Goal: Task Accomplishment & Management: Manage account settings

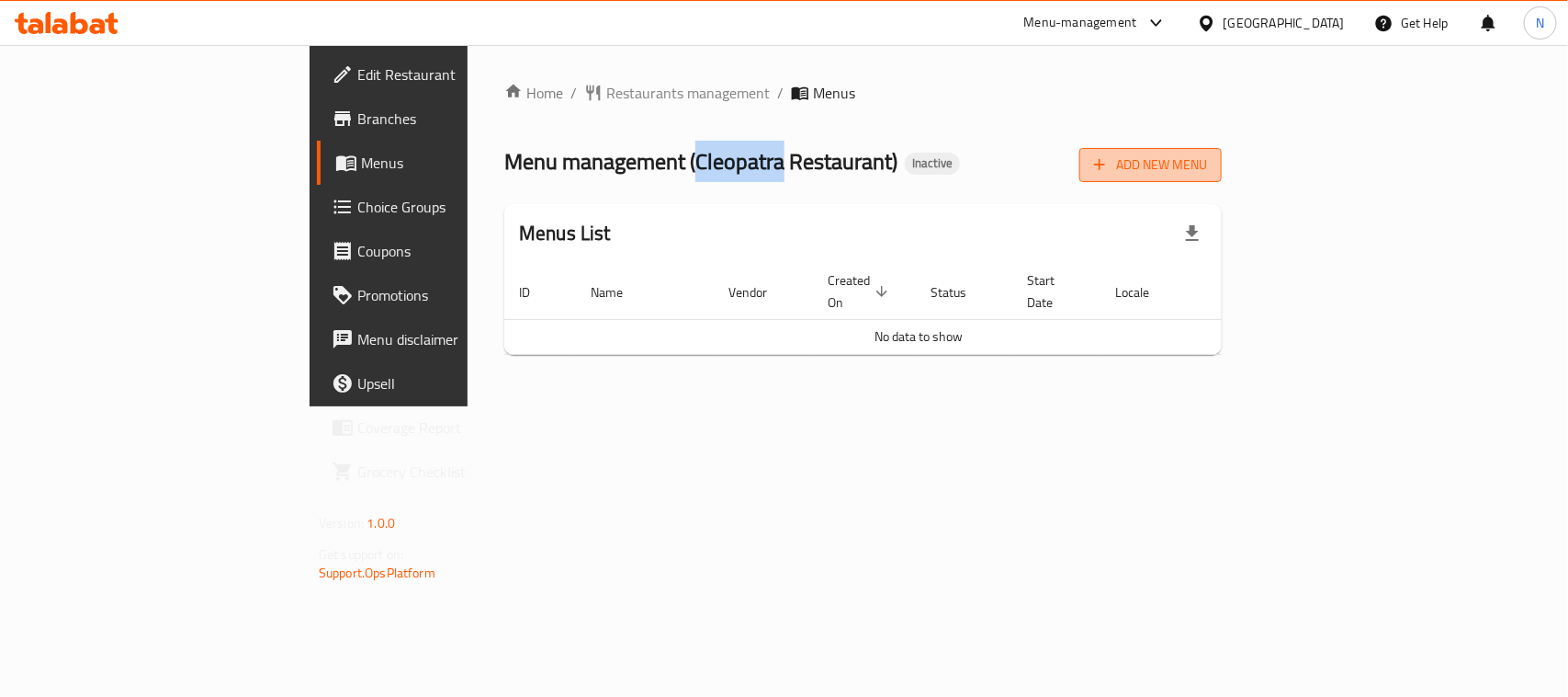
click at [1207, 176] on span "Add New Menu" at bounding box center [1151, 164] width 113 height 23
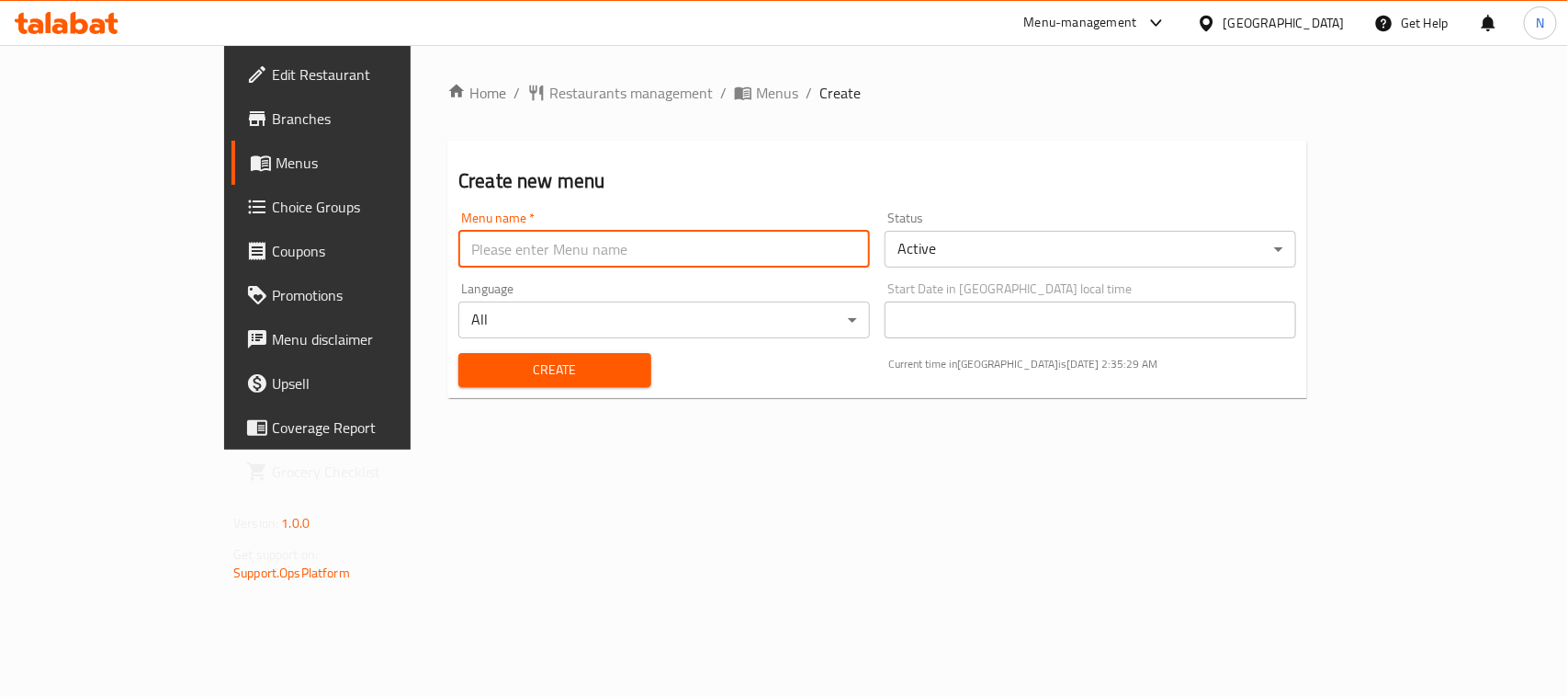
click at [535, 246] on input "text" at bounding box center [663, 249] width 412 height 37
type input "new"
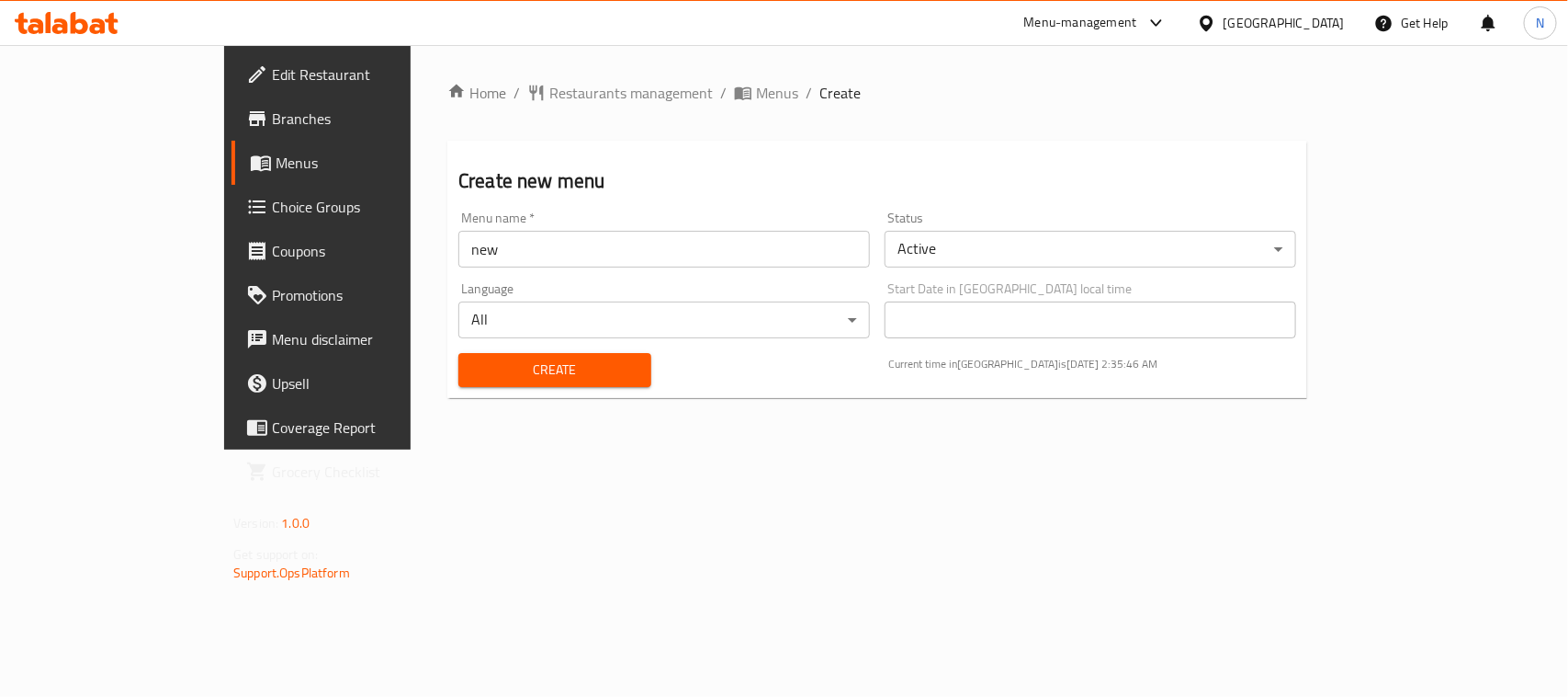
drag, startPoint x: 1470, startPoint y: 499, endPoint x: 1448, endPoint y: 489, distance: 24.2
click at [1344, 450] on div "Home / Restaurants management / Menus / Create Create new menu Menu name   * ne…" at bounding box center [877, 246] width 934 height 404
click at [686, 255] on input "new" at bounding box center [663, 249] width 412 height 37
drag, startPoint x: 683, startPoint y: 414, endPoint x: 457, endPoint y: 378, distance: 228.8
click at [680, 412] on div "Home / Restaurants management / Menus / Create Create new menu Menu name   * ne…" at bounding box center [877, 246] width 934 height 404
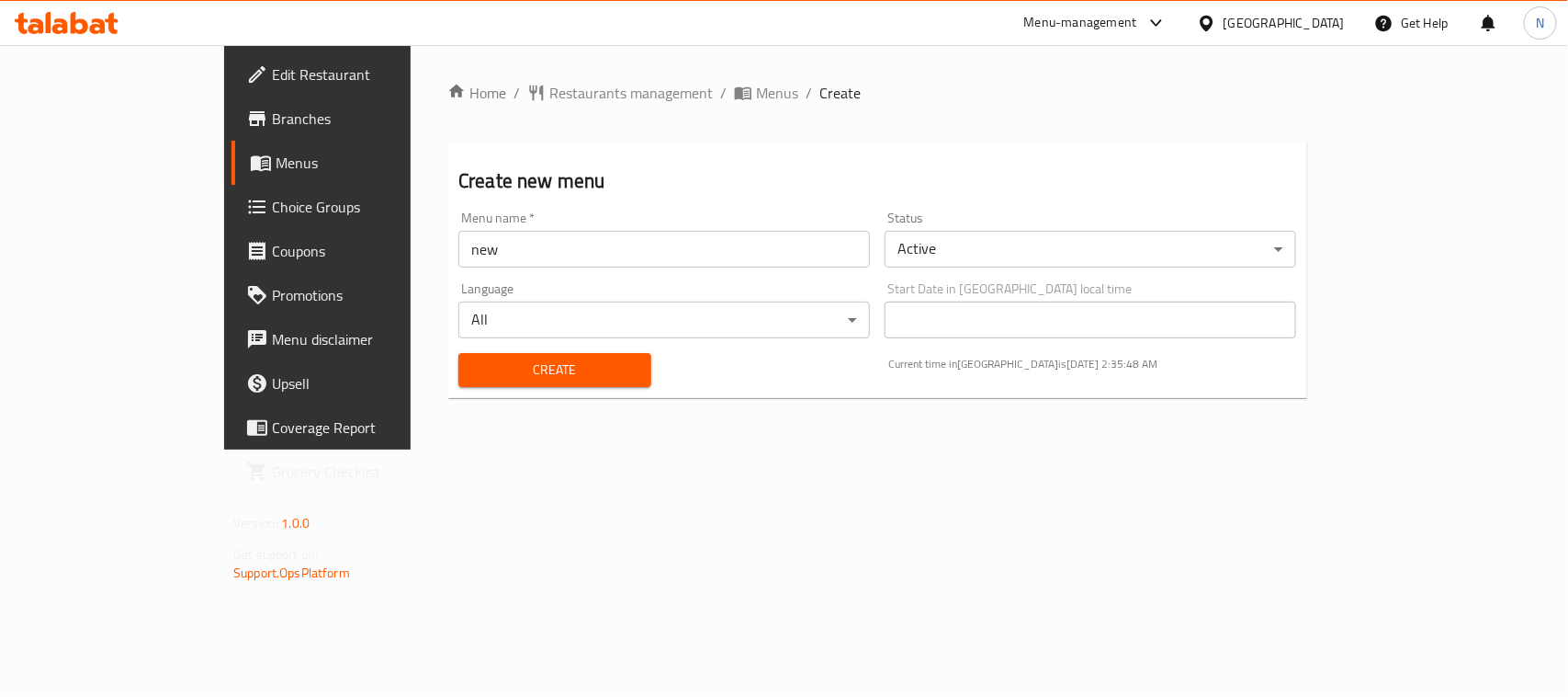
click at [458, 356] on button "Create" at bounding box center [555, 370] width 193 height 34
click at [478, 373] on span "Create" at bounding box center [555, 370] width 163 height 23
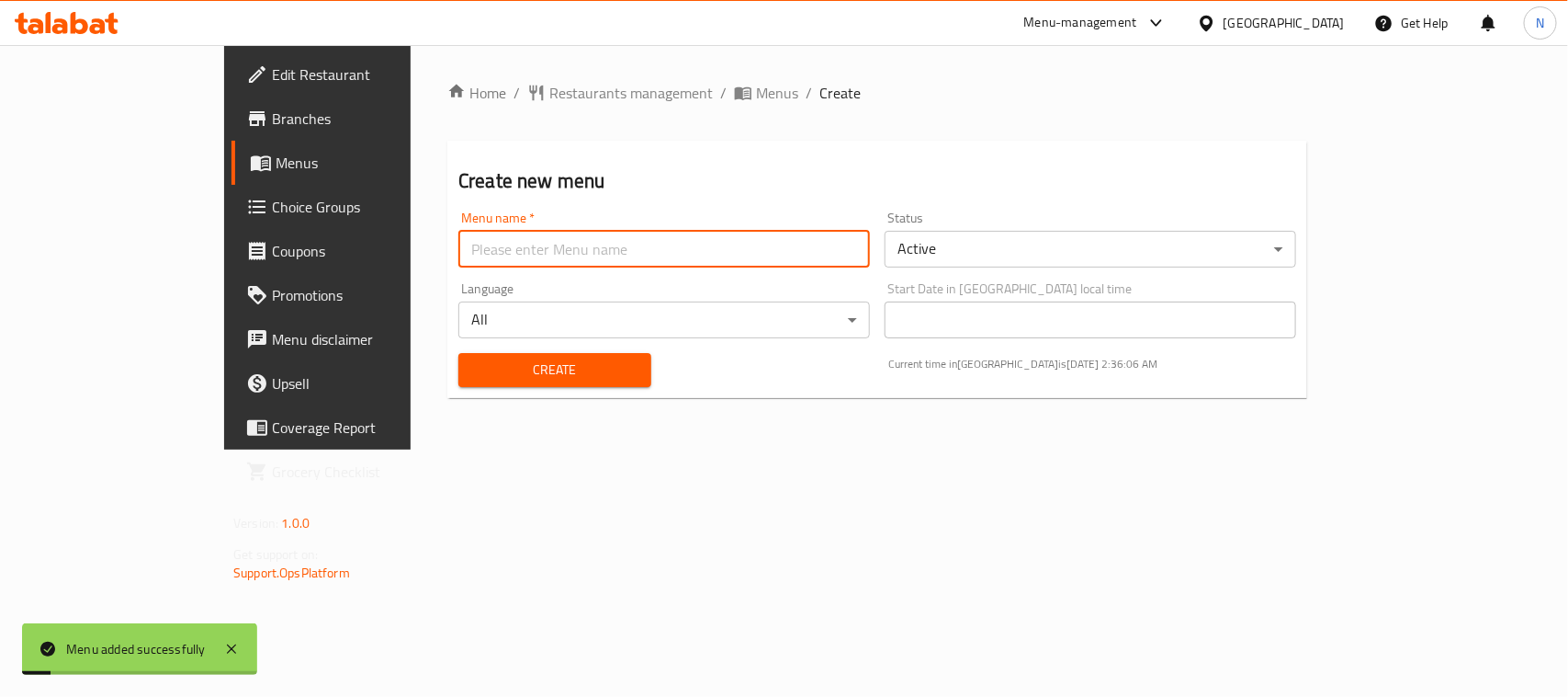
drag, startPoint x: 505, startPoint y: 243, endPoint x: 499, endPoint y: 251, distance: 10.0
click at [505, 243] on input "text" at bounding box center [663, 249] width 412 height 37
type input "new"
click at [473, 364] on span "Create" at bounding box center [555, 370] width 163 height 23
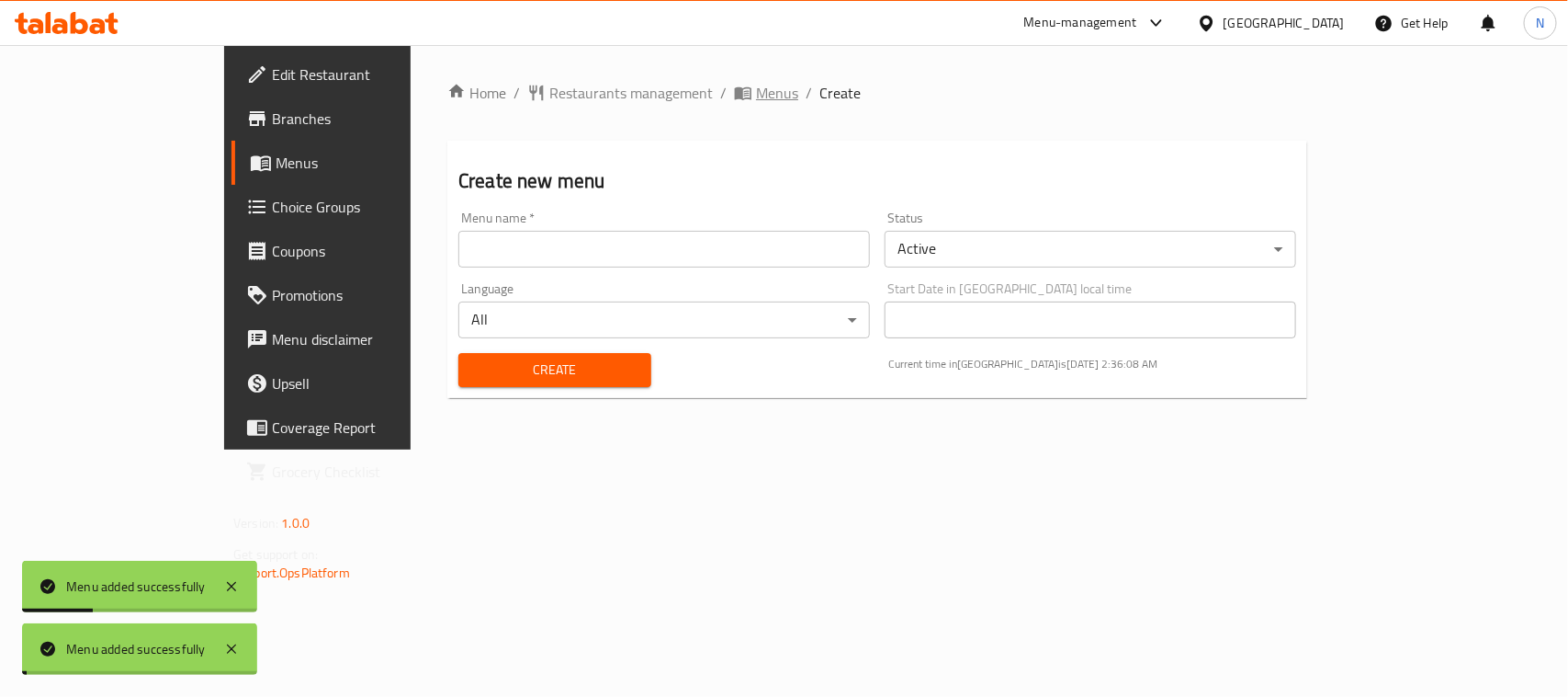
click at [756, 90] on span "Menus" at bounding box center [777, 93] width 42 height 22
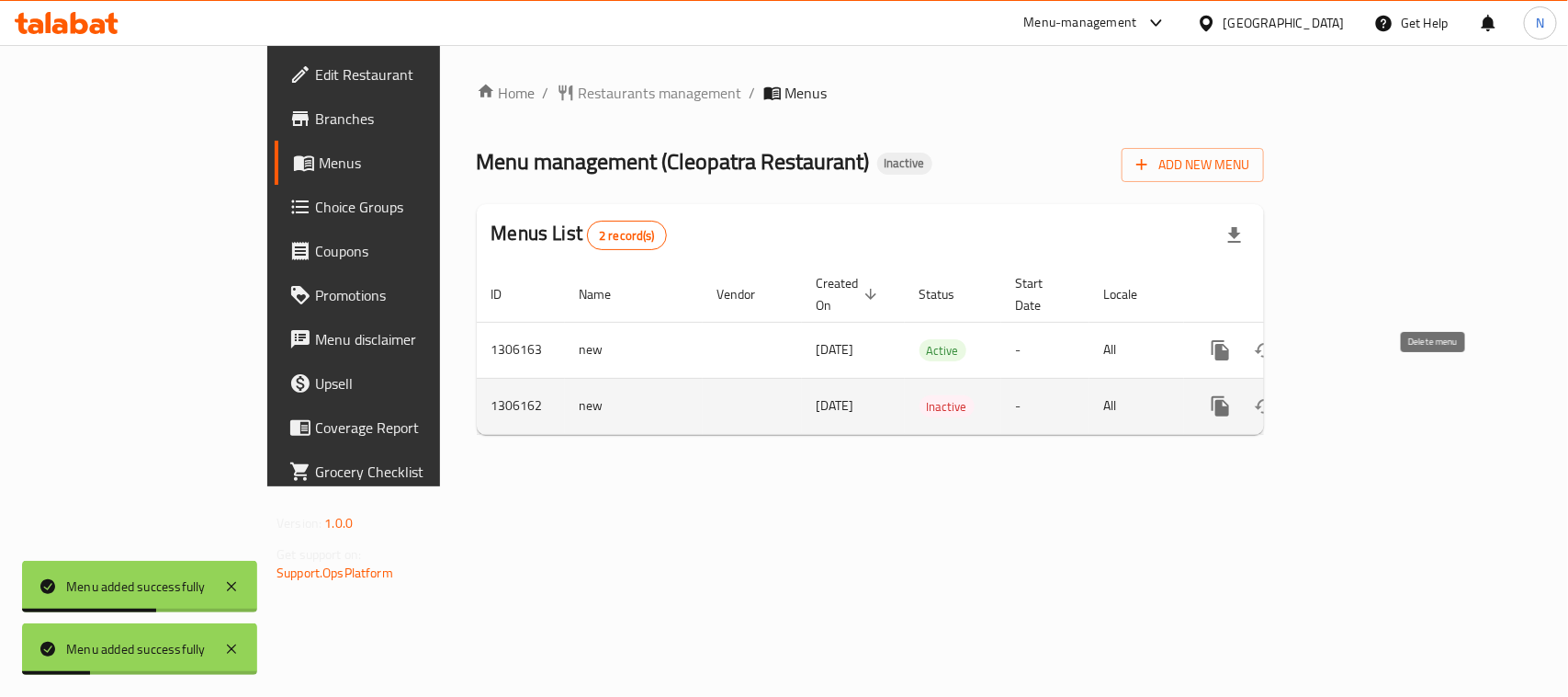
click at [1315, 398] on icon "enhanced table" at bounding box center [1309, 406] width 13 height 17
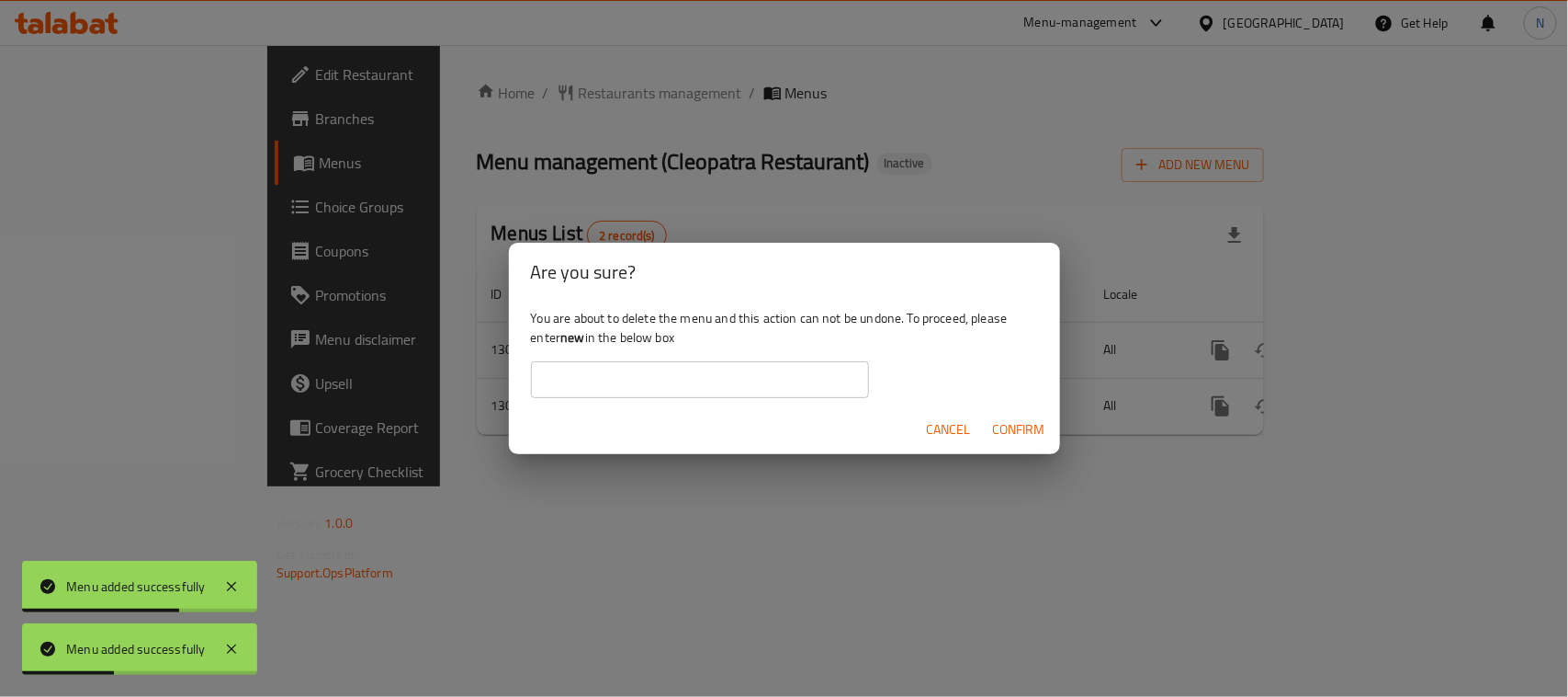
click at [572, 341] on b "new" at bounding box center [572, 337] width 24 height 24
drag, startPoint x: 572, startPoint y: 341, endPoint x: 639, endPoint y: 381, distance: 78.0
click at [572, 343] on b "new" at bounding box center [572, 337] width 24 height 24
copy b "new"
click at [653, 387] on input "text" at bounding box center [700, 380] width 338 height 37
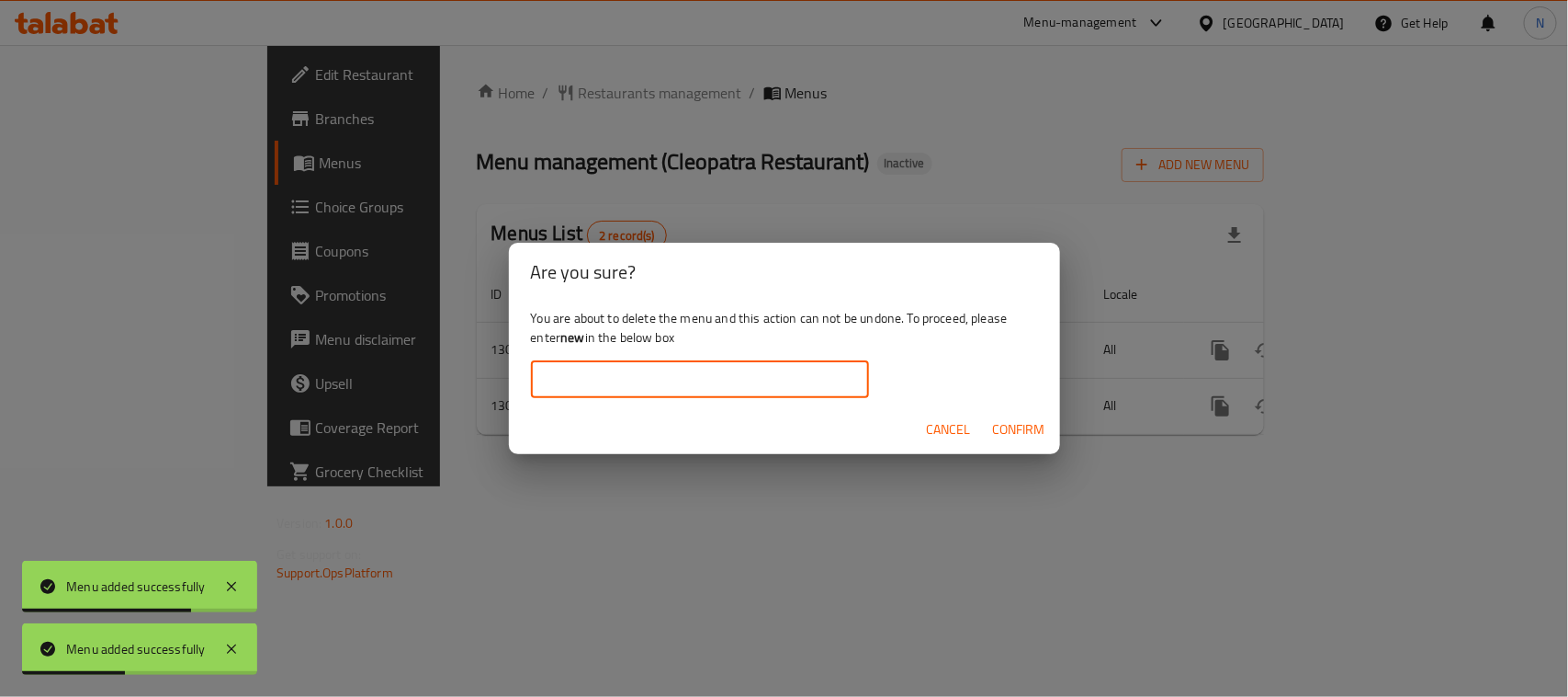
paste input "new"
type input "new"
click at [1020, 440] on span "Confirm" at bounding box center [1019, 429] width 52 height 23
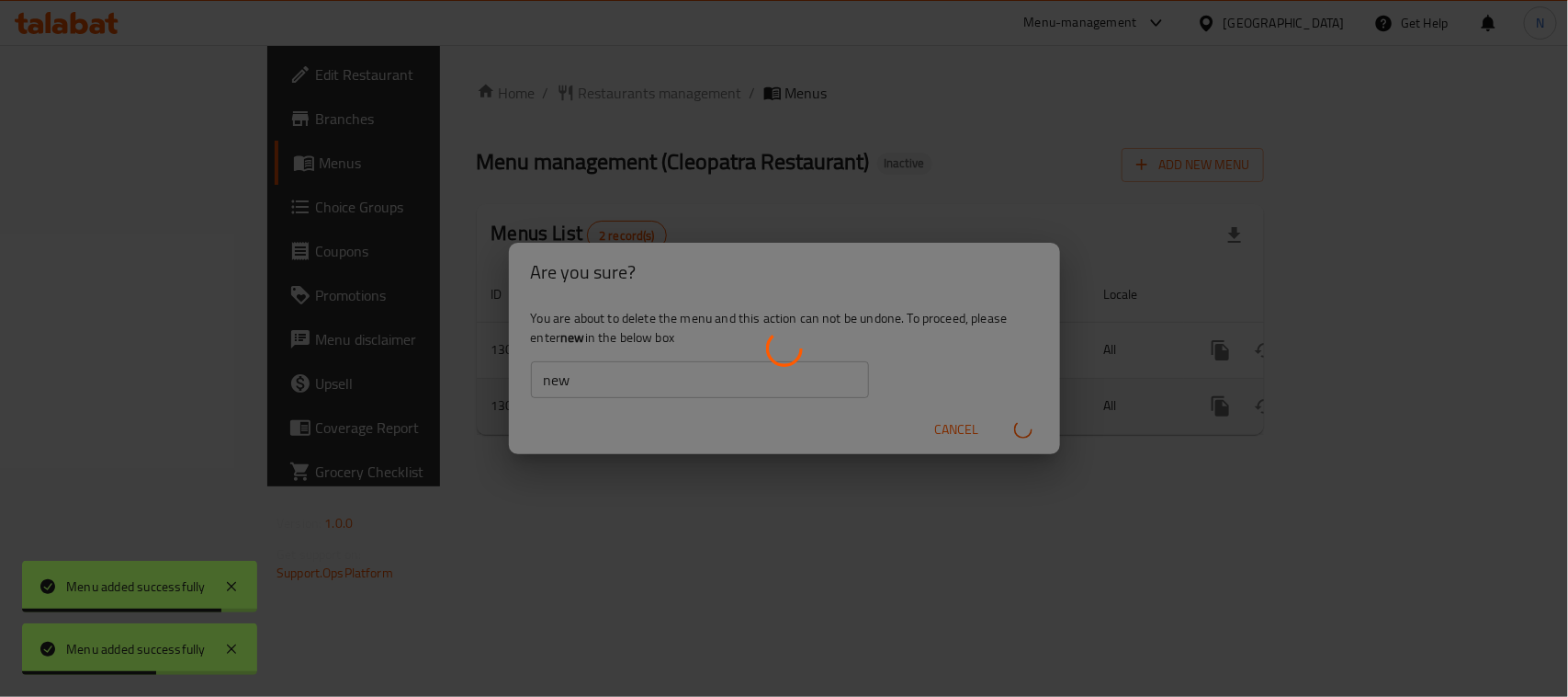
click at [1020, 440] on div "enhanced table" at bounding box center [784, 348] width 1568 height 697
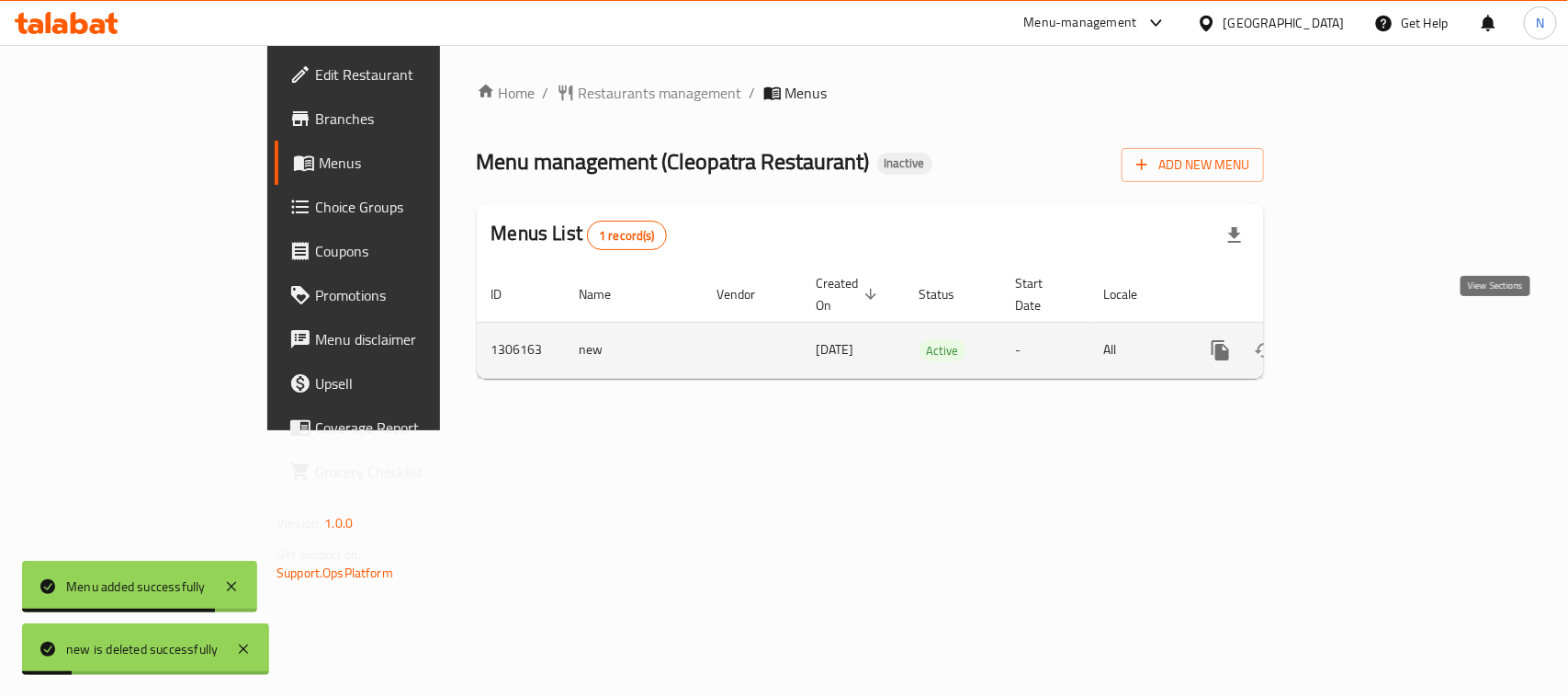
click at [1365, 339] on icon "enhanced table" at bounding box center [1353, 350] width 22 height 22
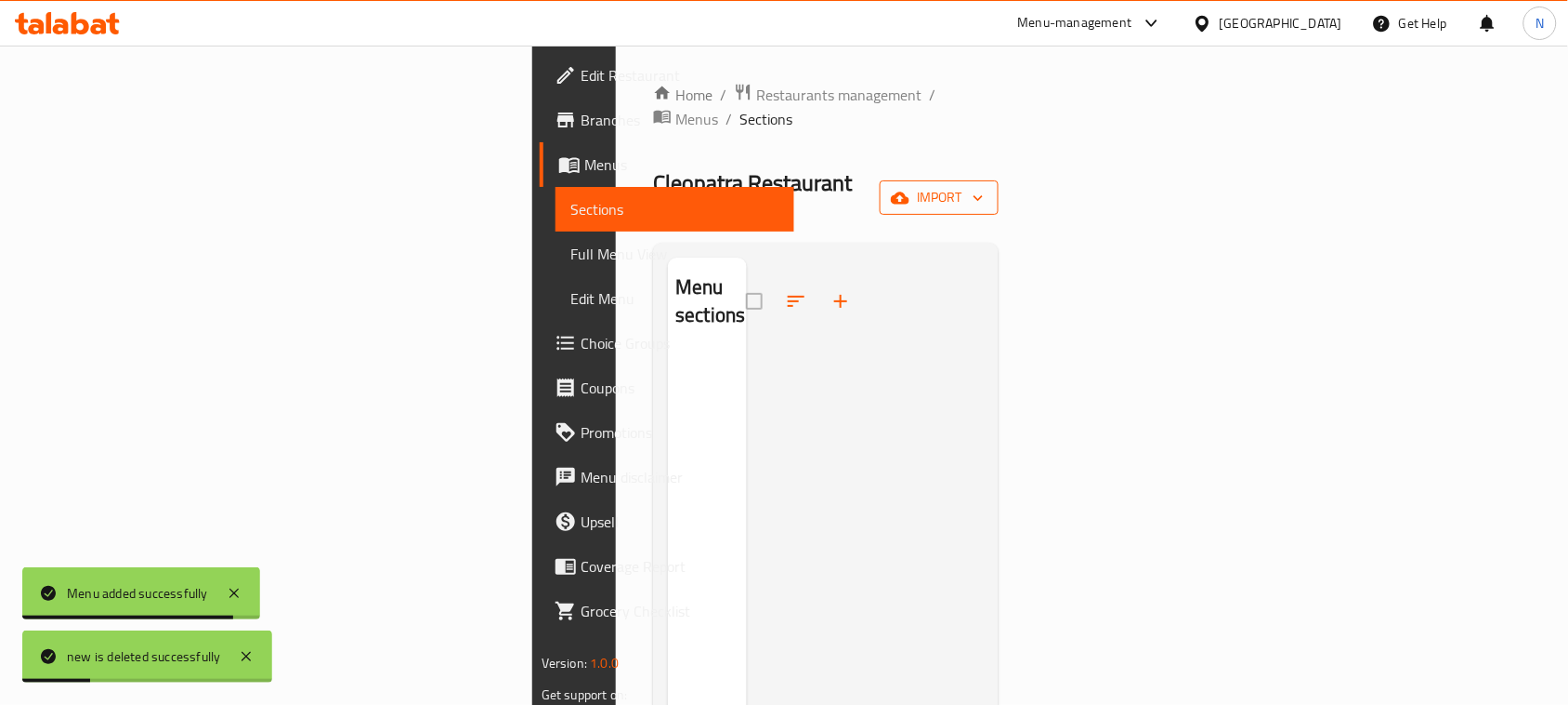
click at [984, 186] on span "import" at bounding box center [939, 197] width 89 height 24
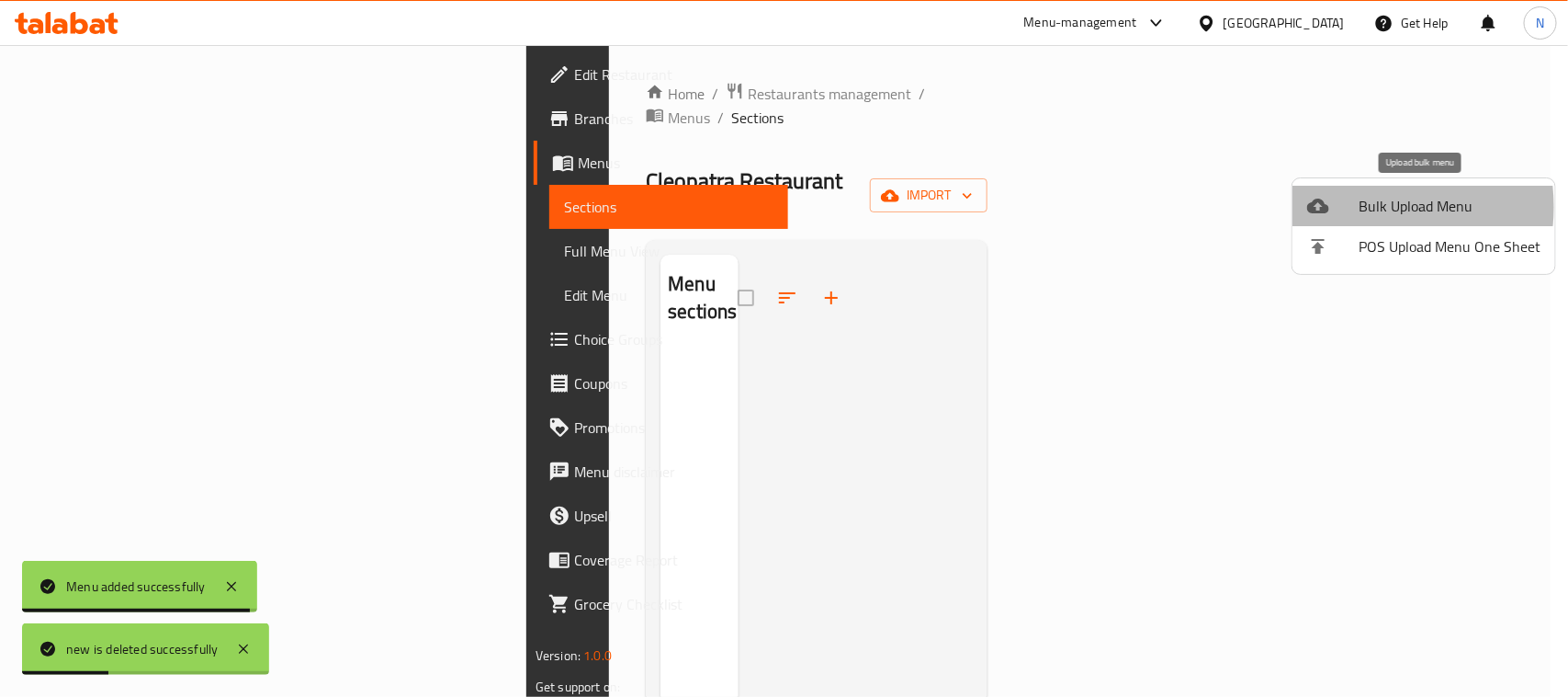
click at [1351, 207] on div at bounding box center [1332, 206] width 51 height 22
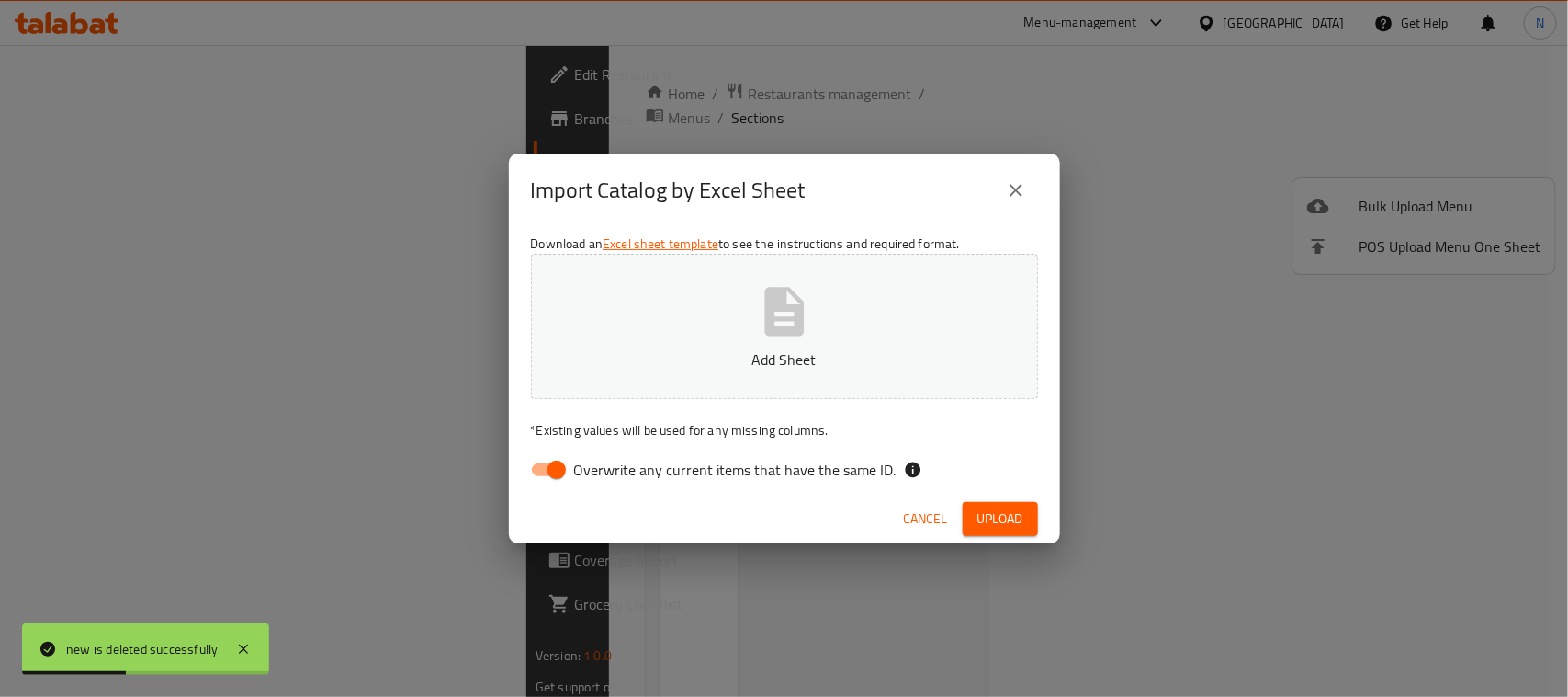
click at [552, 467] on input "Overwrite any current items that have the same ID." at bounding box center [556, 470] width 105 height 35
checkbox input "false"
click at [993, 516] on span "Upload" at bounding box center [1000, 519] width 46 height 23
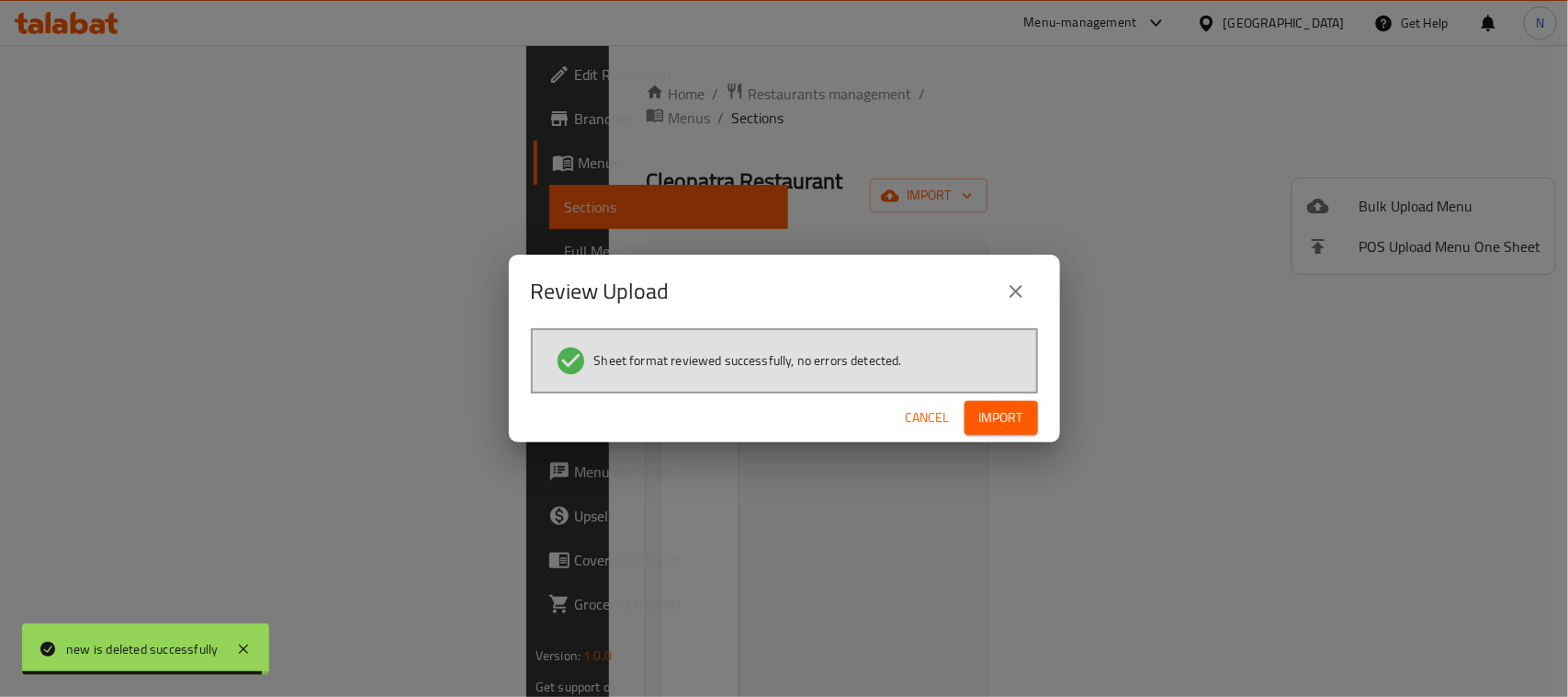
click at [1012, 418] on span "Import" at bounding box center [1000, 417] width 44 height 23
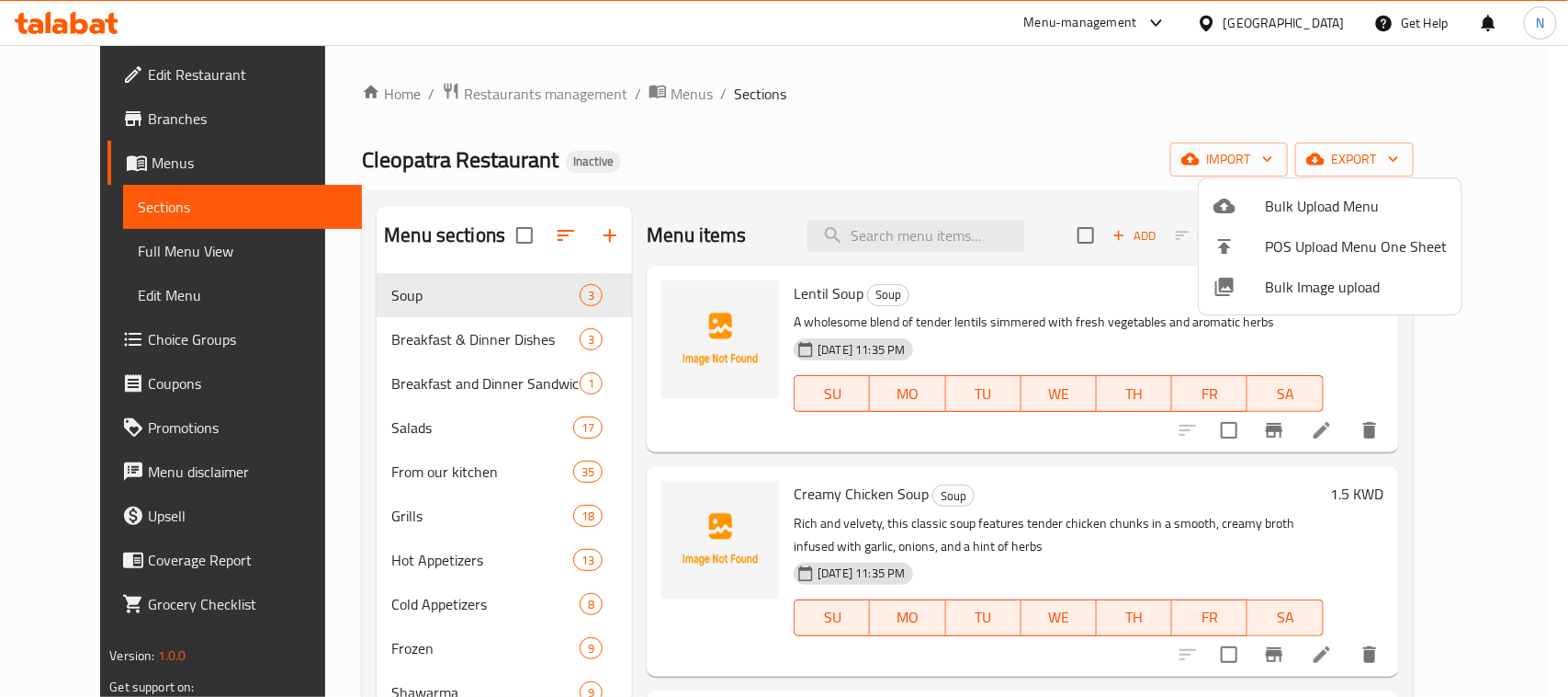
click at [136, 76] on div at bounding box center [784, 348] width 1568 height 697
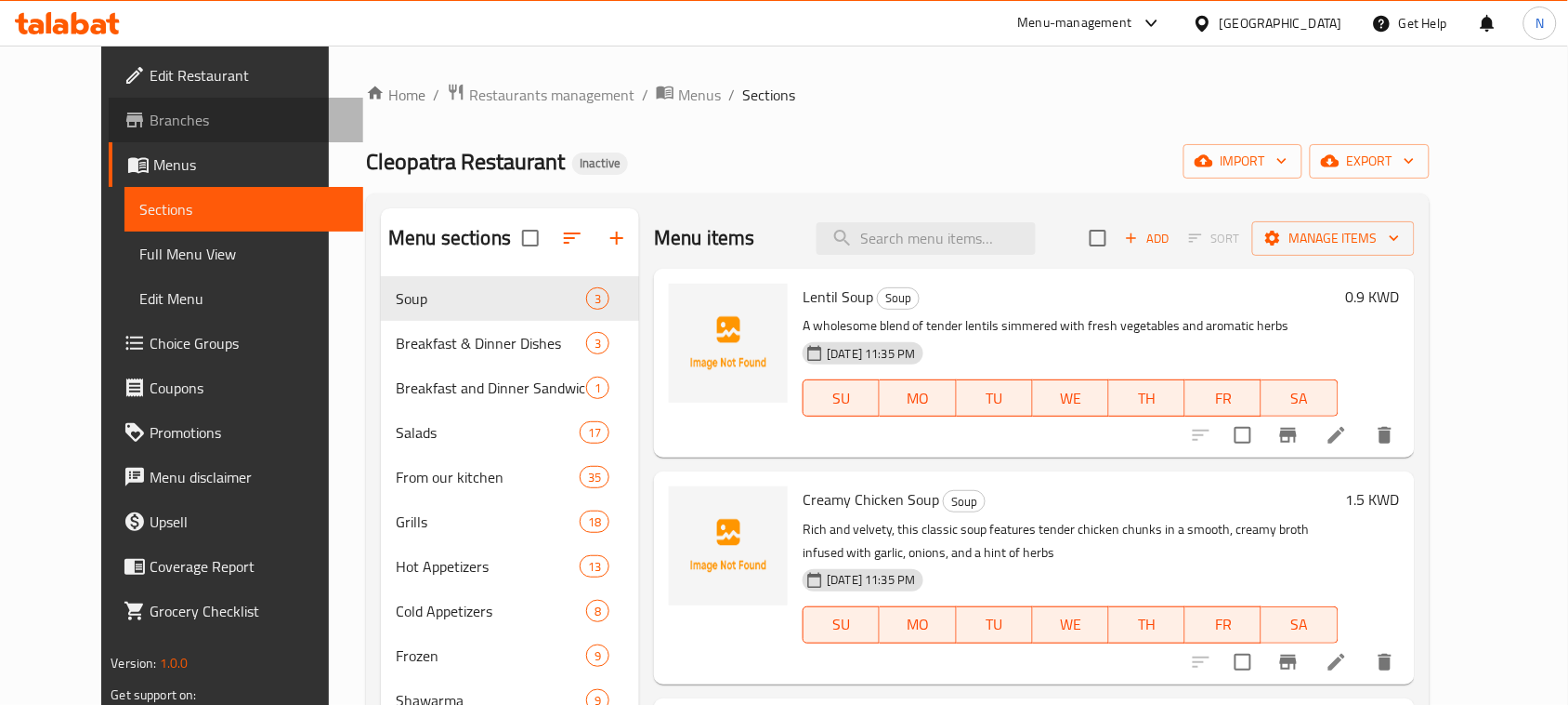
click at [149, 119] on span "Branches" at bounding box center [249, 120] width 199 height 23
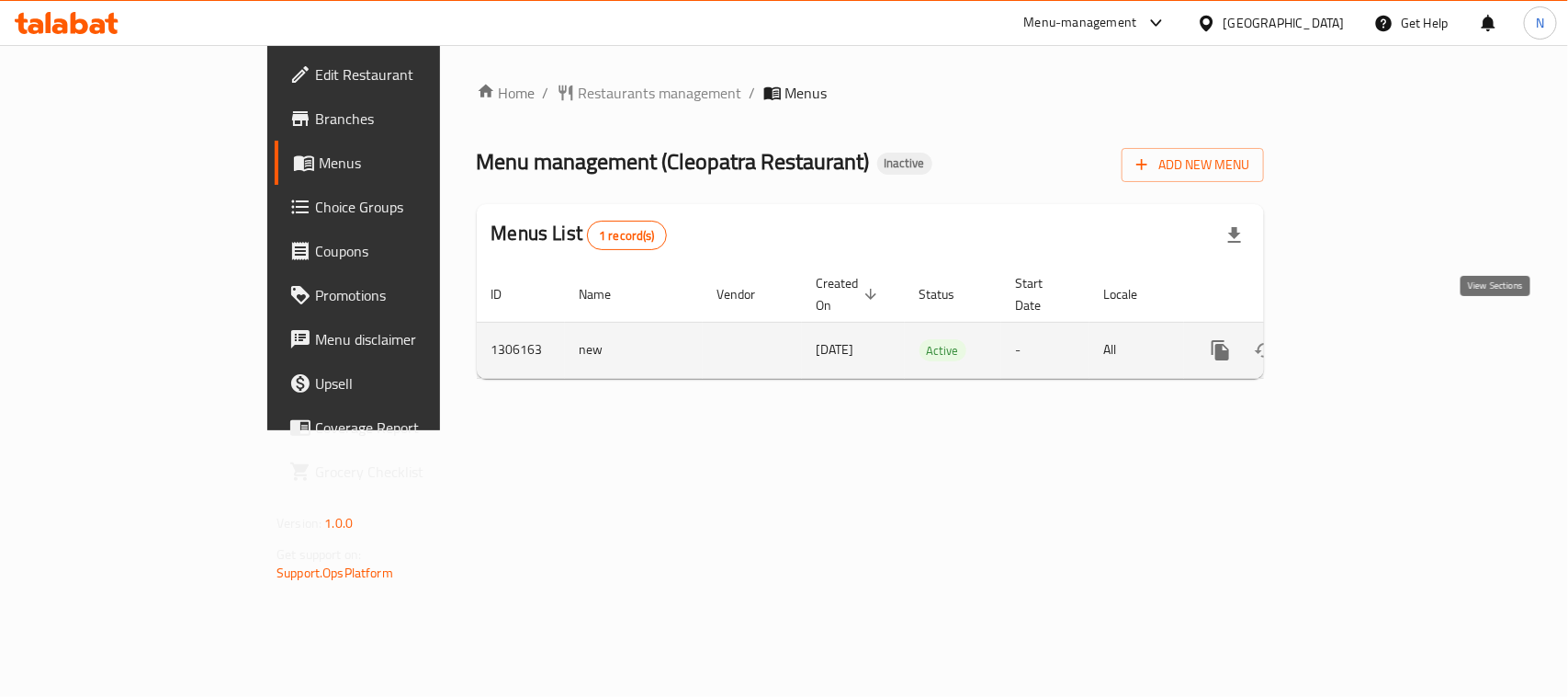
click at [1365, 339] on icon "enhanced table" at bounding box center [1353, 350] width 22 height 22
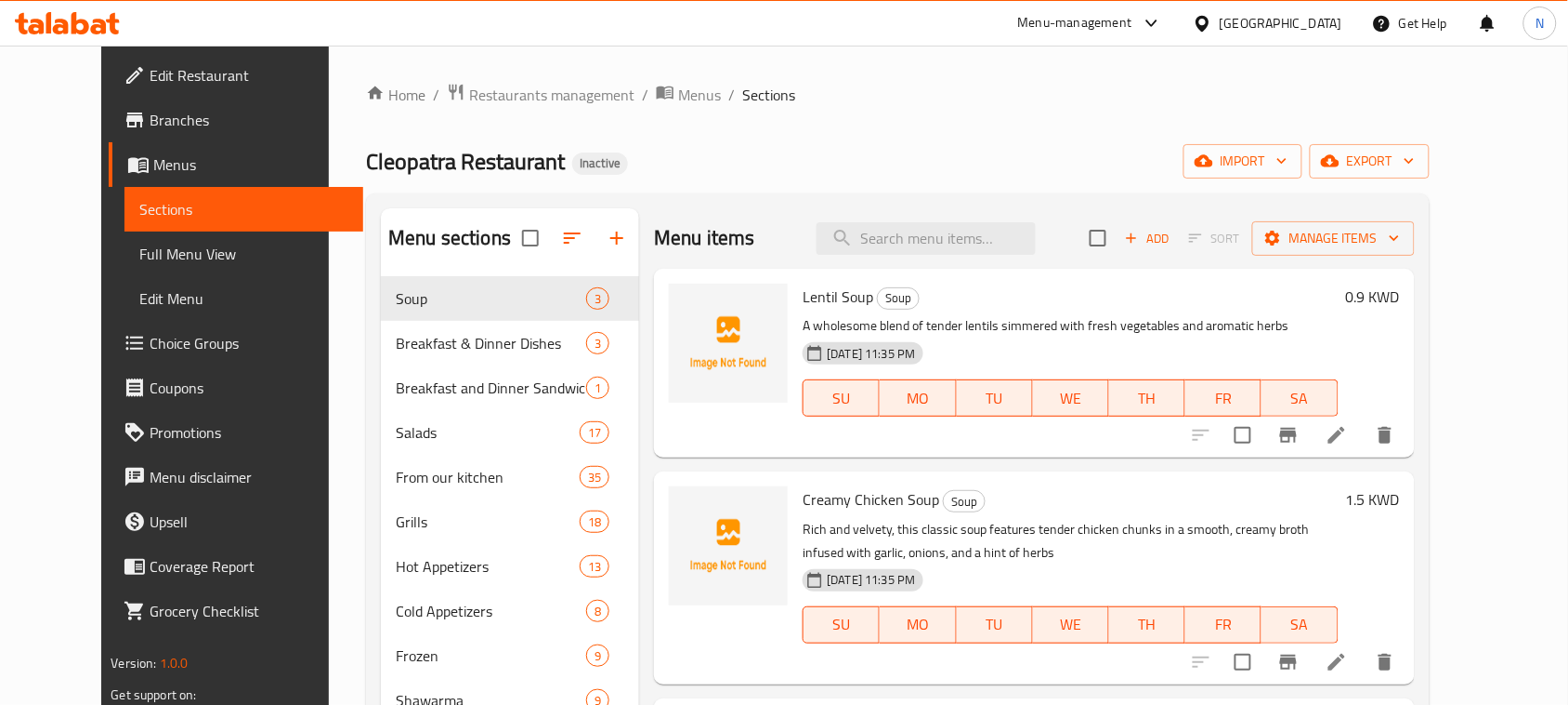
click at [149, 122] on span "Branches" at bounding box center [249, 120] width 199 height 23
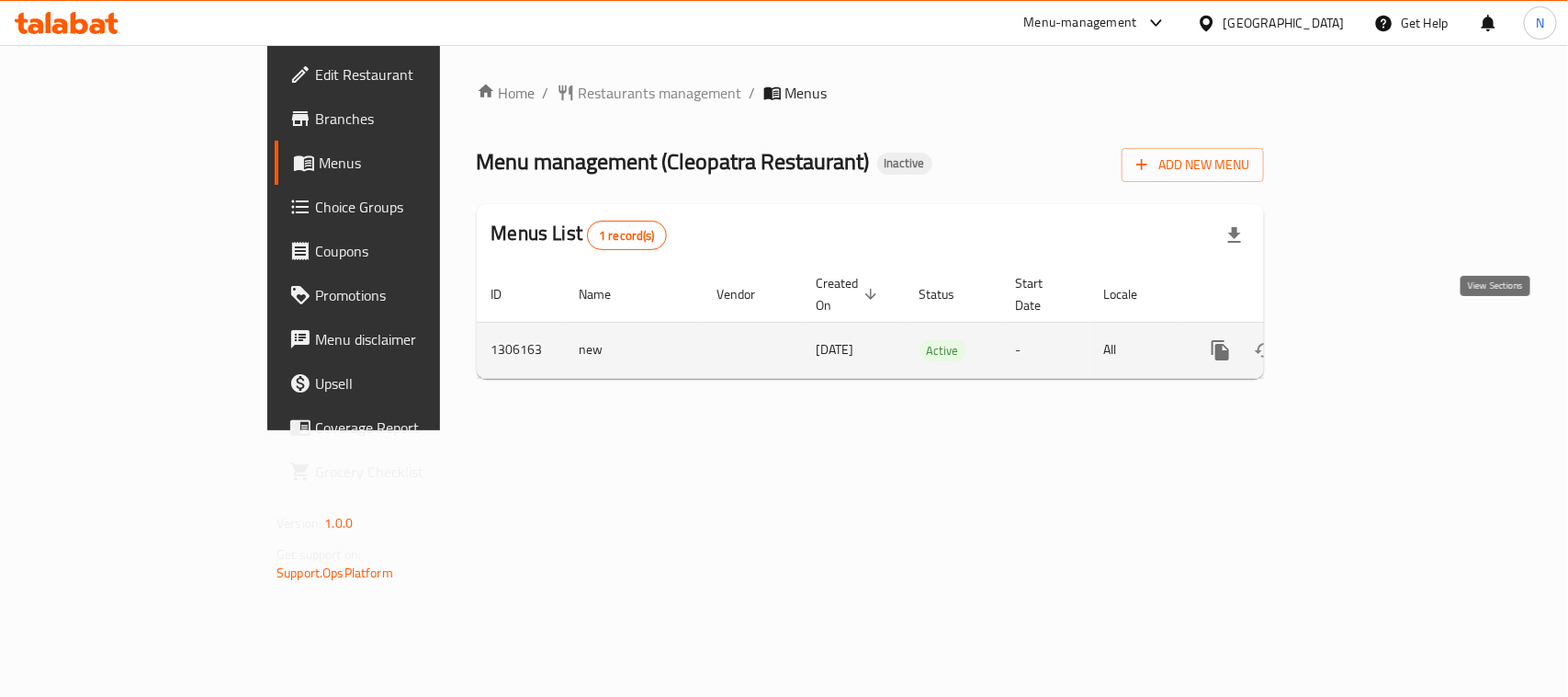
click at [1375, 328] on link "enhanced table" at bounding box center [1352, 349] width 44 height 44
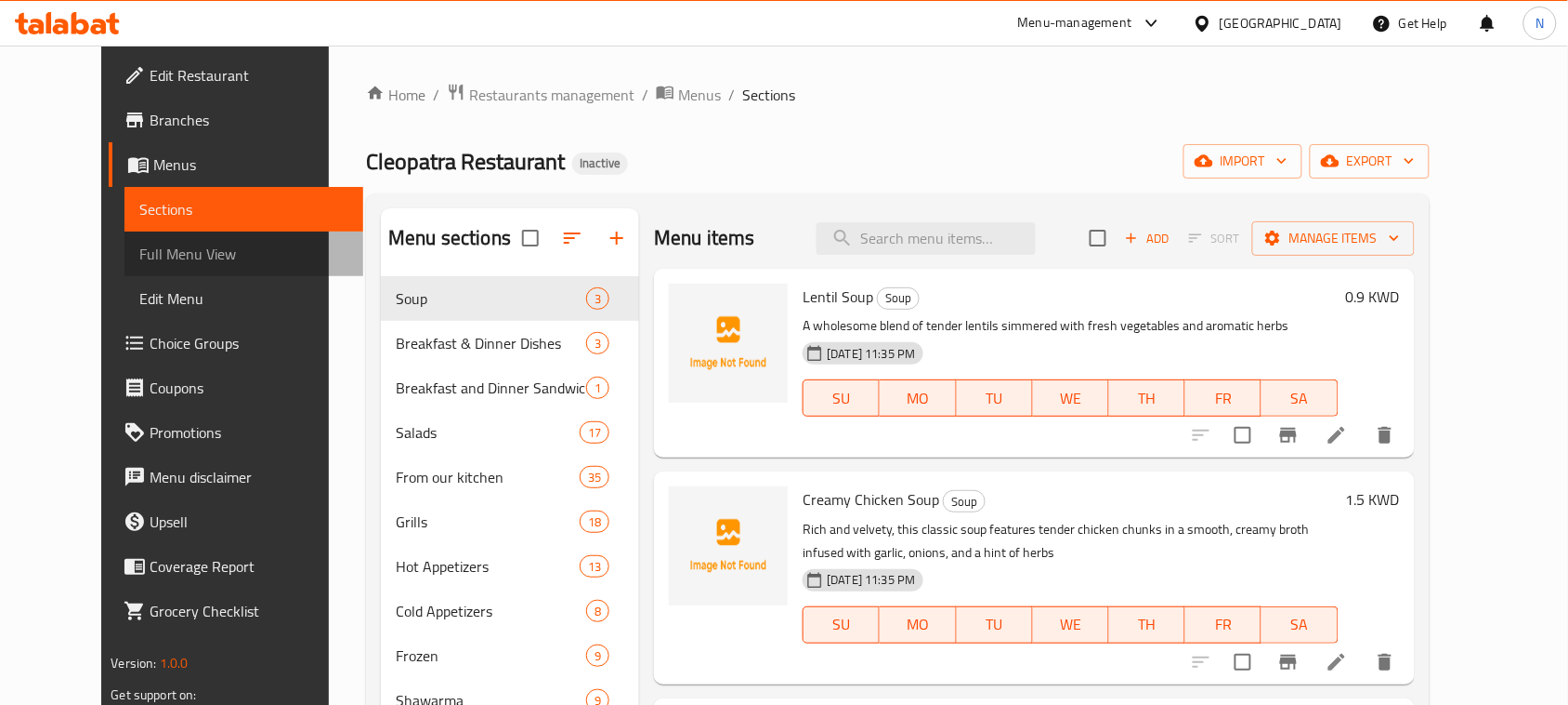
click at [139, 253] on span "Full Menu View" at bounding box center [243, 254] width 210 height 23
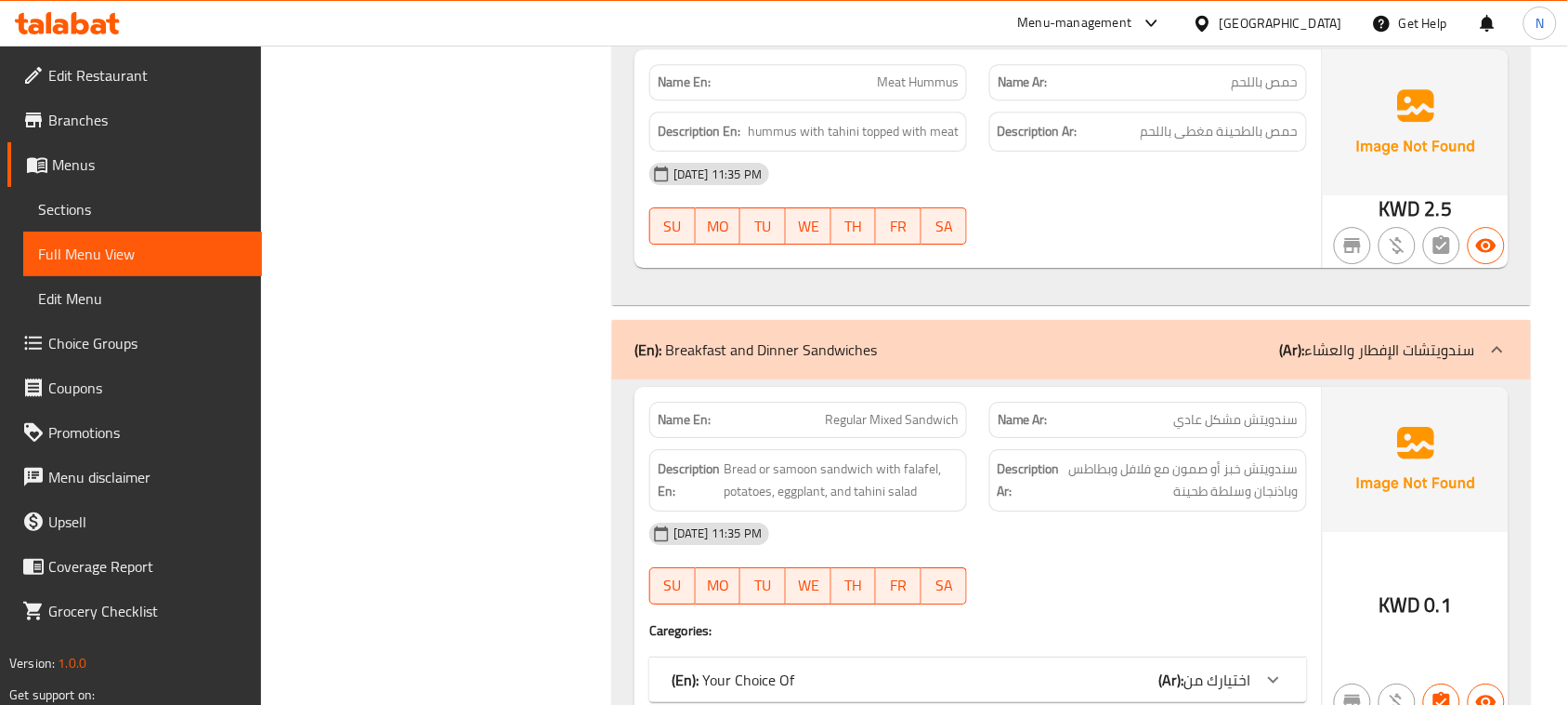
click at [121, 202] on span "Sections" at bounding box center [143, 210] width 210 height 23
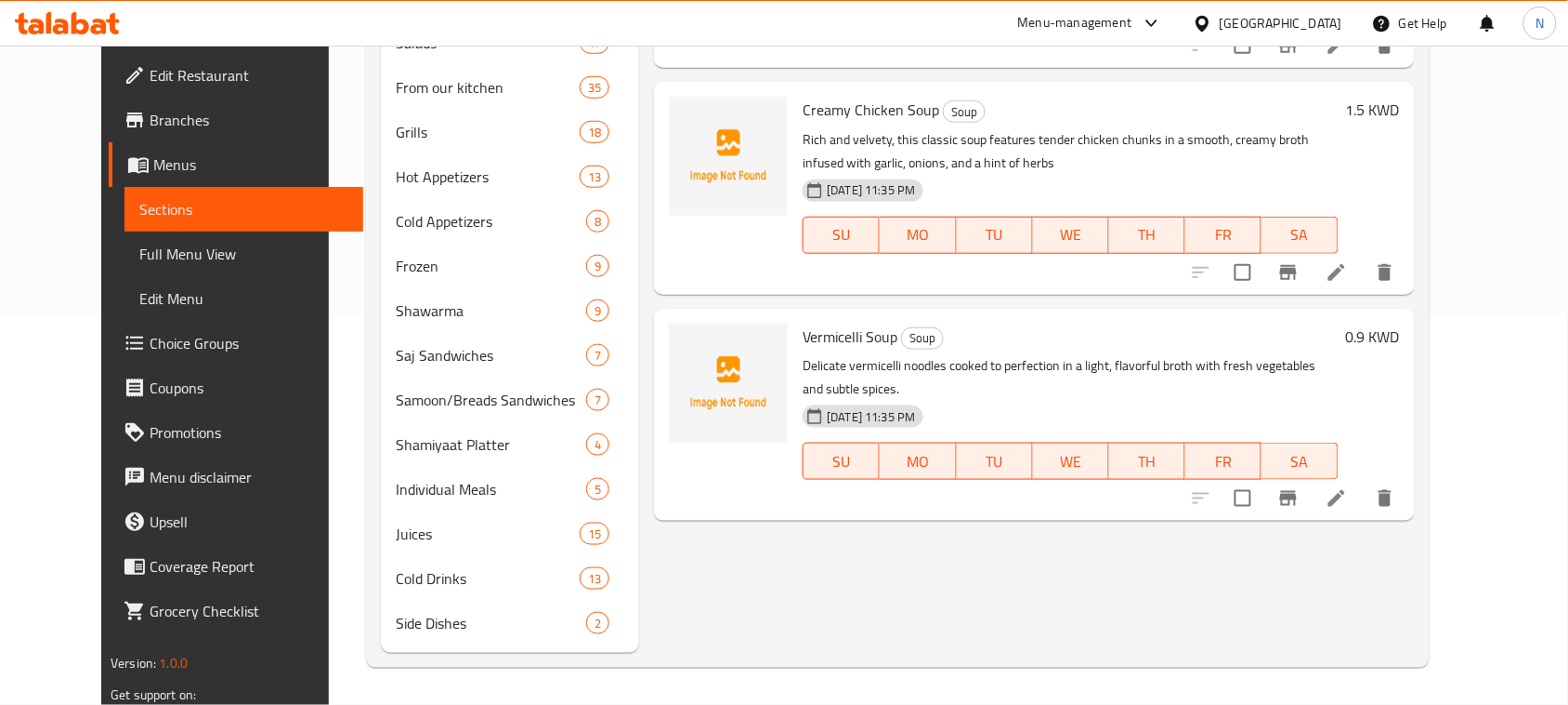
scroll to position [261, 0]
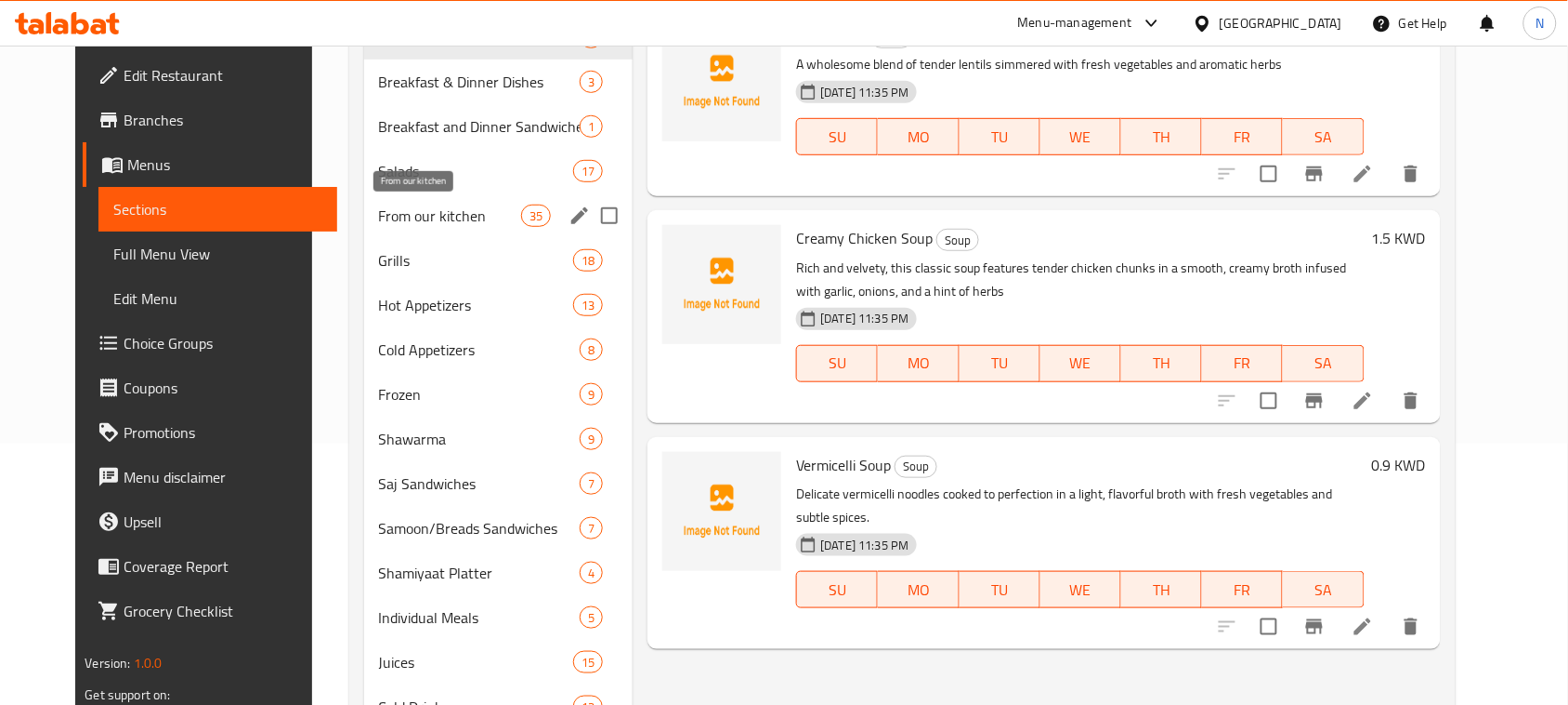
click at [404, 218] on span "From our kitchen" at bounding box center [449, 216] width 142 height 23
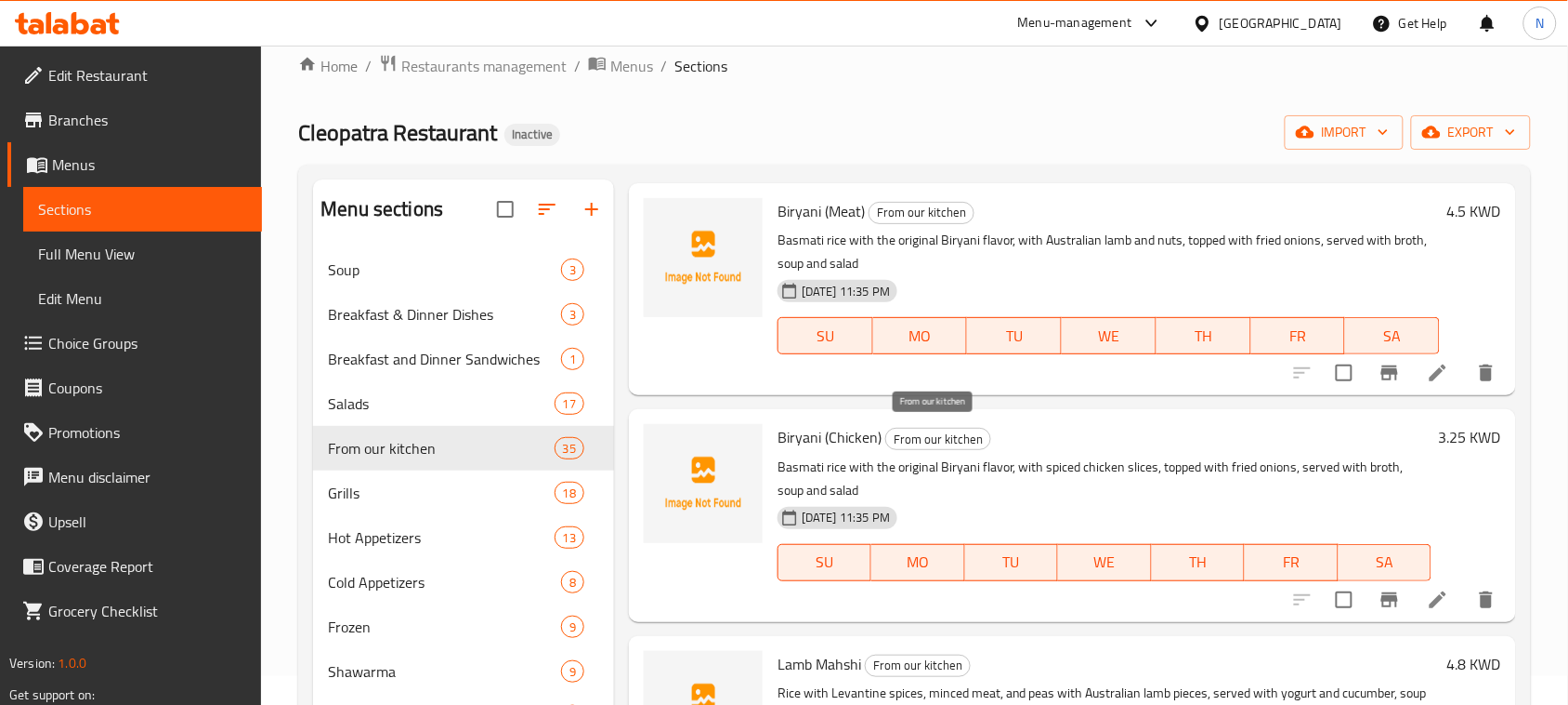
scroll to position [1278, 0]
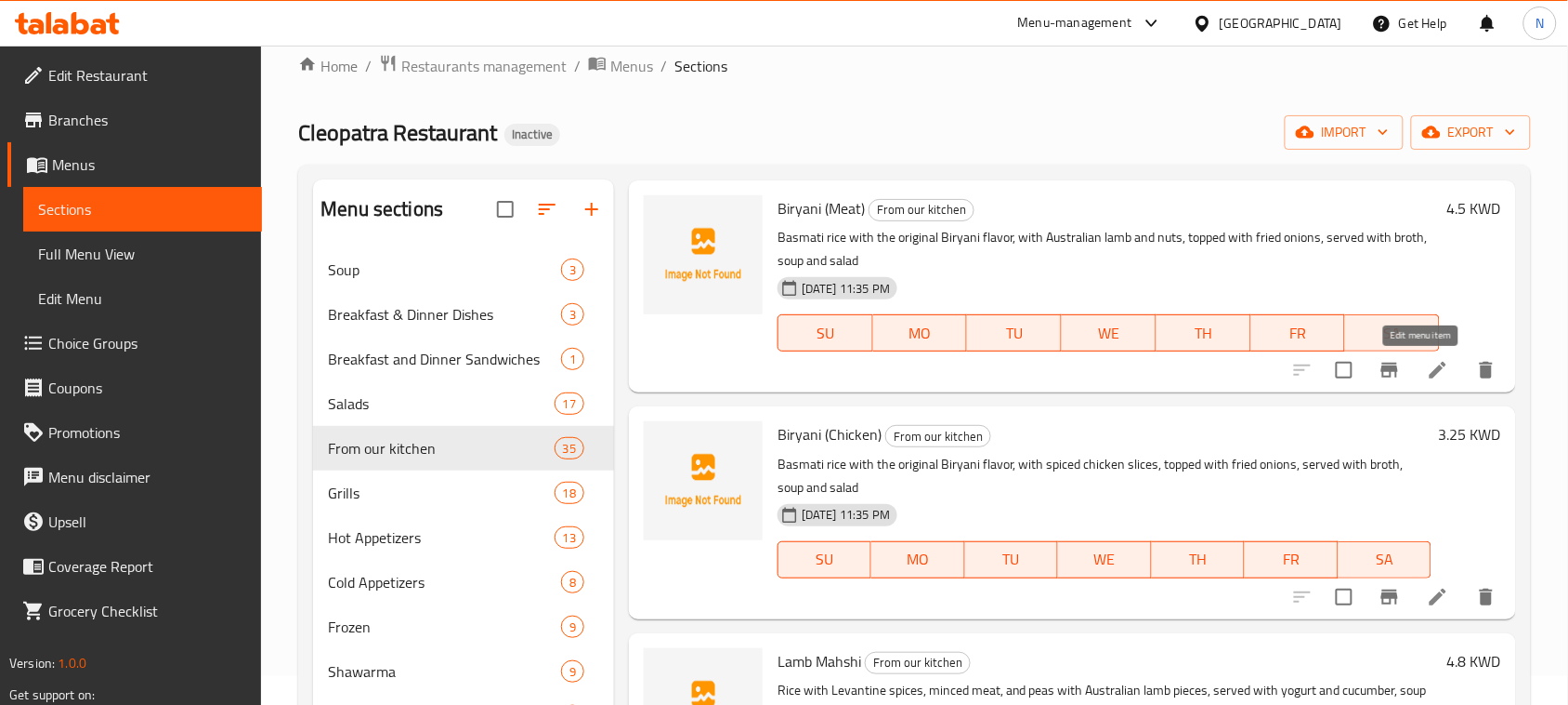
click at [1427, 368] on icon at bounding box center [1438, 370] width 23 height 23
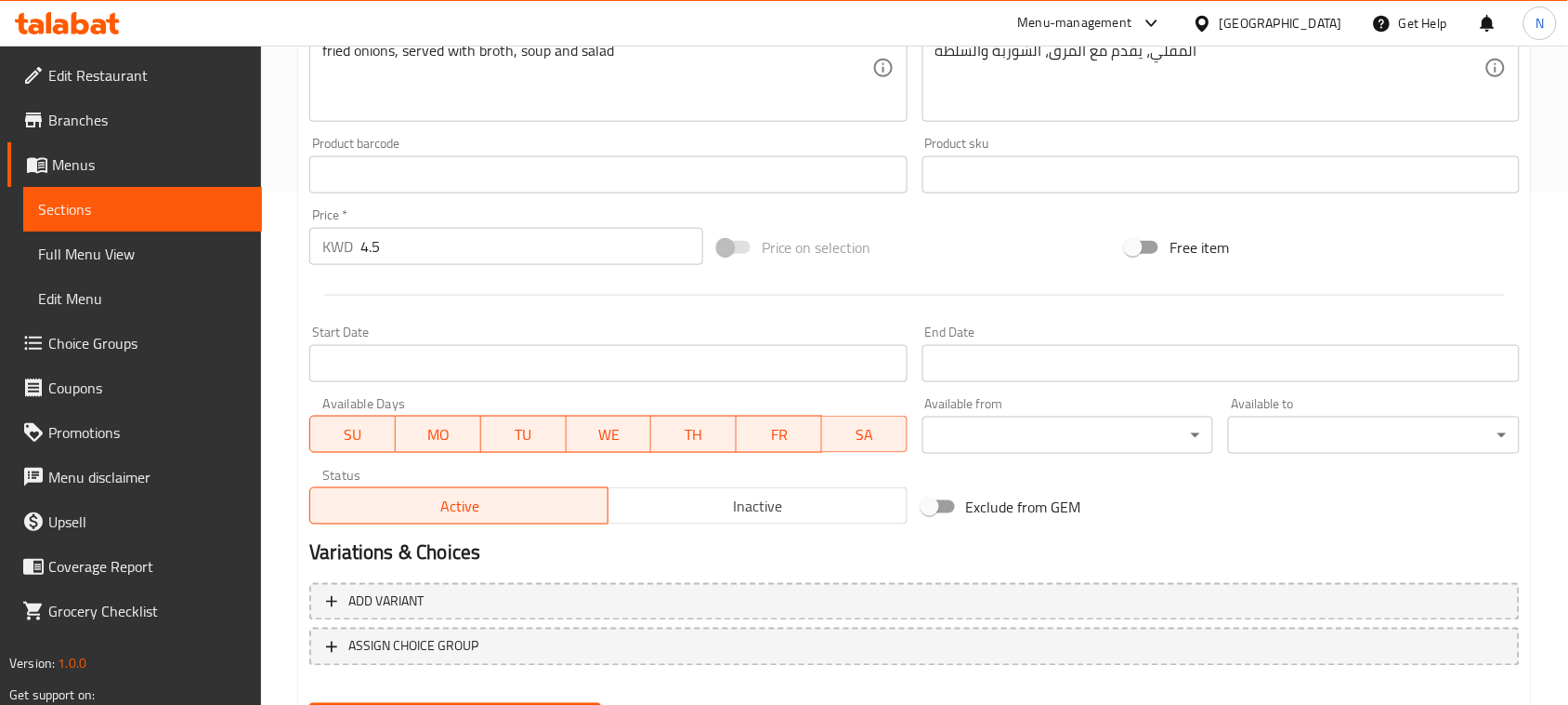
scroll to position [581, 0]
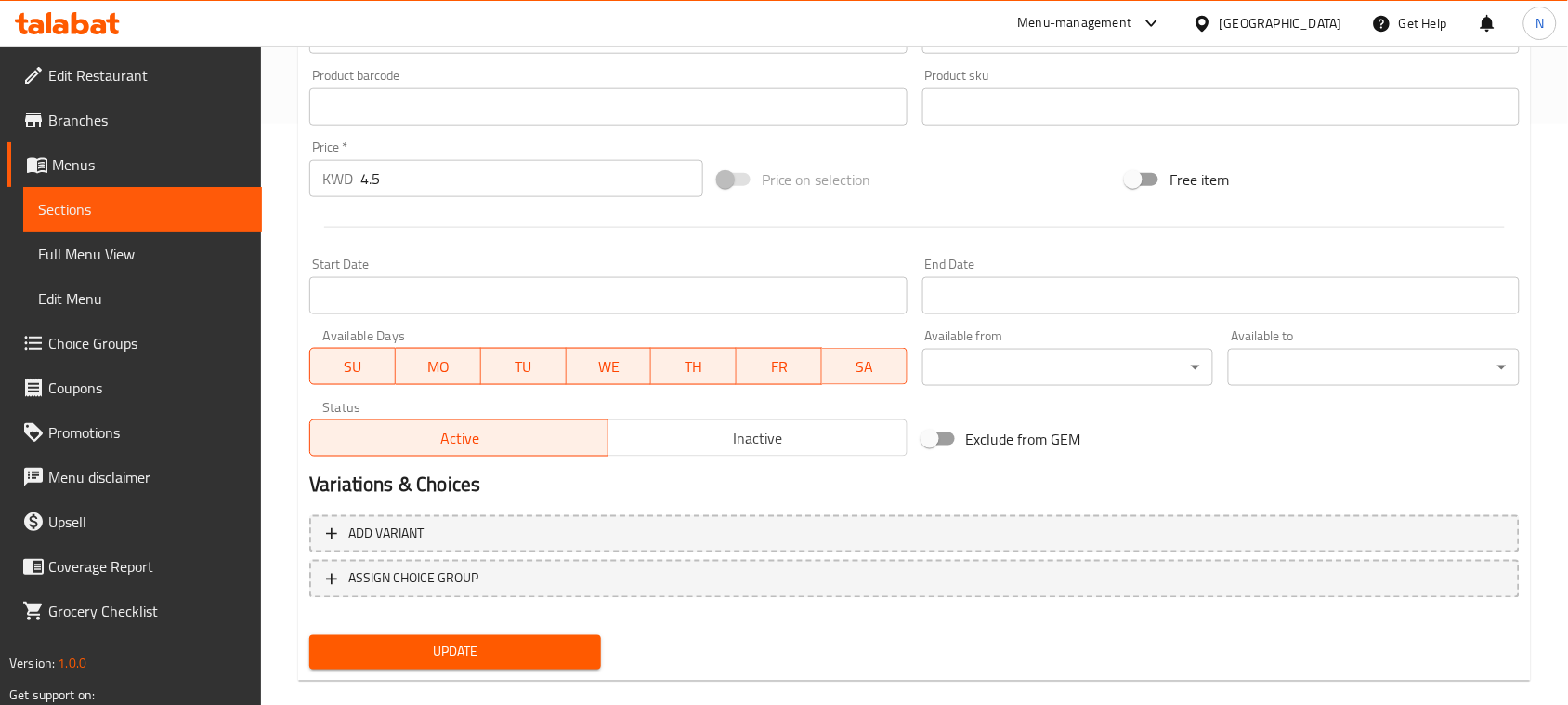
click at [364, 366] on span "SU" at bounding box center [352, 367] width 70 height 27
click at [365, 372] on span "SU" at bounding box center [352, 367] width 70 height 27
click at [426, 379] on span "MO" at bounding box center [438, 367] width 70 height 27
drag, startPoint x: 512, startPoint y: 372, endPoint x: 567, endPoint y: 374, distance: 55.0
click at [514, 372] on span "TU" at bounding box center [523, 367] width 70 height 27
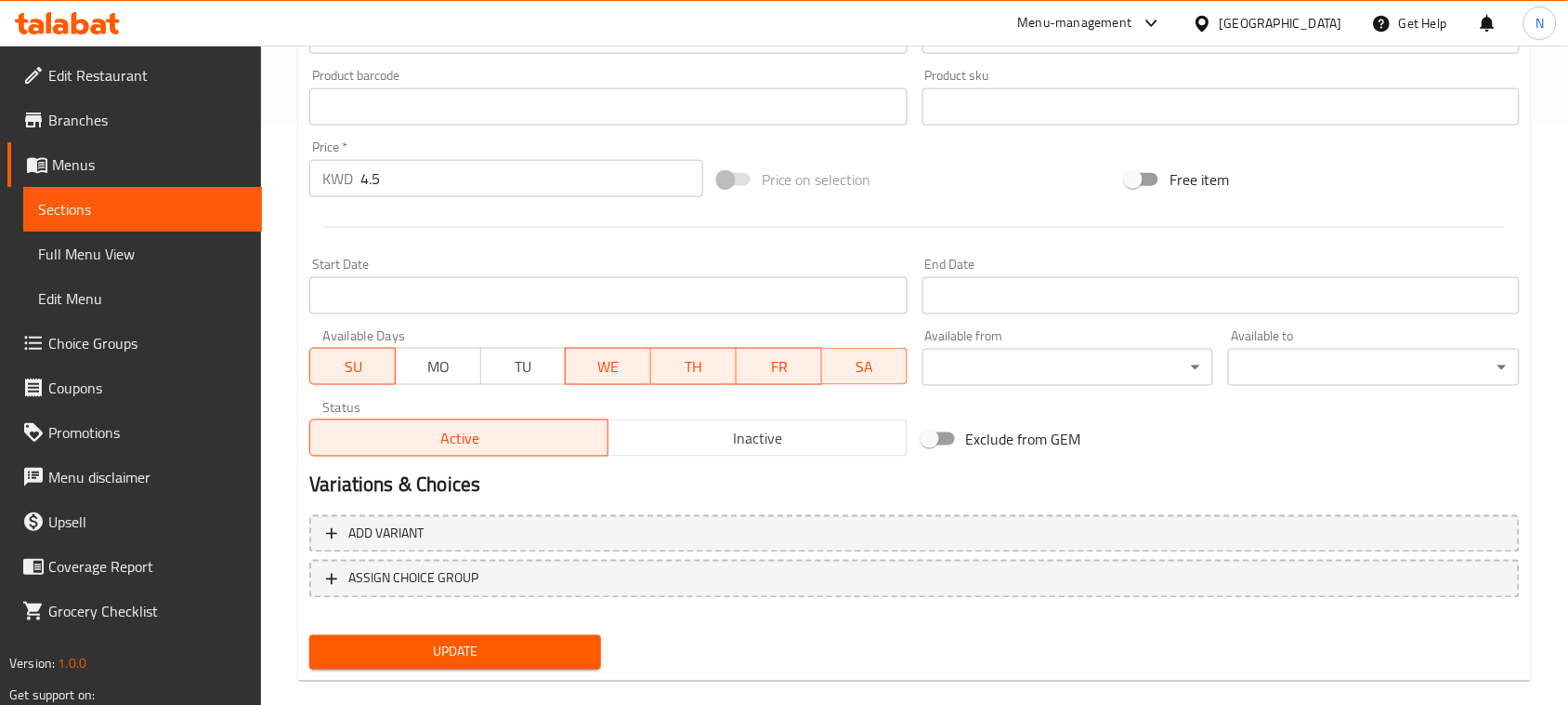
drag, startPoint x: 569, startPoint y: 374, endPoint x: 596, endPoint y: 374, distance: 27.0
click at [577, 374] on button "WE" at bounding box center [608, 367] width 86 height 38
drag, startPoint x: 647, startPoint y: 374, endPoint x: 726, endPoint y: 372, distance: 79.0
click at [656, 374] on div "SU MO TU WE TH FR SA" at bounding box center [608, 356] width 598 height 55
drag, startPoint x: 726, startPoint y: 372, endPoint x: 791, endPoint y: 369, distance: 65.1
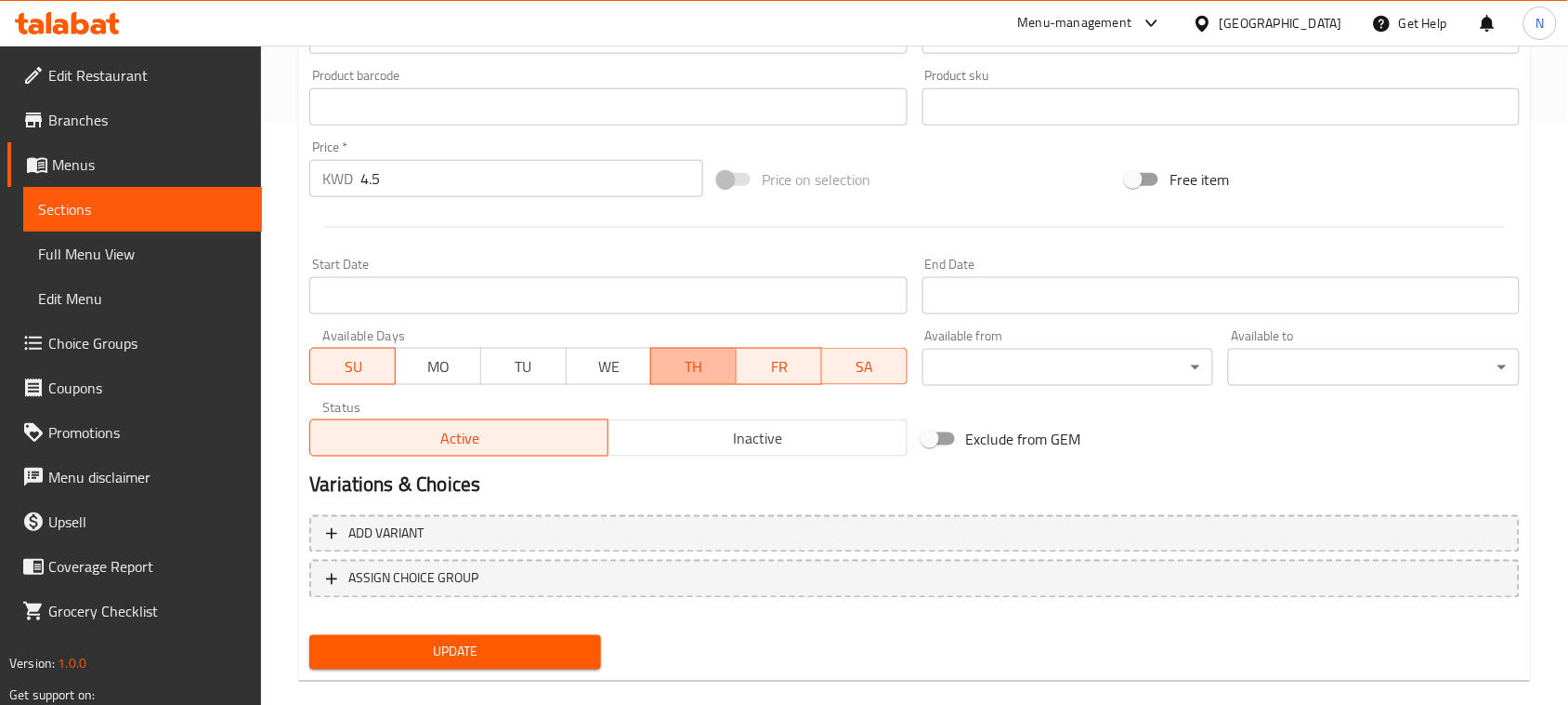
click at [744, 369] on div "SU MO TU WE TH FR SA" at bounding box center [608, 356] width 598 height 55
click at [797, 369] on span "FR" at bounding box center [779, 367] width 70 height 27
click at [860, 368] on span "SA" at bounding box center [864, 367] width 70 height 27
click at [697, 369] on span "TH" at bounding box center [693, 367] width 70 height 27
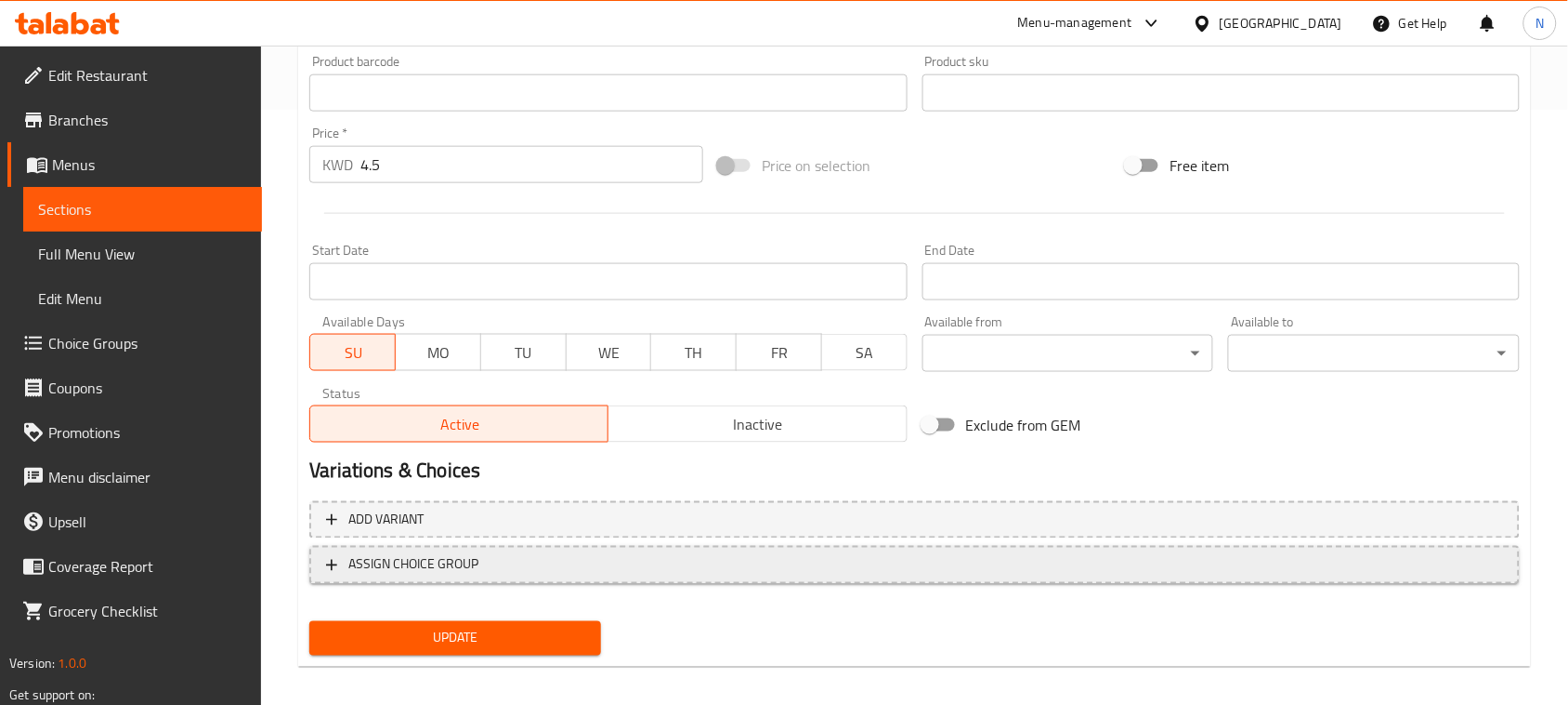
scroll to position [605, 0]
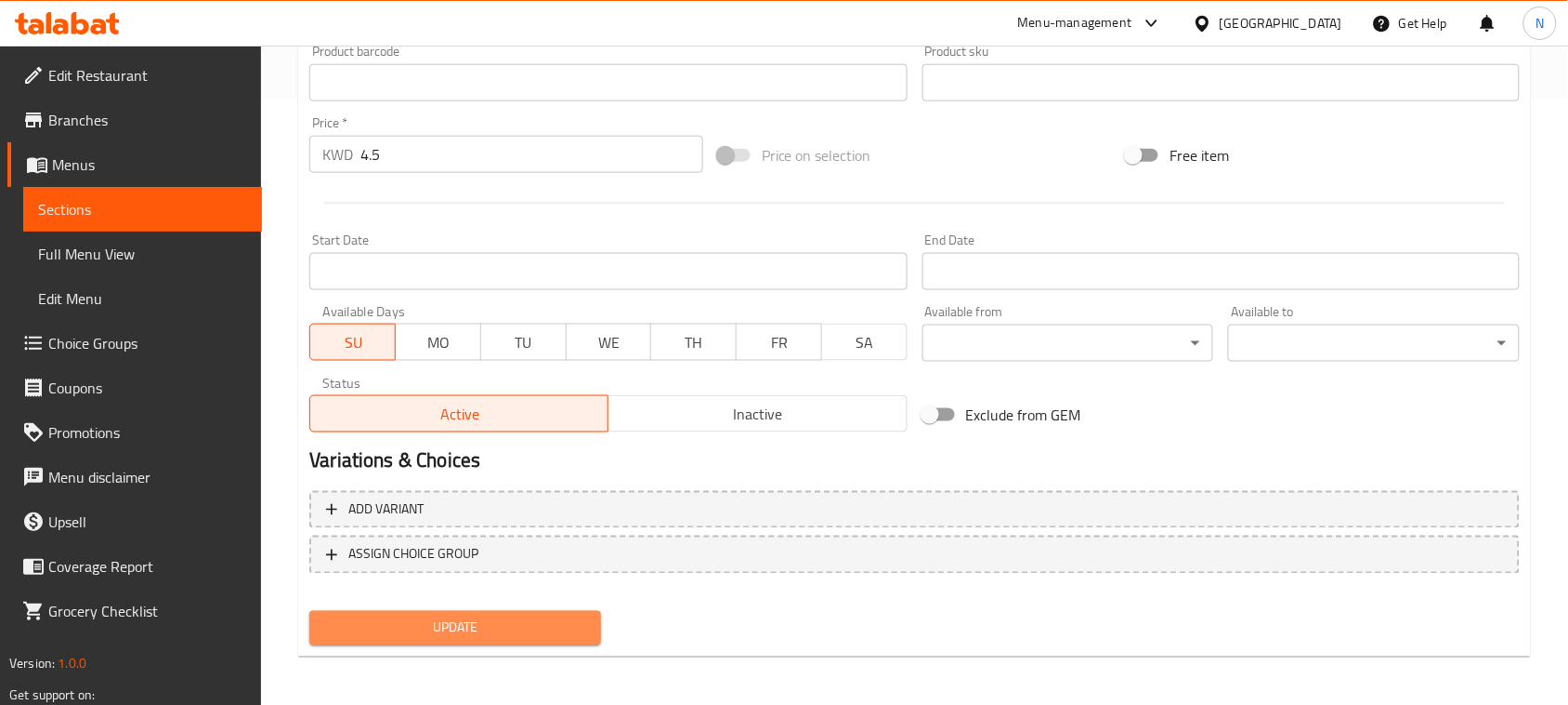
click at [550, 633] on span "Update" at bounding box center [455, 628] width 262 height 24
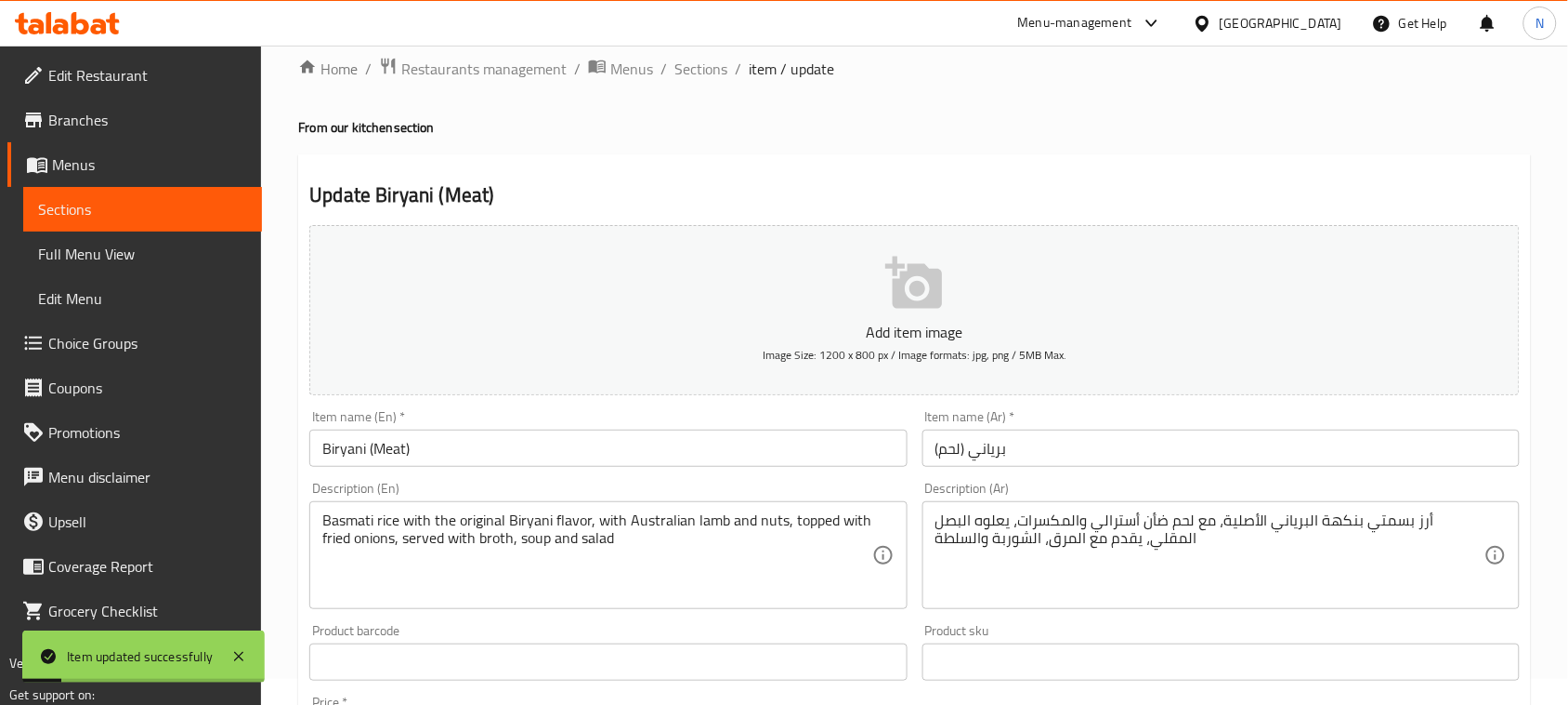
scroll to position [24, 0]
click at [706, 59] on span "Sections" at bounding box center [701, 70] width 53 height 23
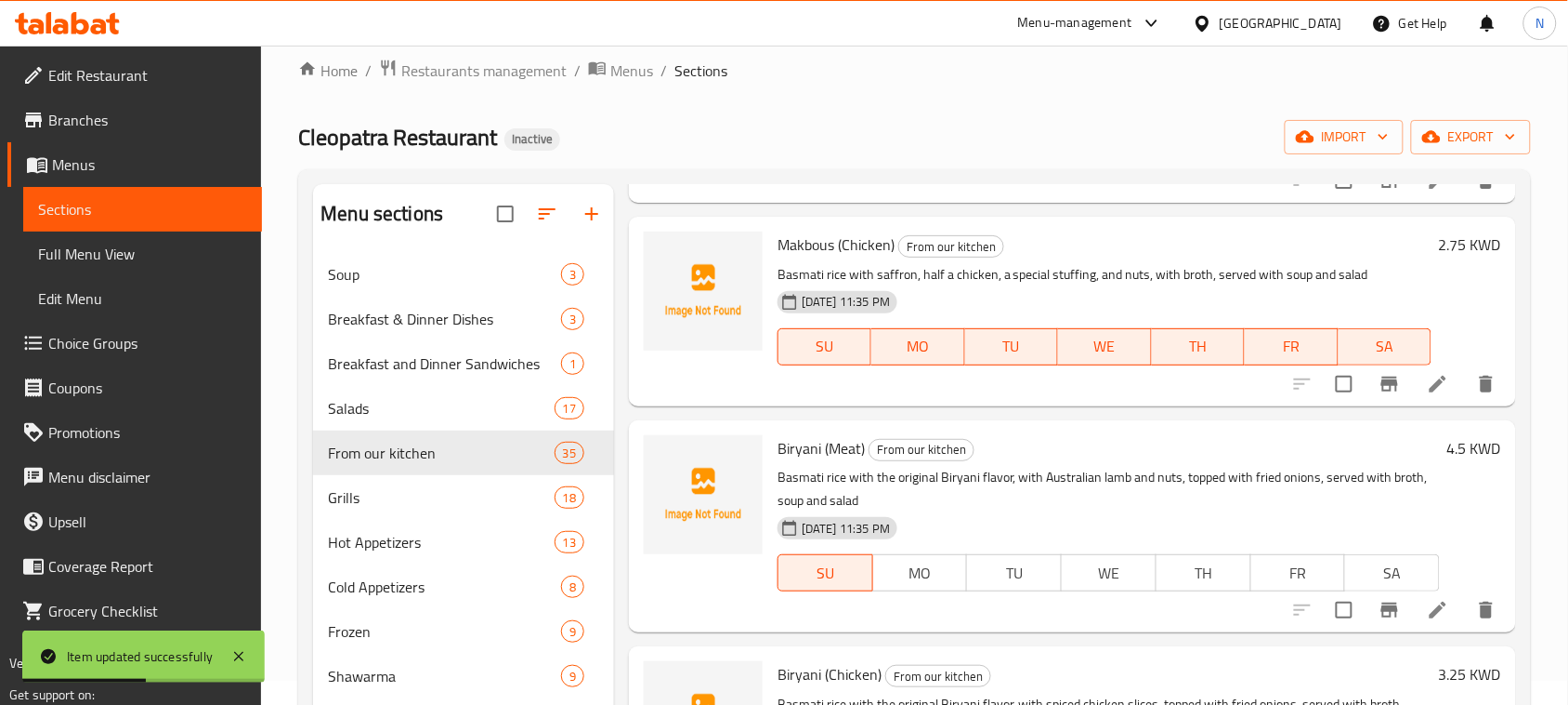
scroll to position [1046, 0]
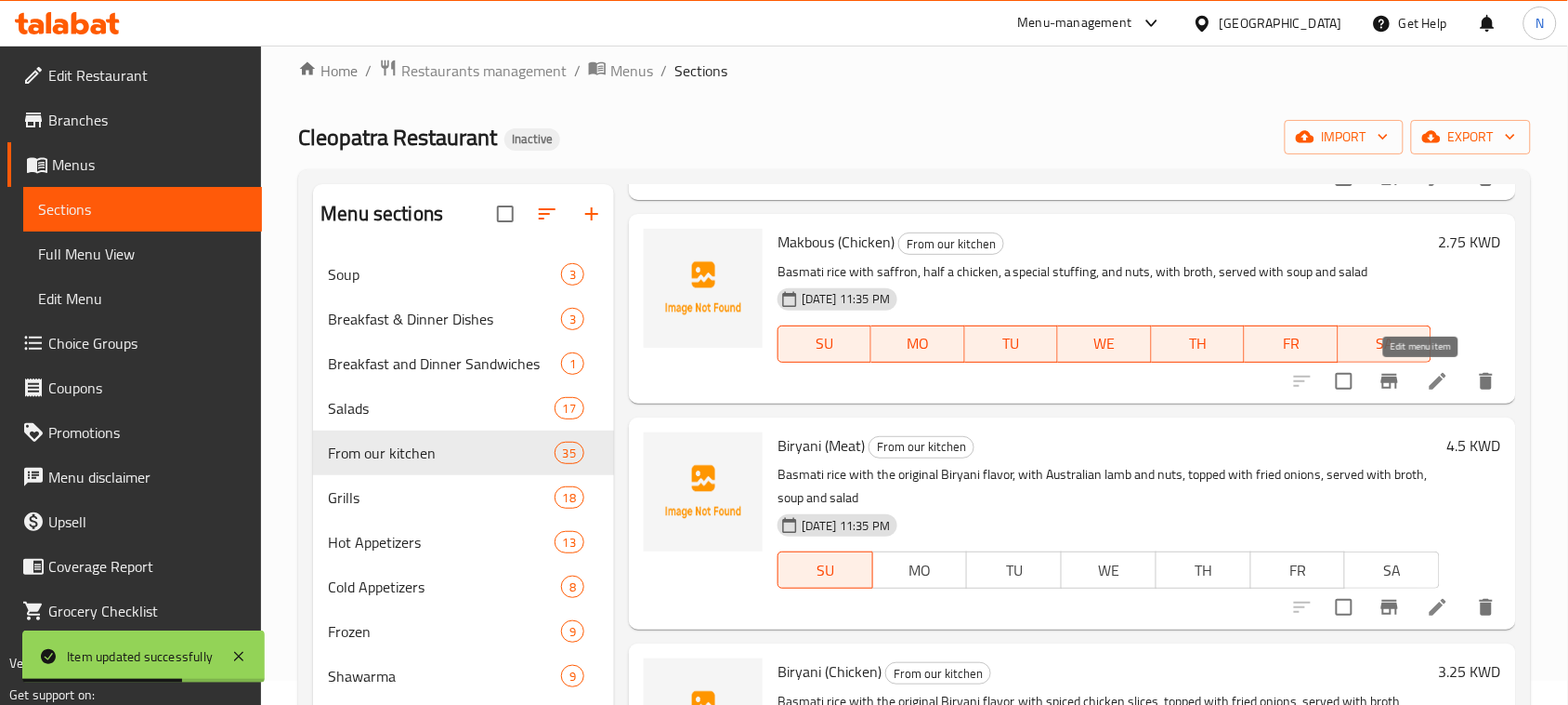
click at [1427, 373] on icon at bounding box center [1438, 382] width 23 height 23
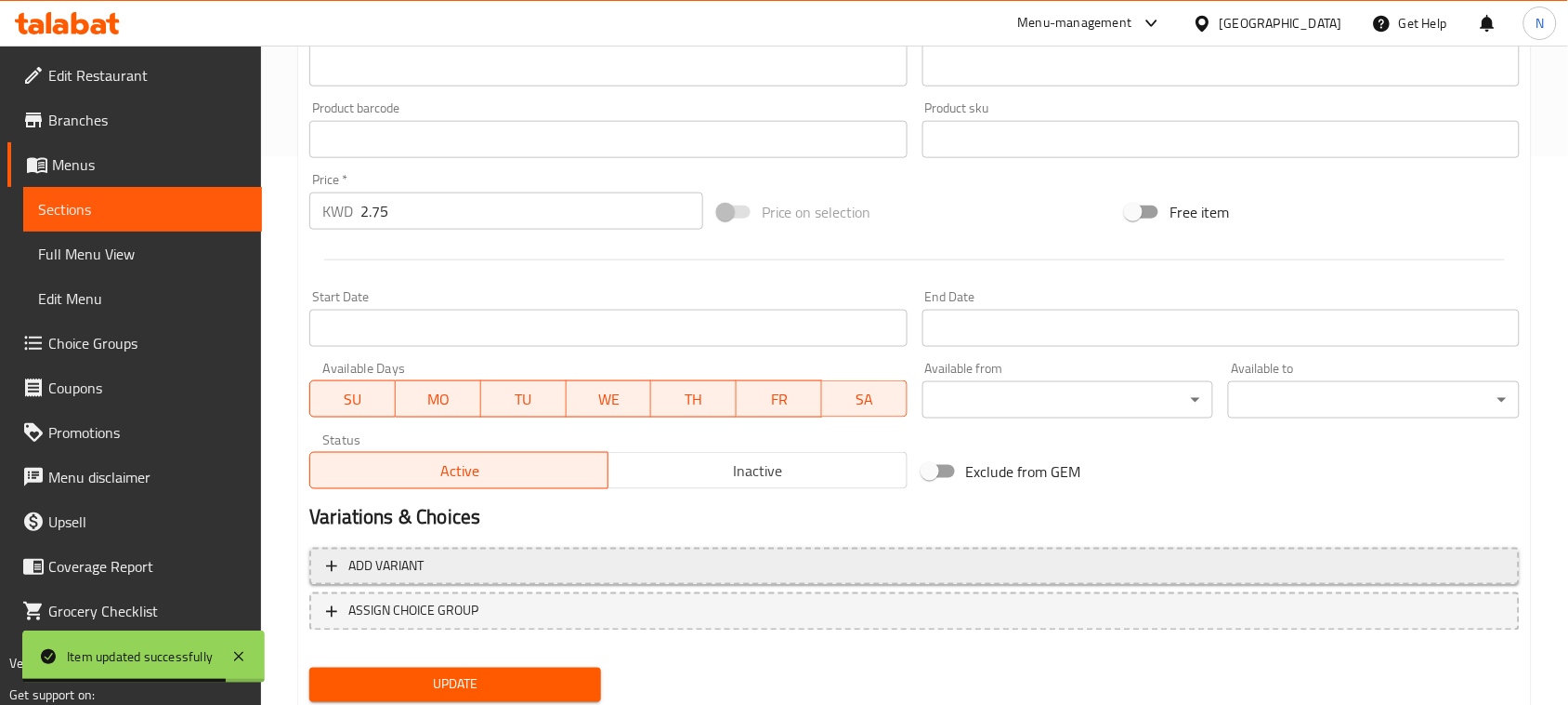
scroll to position [581, 0]
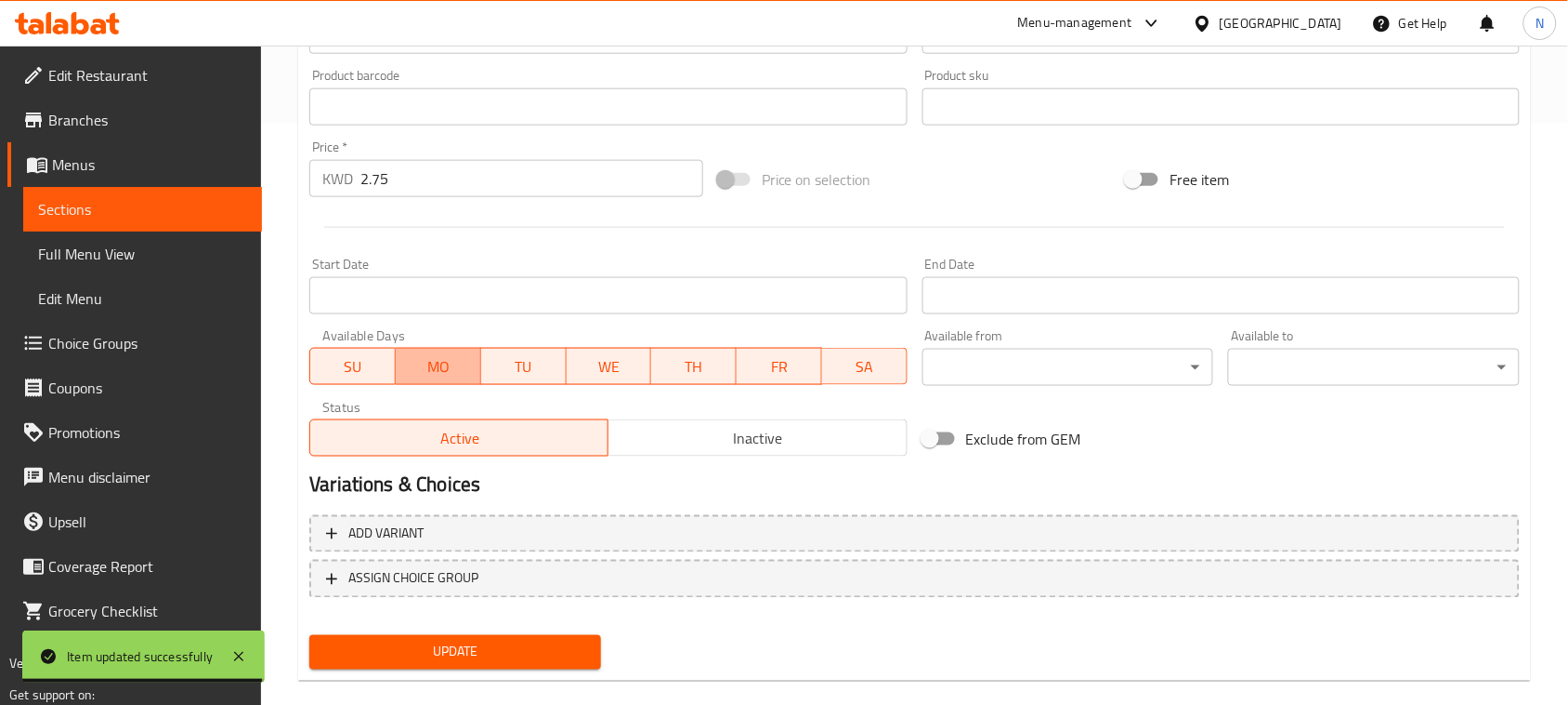
drag, startPoint x: 429, startPoint y: 368, endPoint x: 523, endPoint y: 370, distance: 94.0
click at [432, 368] on span "MO" at bounding box center [438, 367] width 70 height 27
click at [523, 370] on span "TU" at bounding box center [523, 367] width 70 height 27
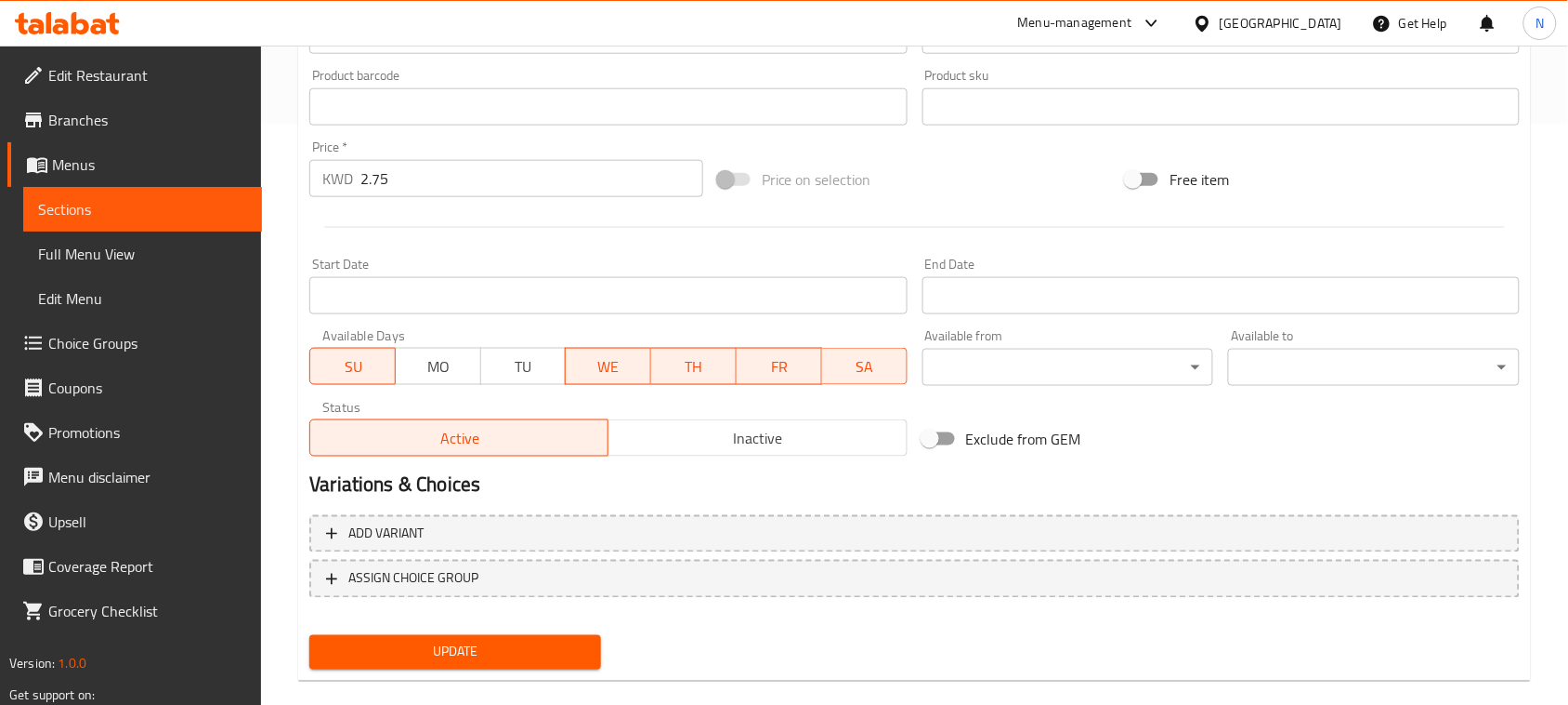
click at [636, 374] on span "WE" at bounding box center [608, 367] width 70 height 27
click at [704, 368] on span "TH" at bounding box center [693, 367] width 70 height 27
click at [773, 369] on span "FR" at bounding box center [779, 367] width 70 height 27
click at [848, 369] on span "SA" at bounding box center [864, 367] width 70 height 27
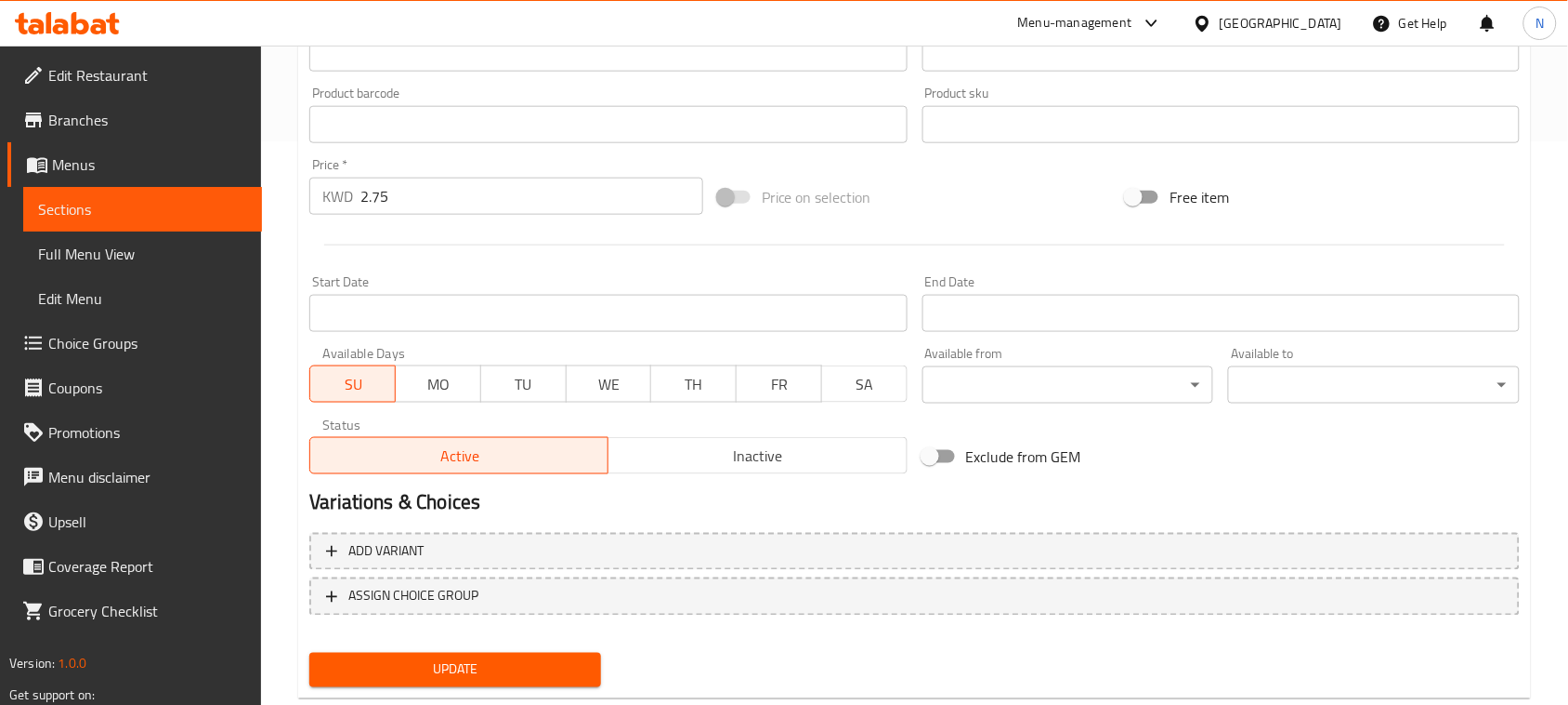
scroll to position [0, 0]
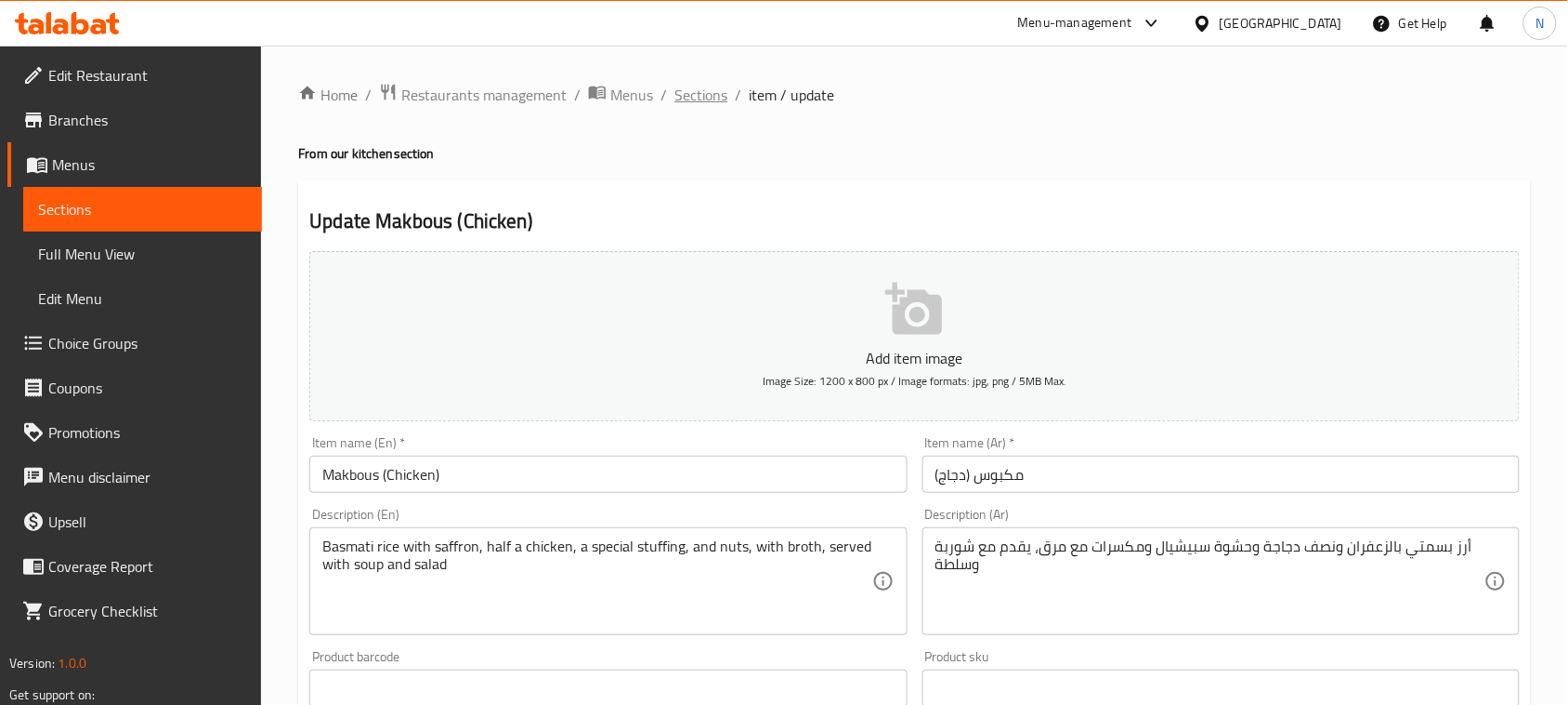
click at [706, 93] on span "Sections" at bounding box center [701, 95] width 53 height 23
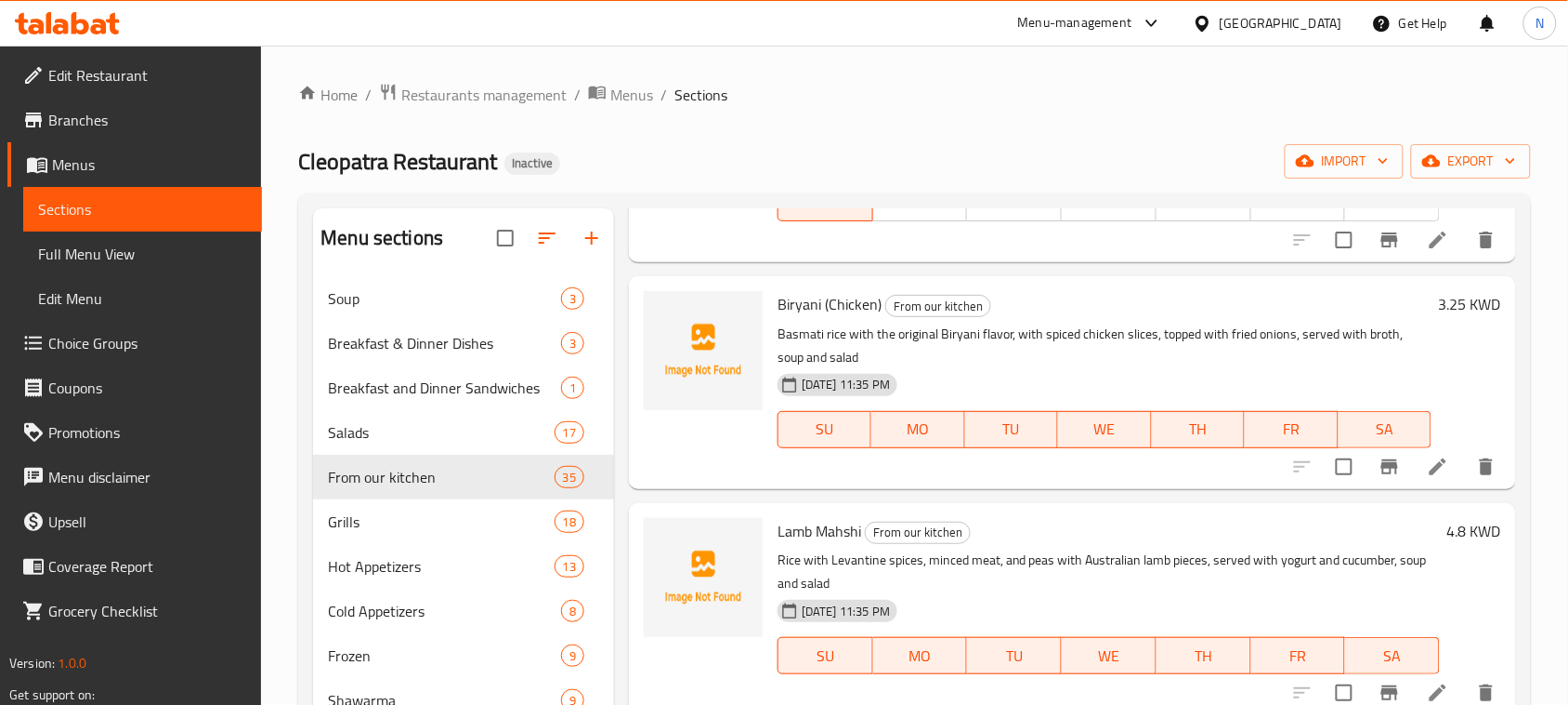
scroll to position [1394, 0]
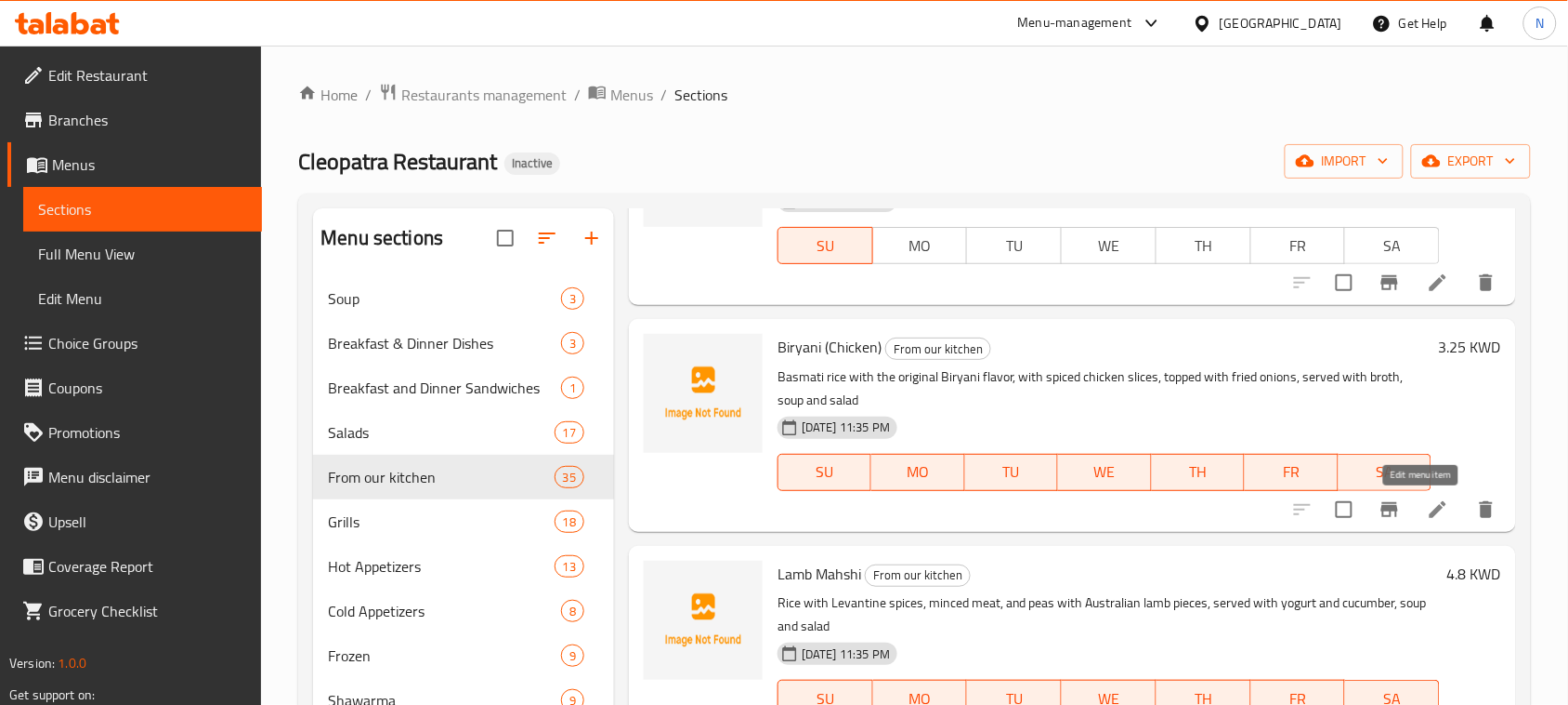
click at [1427, 507] on icon at bounding box center [1438, 509] width 23 height 23
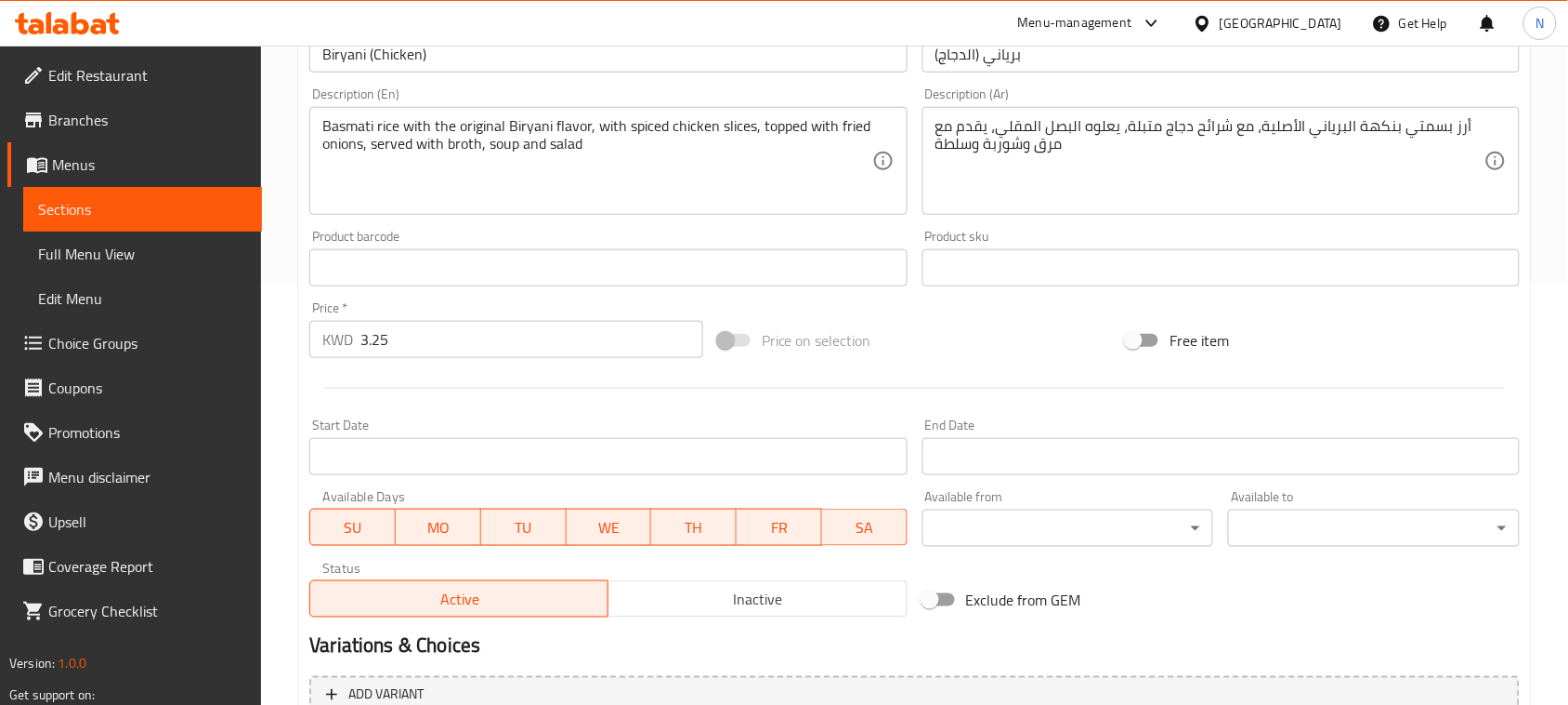
scroll to position [464, 0]
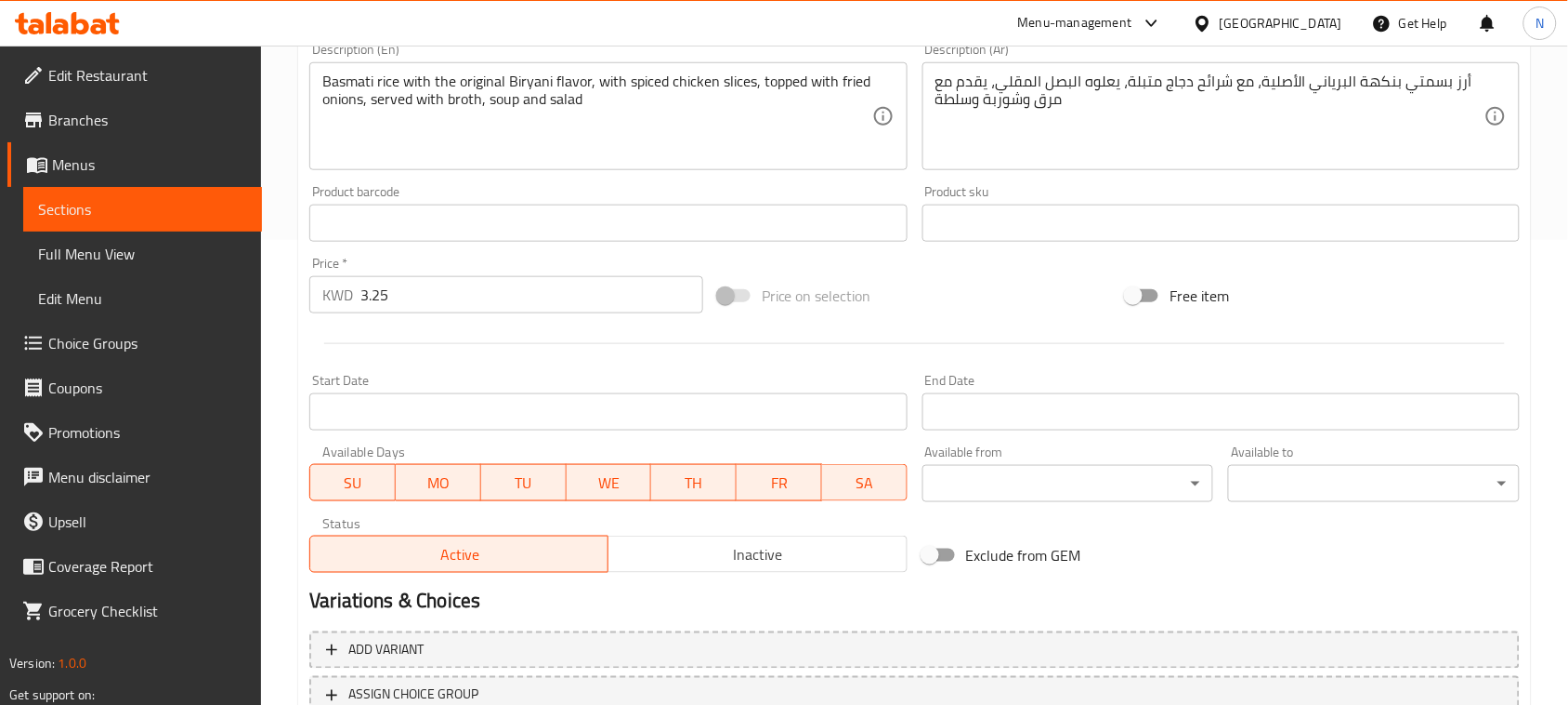
click at [439, 490] on span "MO" at bounding box center [438, 482] width 70 height 27
click at [502, 485] on span "TU" at bounding box center [523, 482] width 70 height 27
click at [602, 484] on span "WE" at bounding box center [608, 482] width 70 height 27
click at [702, 480] on span "TH" at bounding box center [693, 482] width 70 height 27
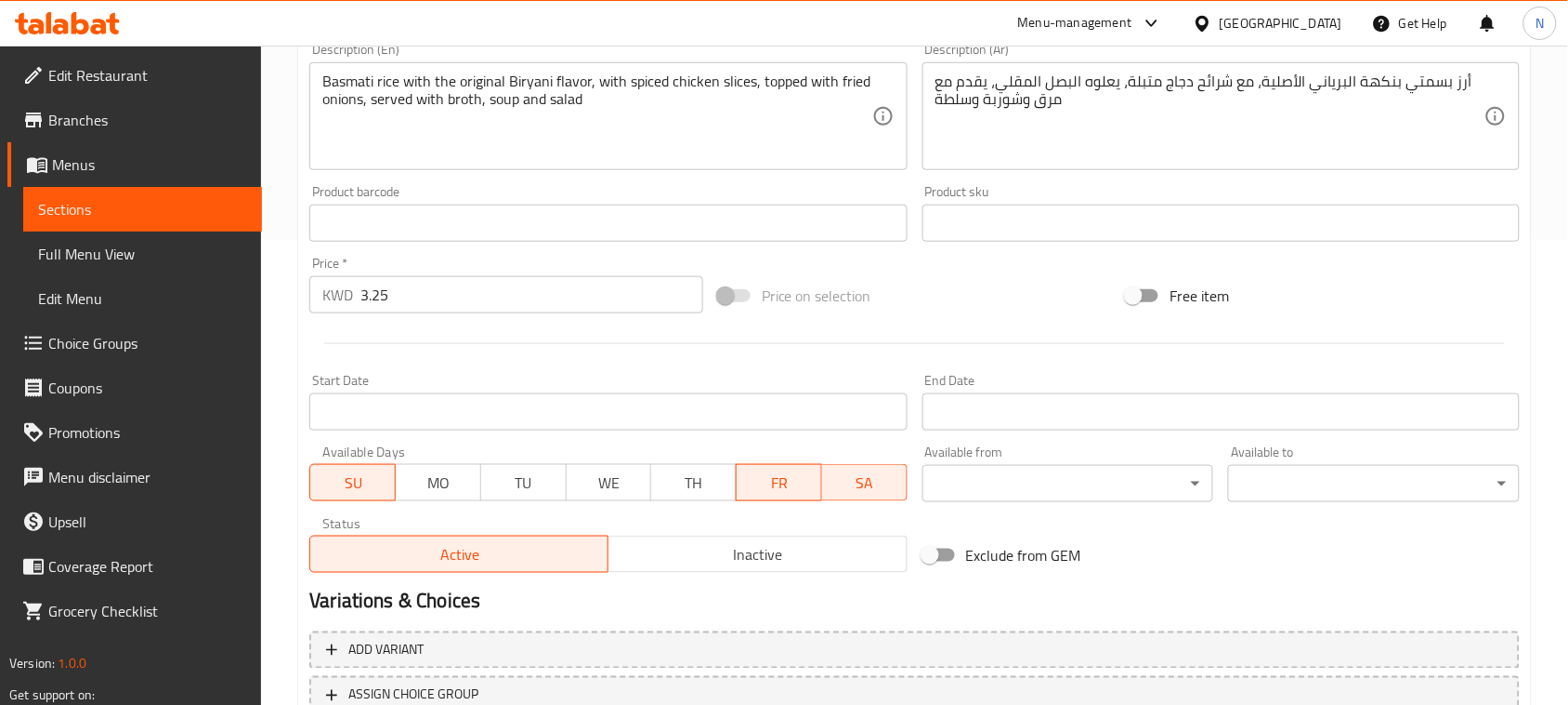
click at [765, 481] on span "FR" at bounding box center [779, 482] width 70 height 27
click at [853, 483] on span "SA" at bounding box center [864, 482] width 70 height 27
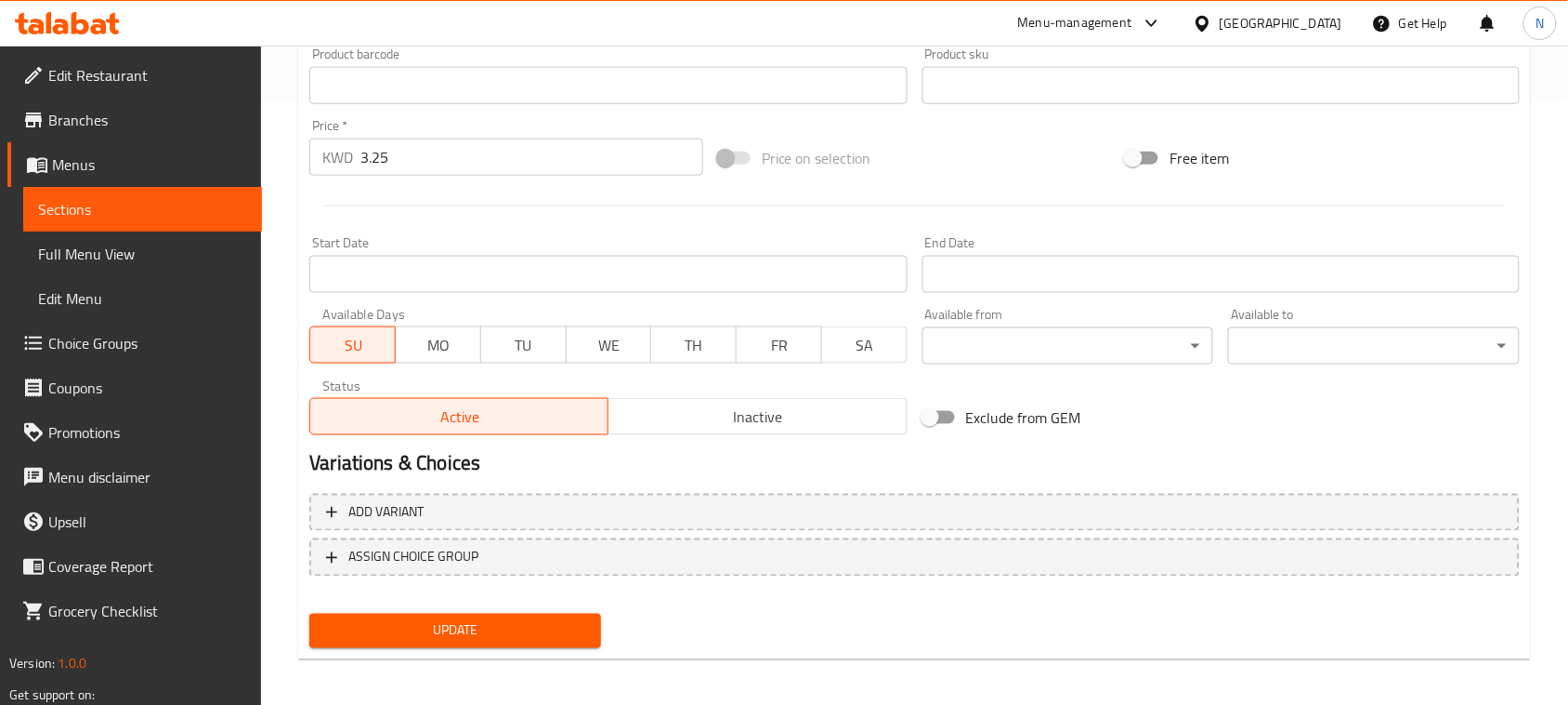
scroll to position [605, 0]
click at [553, 620] on span "Update" at bounding box center [455, 628] width 262 height 24
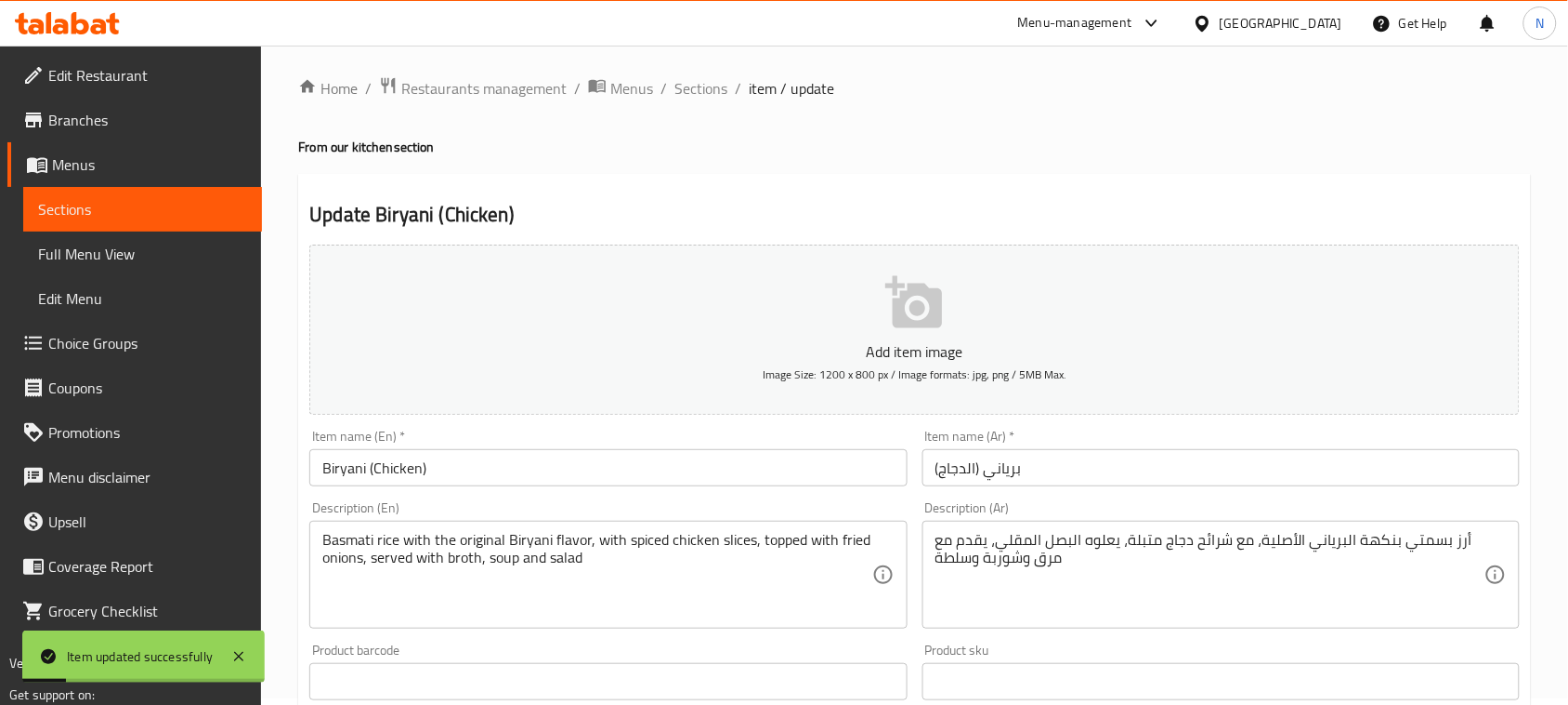
scroll to position [0, 0]
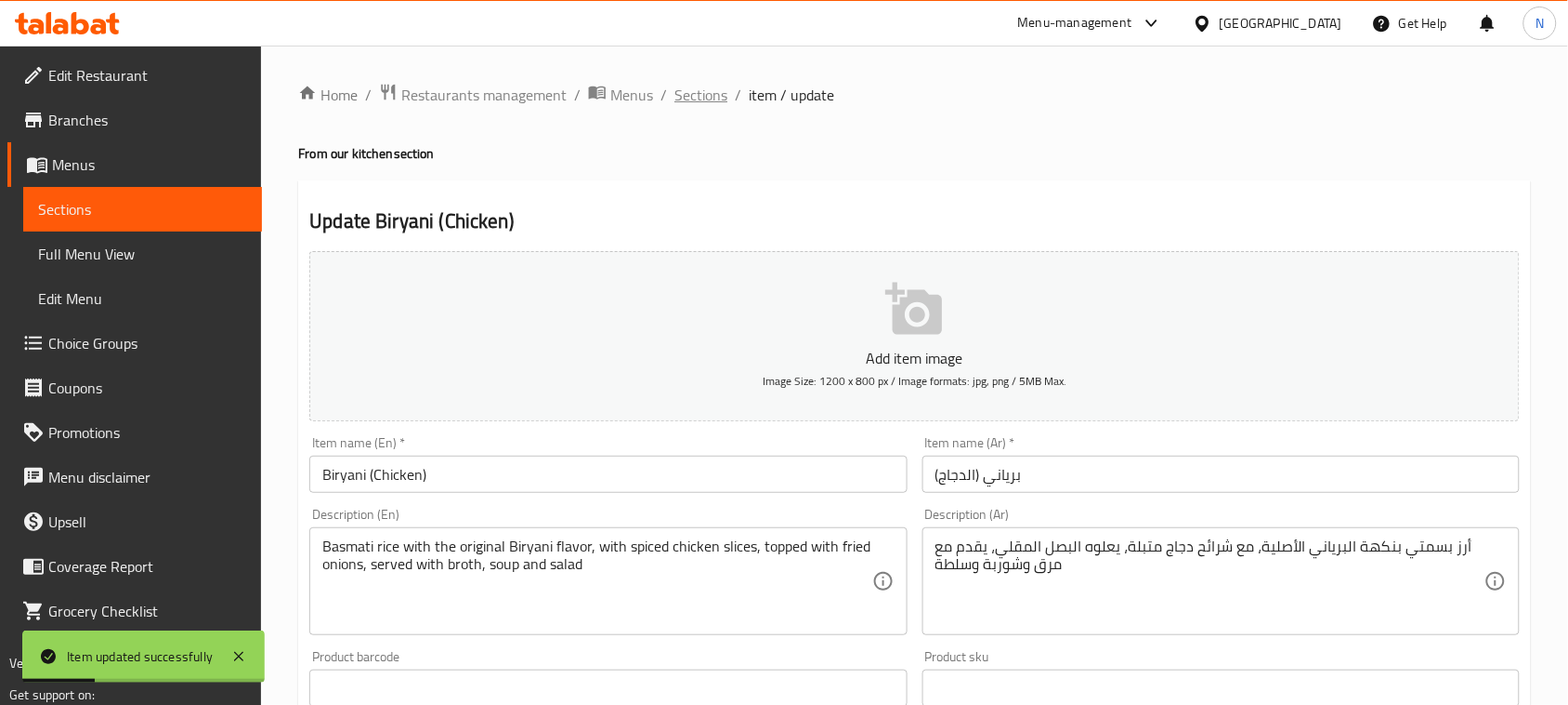
click at [707, 95] on span "Sections" at bounding box center [701, 95] width 53 height 23
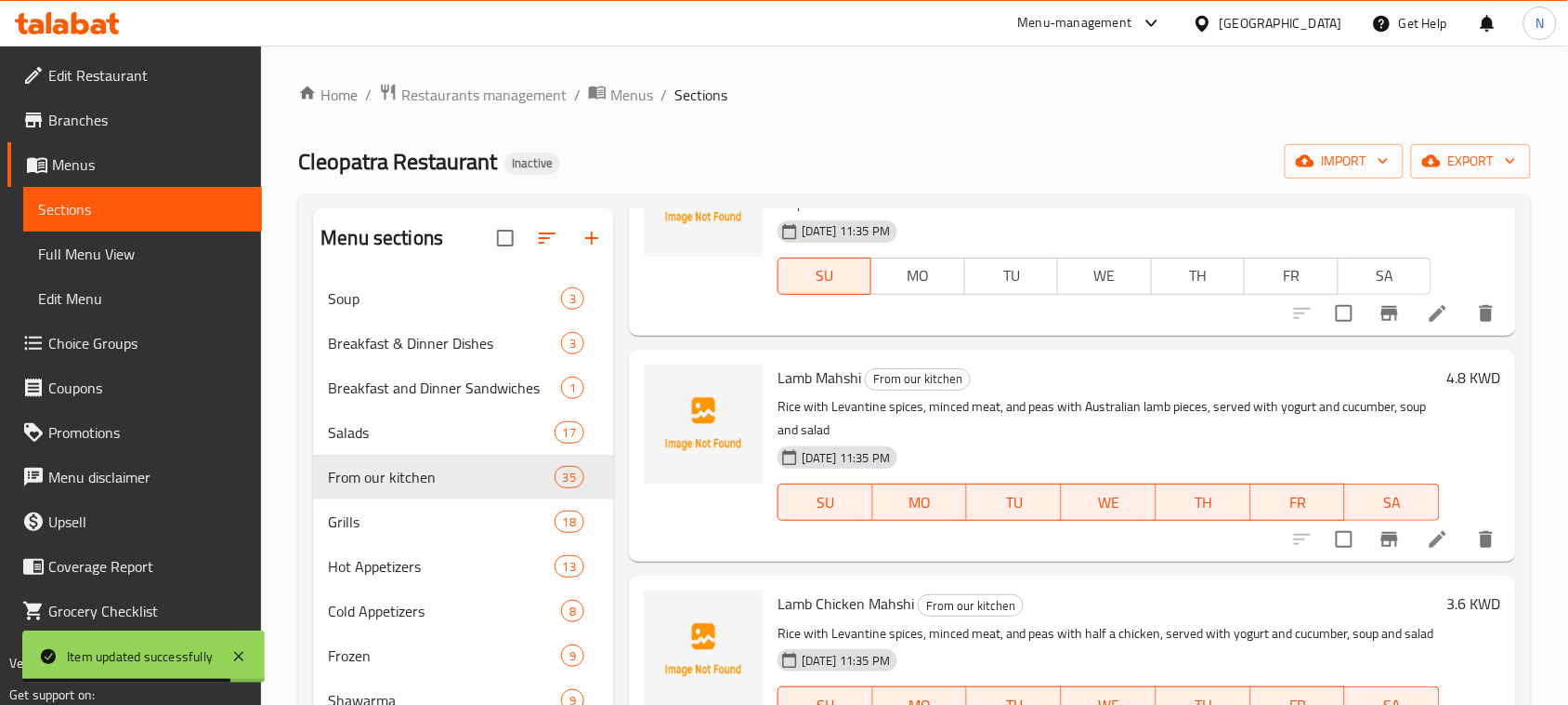
scroll to position [1627, 0]
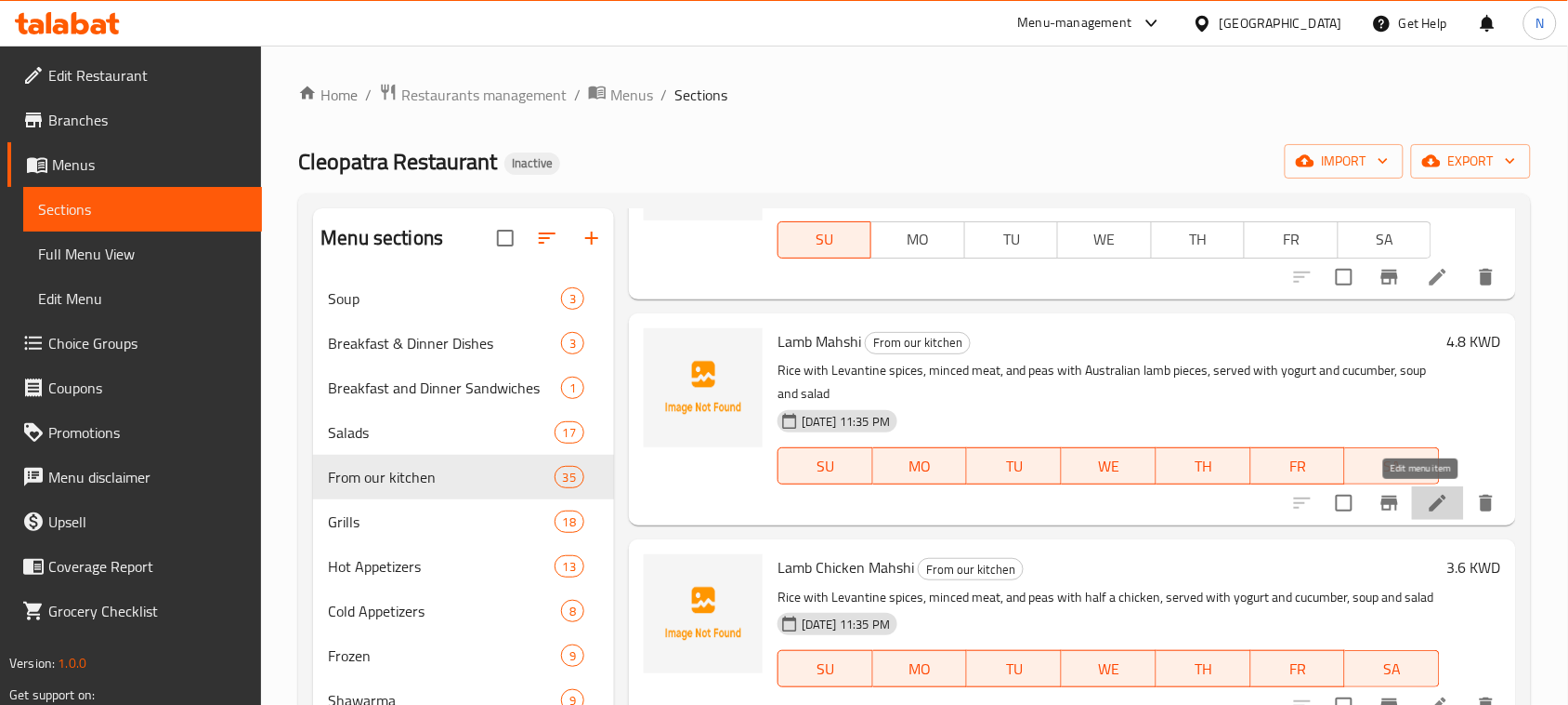
click at [1430, 497] on icon at bounding box center [1438, 503] width 17 height 17
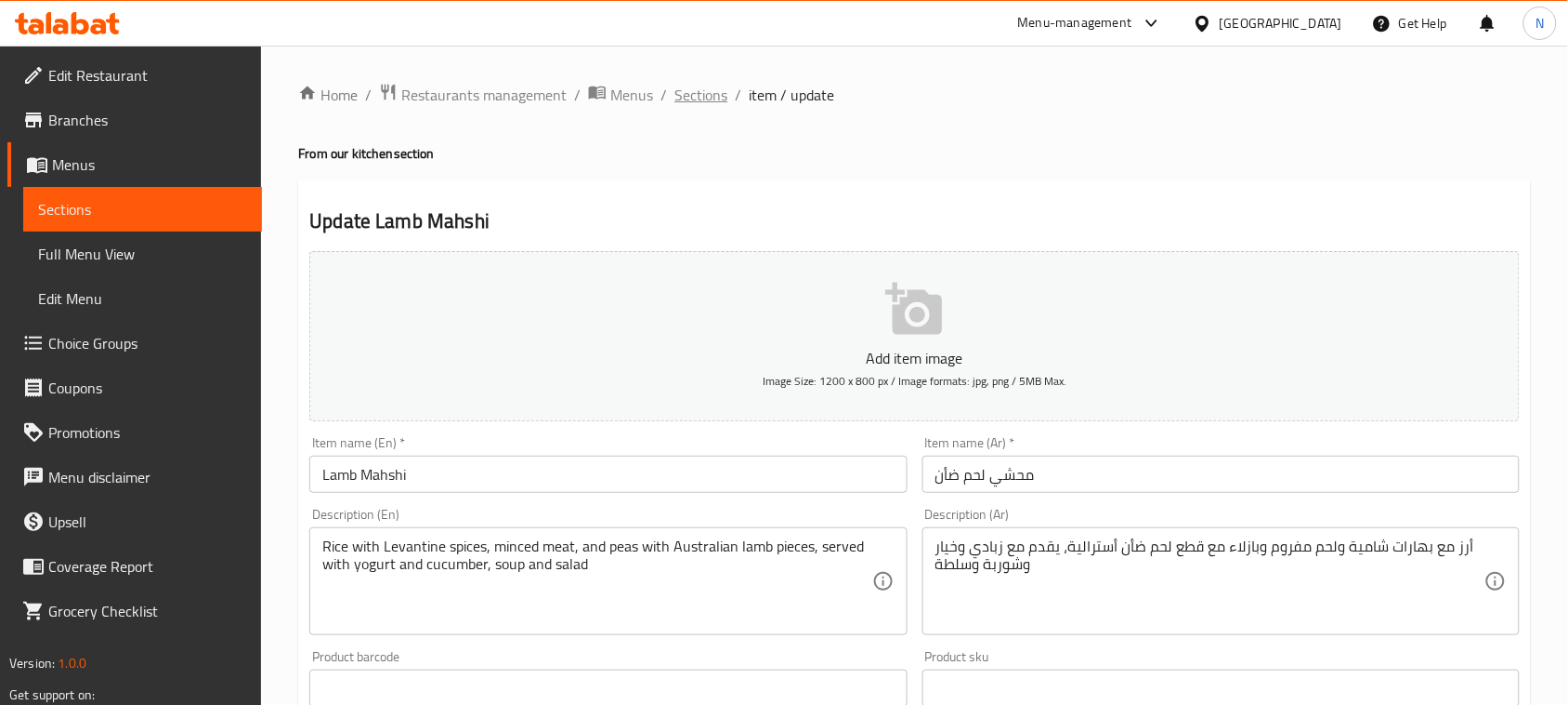
click at [716, 100] on span "Sections" at bounding box center [701, 95] width 53 height 23
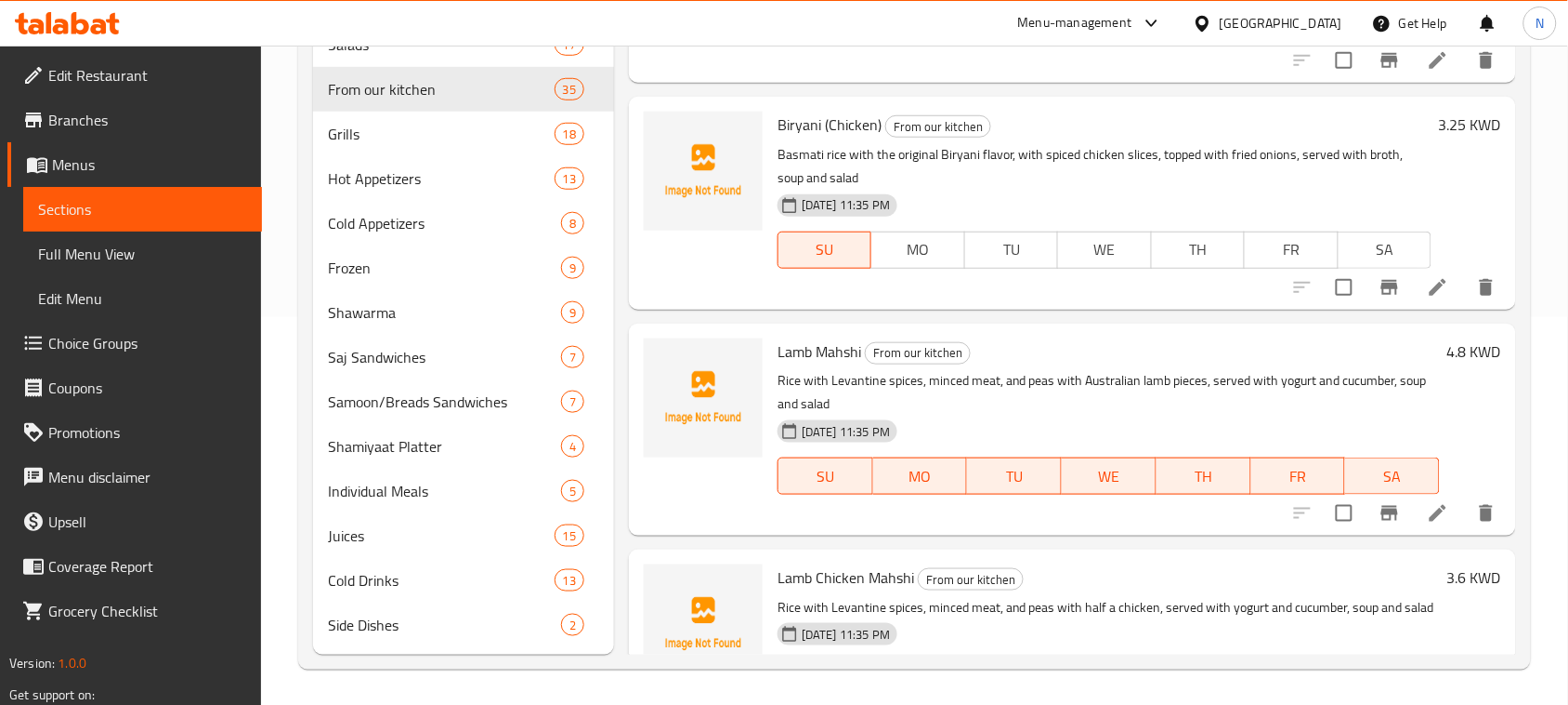
scroll to position [1278, 0]
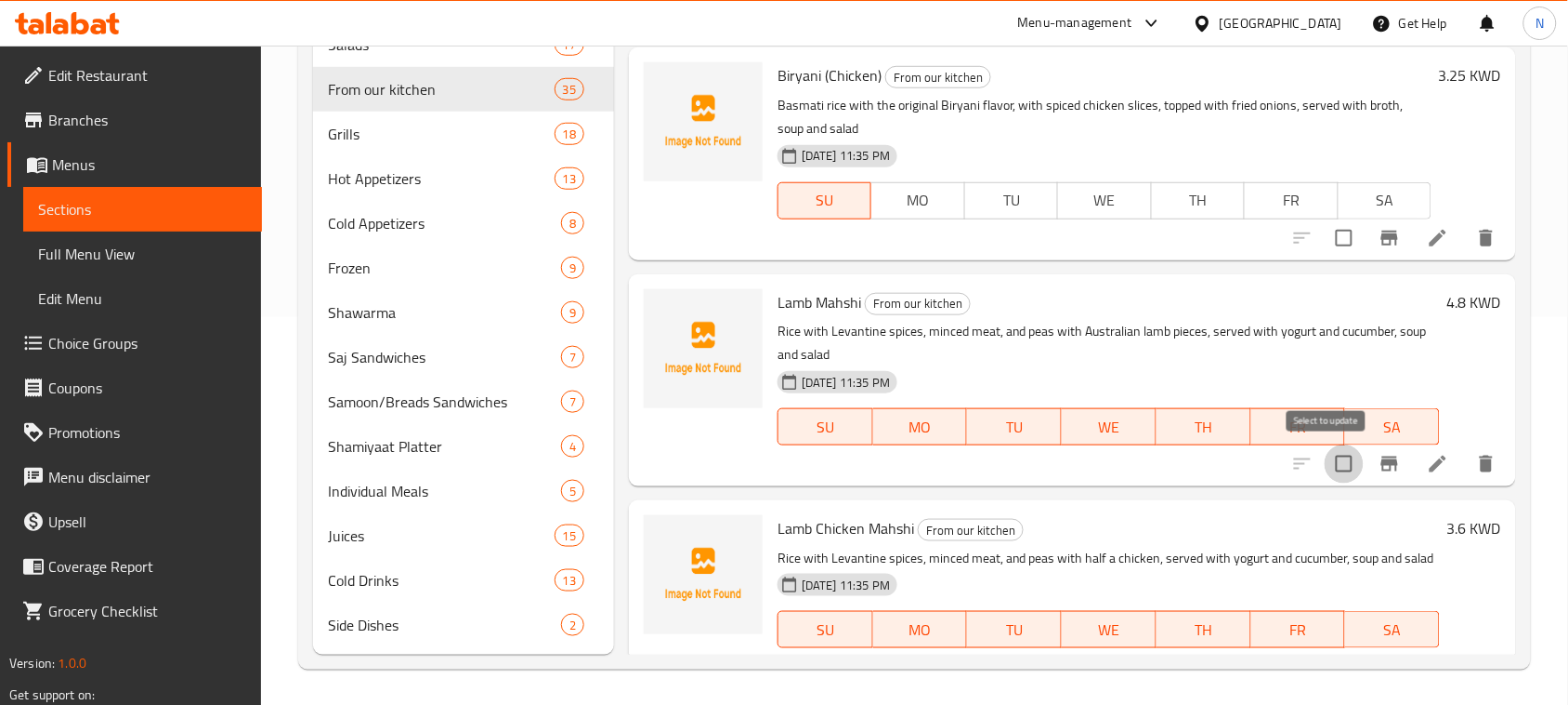
click at [1325, 466] on input "checkbox" at bounding box center [1344, 464] width 39 height 39
checkbox input "true"
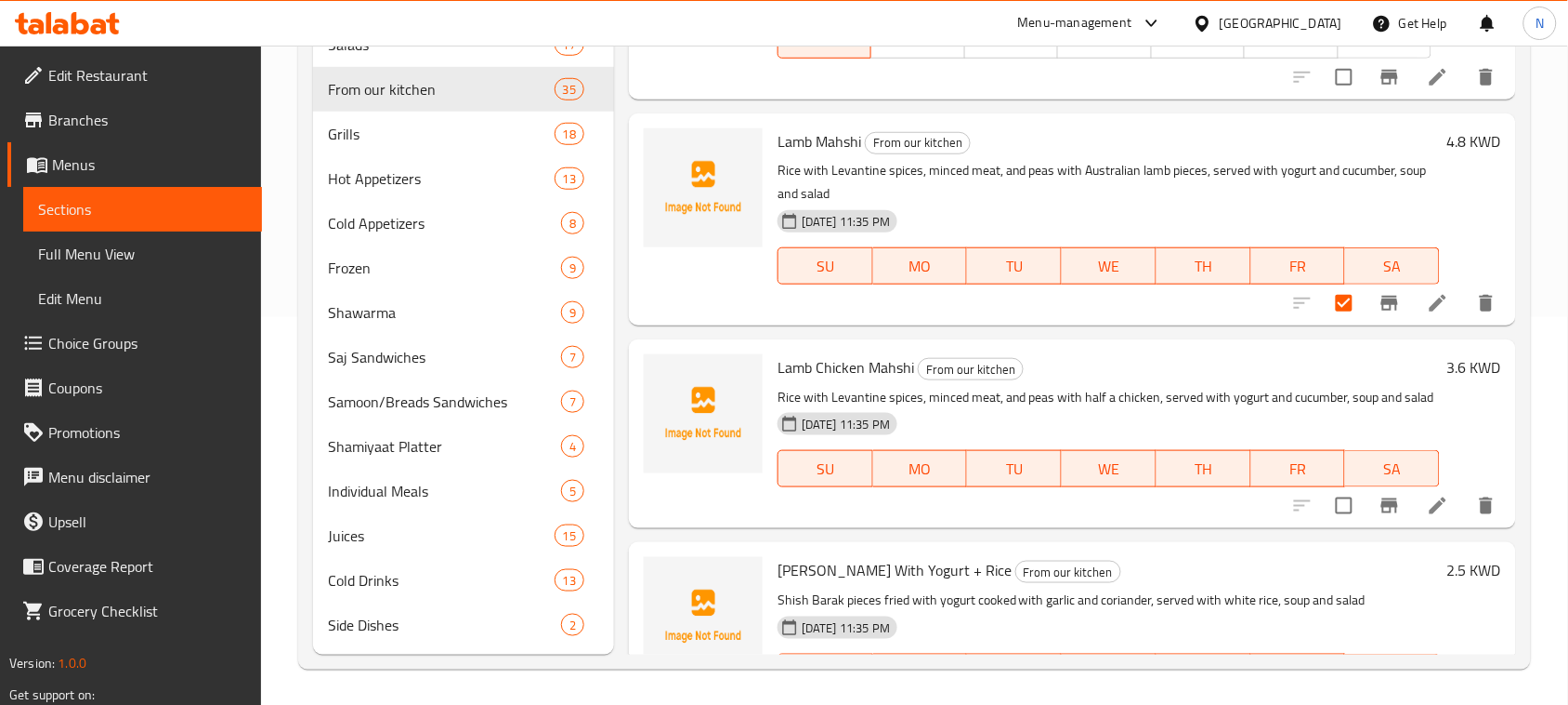
scroll to position [1511, 0]
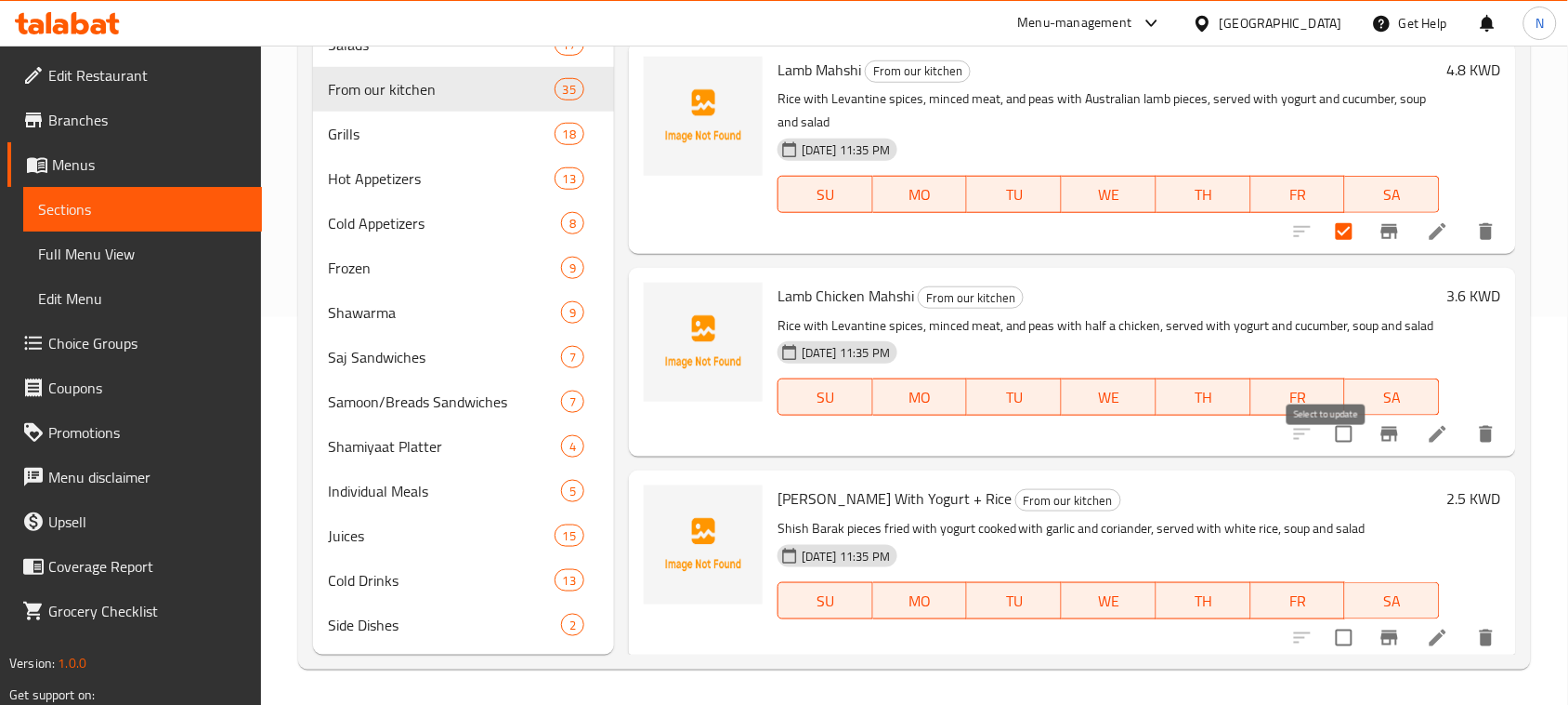
click at [1330, 454] on input "checkbox" at bounding box center [1344, 434] width 39 height 39
checkbox input "true"
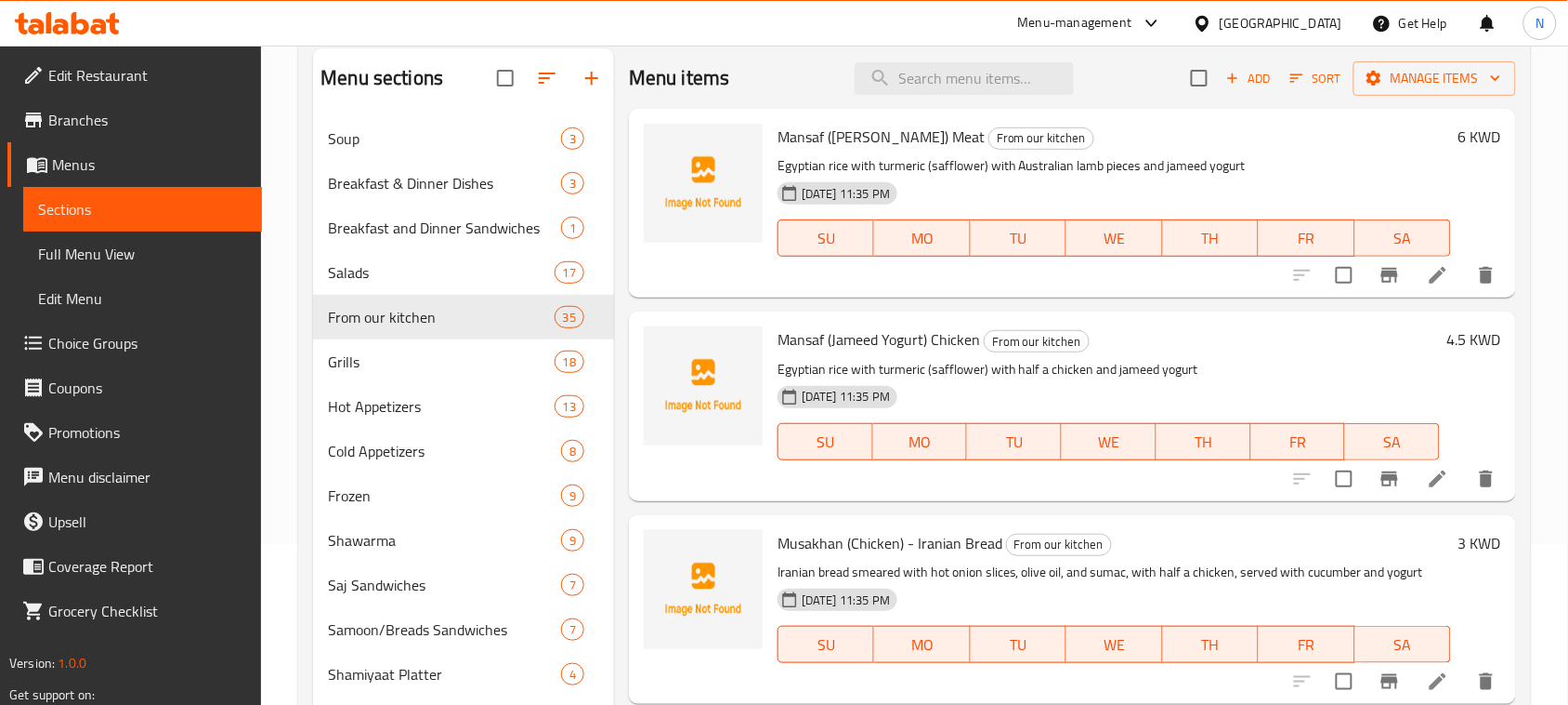
scroll to position [0, 0]
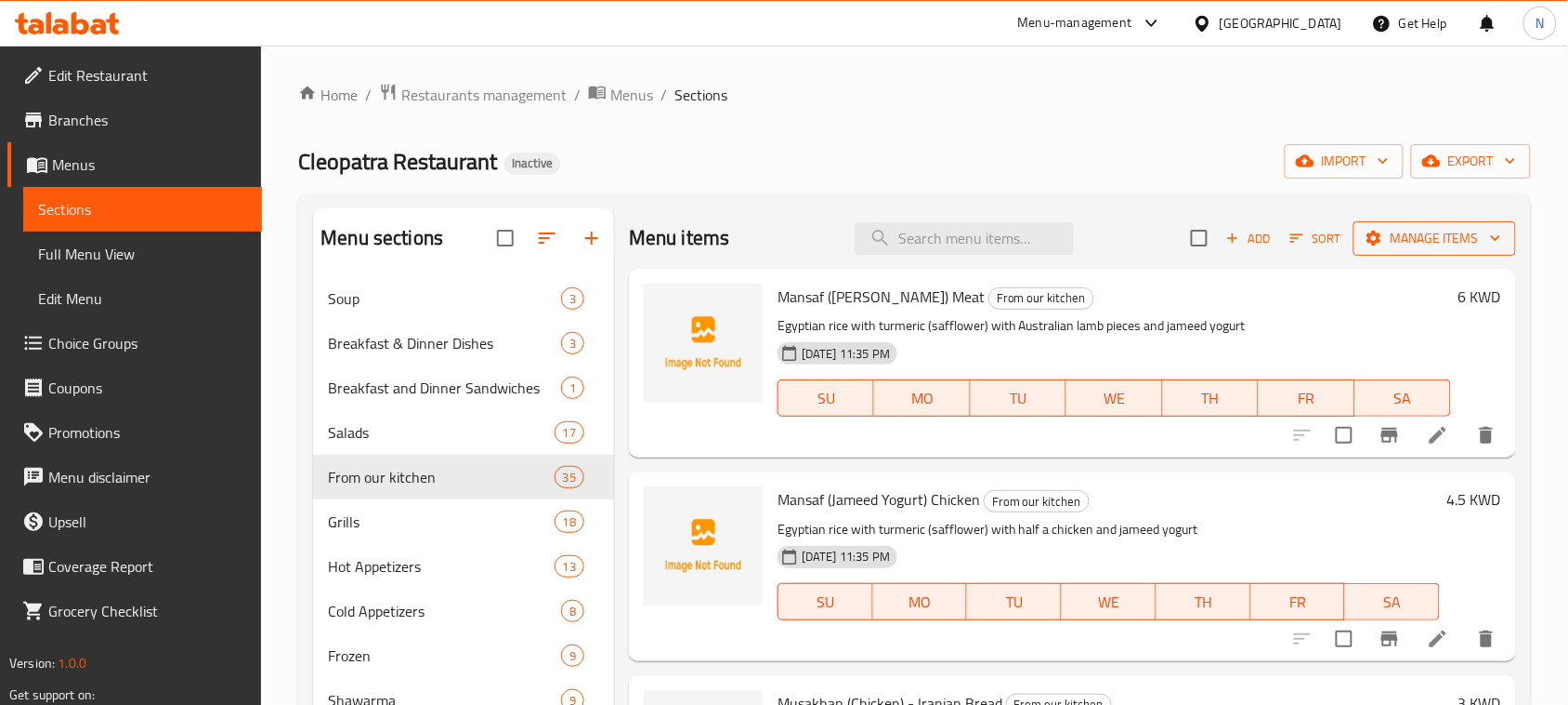
click at [1380, 237] on span "Manage items" at bounding box center [1435, 238] width 132 height 24
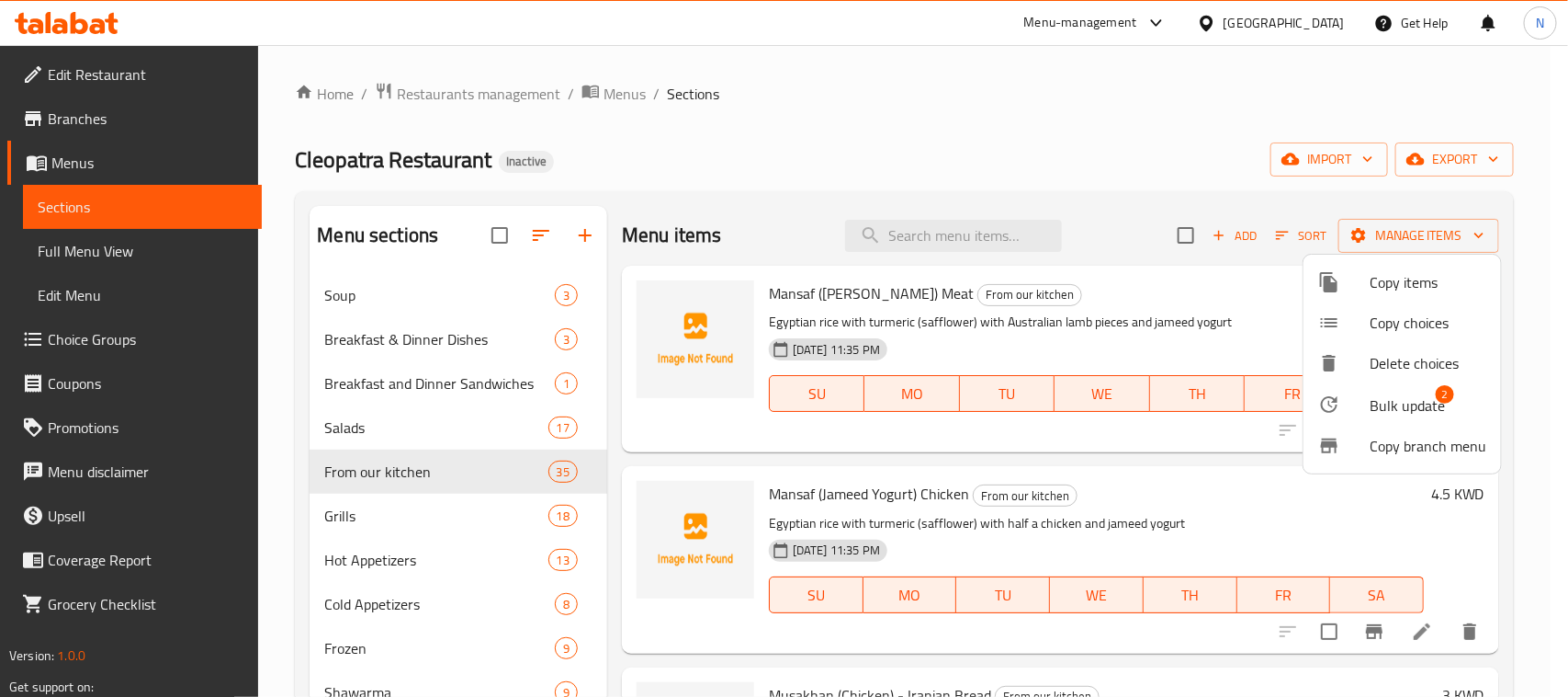
click at [1358, 393] on div at bounding box center [1343, 404] width 51 height 22
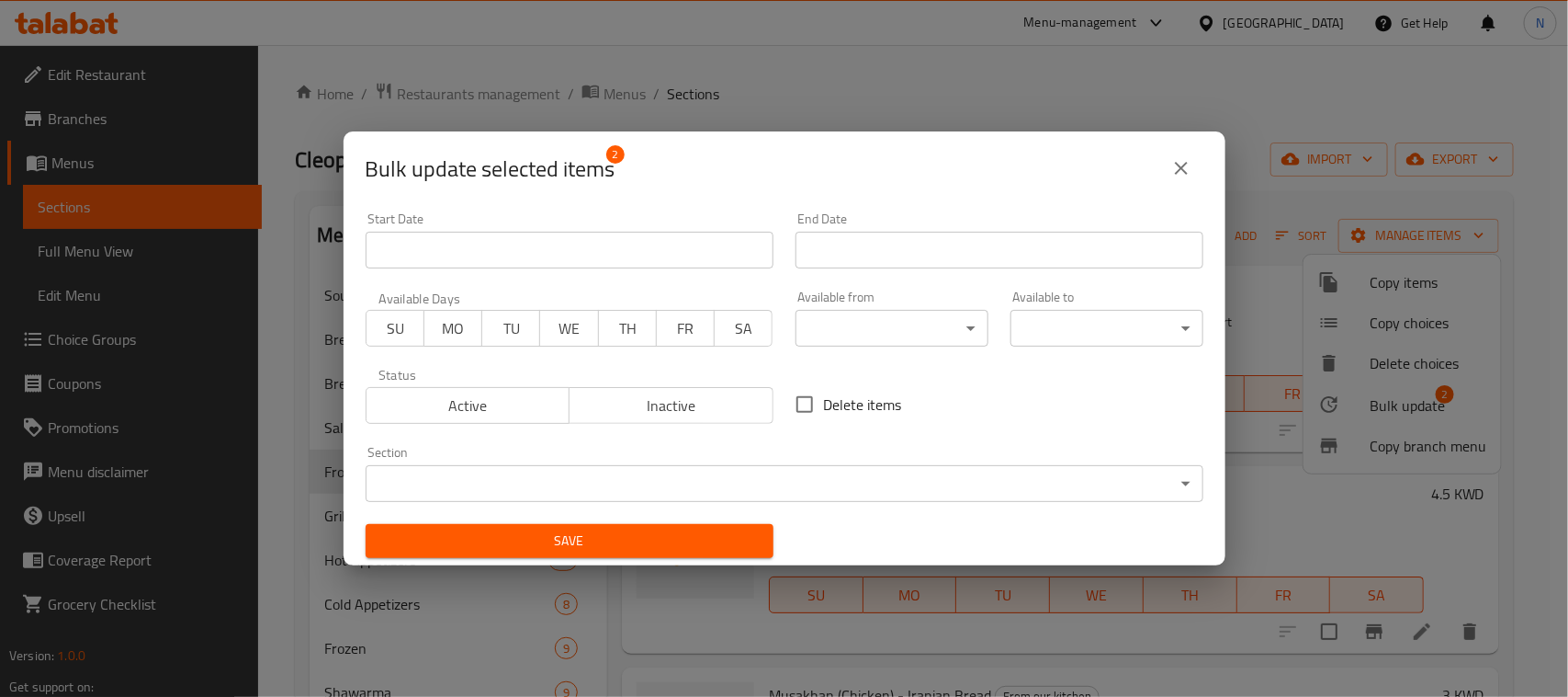
click at [680, 329] on span "FR" at bounding box center [686, 328] width 43 height 27
click at [719, 540] on span "Save" at bounding box center [568, 541] width 378 height 23
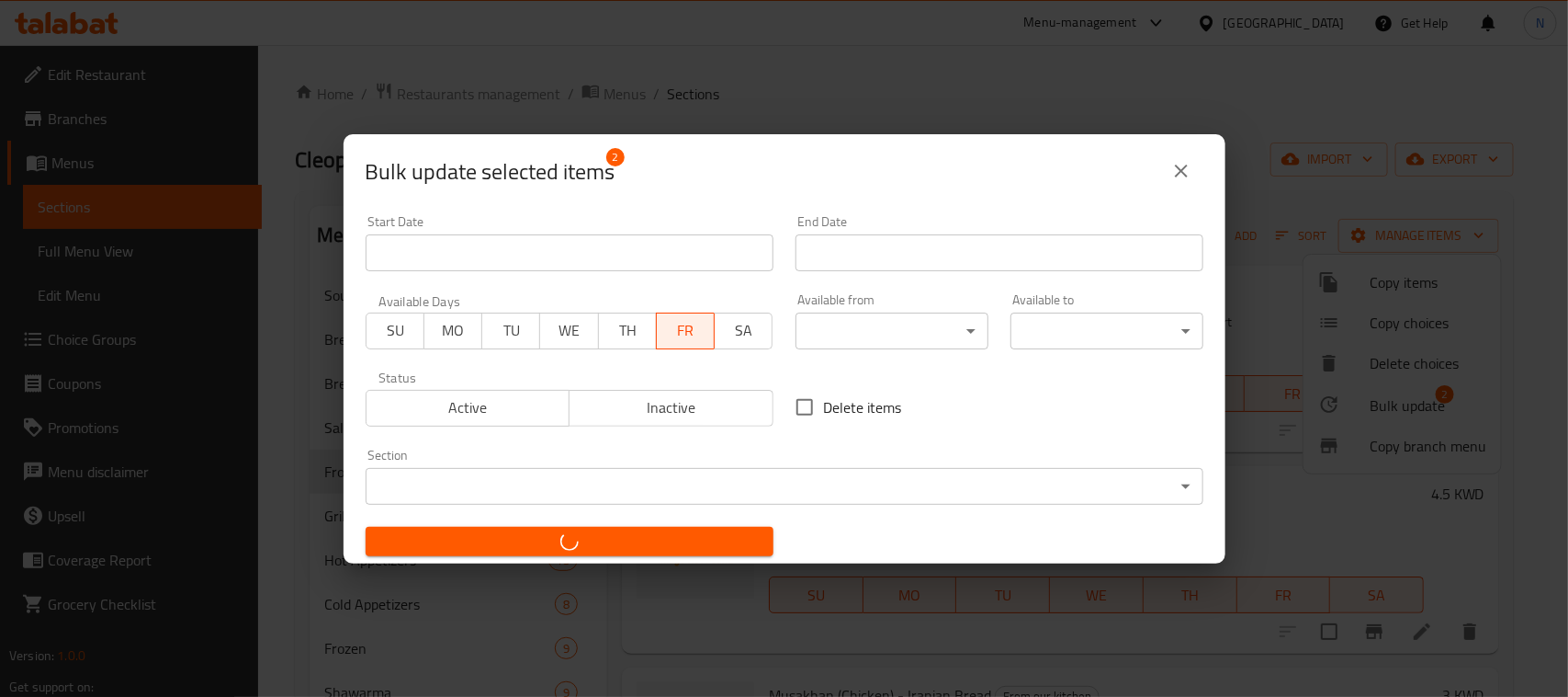
checkbox input "false"
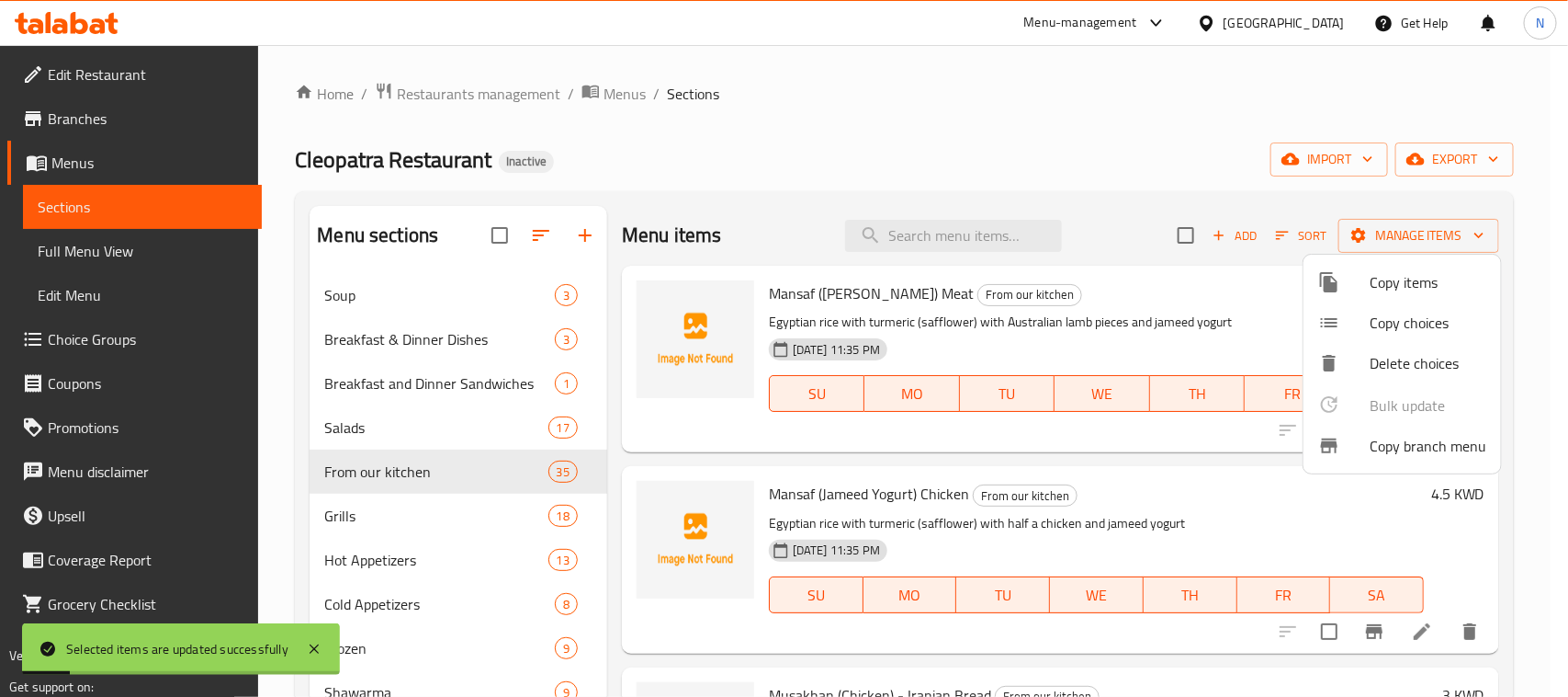
click at [892, 441] on div at bounding box center [784, 348] width 1568 height 697
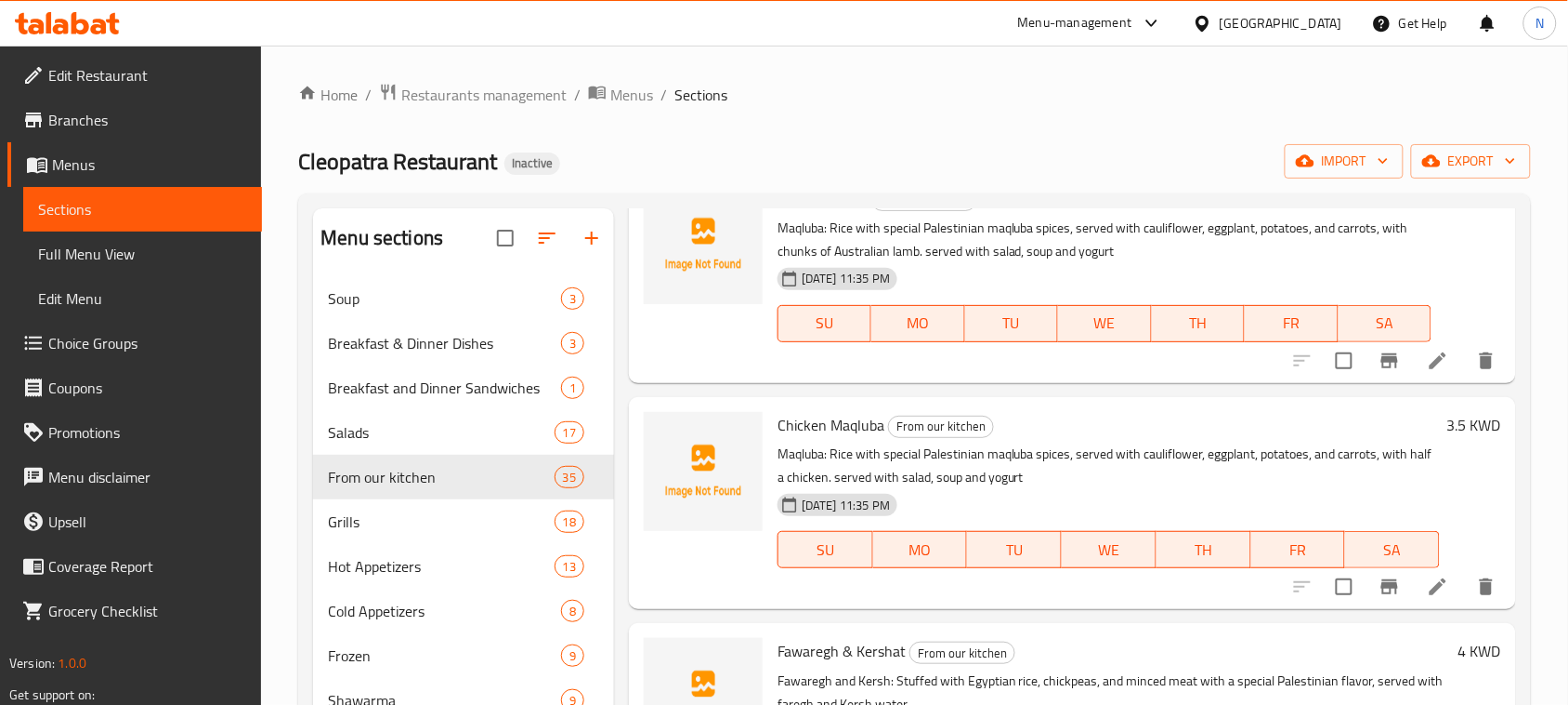
scroll to position [3370, 0]
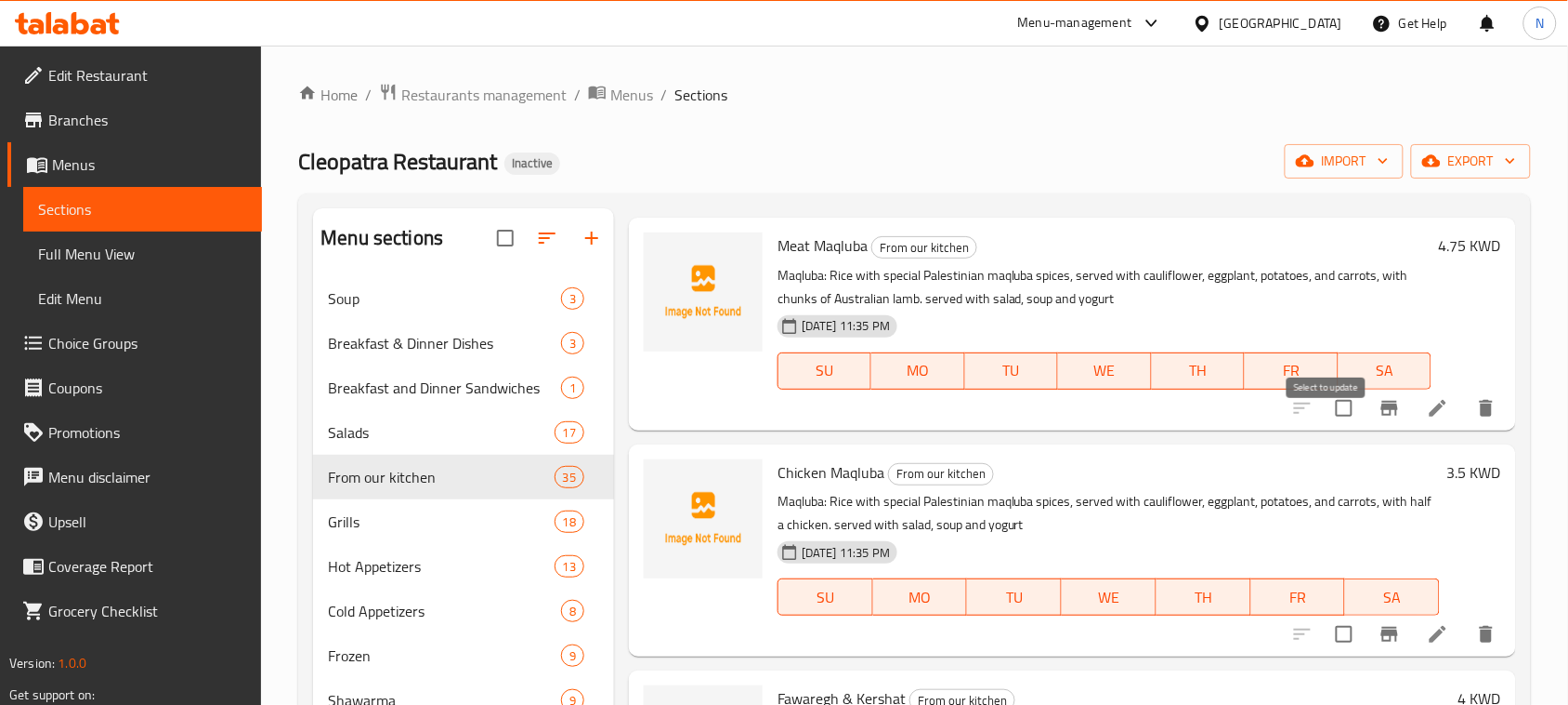
click at [1335, 428] on input "checkbox" at bounding box center [1344, 408] width 39 height 39
checkbox input "true"
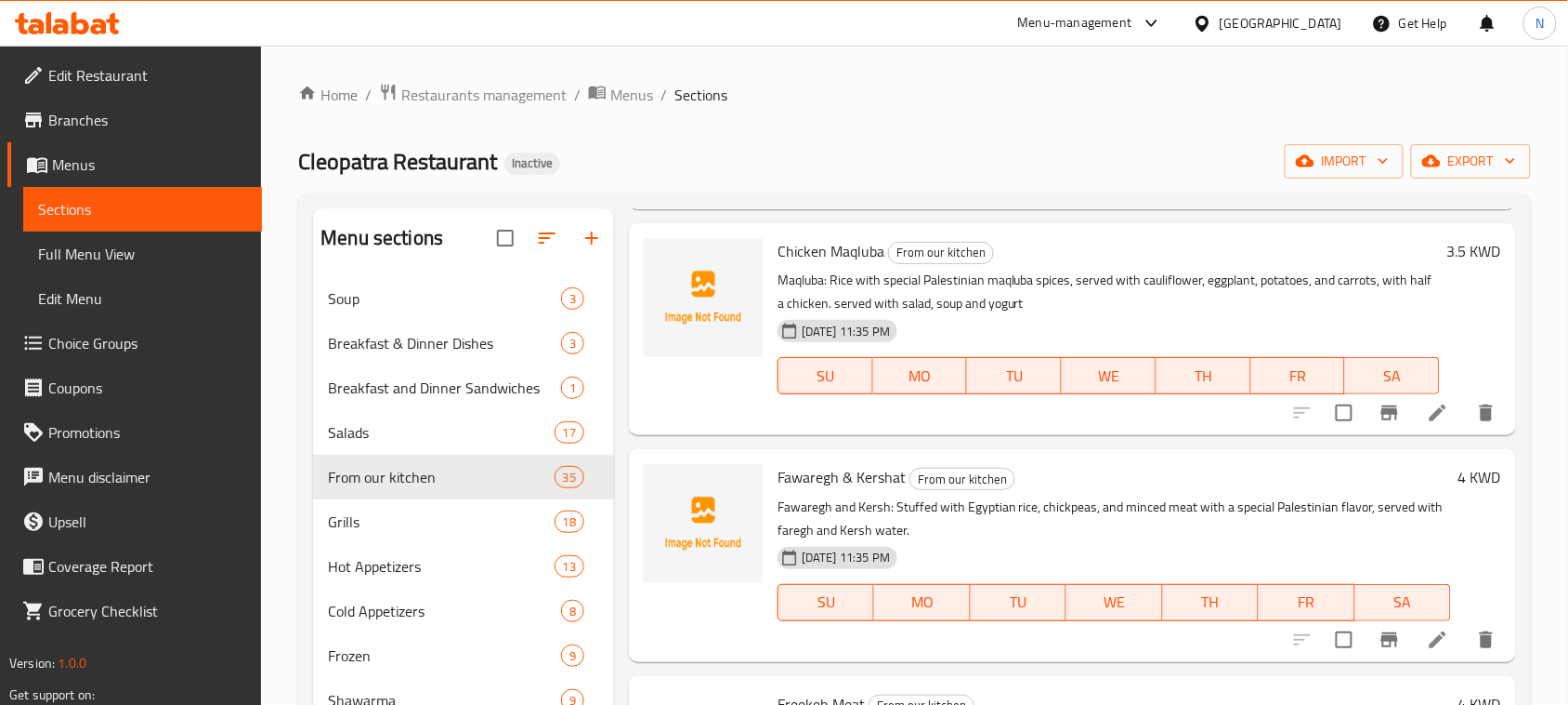
scroll to position [3602, 0]
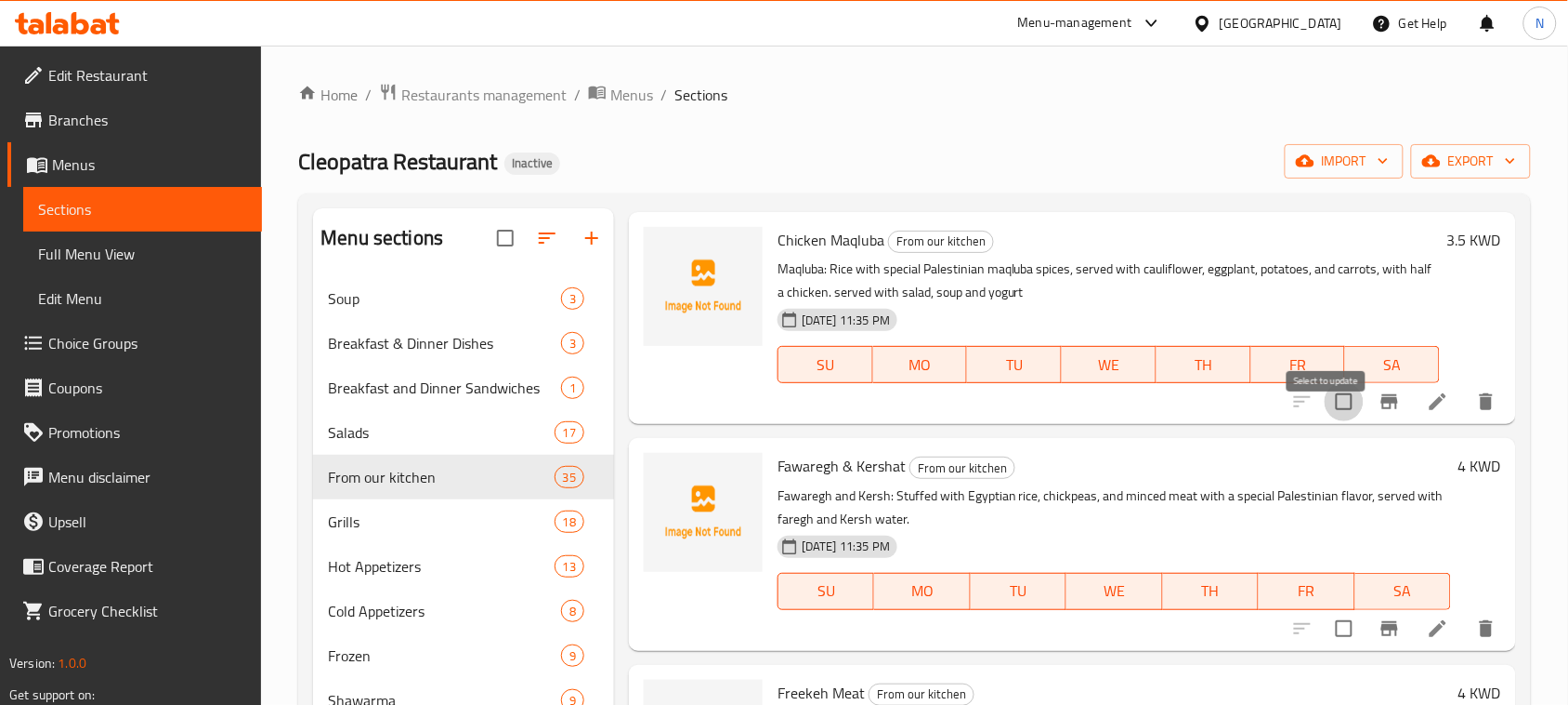
click at [1333, 419] on input "checkbox" at bounding box center [1344, 401] width 39 height 39
checkbox input "true"
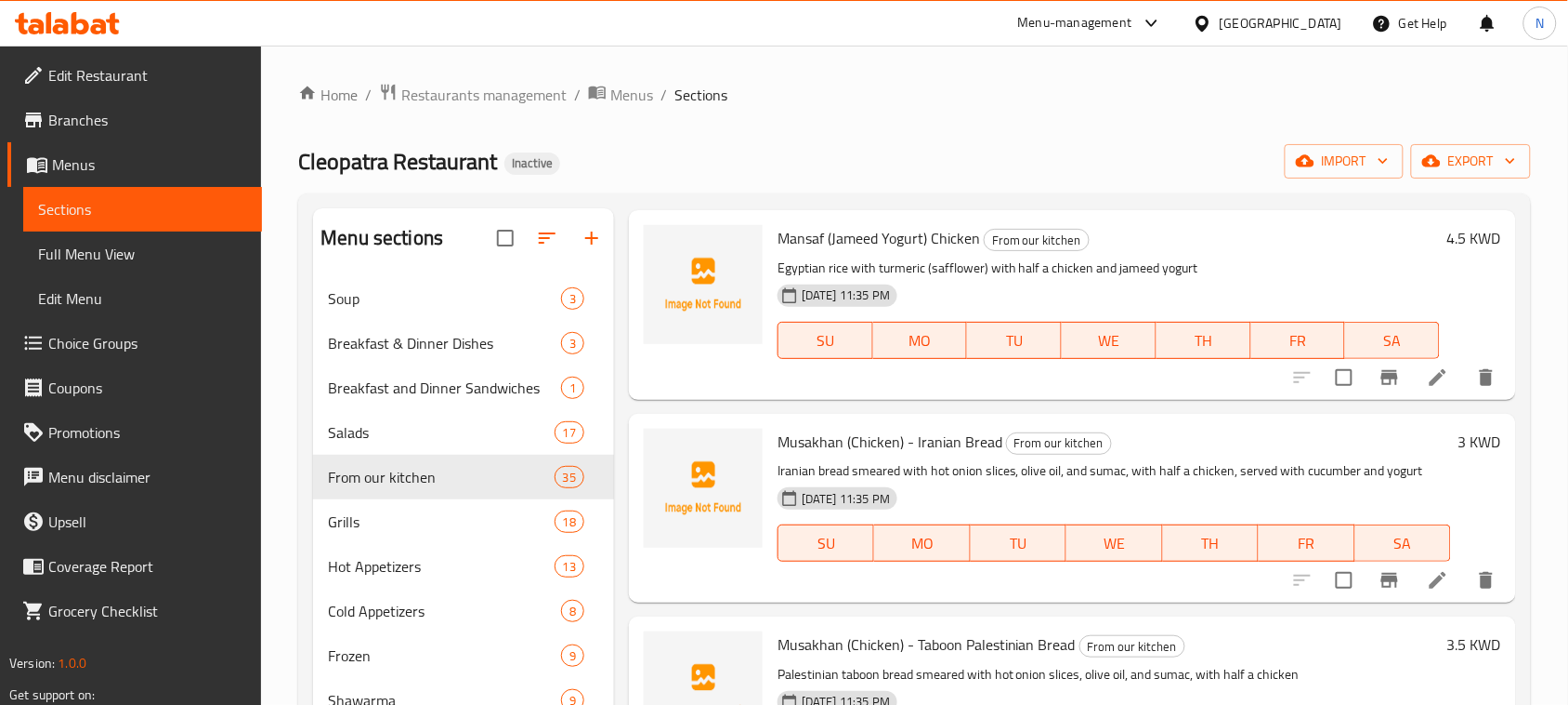
scroll to position [0, 0]
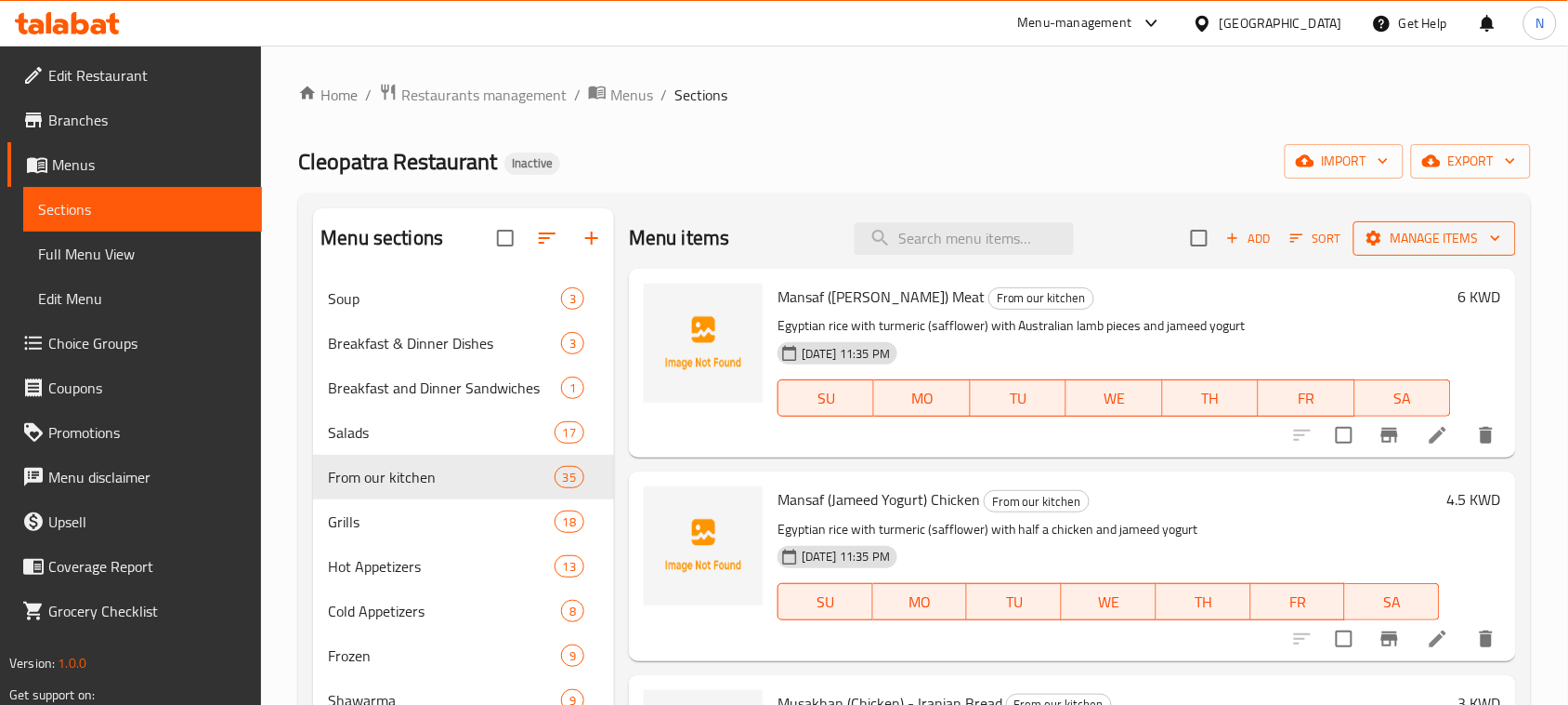
click at [1414, 227] on span "Manage items" at bounding box center [1435, 238] width 132 height 24
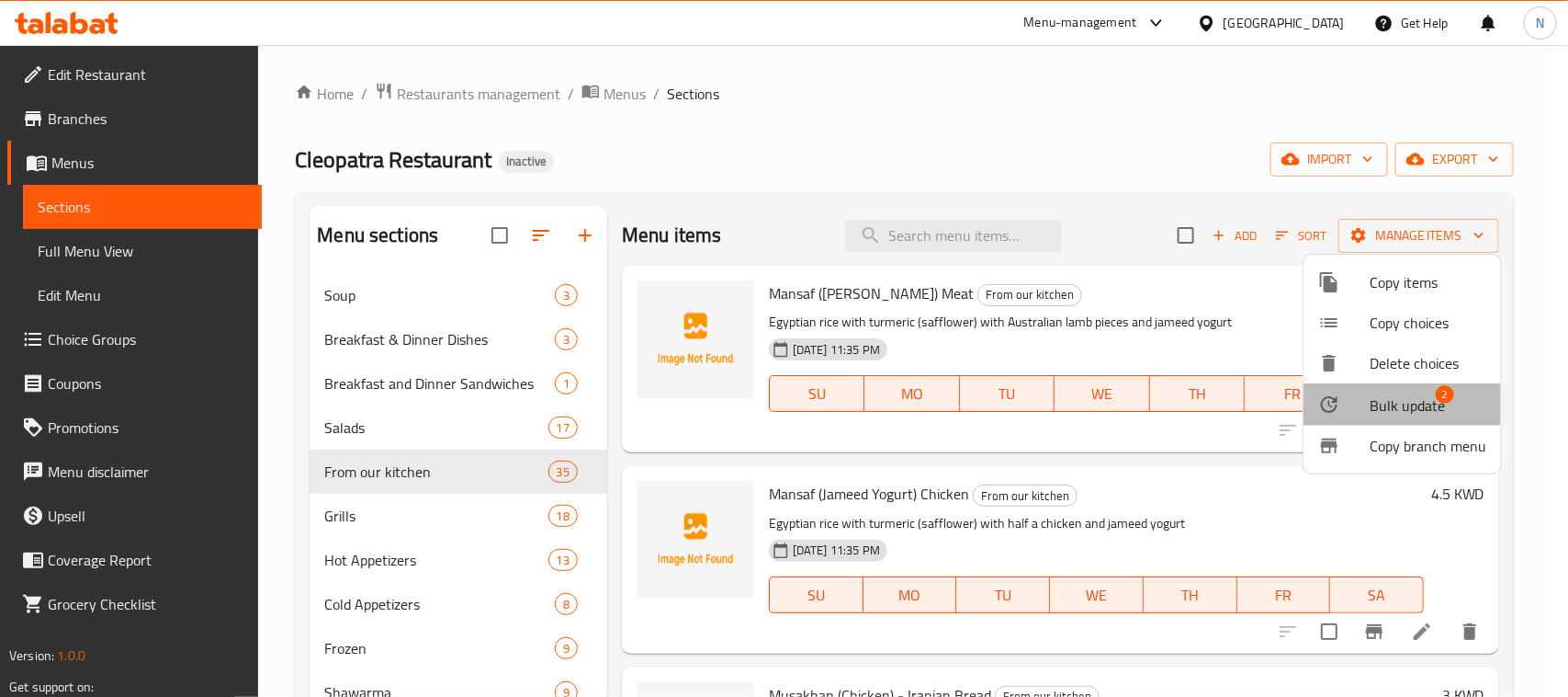
click at [1401, 395] on span "Bulk update" at bounding box center [1407, 405] width 75 height 22
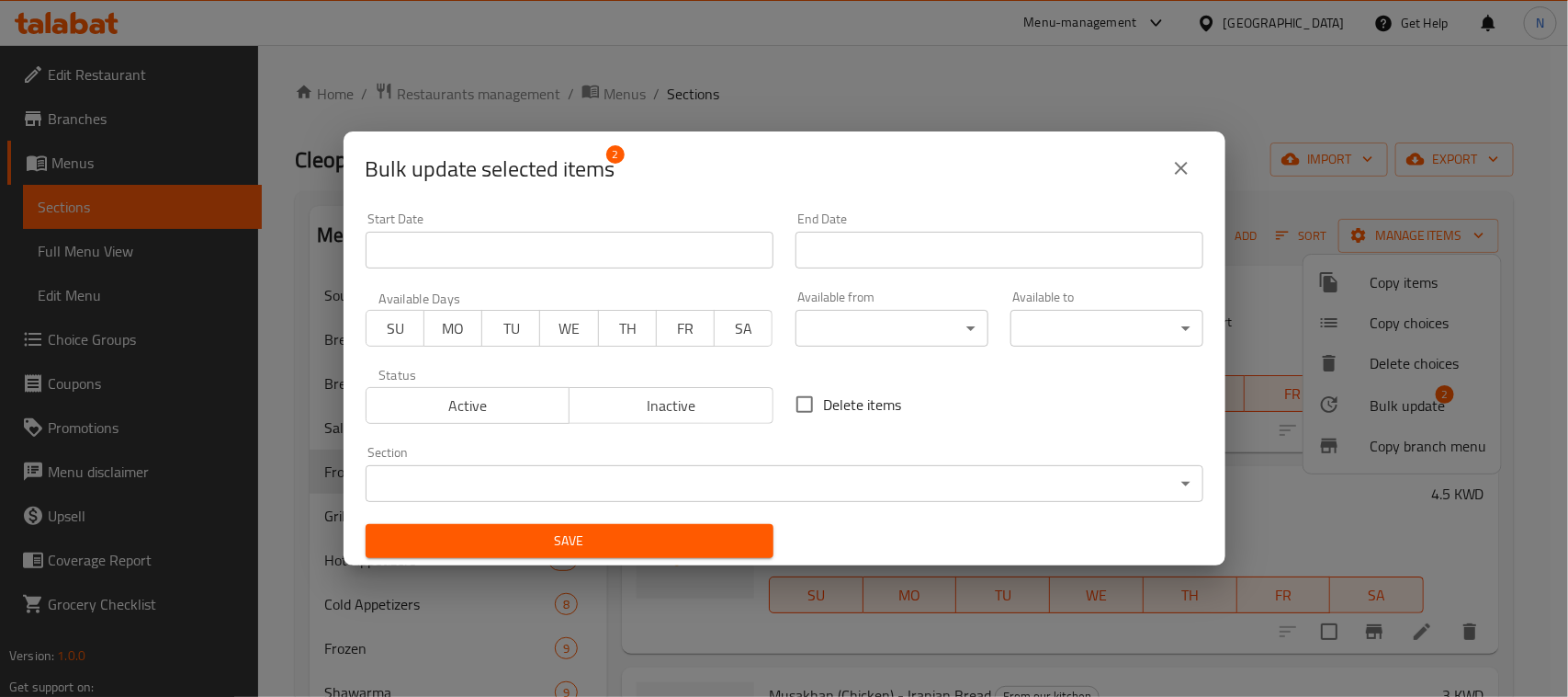
click at [690, 332] on span "FR" at bounding box center [686, 328] width 43 height 27
click at [710, 543] on span "Save" at bounding box center [568, 541] width 378 height 23
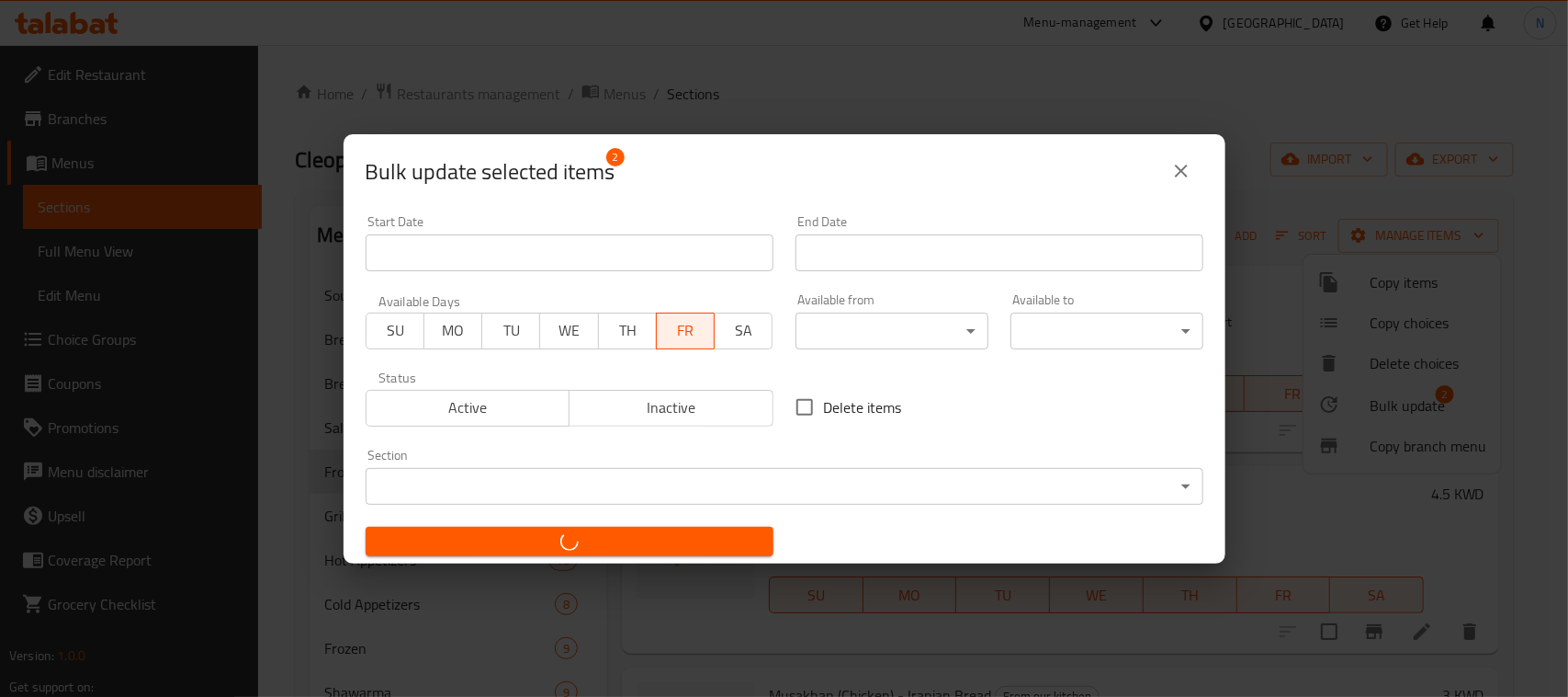
checkbox input "false"
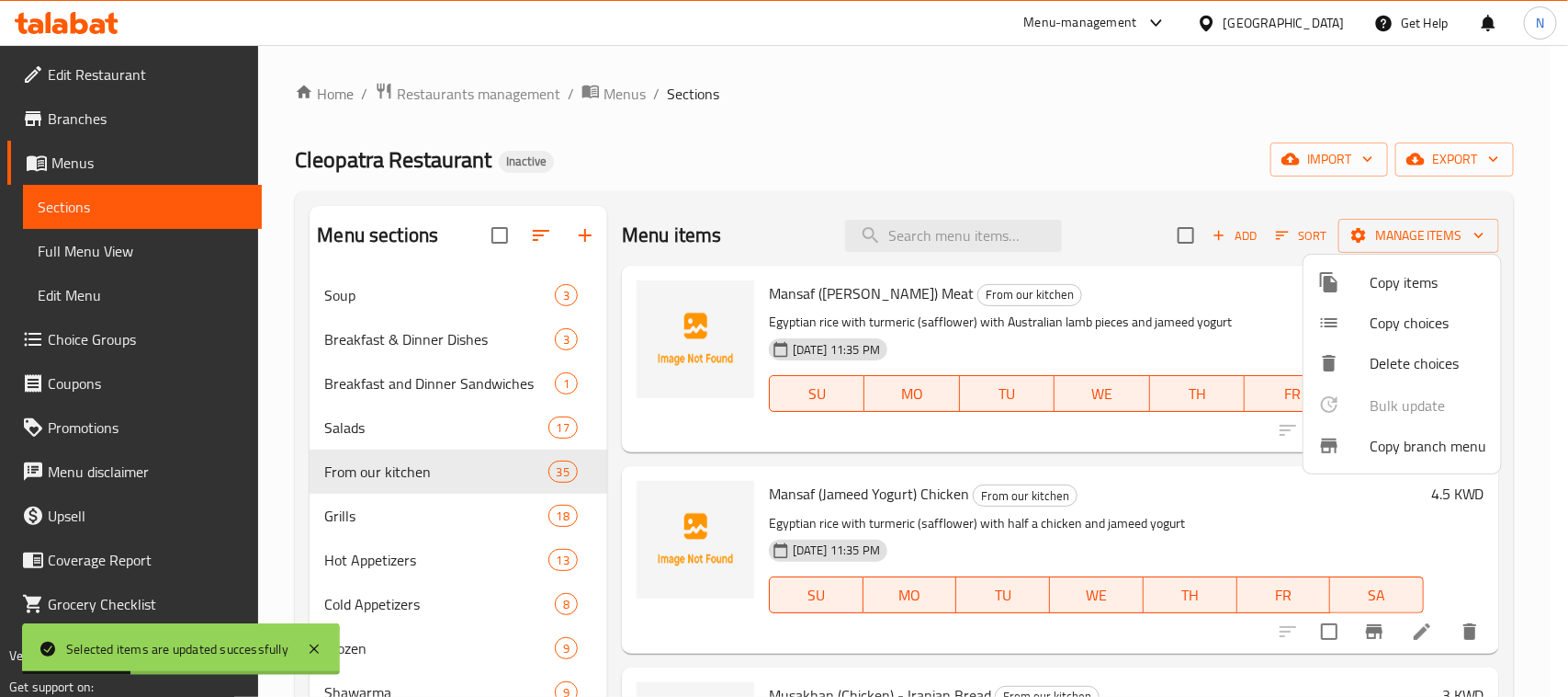
click at [1117, 480] on div at bounding box center [784, 348] width 1568 height 697
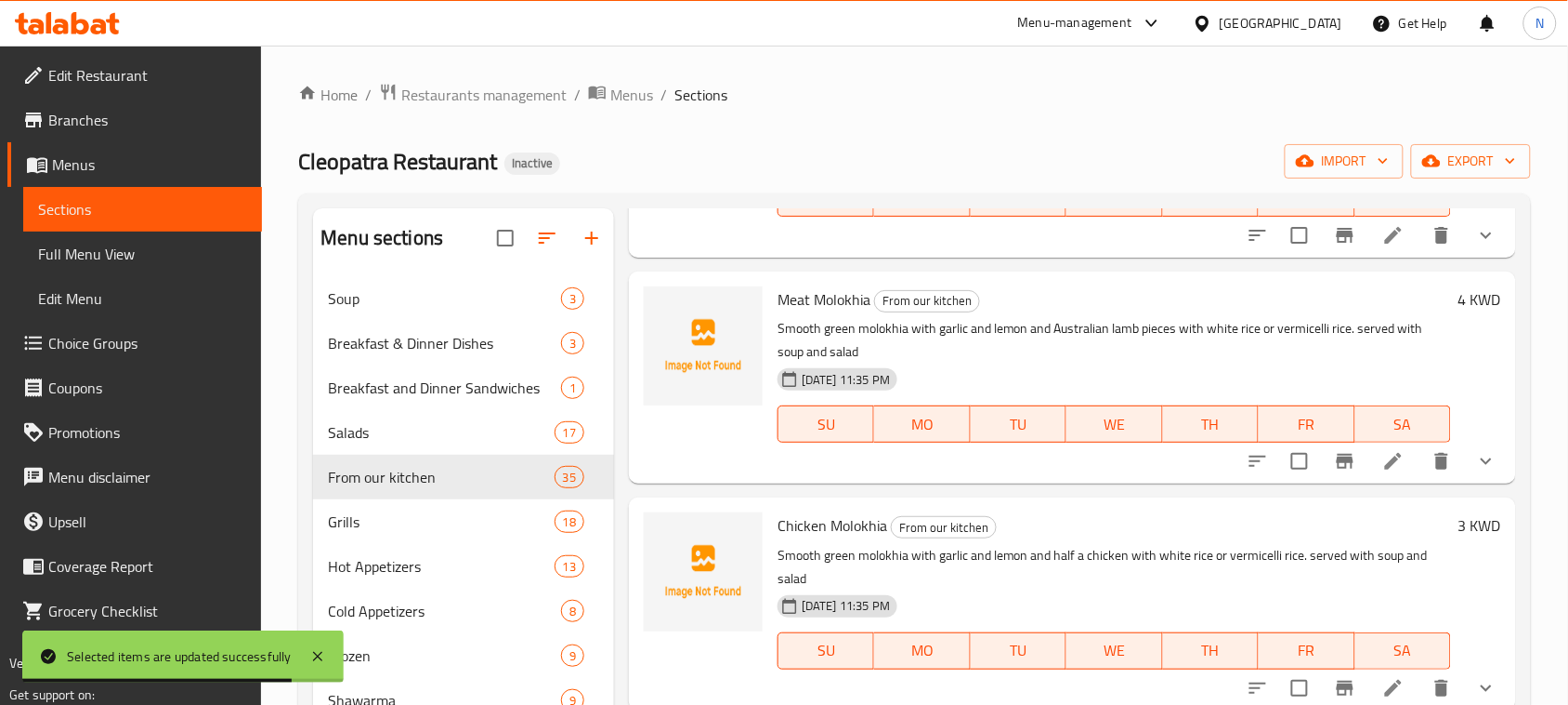
scroll to position [4183, 0]
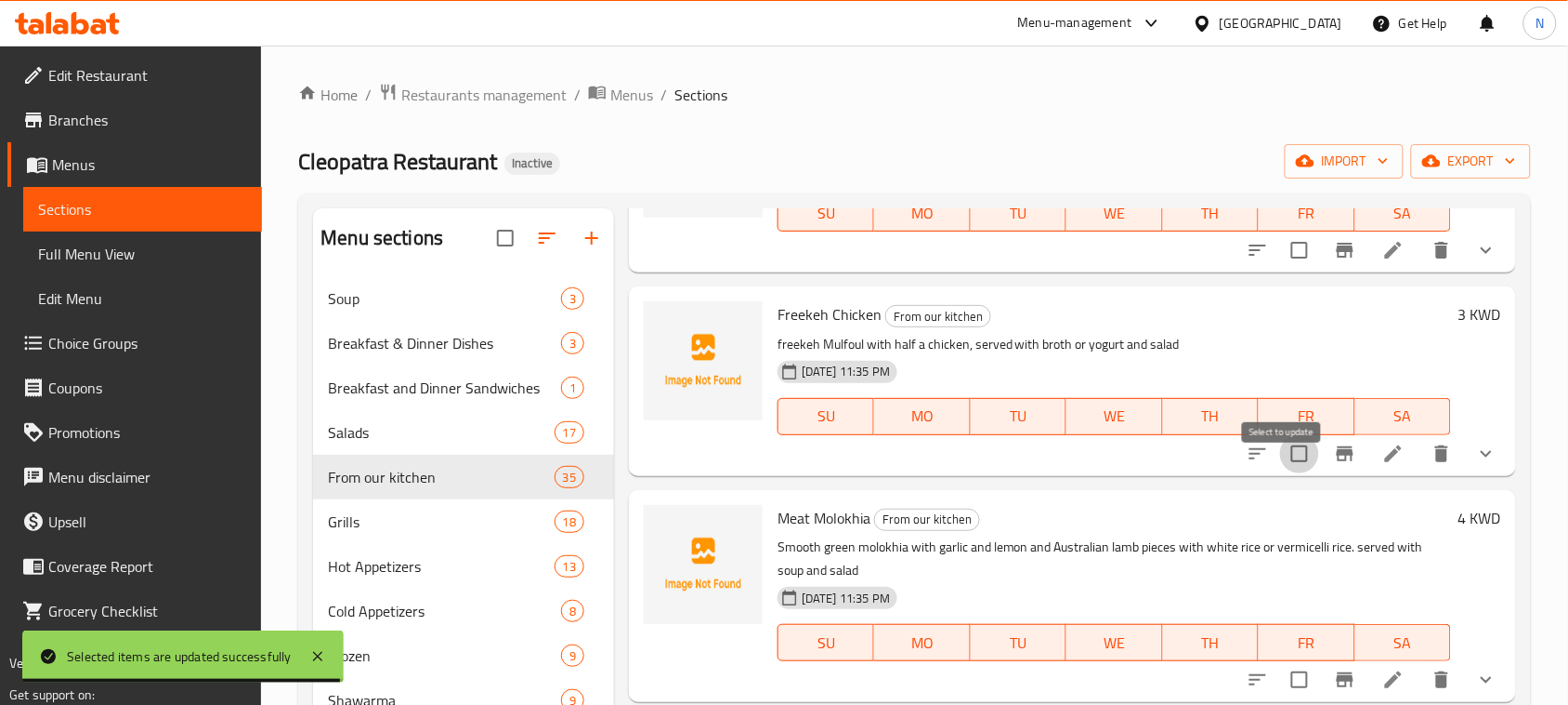
click at [1281, 471] on input "checkbox" at bounding box center [1300, 454] width 39 height 39
checkbox input "true"
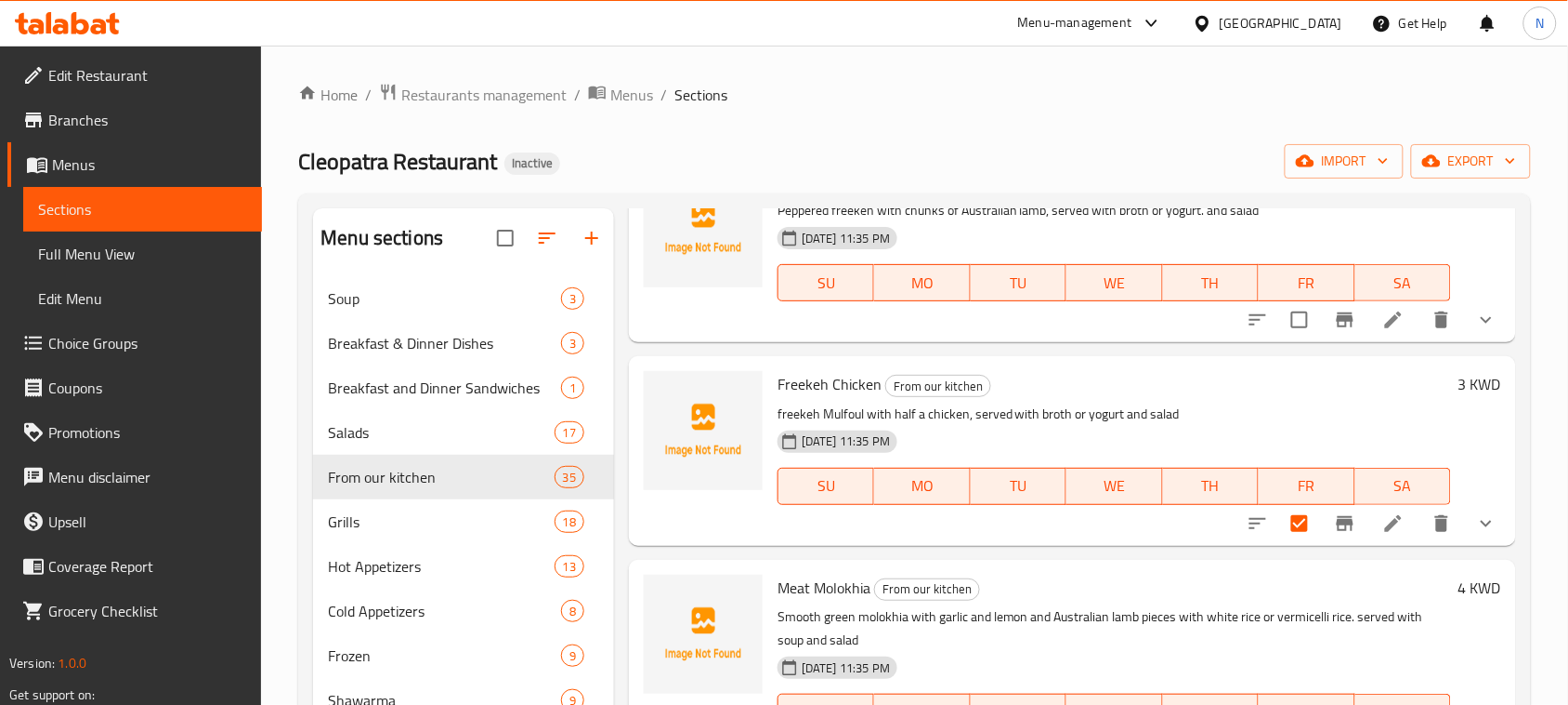
scroll to position [3951, 0]
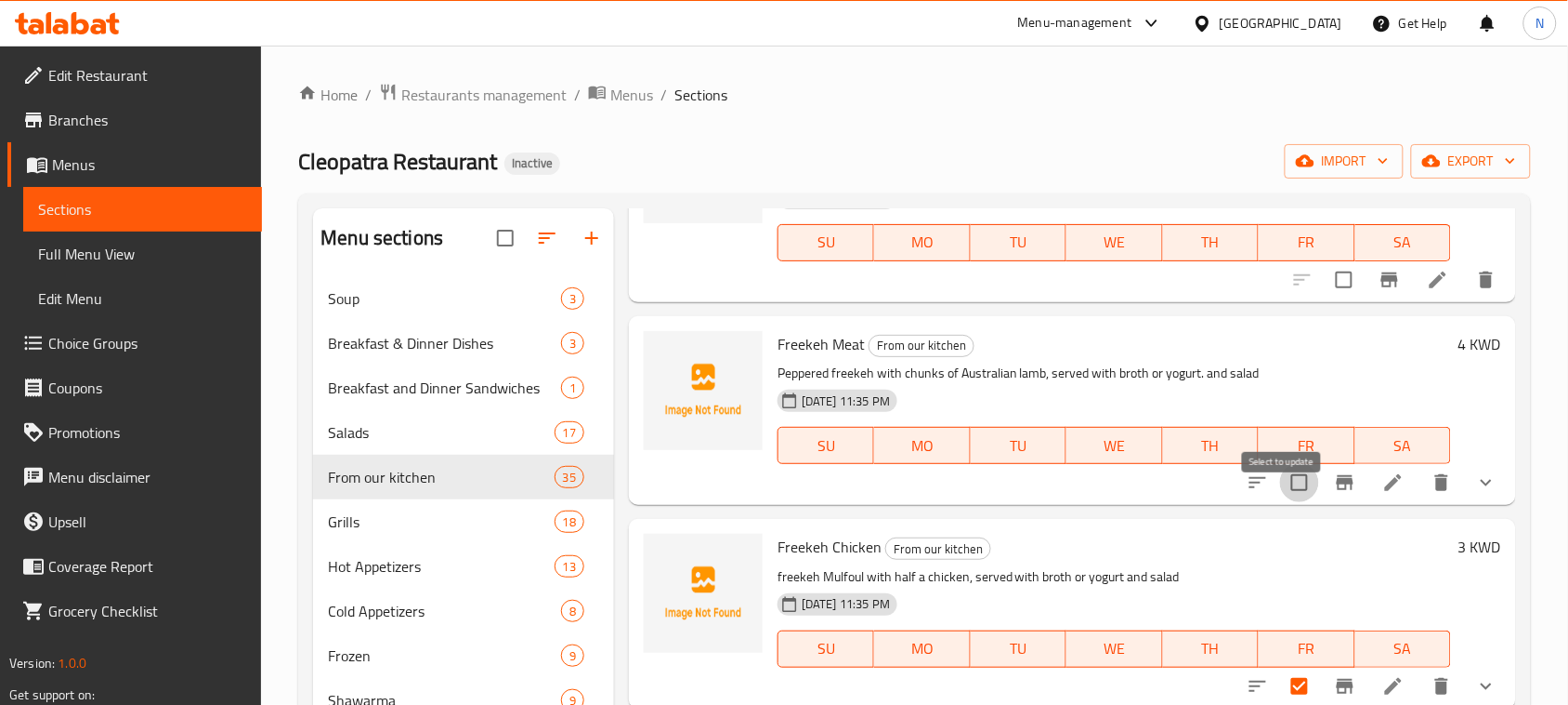
click at [1283, 495] on input "checkbox" at bounding box center [1300, 483] width 39 height 39
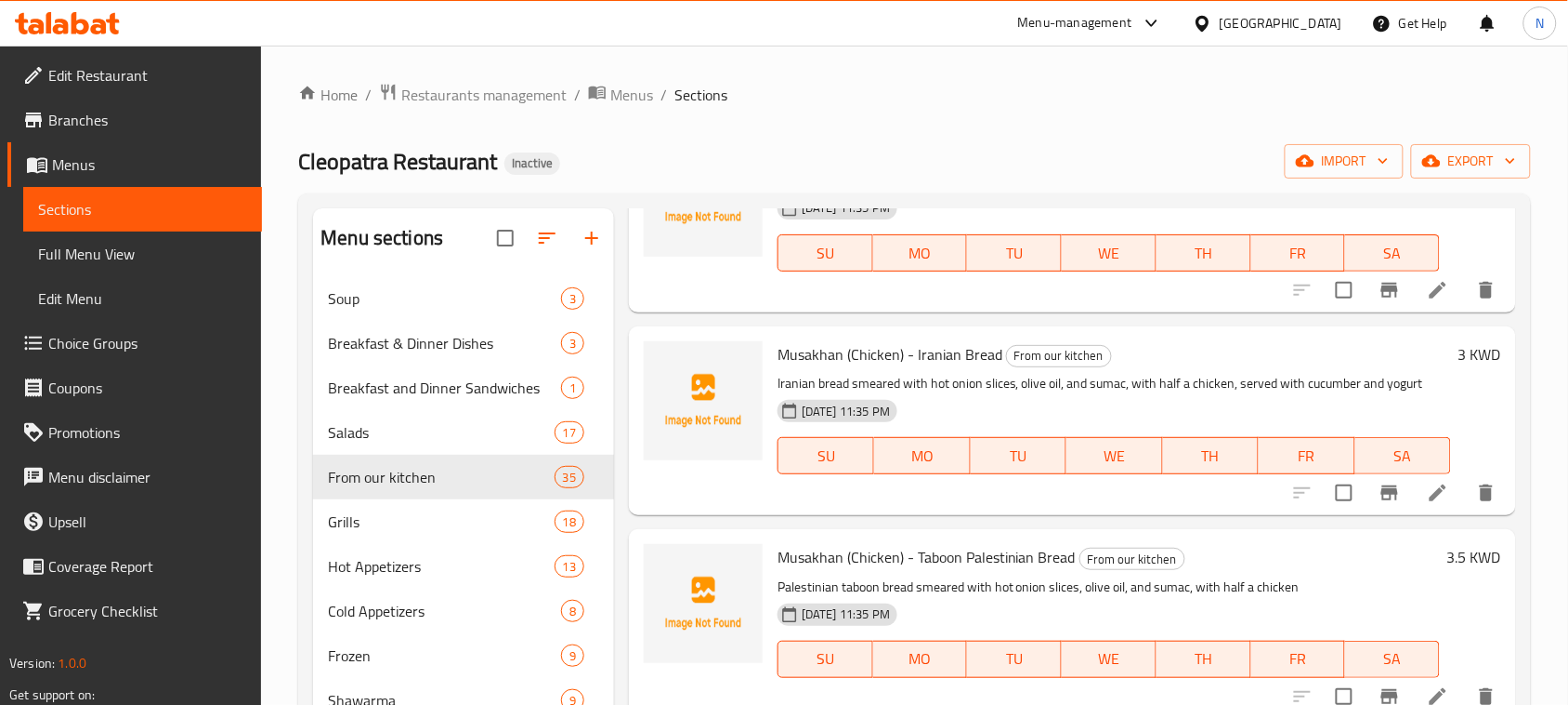
scroll to position [0, 0]
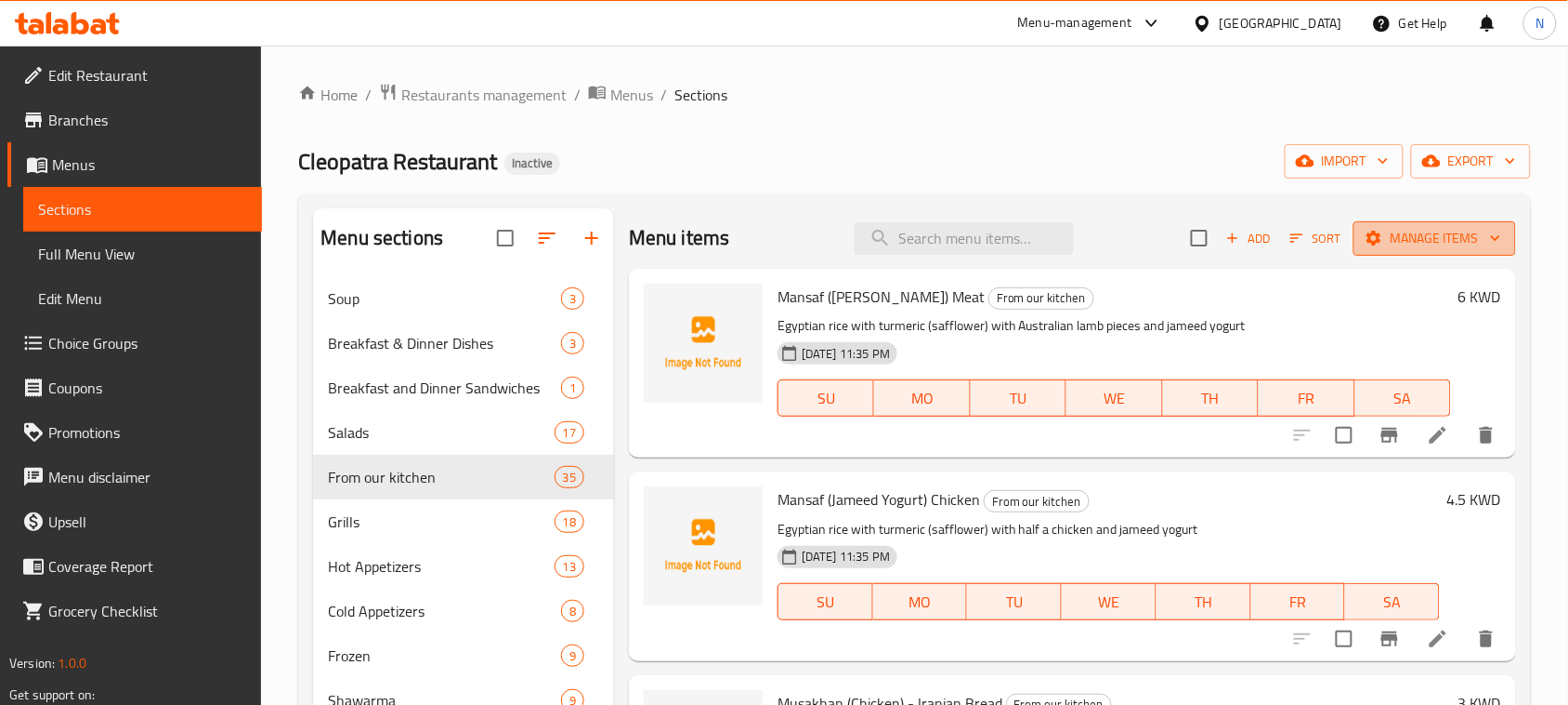
click at [1409, 225] on button "Manage items" at bounding box center [1435, 238] width 163 height 35
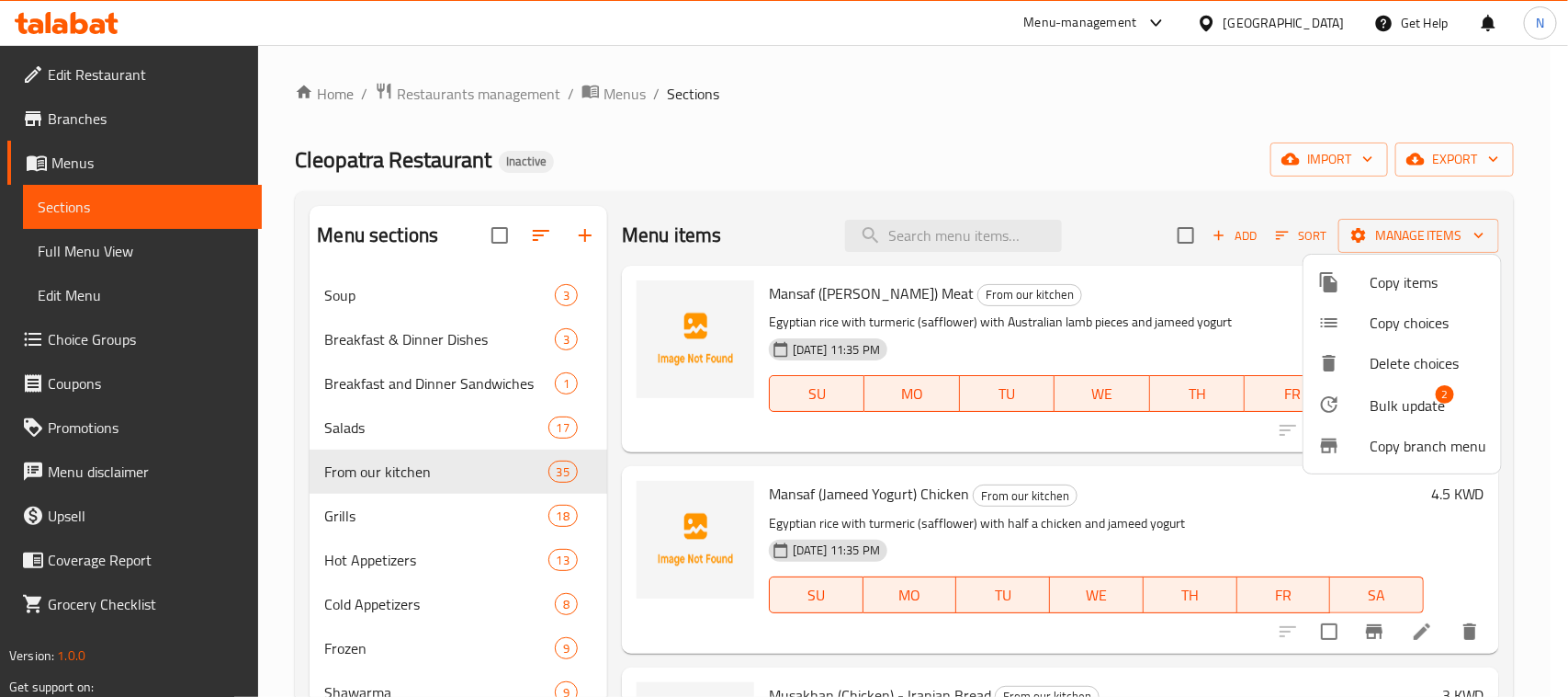
click at [1361, 401] on div at bounding box center [1343, 404] width 51 height 22
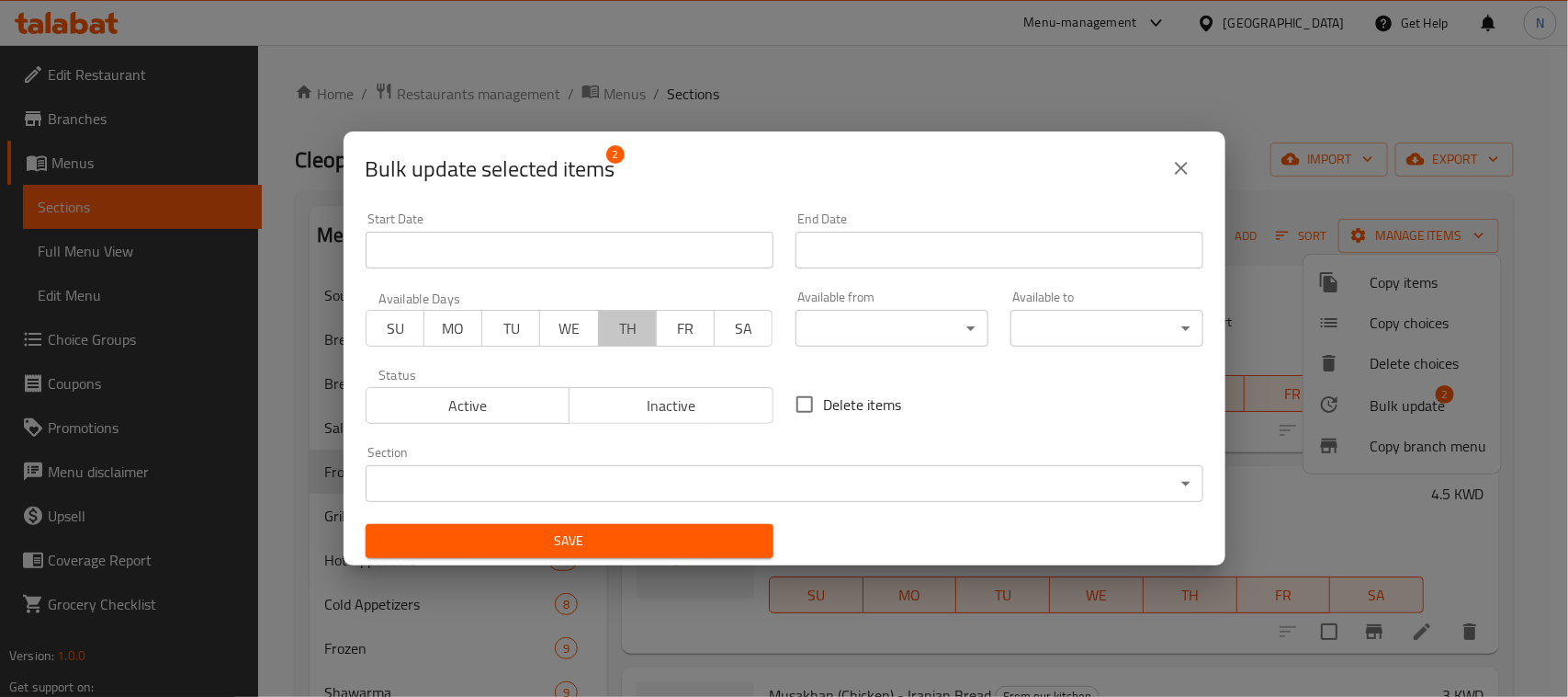
click at [625, 333] on span "TH" at bounding box center [628, 328] width 43 height 27
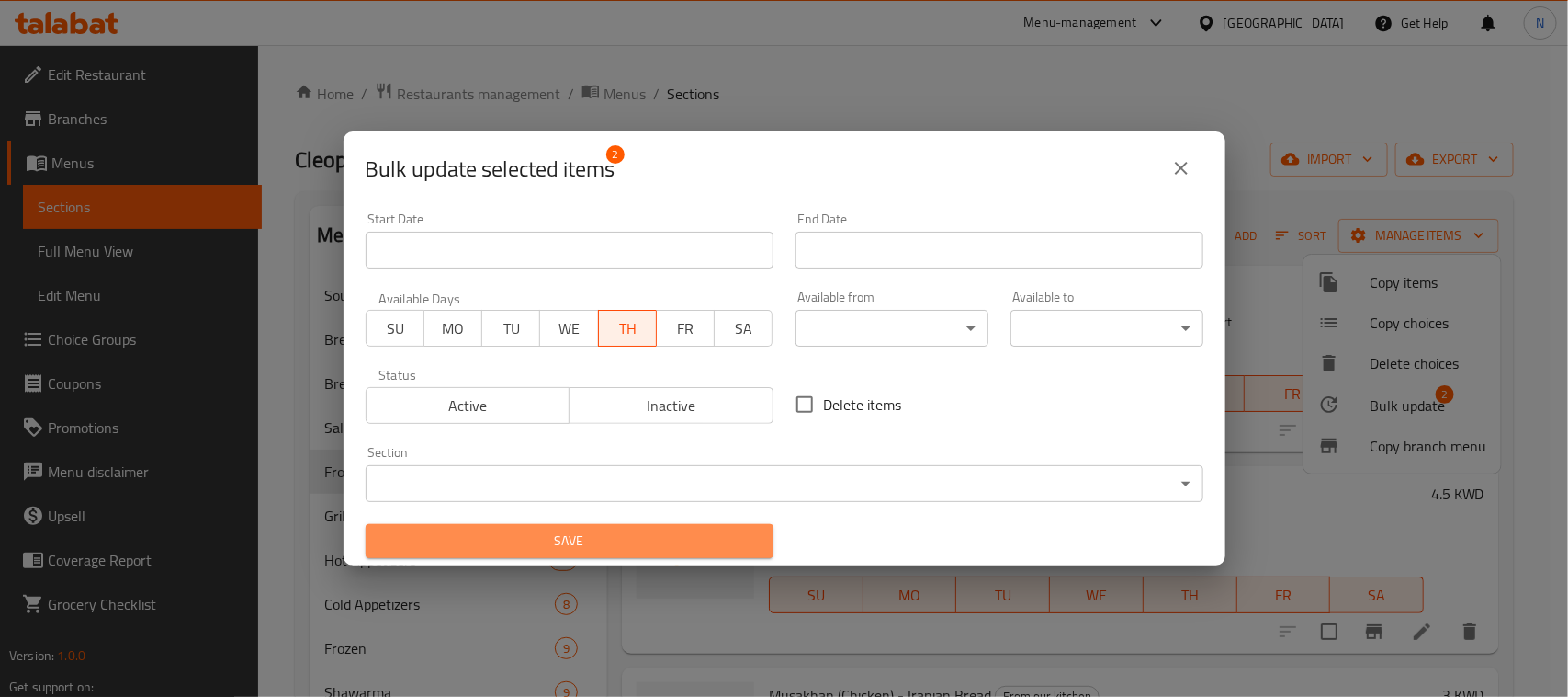
click at [677, 540] on span "Save" at bounding box center [568, 541] width 378 height 23
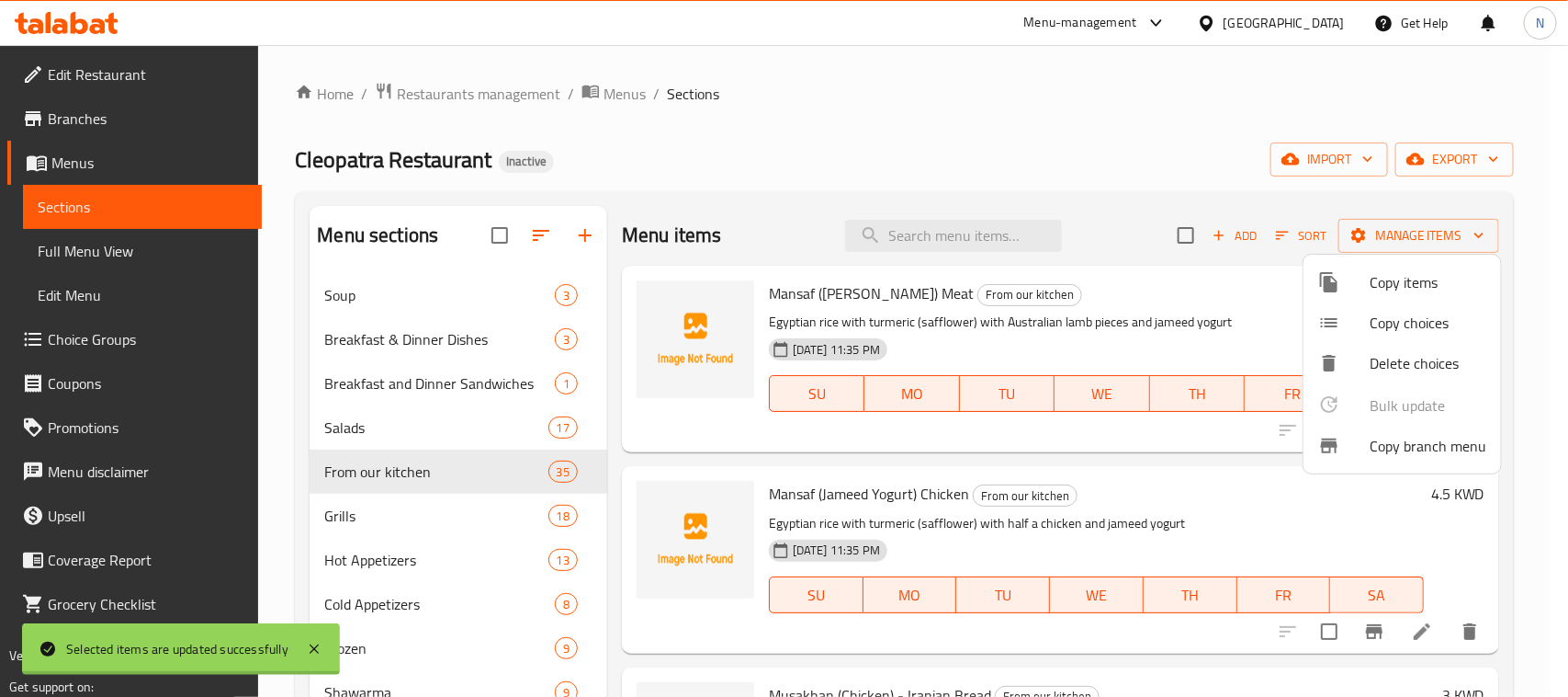
checkbox input "false"
click at [1192, 483] on div at bounding box center [784, 348] width 1568 height 697
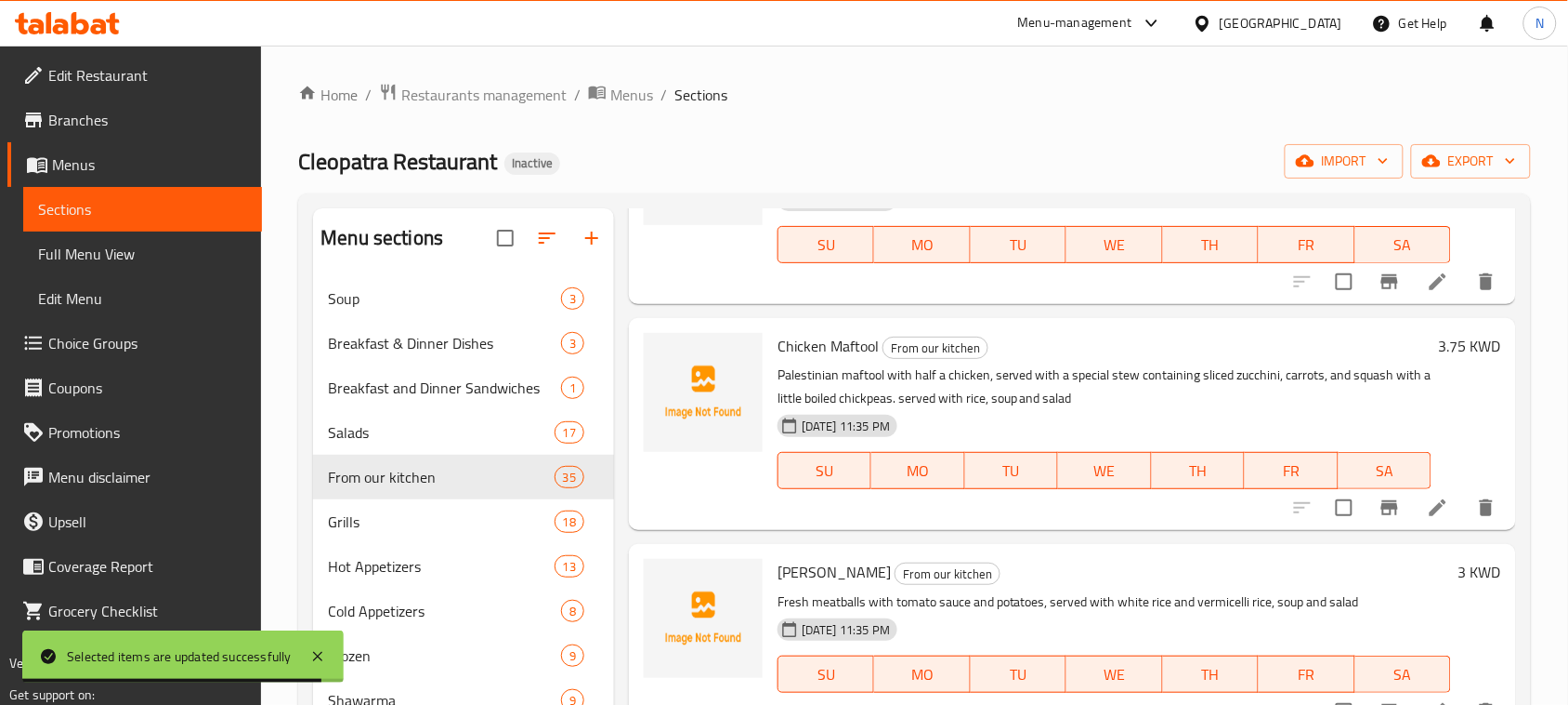
scroll to position [5461, 0]
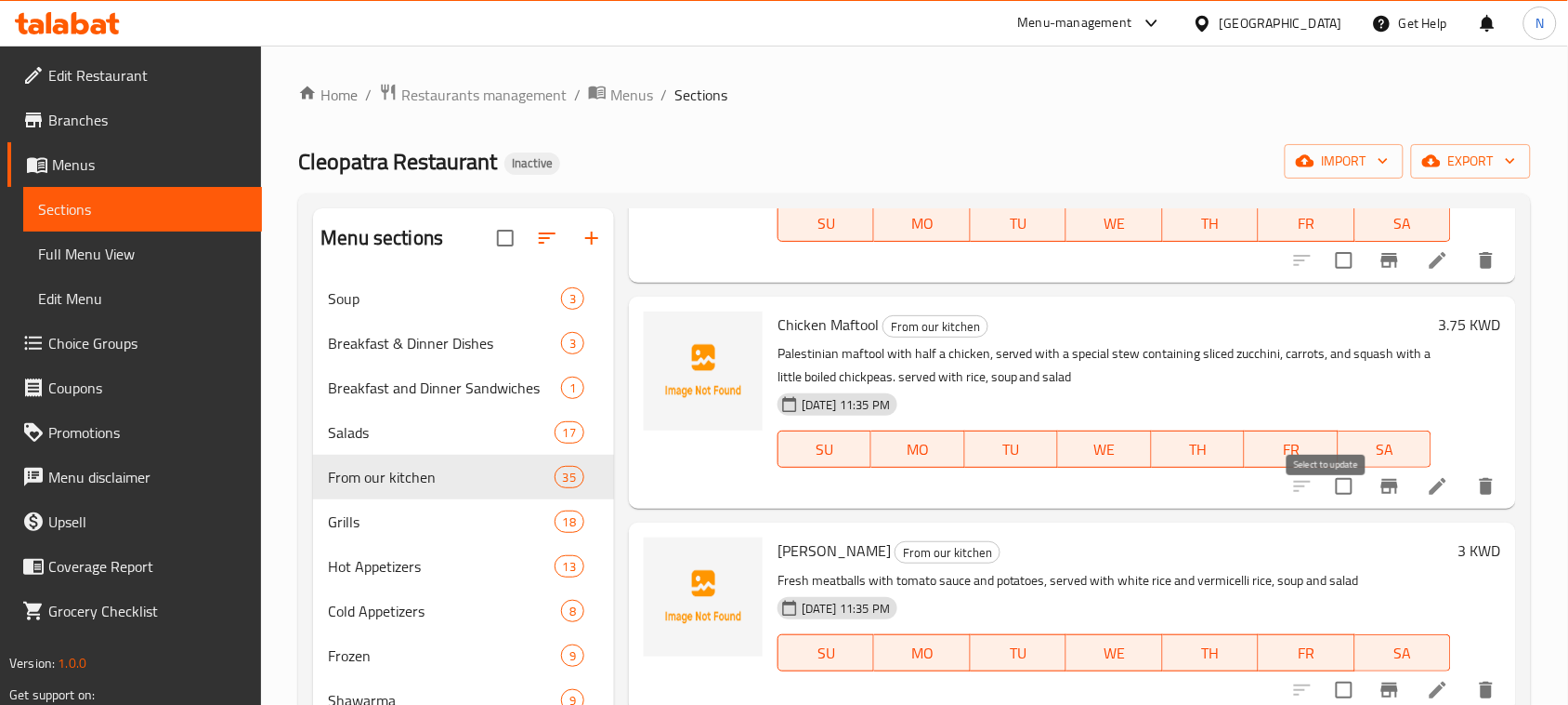
click at [1327, 506] on input "checkbox" at bounding box center [1344, 486] width 39 height 39
checkbox input "true"
click at [1430, 494] on icon at bounding box center [1438, 486] width 17 height 17
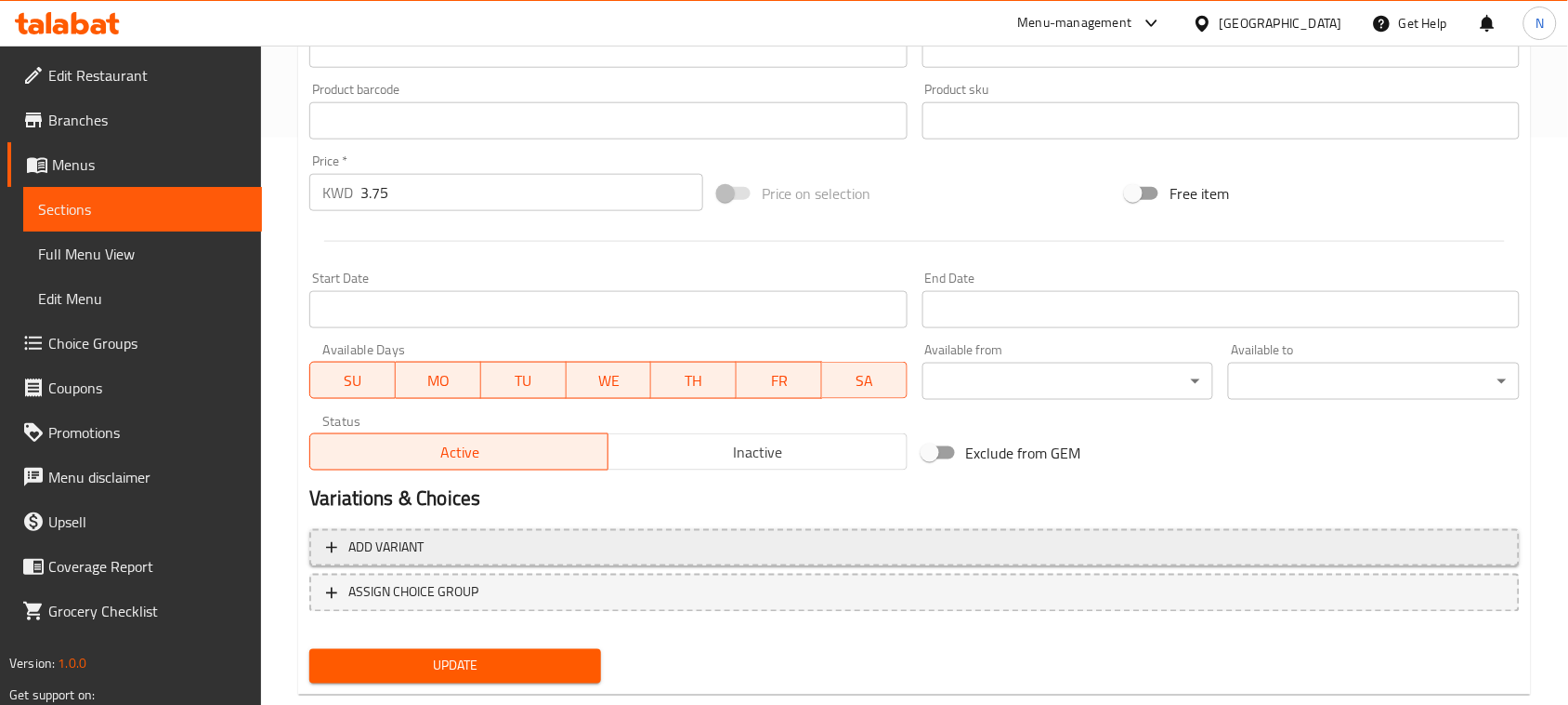
scroll to position [605, 0]
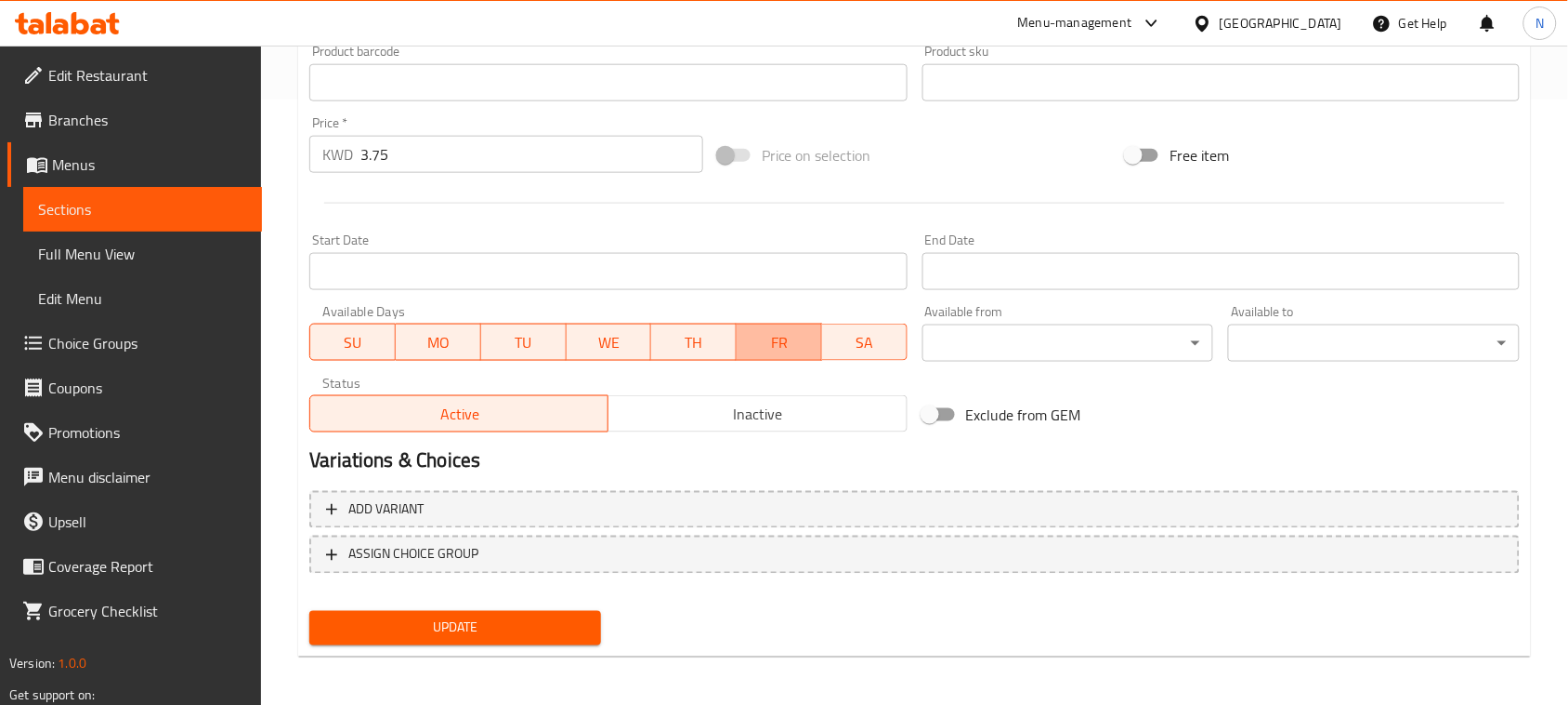
click at [784, 340] on span "FR" at bounding box center [779, 342] width 70 height 27
click at [609, 337] on span "WE" at bounding box center [609, 342] width 70 height 27
drag, startPoint x: 685, startPoint y: 347, endPoint x: 558, endPoint y: 345, distance: 127.0
click at [684, 347] on span "TH" at bounding box center [693, 342] width 70 height 27
click at [511, 344] on span "TU" at bounding box center [523, 342] width 70 height 27
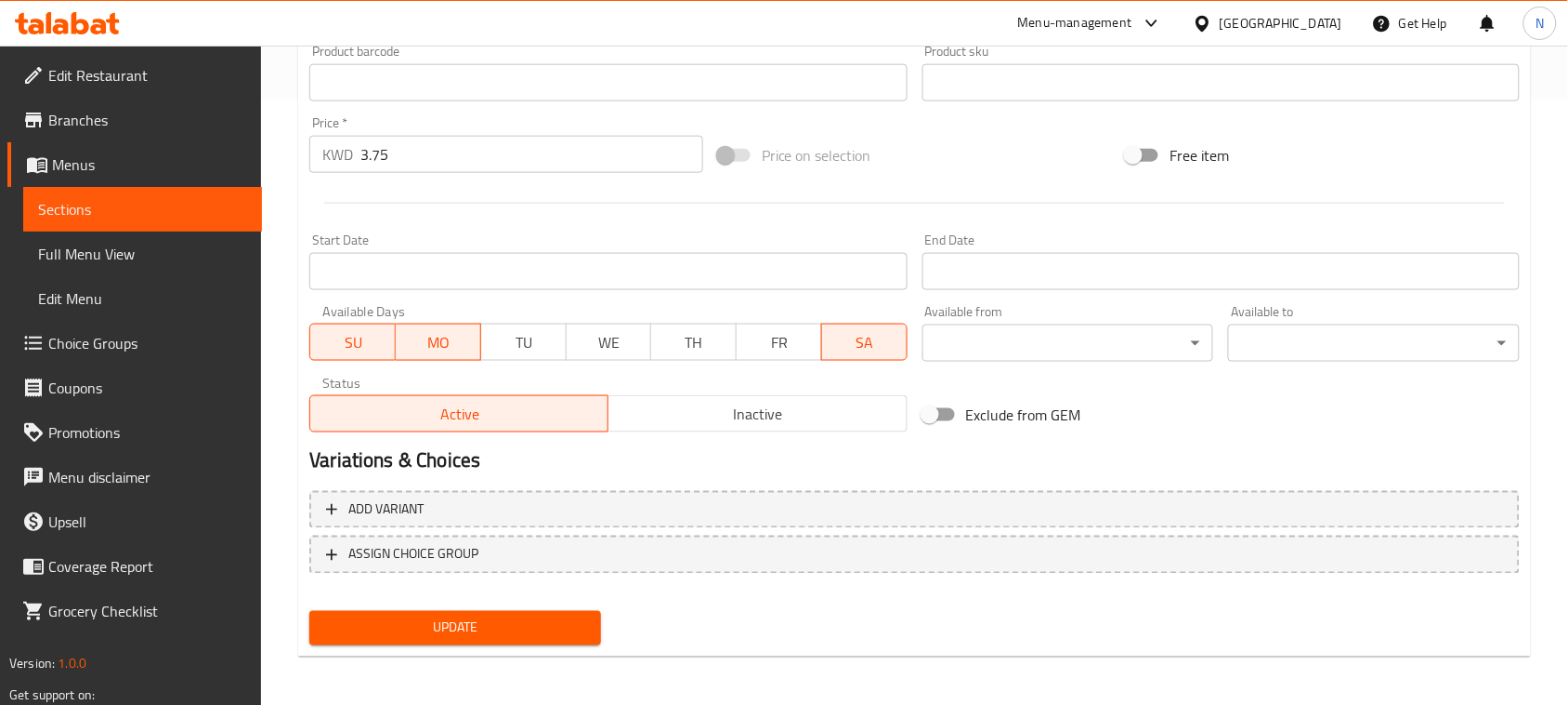
click at [444, 345] on span "MO" at bounding box center [438, 342] width 70 height 27
click at [356, 344] on span "SU" at bounding box center [352, 342] width 70 height 27
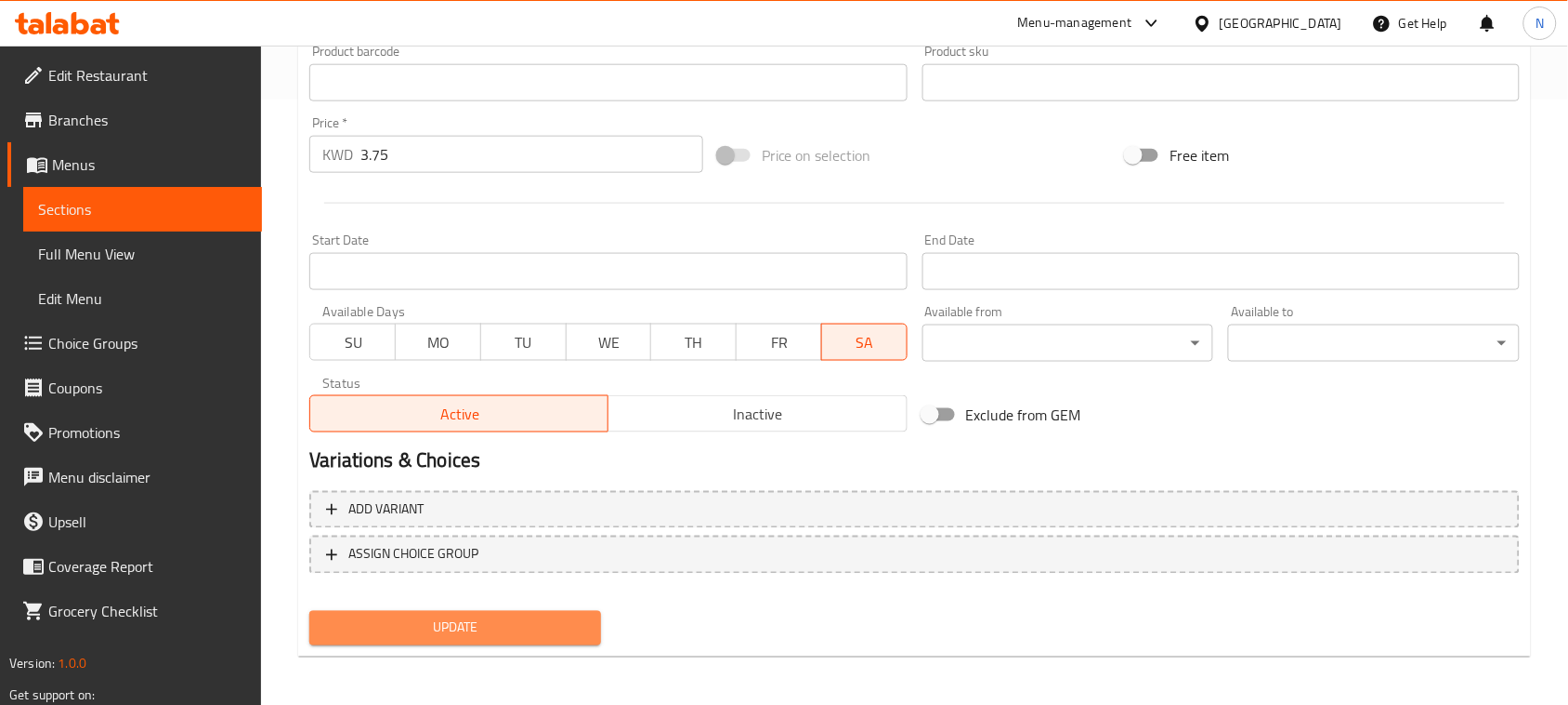
click at [535, 626] on span "Update" at bounding box center [455, 628] width 262 height 24
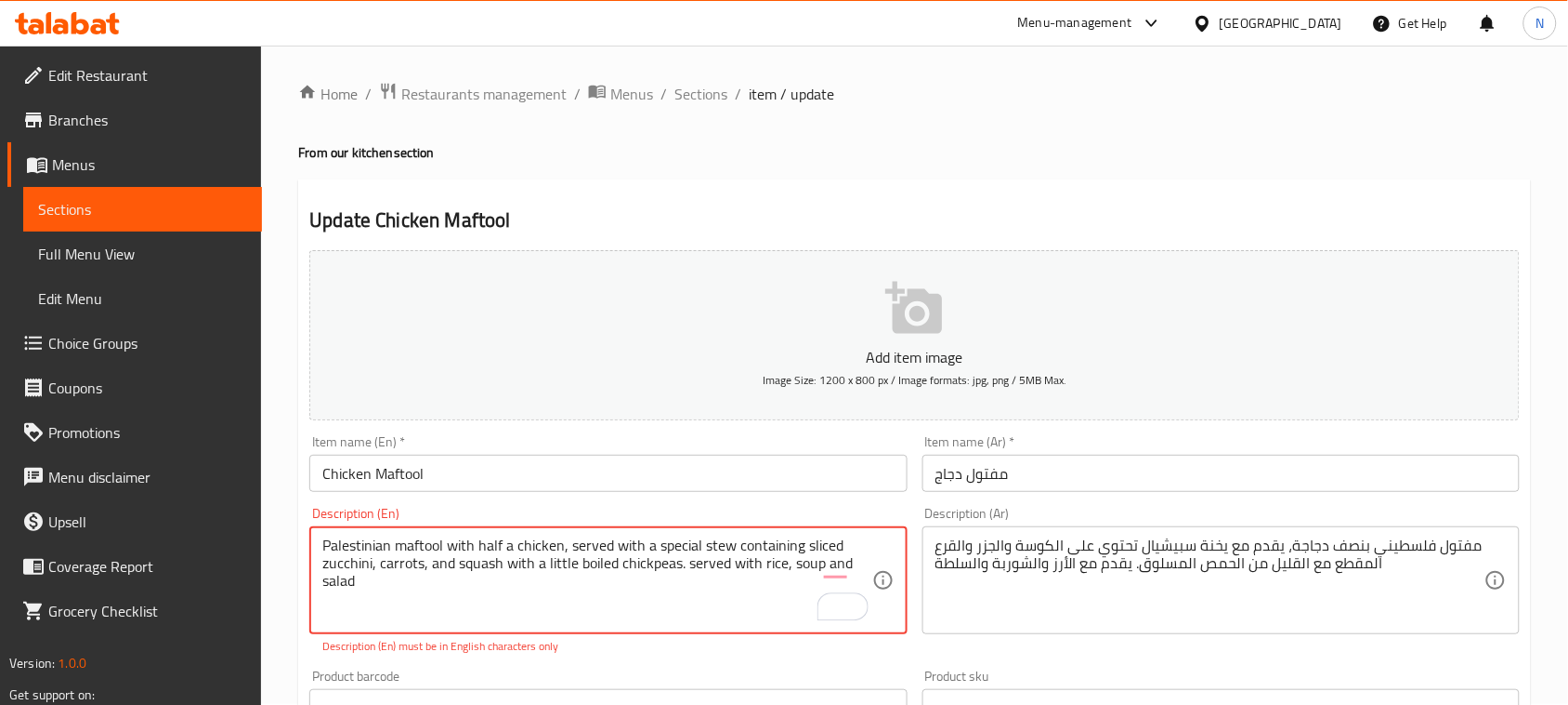
scroll to position [0, 0]
click at [712, 99] on span "Sections" at bounding box center [701, 95] width 53 height 23
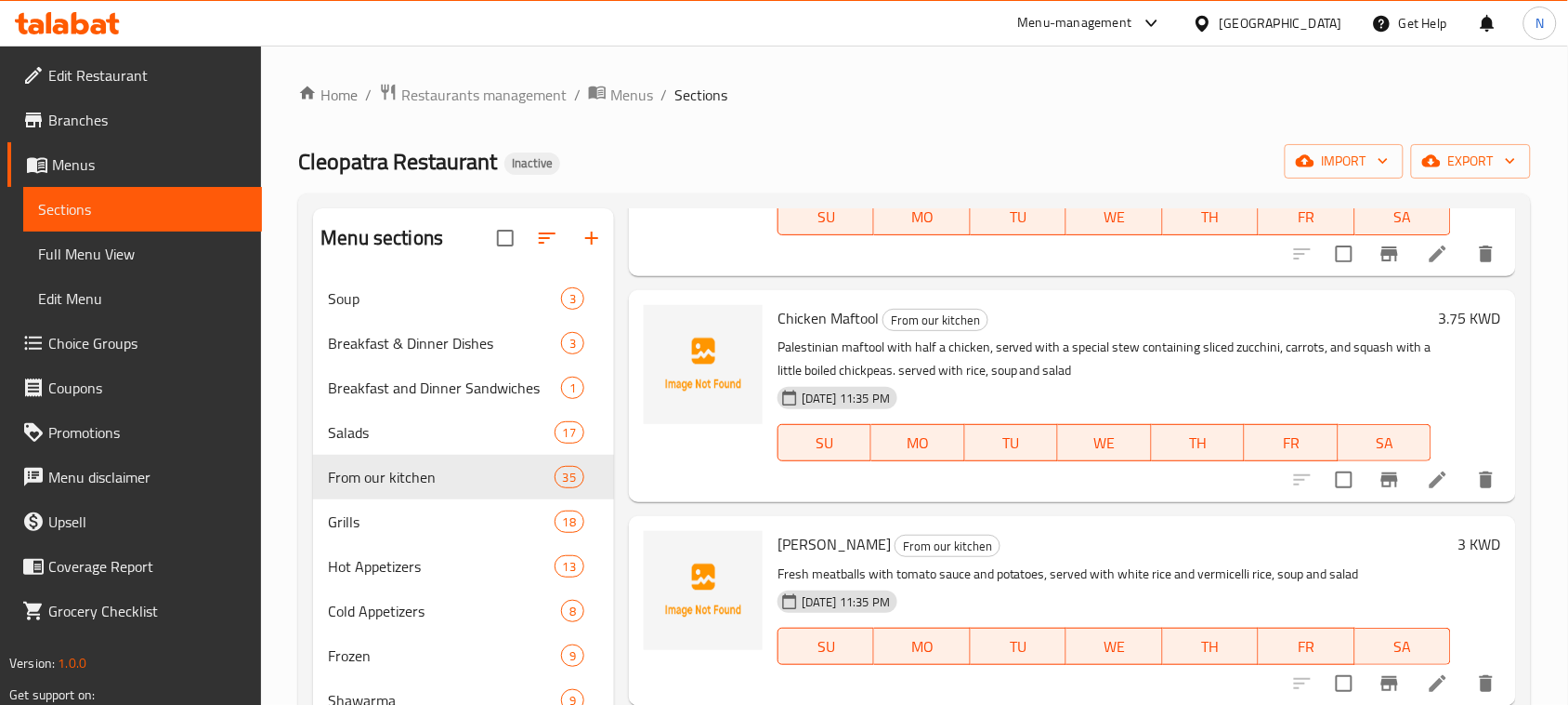
scroll to position [5461, 0]
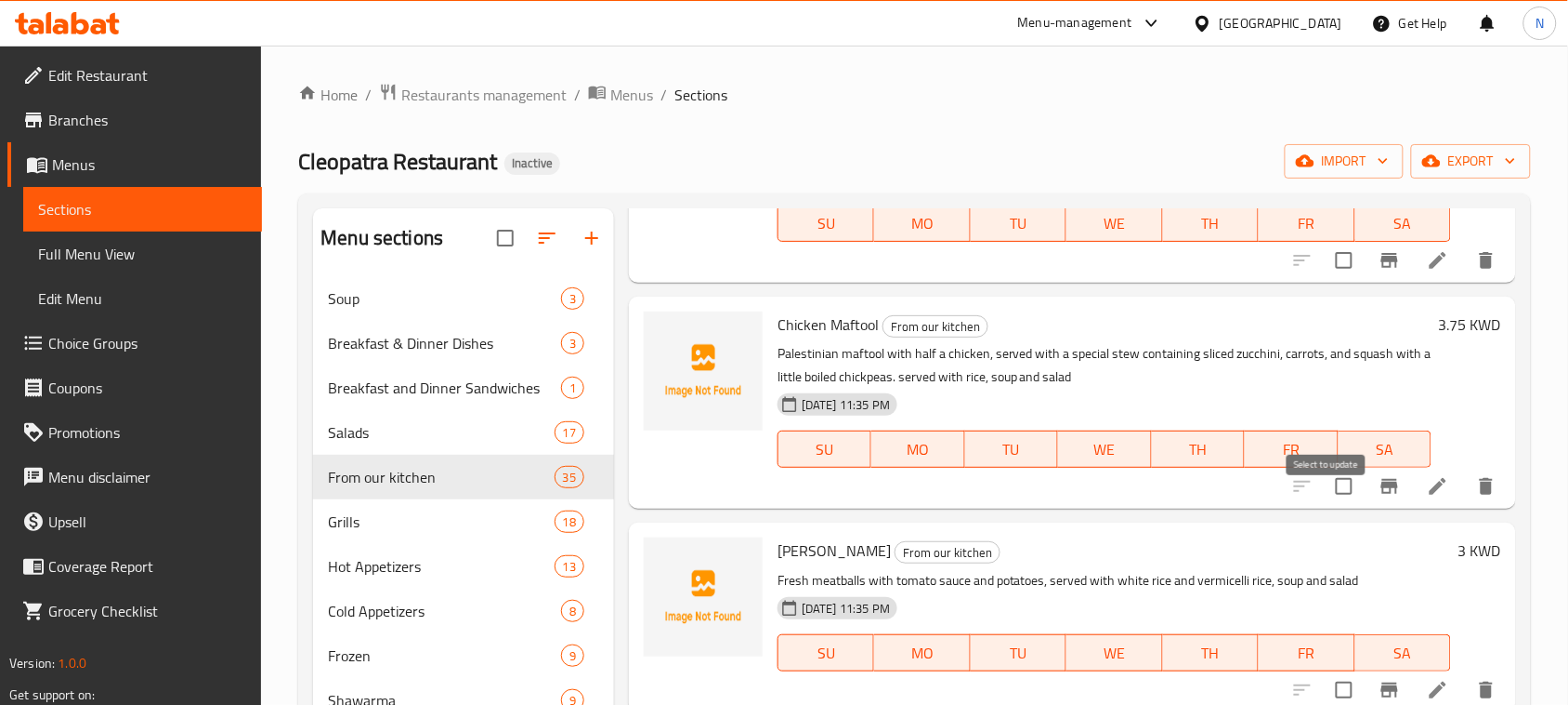
click at [1330, 506] on input "checkbox" at bounding box center [1344, 486] width 39 height 39
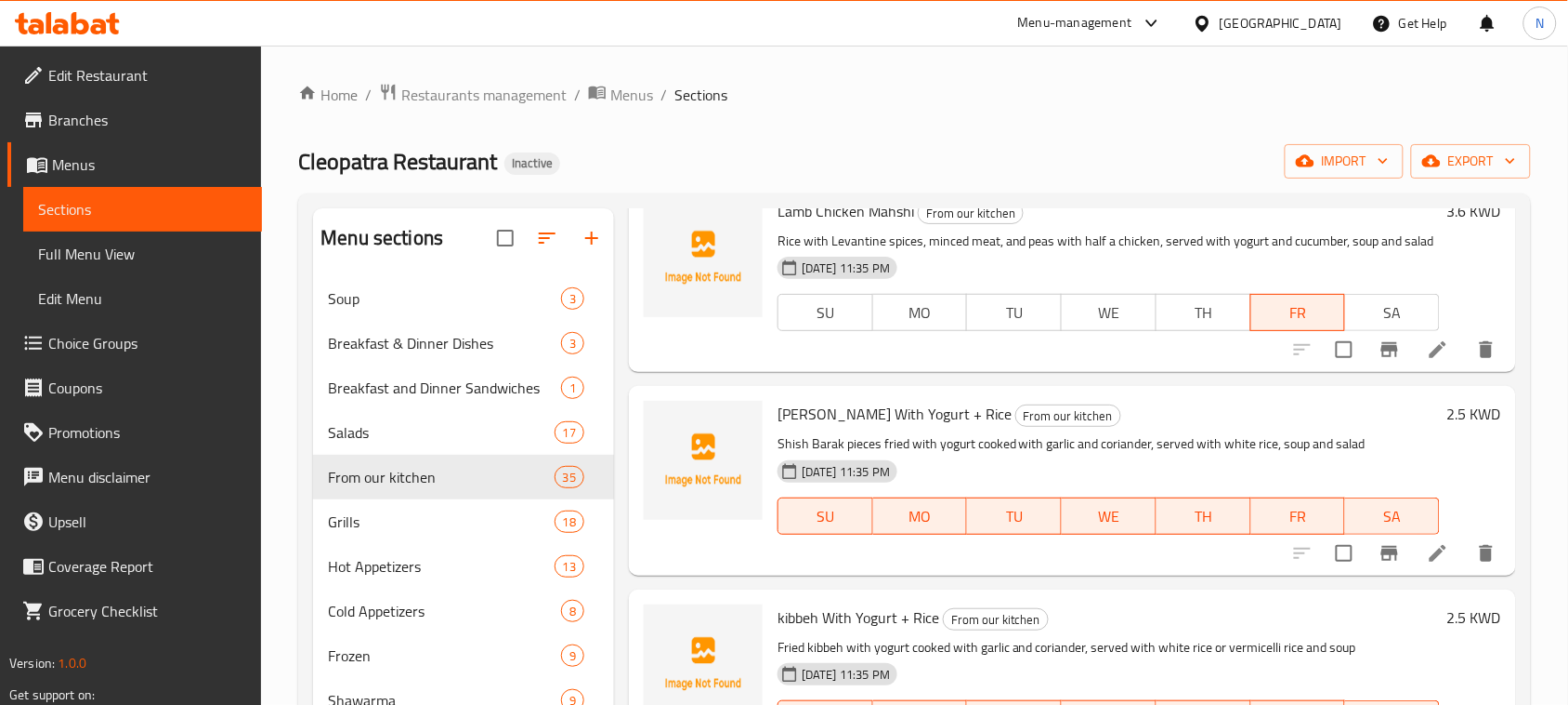
scroll to position [0, 0]
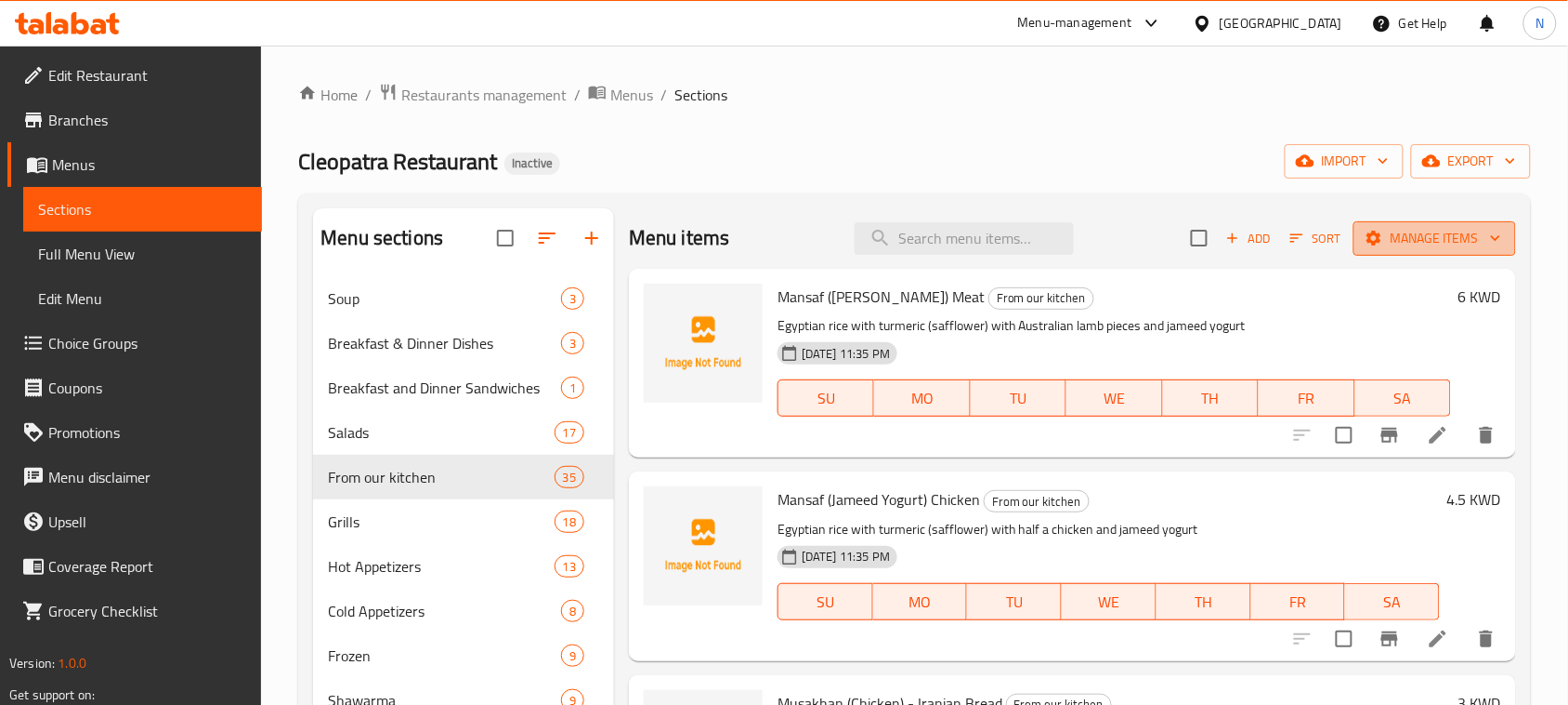
click at [1405, 234] on span "Manage items" at bounding box center [1435, 238] width 132 height 24
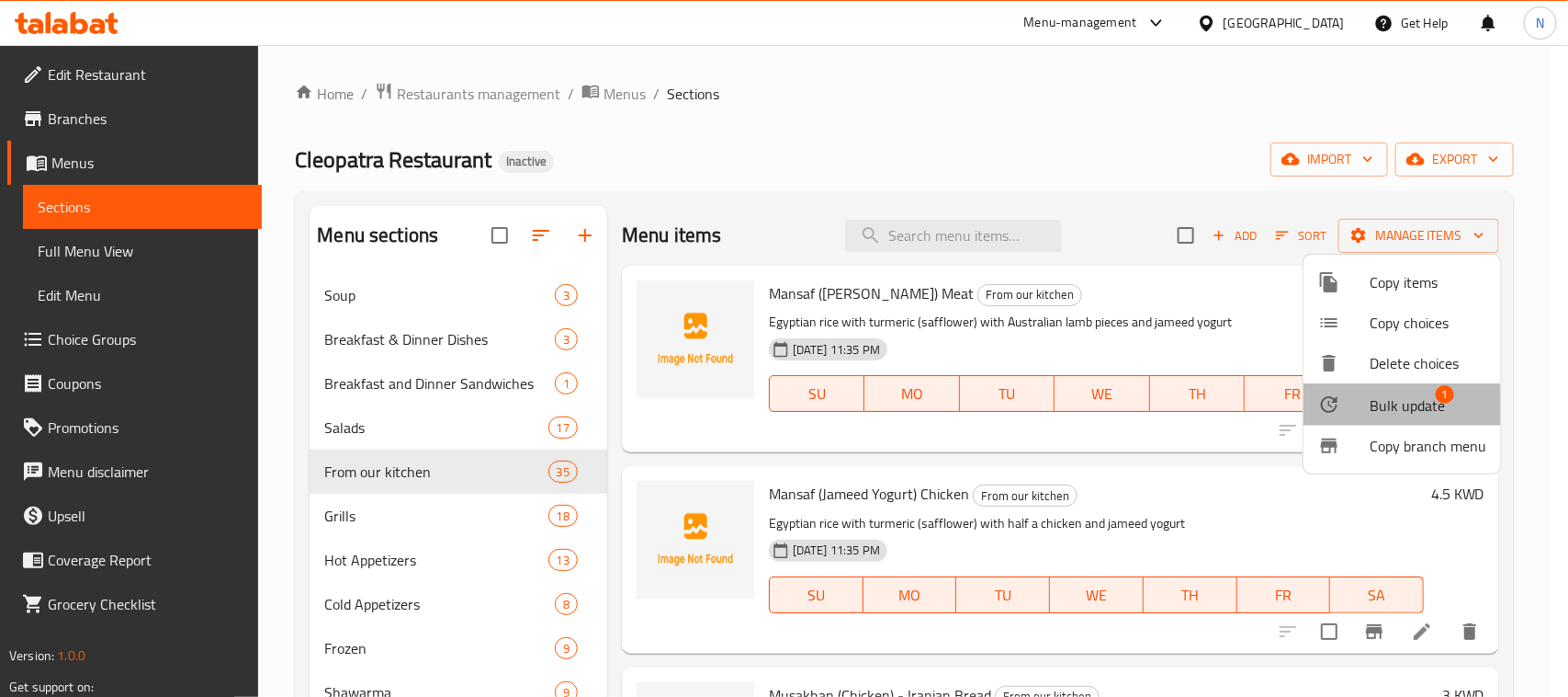
click at [1347, 405] on div at bounding box center [1343, 404] width 51 height 22
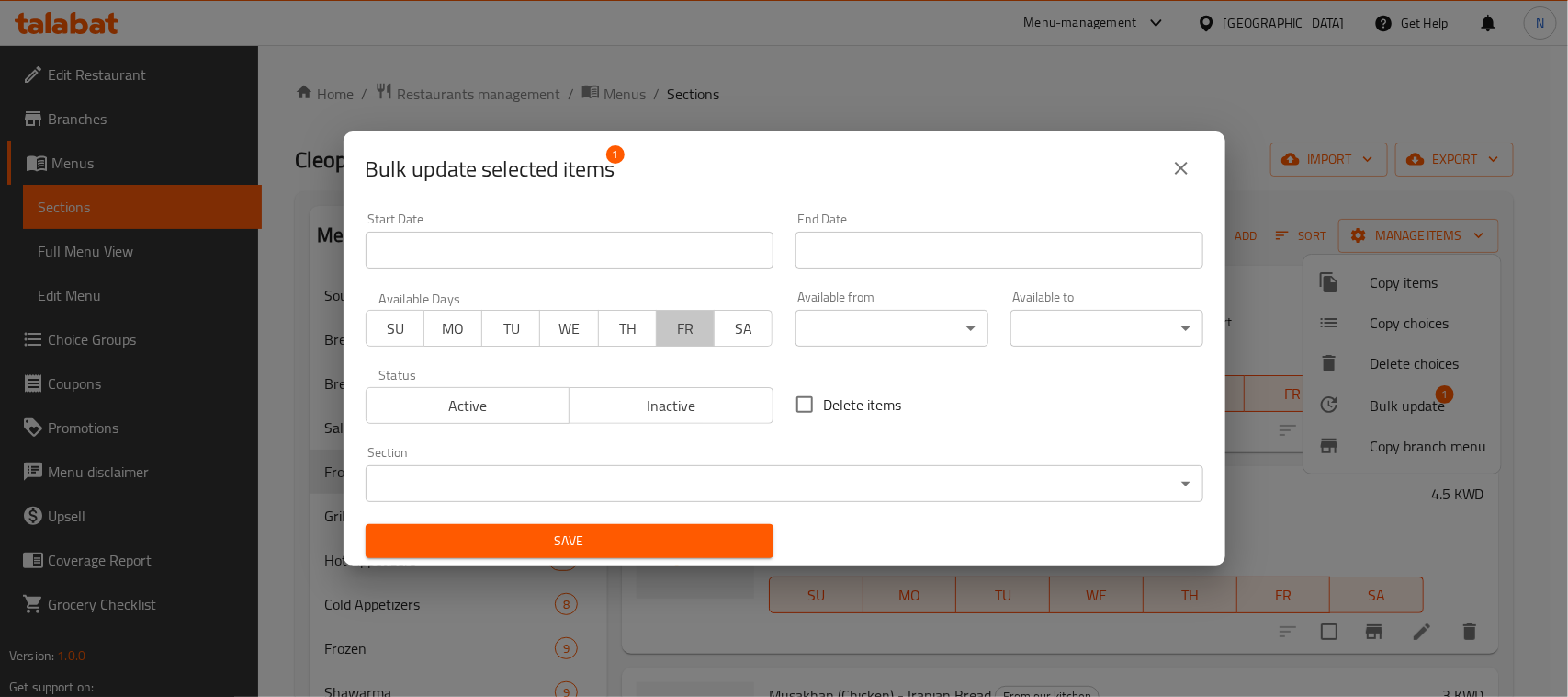
click at [682, 329] on span "FR" at bounding box center [686, 328] width 43 height 27
click at [739, 328] on span "SA" at bounding box center [743, 328] width 43 height 27
click at [678, 335] on span "FR" at bounding box center [686, 328] width 43 height 27
click at [722, 536] on span "Save" at bounding box center [568, 541] width 378 height 23
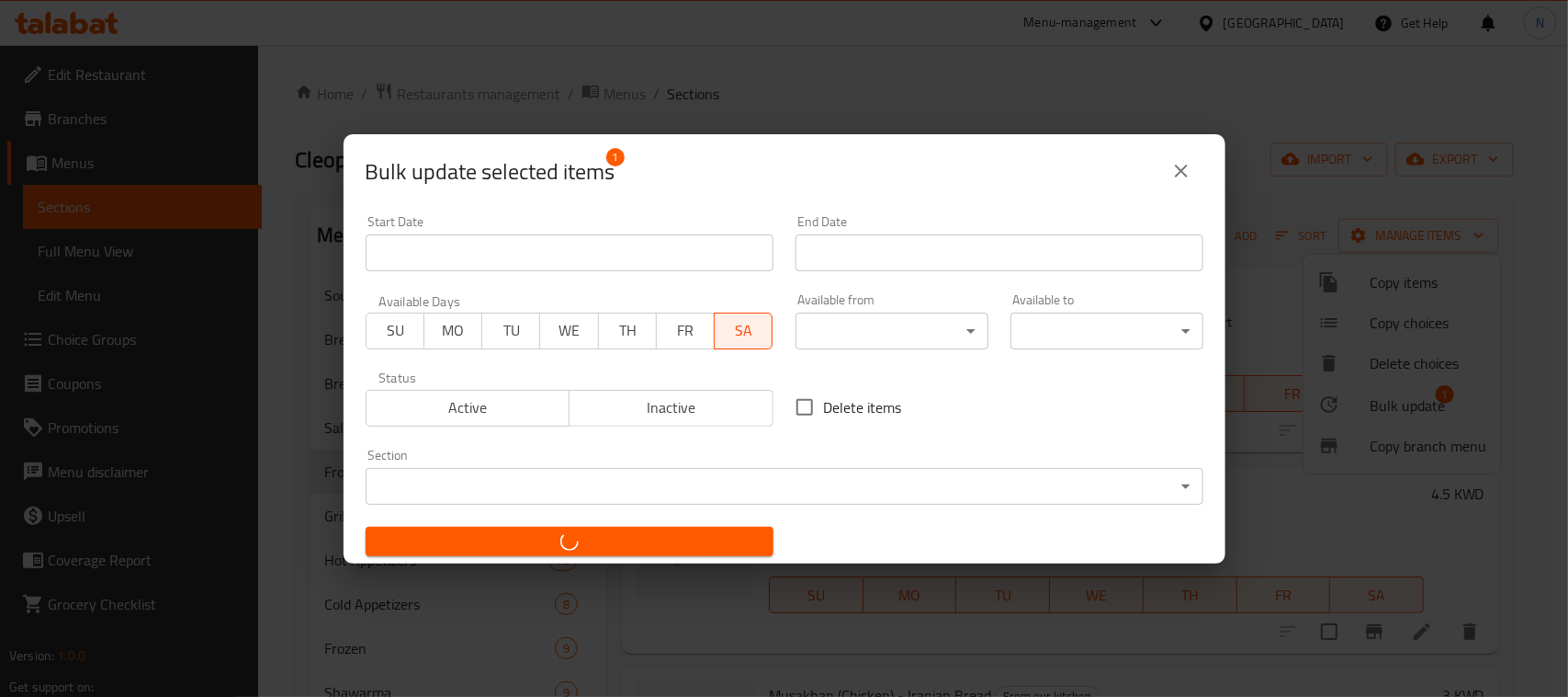
checkbox input "false"
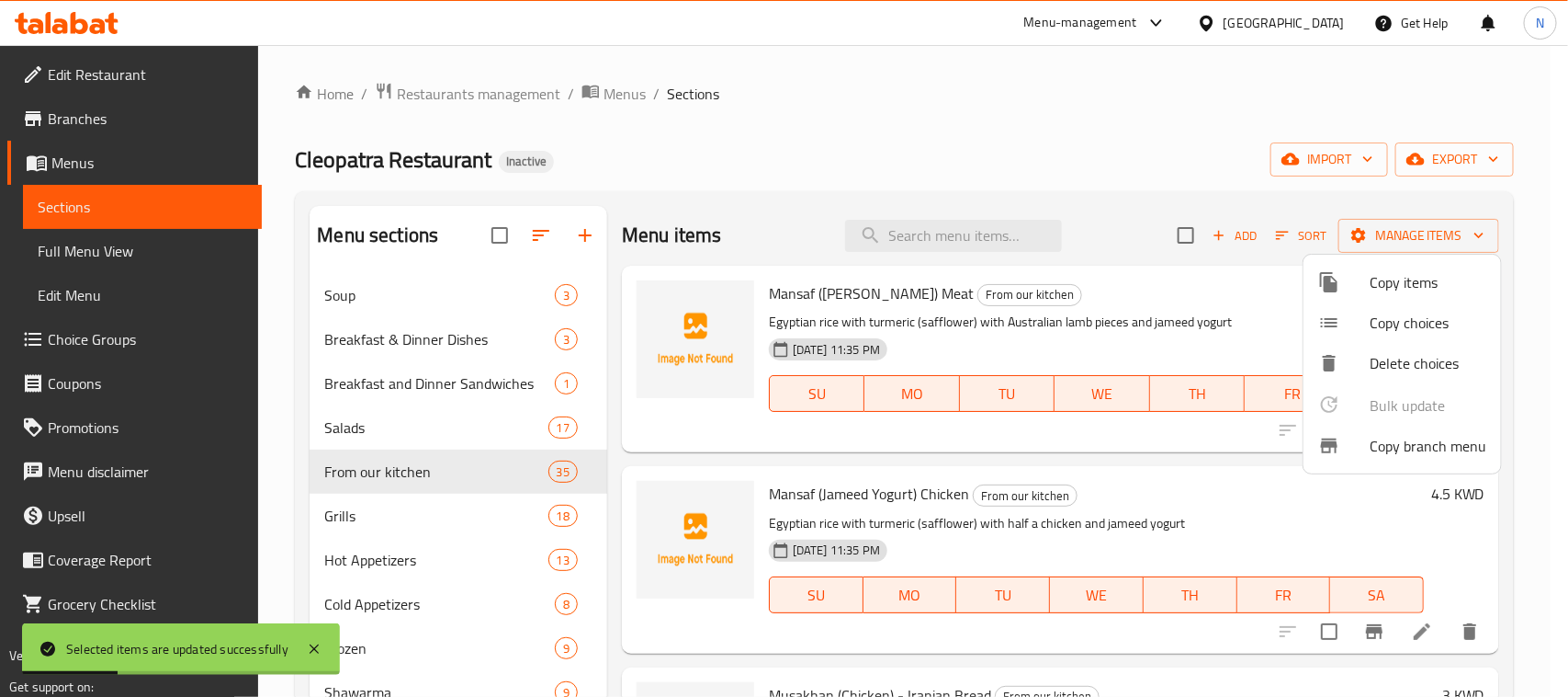
click at [1176, 474] on div at bounding box center [784, 348] width 1568 height 697
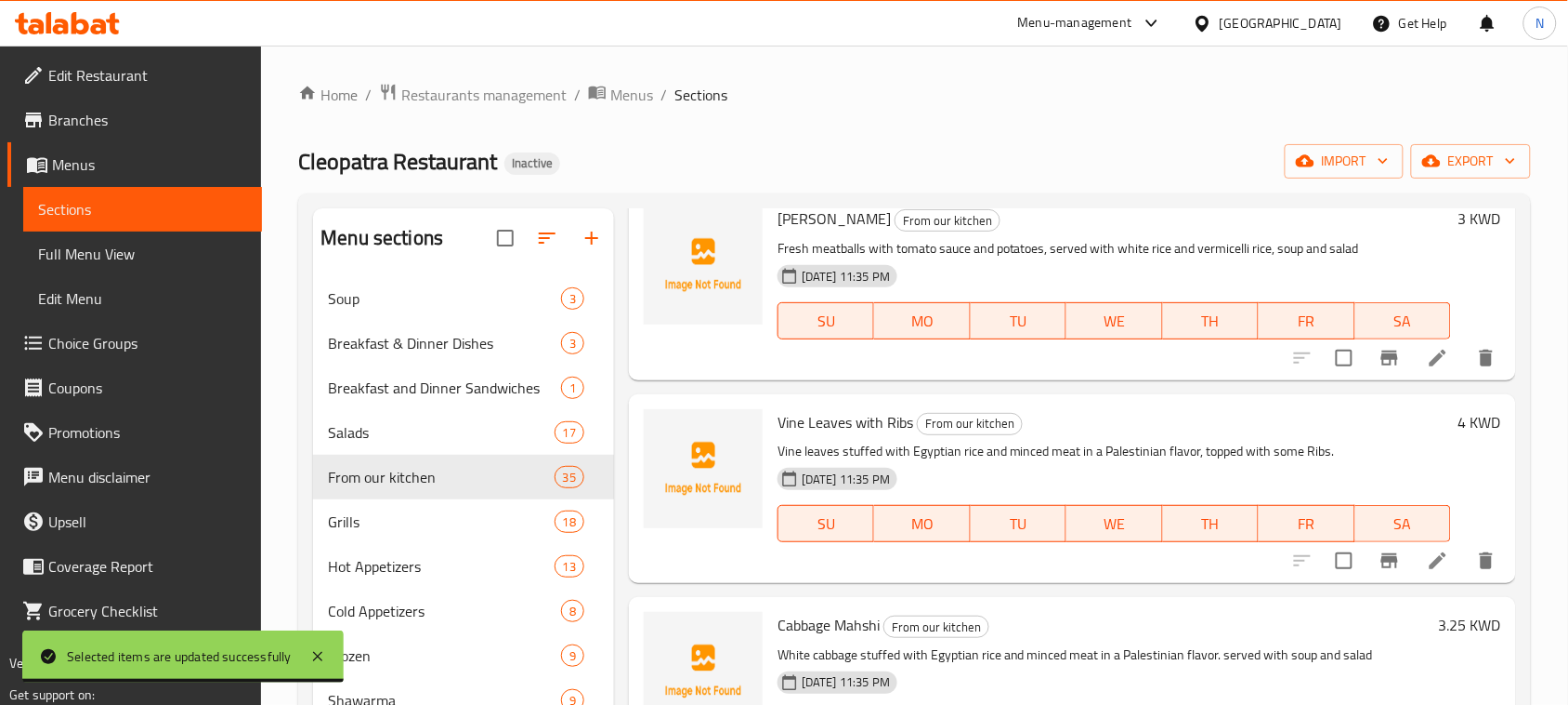
scroll to position [5810, 0]
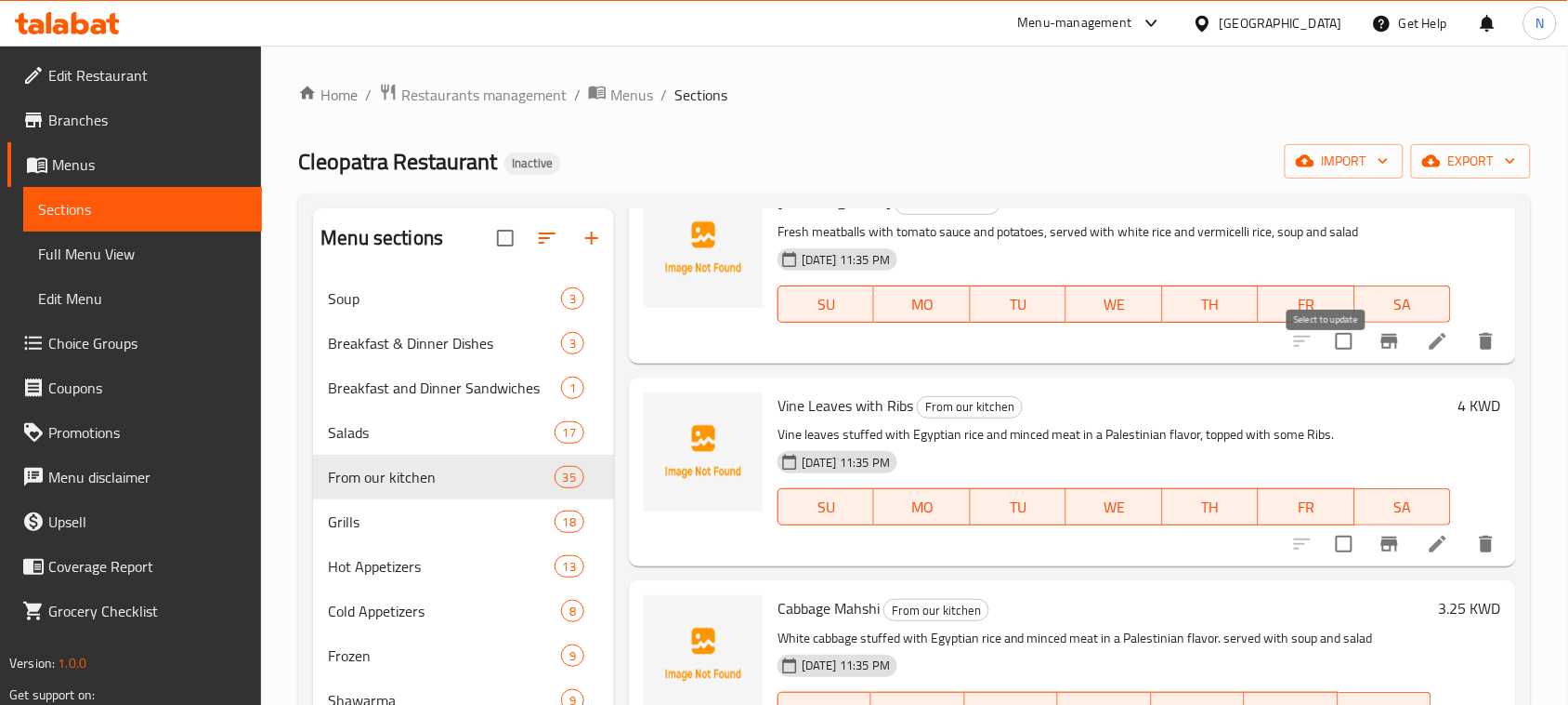
click at [1330, 360] on input "checkbox" at bounding box center [1344, 341] width 39 height 39
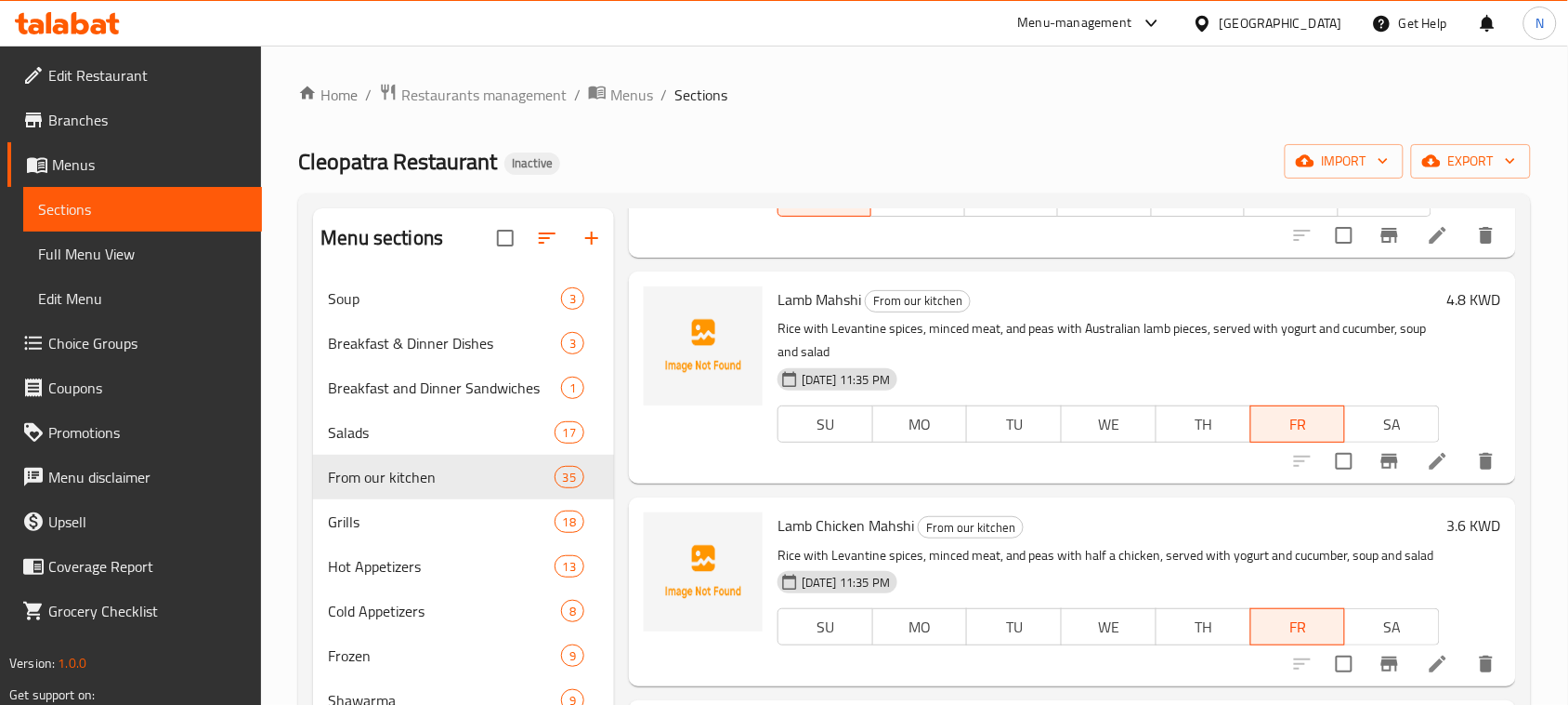
scroll to position [0, 0]
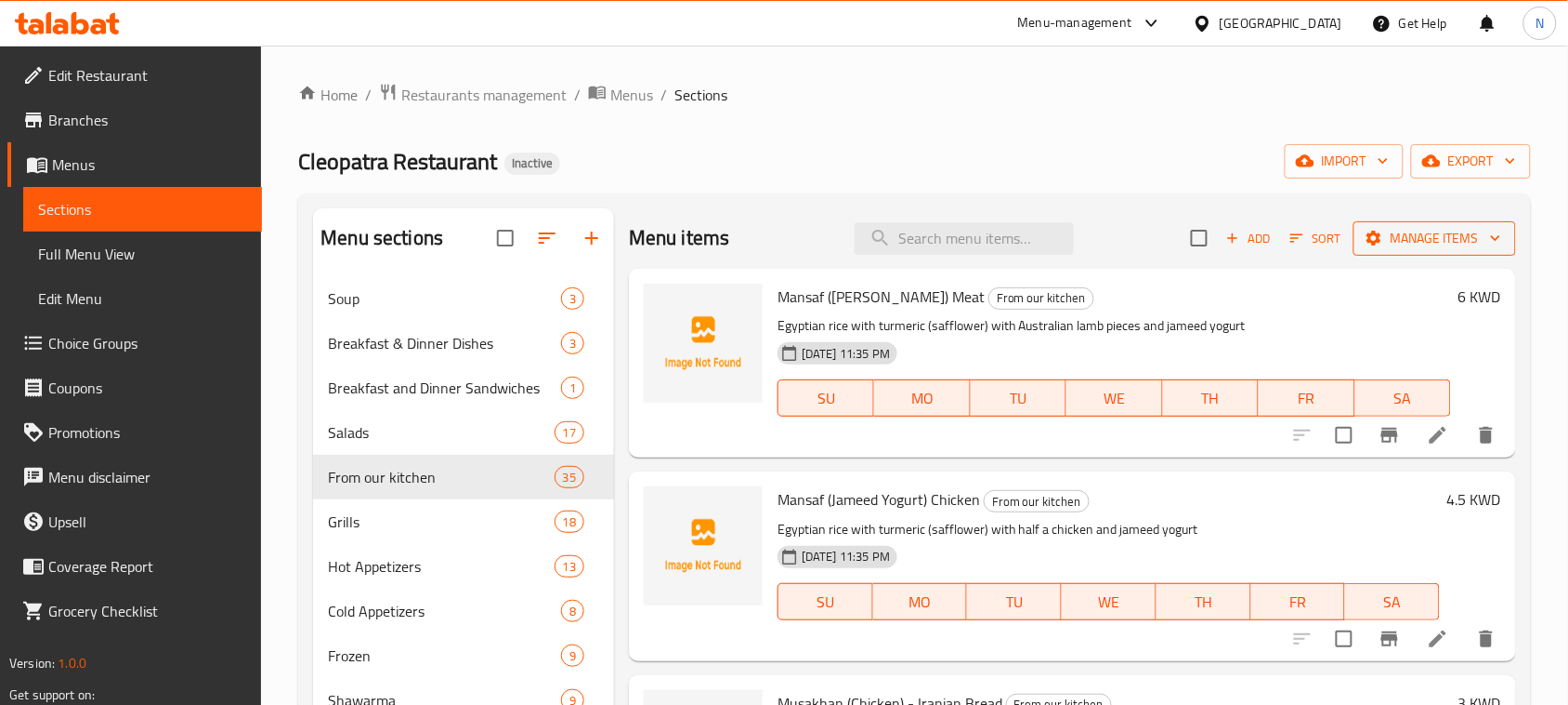
click at [1387, 243] on span "Manage items" at bounding box center [1435, 238] width 132 height 24
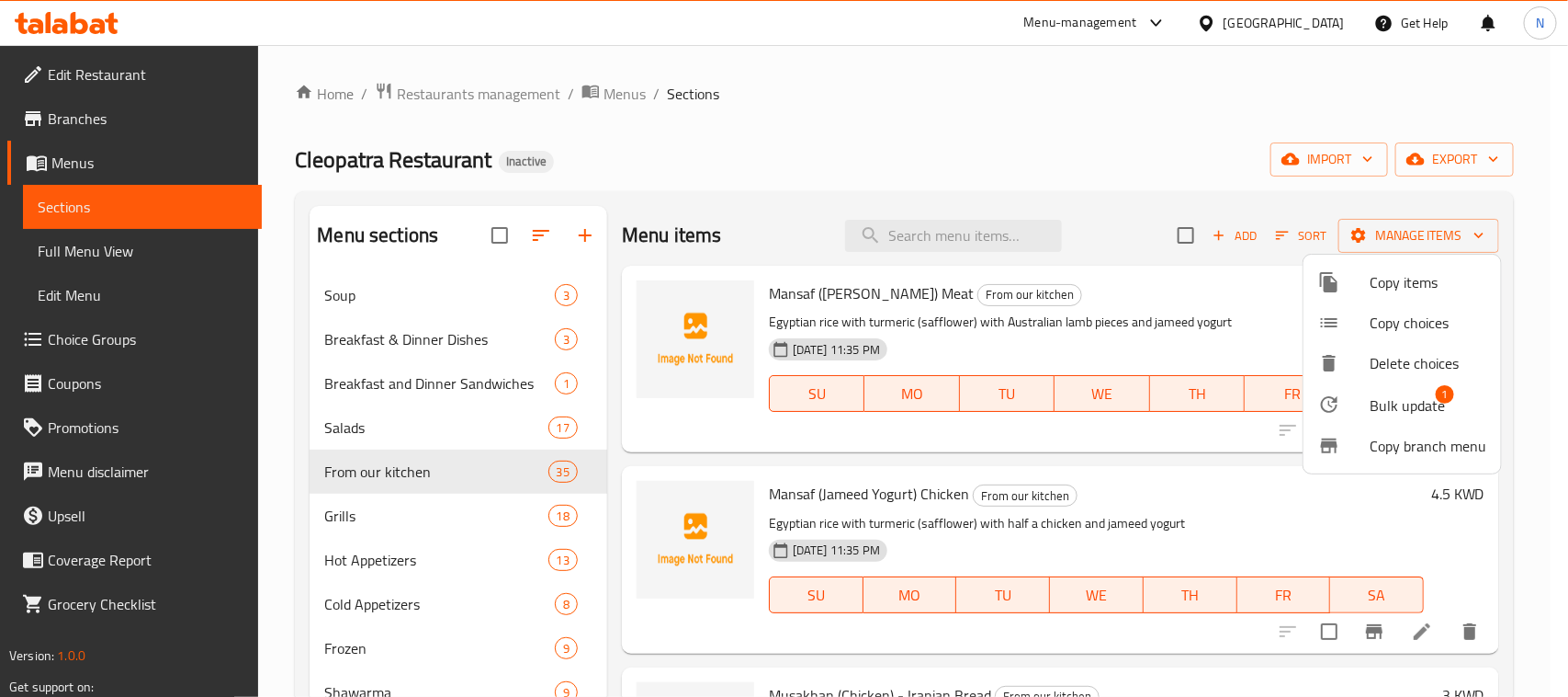
click at [1392, 409] on span "Bulk update" at bounding box center [1407, 405] width 75 height 22
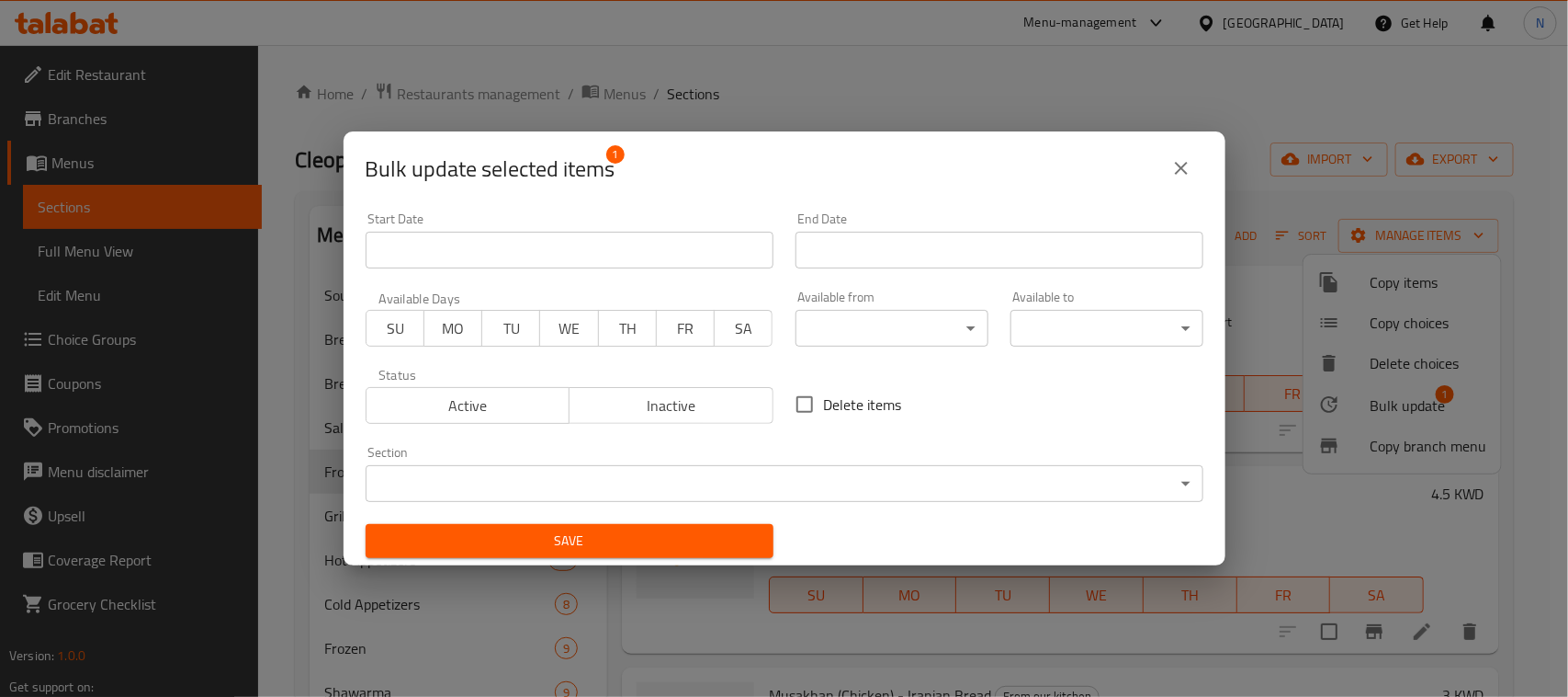
click at [452, 329] on span "MO" at bounding box center [453, 328] width 43 height 27
click at [622, 336] on span "TH" at bounding box center [628, 328] width 43 height 27
click at [700, 542] on span "Save" at bounding box center [568, 541] width 378 height 23
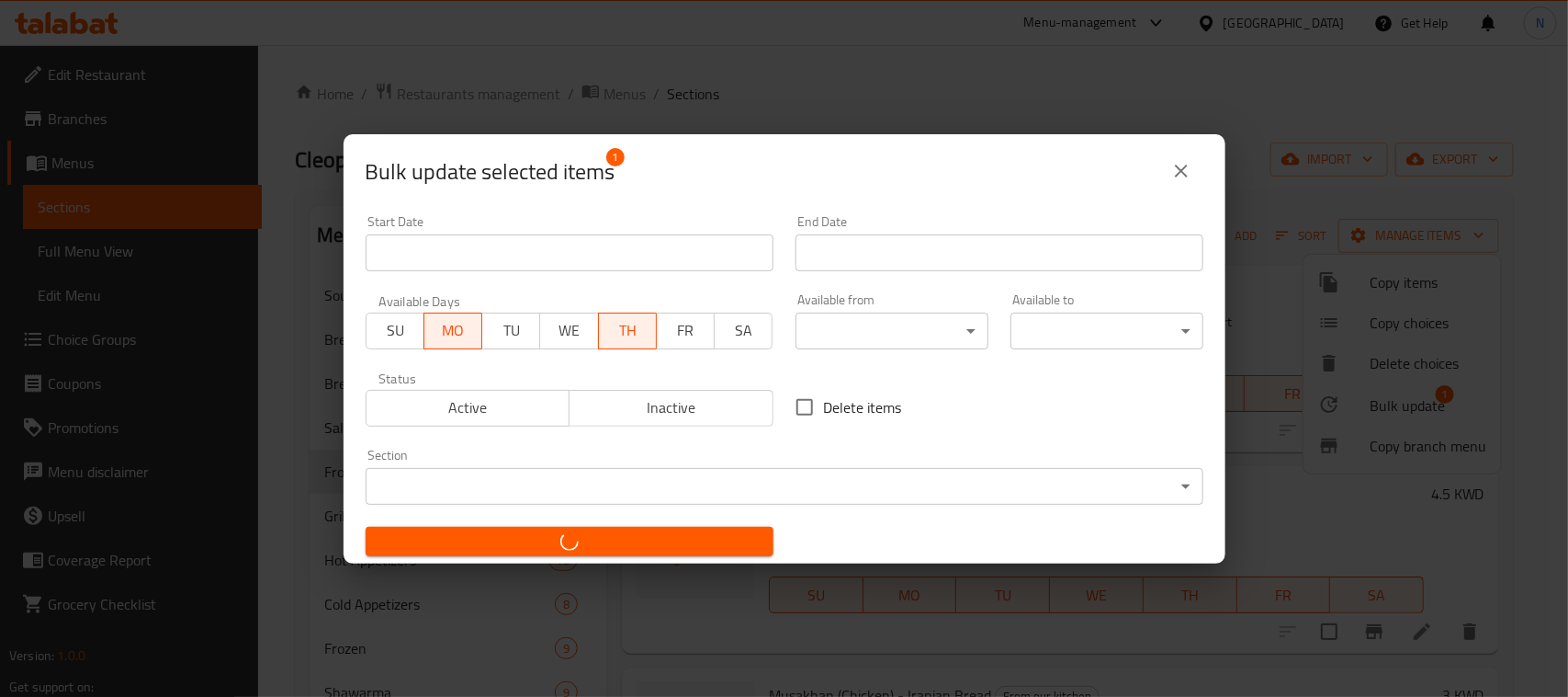
checkbox input "false"
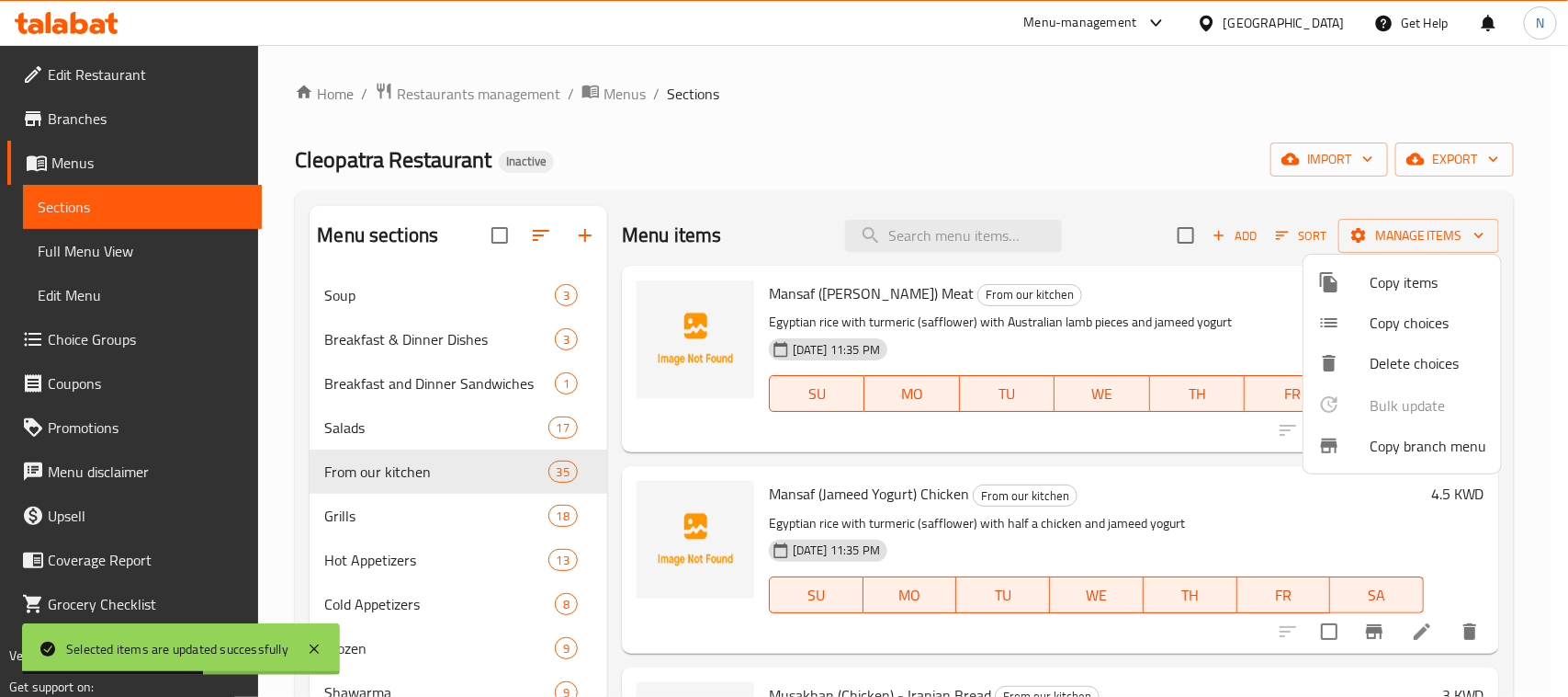
click at [1137, 410] on div at bounding box center [784, 348] width 1568 height 697
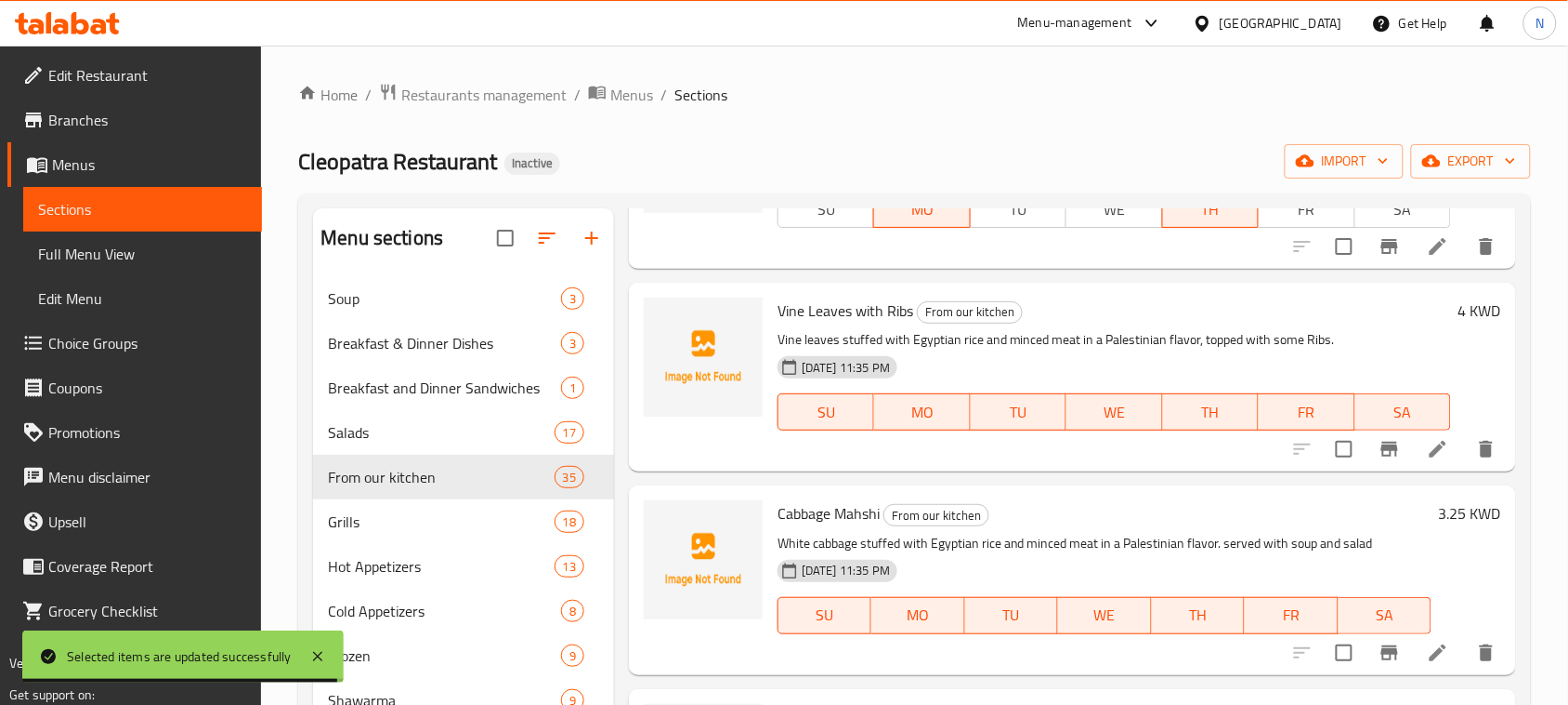
scroll to position [5927, 0]
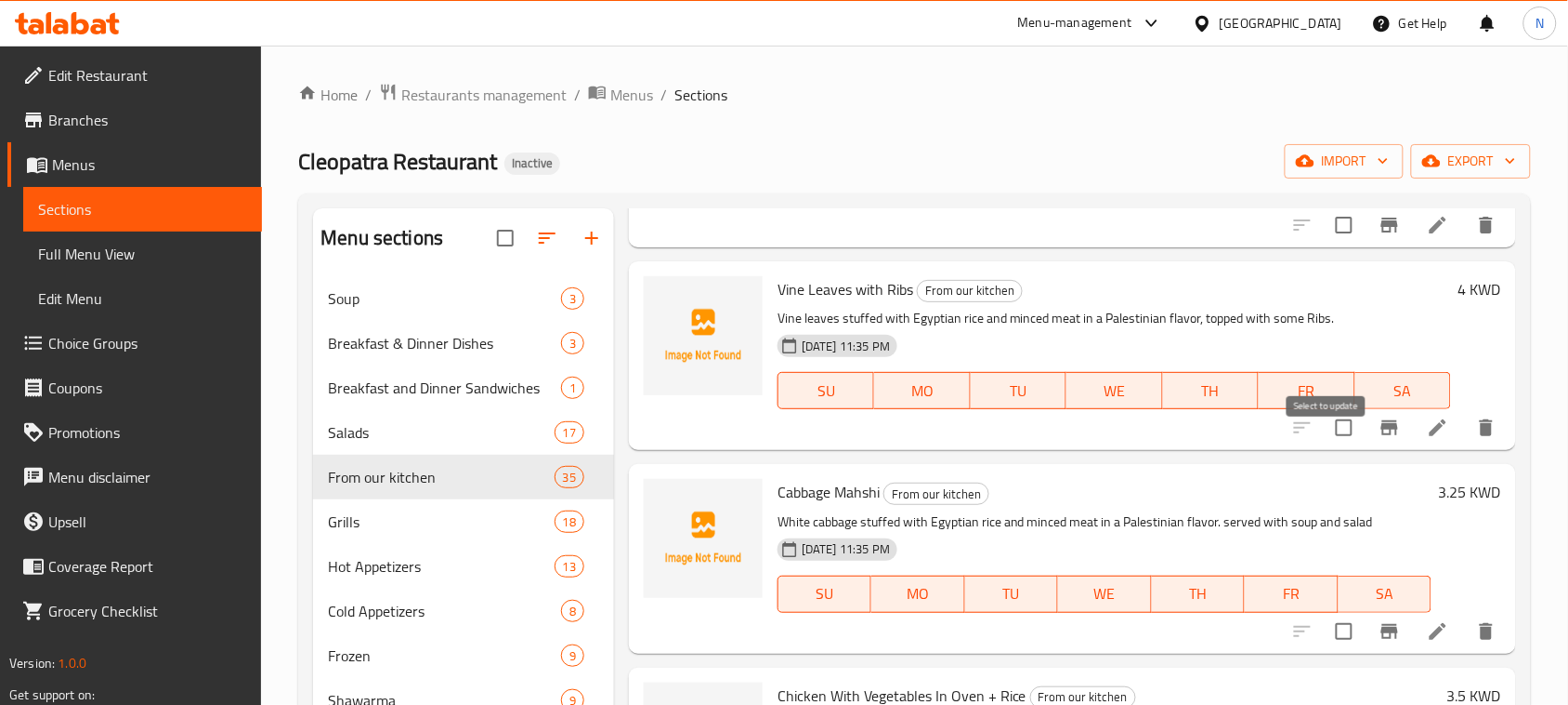
click at [1326, 447] on input "checkbox" at bounding box center [1344, 428] width 39 height 39
checkbox input "true"
click at [1430, 436] on icon at bounding box center [1438, 428] width 17 height 17
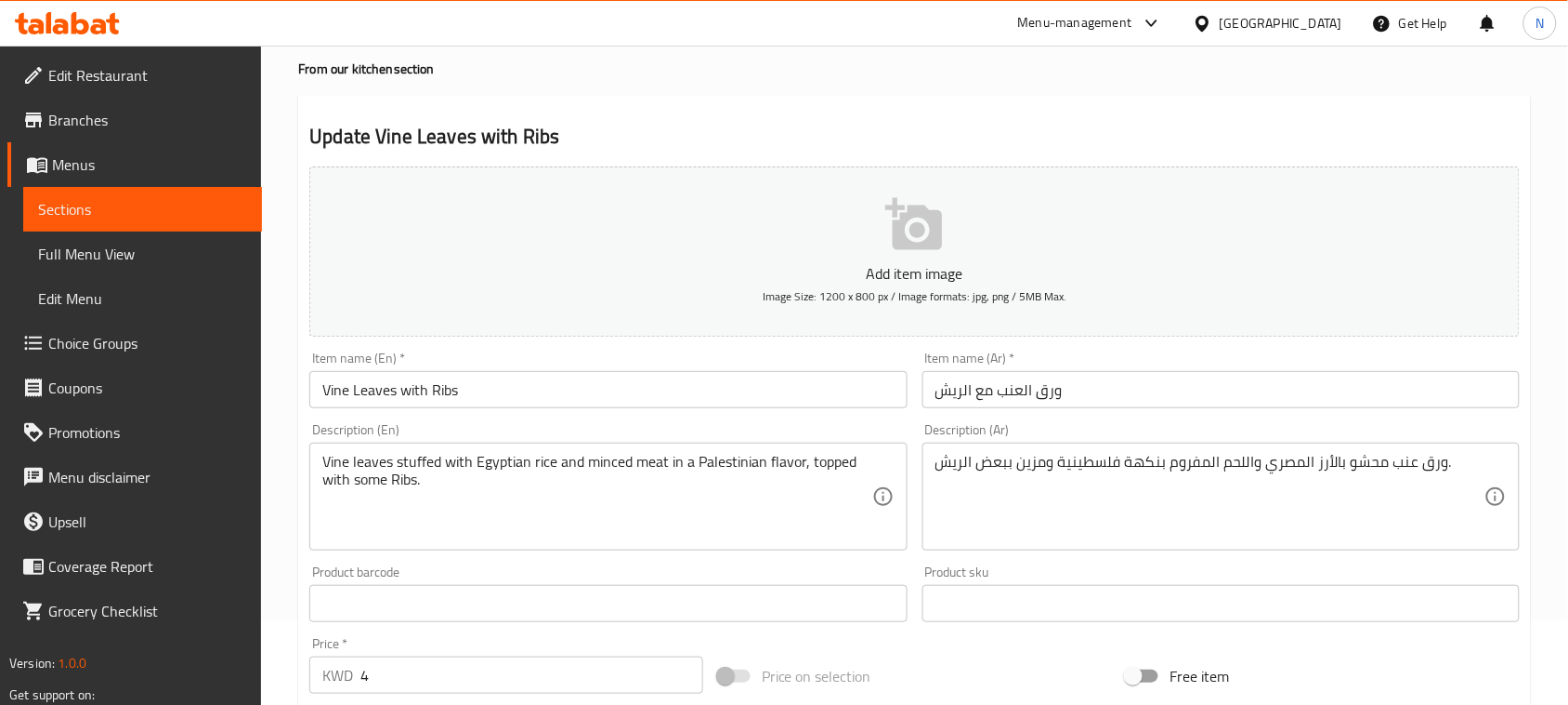
scroll to position [581, 0]
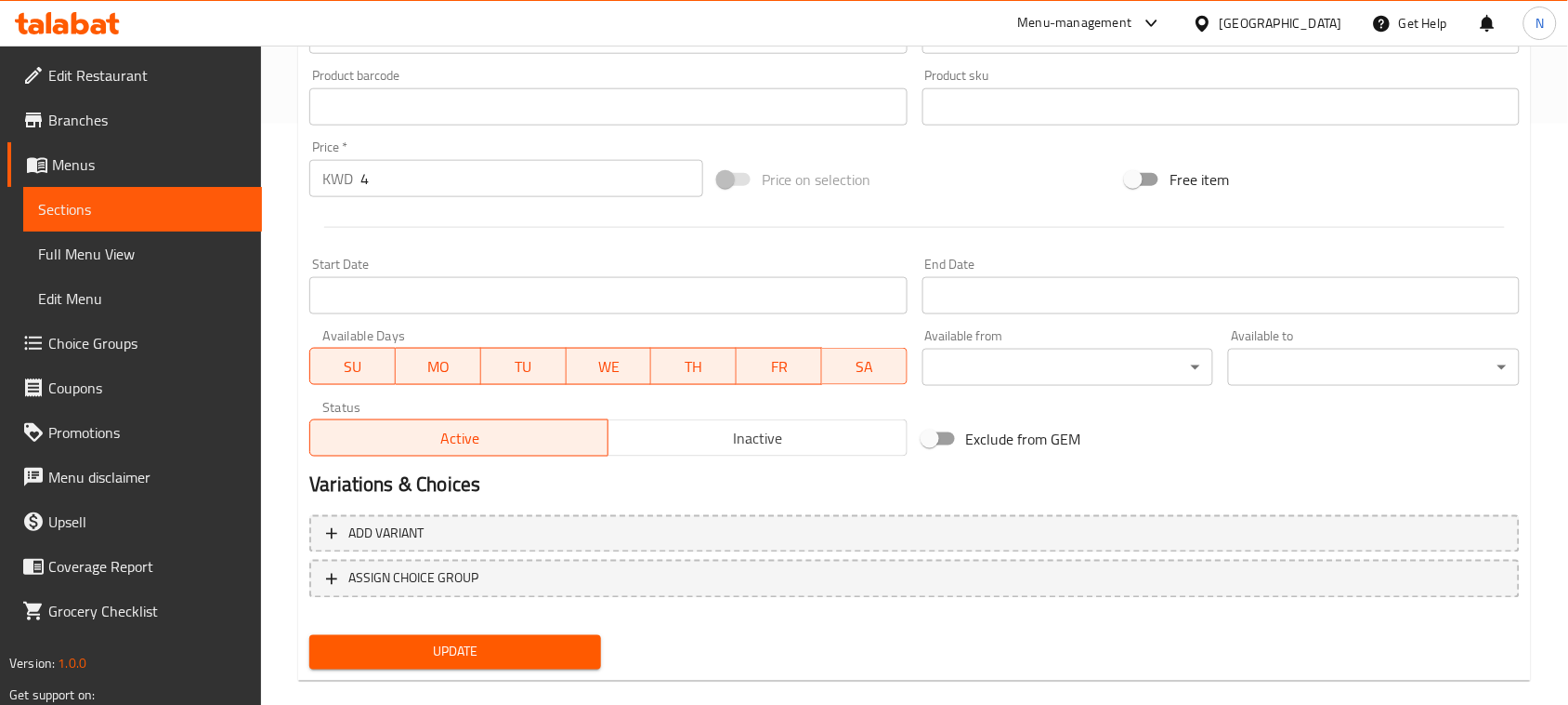
click at [377, 361] on span "SU" at bounding box center [352, 367] width 70 height 27
click at [434, 366] on span "MO" at bounding box center [438, 367] width 70 height 27
click at [593, 378] on span "WE" at bounding box center [608, 367] width 70 height 27
click at [665, 368] on span "TH" at bounding box center [693, 367] width 70 height 27
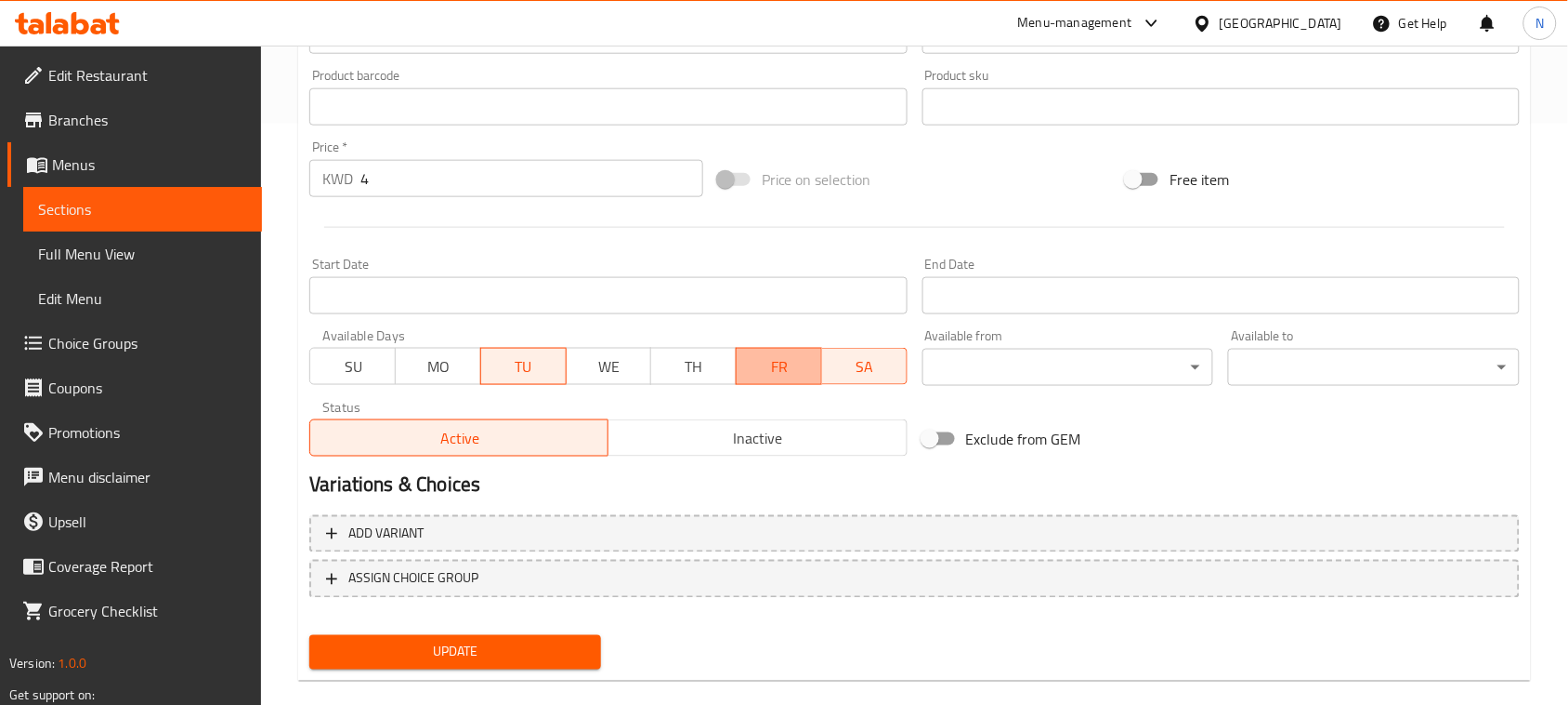
drag, startPoint x: 755, startPoint y: 368, endPoint x: 800, endPoint y: 368, distance: 45.0
click at [765, 368] on span "FR" at bounding box center [779, 367] width 70 height 27
click at [823, 368] on div "SU MO TU WE TH FR SA" at bounding box center [608, 356] width 598 height 55
click at [862, 374] on span "SA" at bounding box center [864, 367] width 70 height 27
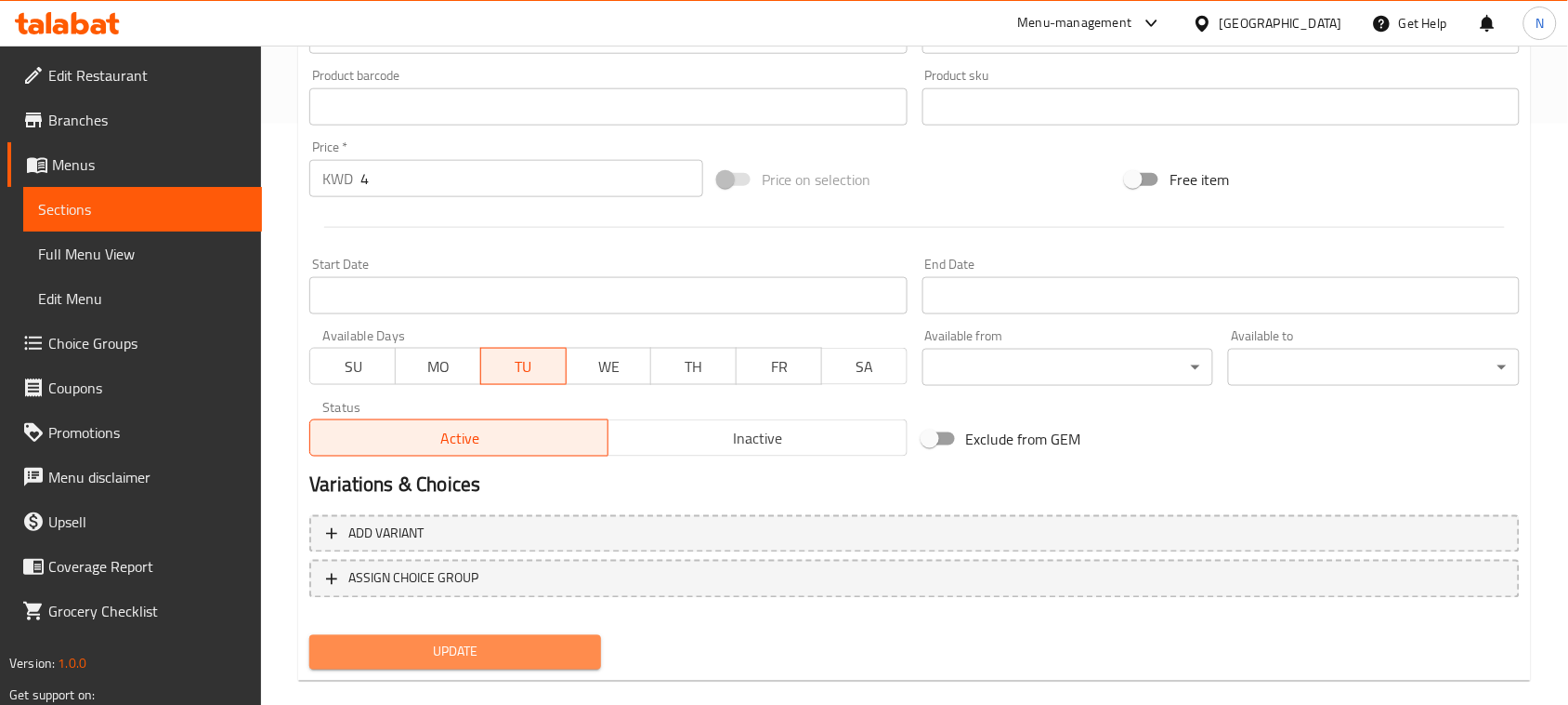
click at [571, 652] on span "Update" at bounding box center [455, 651] width 262 height 24
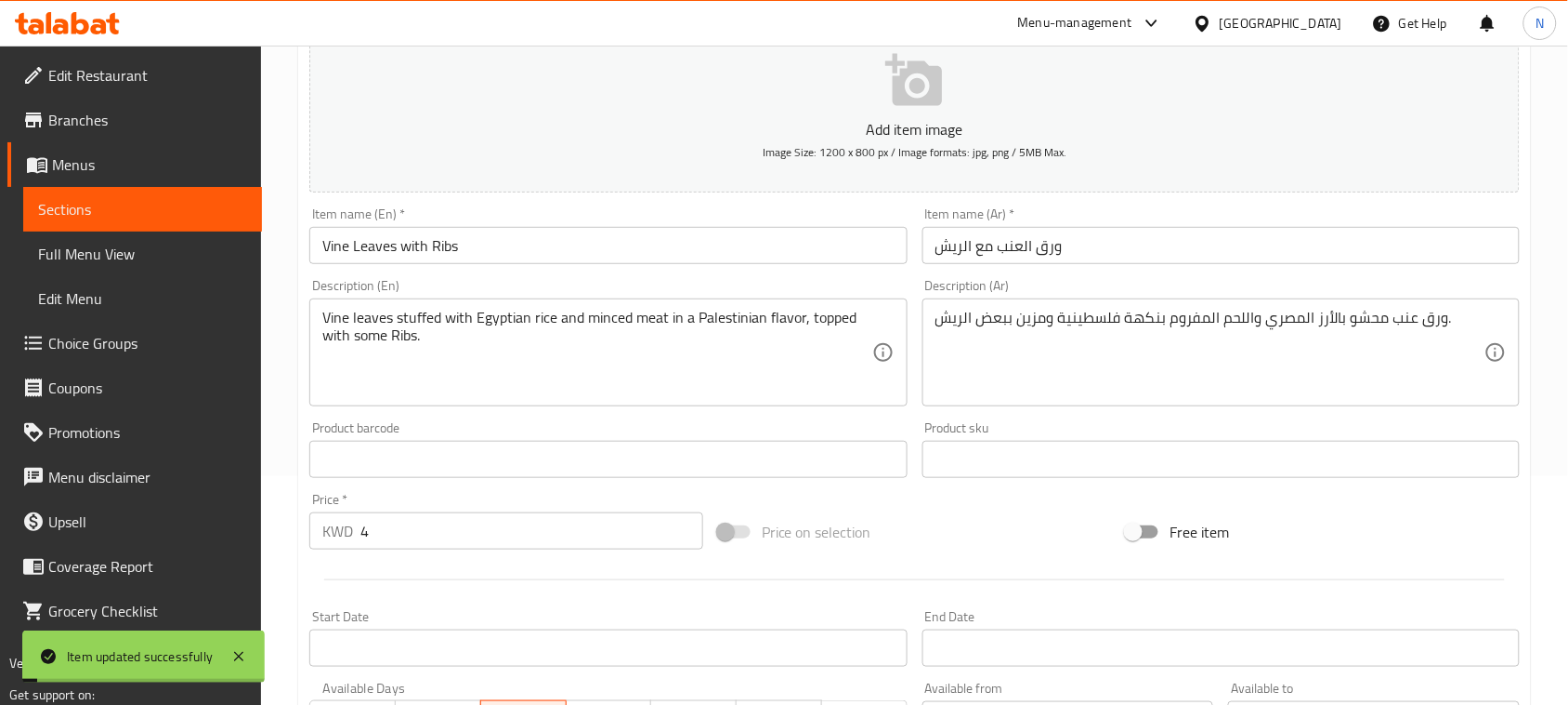
scroll to position [0, 0]
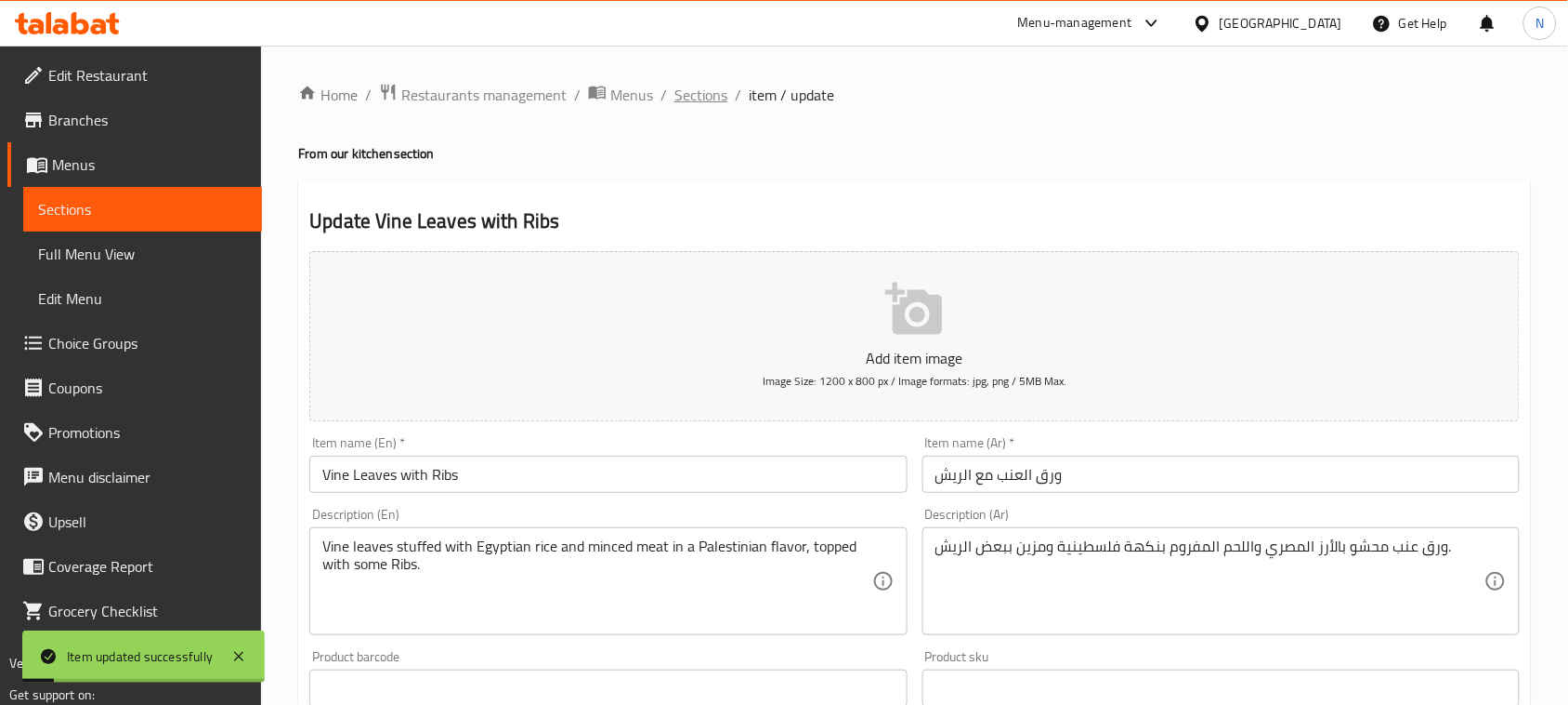
click at [717, 98] on span "Sections" at bounding box center [701, 95] width 53 height 23
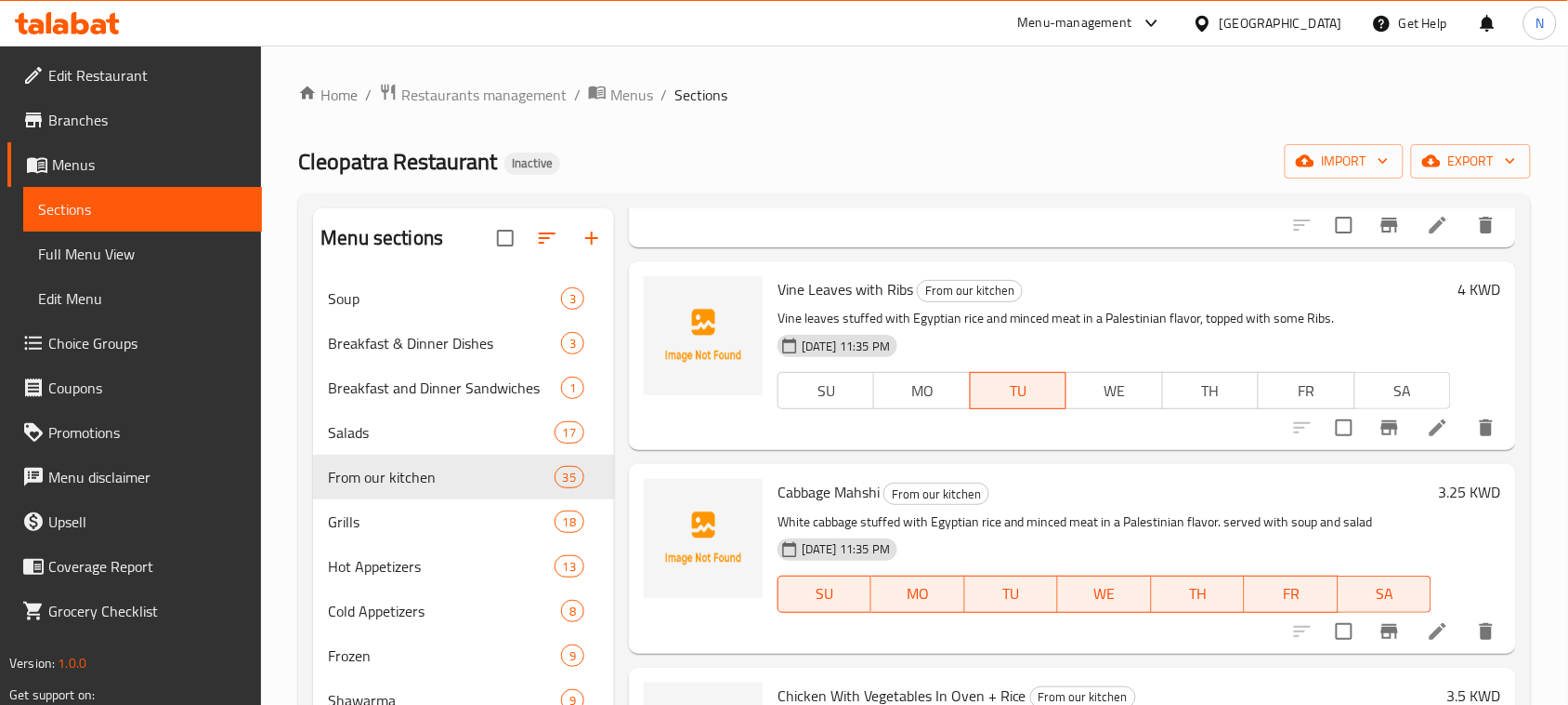
scroll to position [6042, 0]
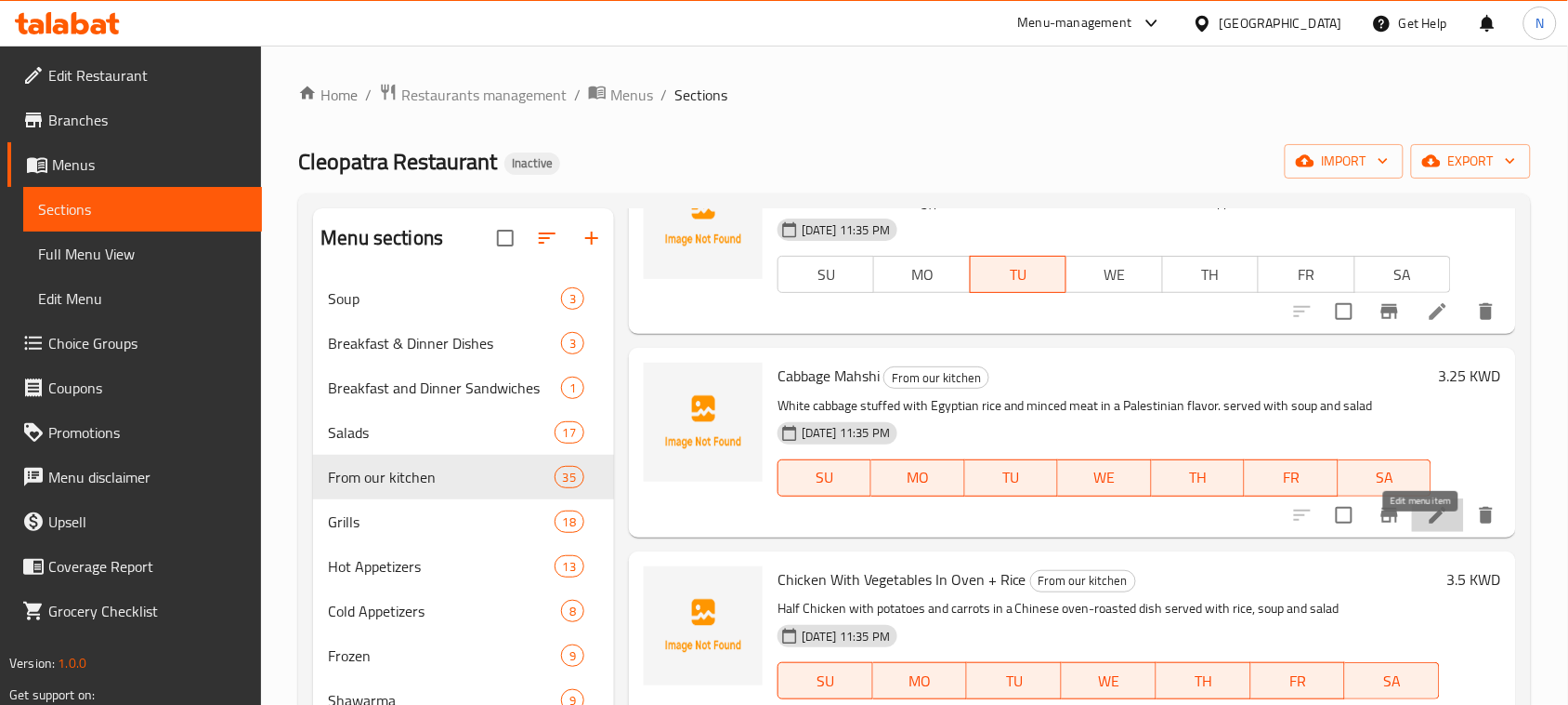
click at [1430, 524] on icon at bounding box center [1438, 515] width 17 height 17
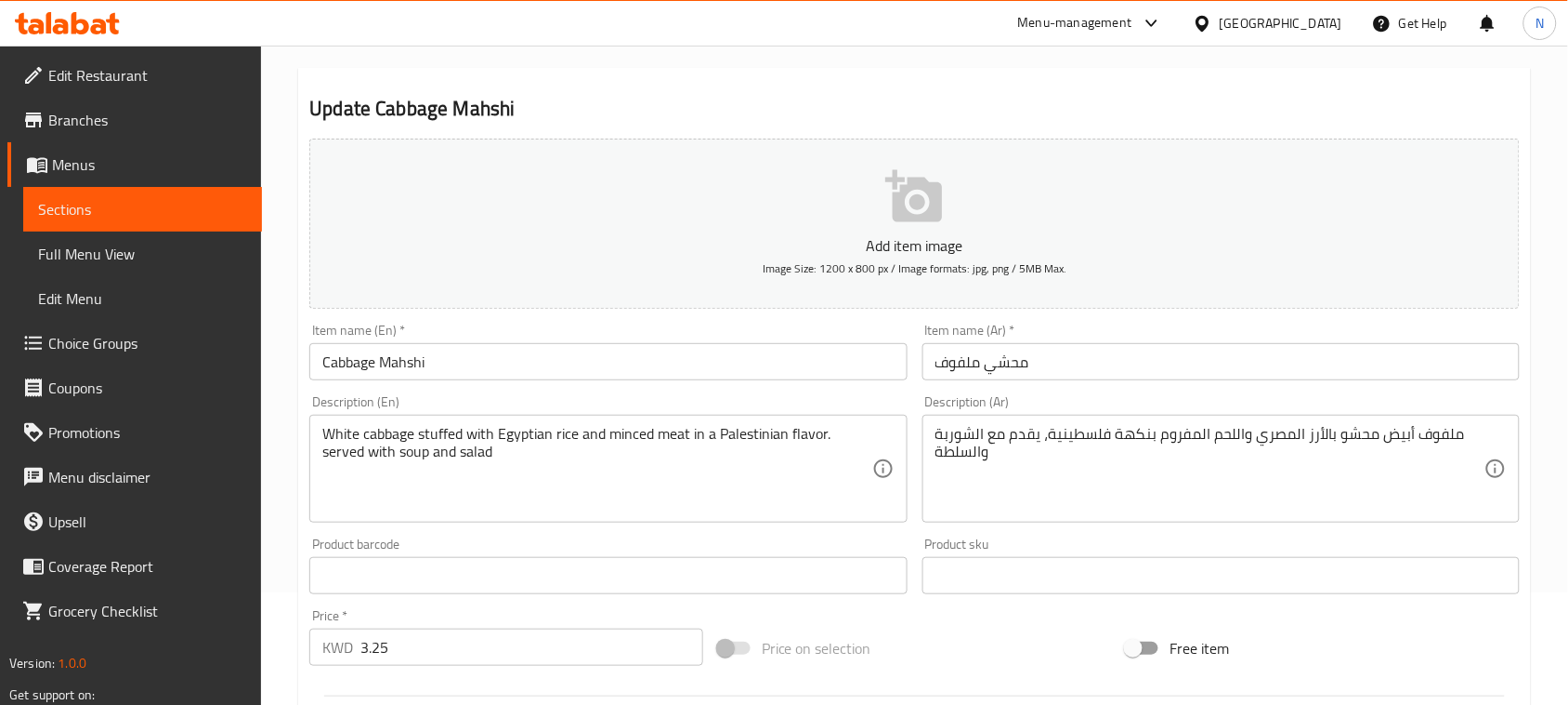
scroll to position [605, 0]
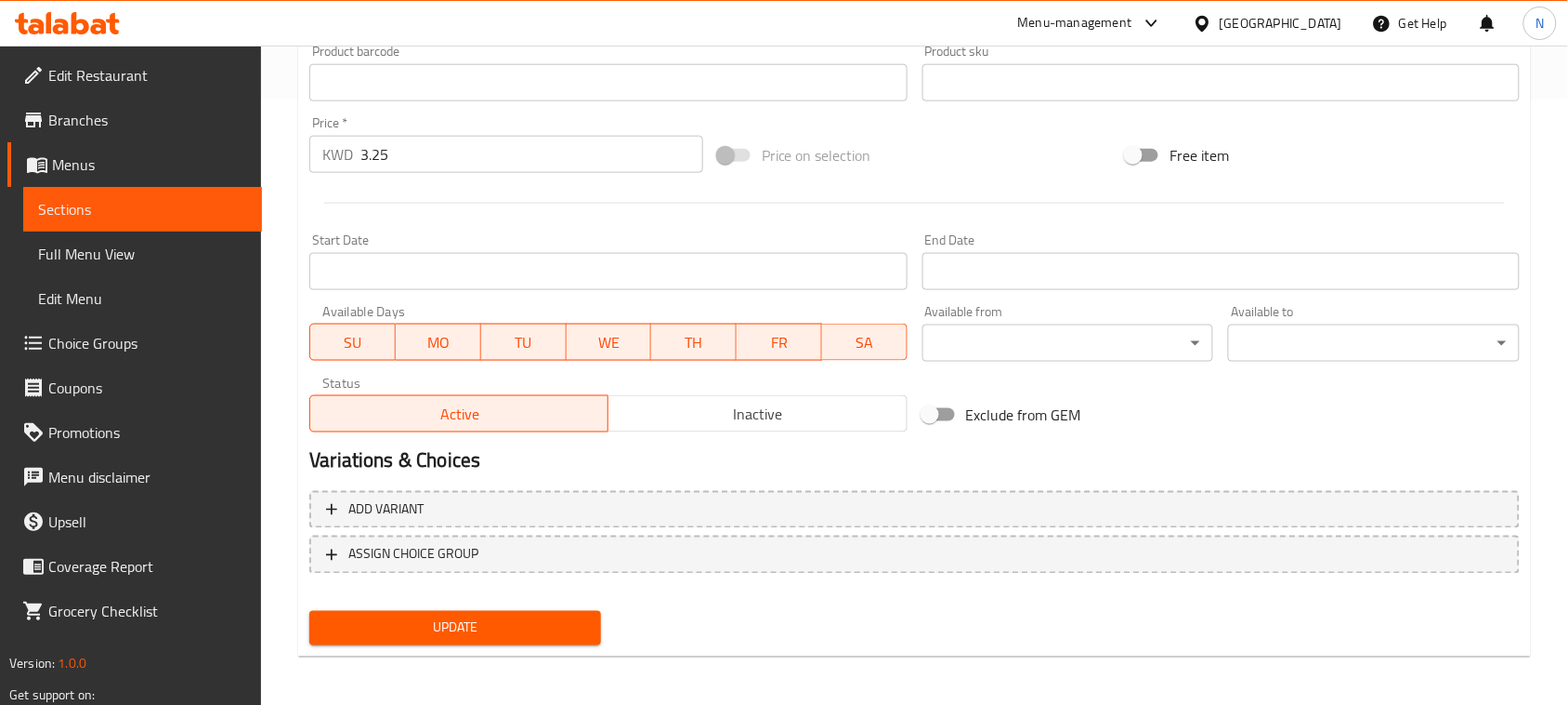
drag, startPoint x: 446, startPoint y: 341, endPoint x: 386, endPoint y: 330, distance: 61.0
click at [444, 339] on span "MO" at bounding box center [438, 342] width 70 height 27
drag, startPoint x: 379, startPoint y: 331, endPoint x: 414, endPoint y: 341, distance: 36.4
click at [379, 332] on span "SU" at bounding box center [352, 342] width 70 height 27
click at [552, 354] on span "TU" at bounding box center [523, 342] width 70 height 27
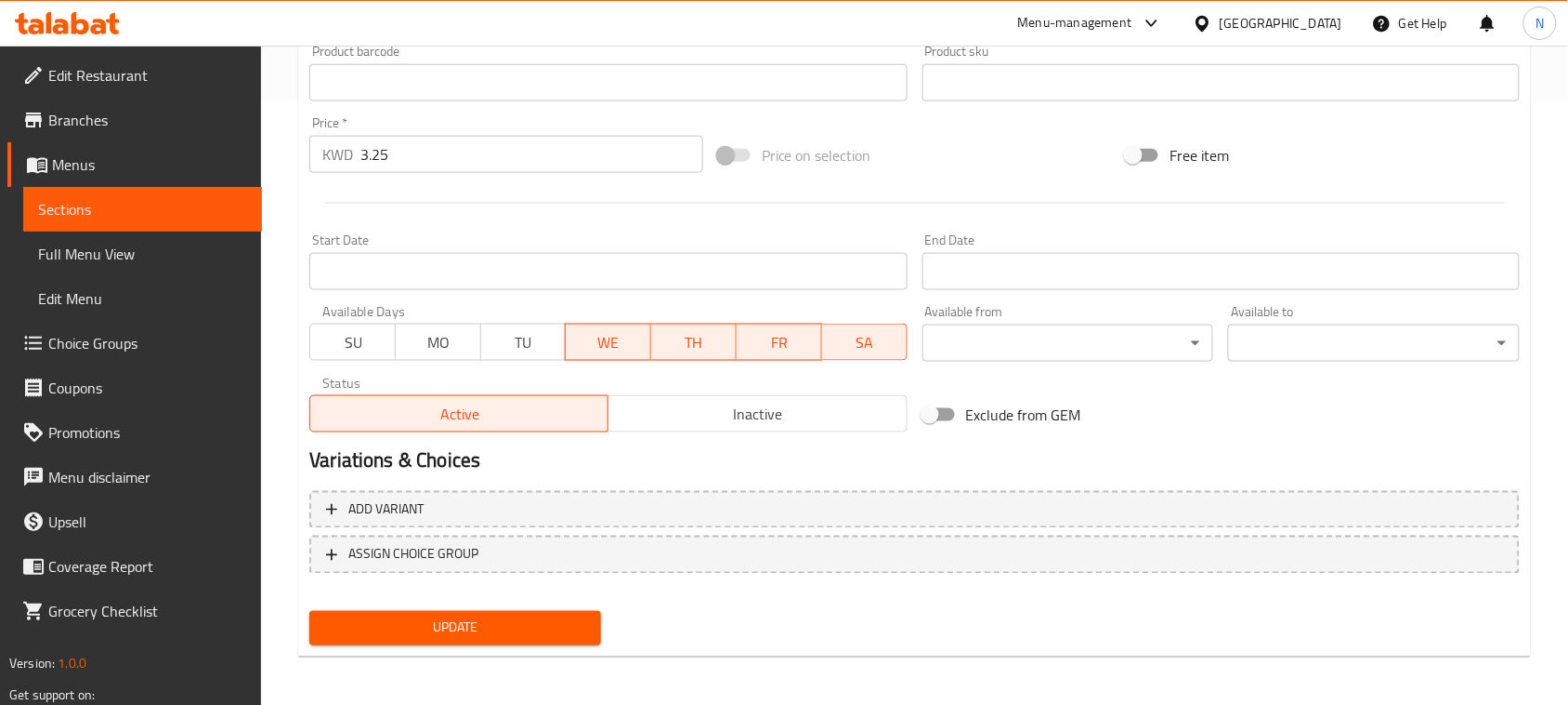
drag, startPoint x: 703, startPoint y: 347, endPoint x: 720, endPoint y: 346, distance: 17.0
click at [704, 346] on span "TH" at bounding box center [693, 342] width 70 height 27
click at [762, 345] on span "FR" at bounding box center [779, 342] width 70 height 27
click at [883, 351] on span "SA" at bounding box center [864, 342] width 70 height 27
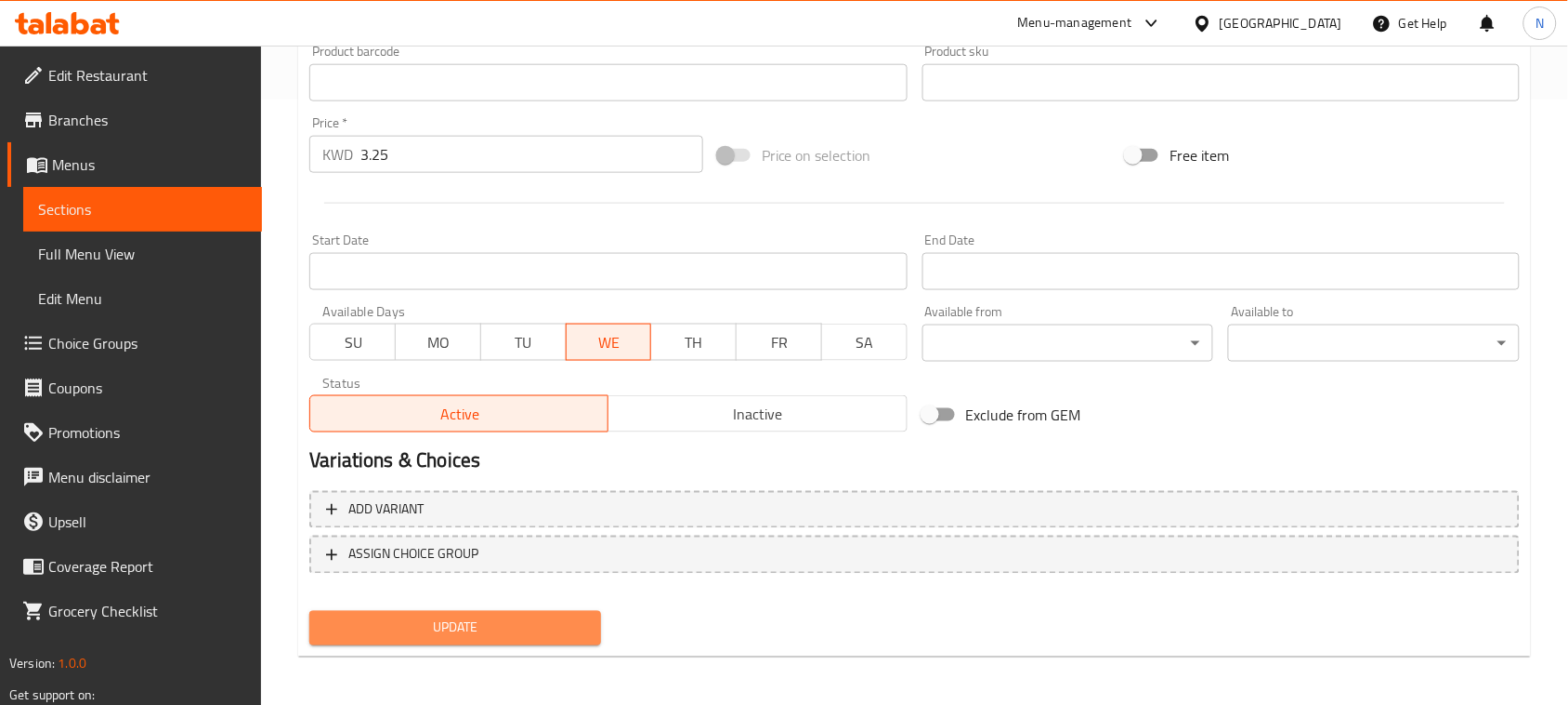
click at [568, 633] on span "Update" at bounding box center [455, 628] width 262 height 24
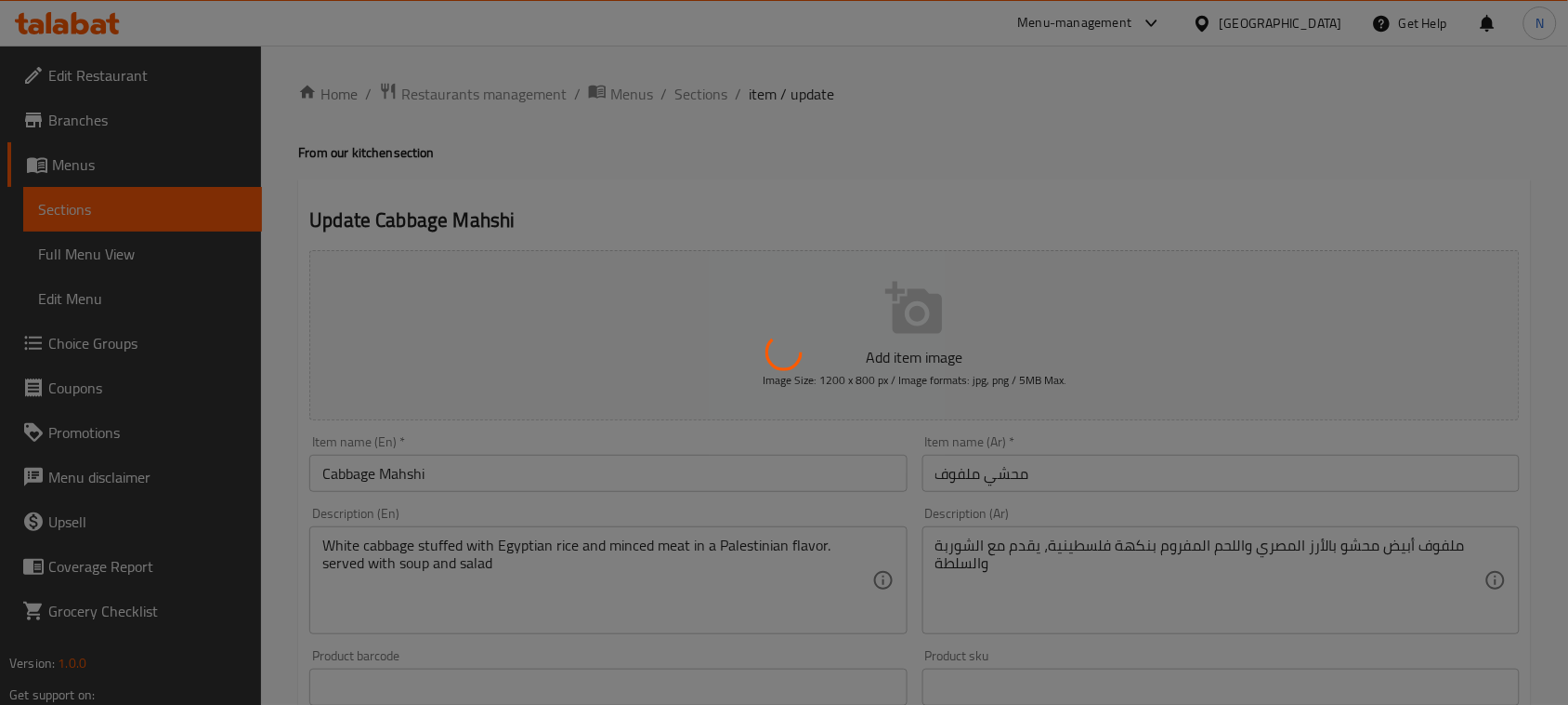
scroll to position [0, 0]
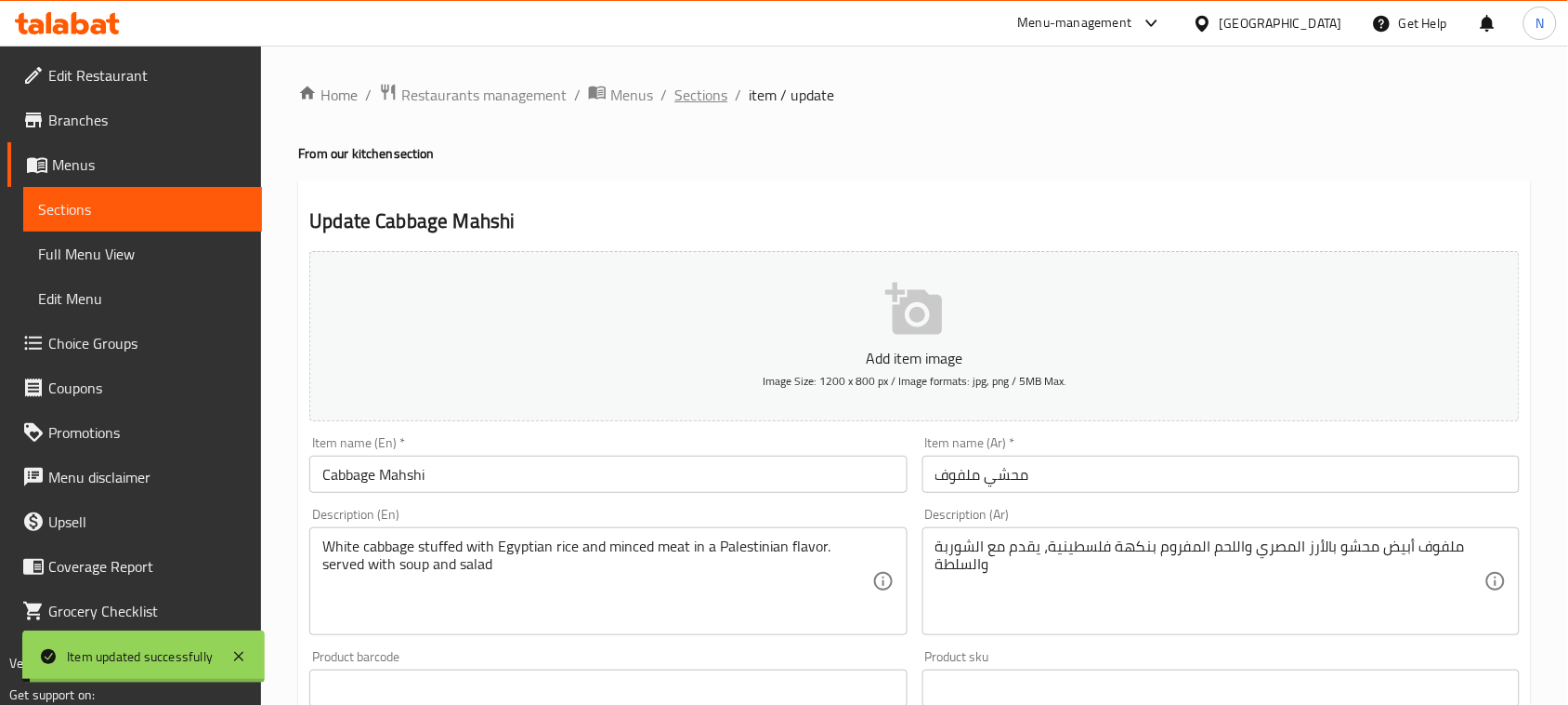
click at [695, 96] on span "Sections" at bounding box center [701, 95] width 53 height 23
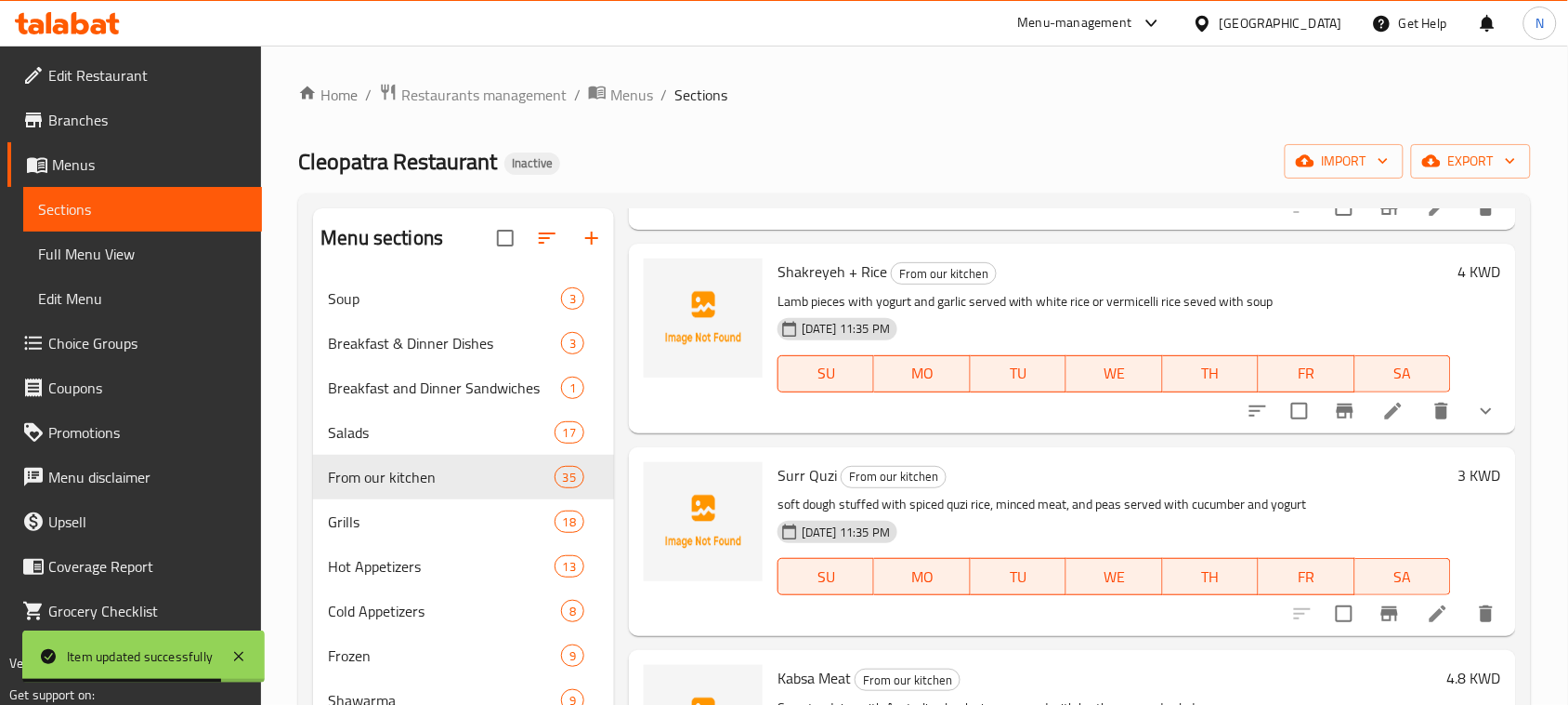
scroll to position [6573, 0]
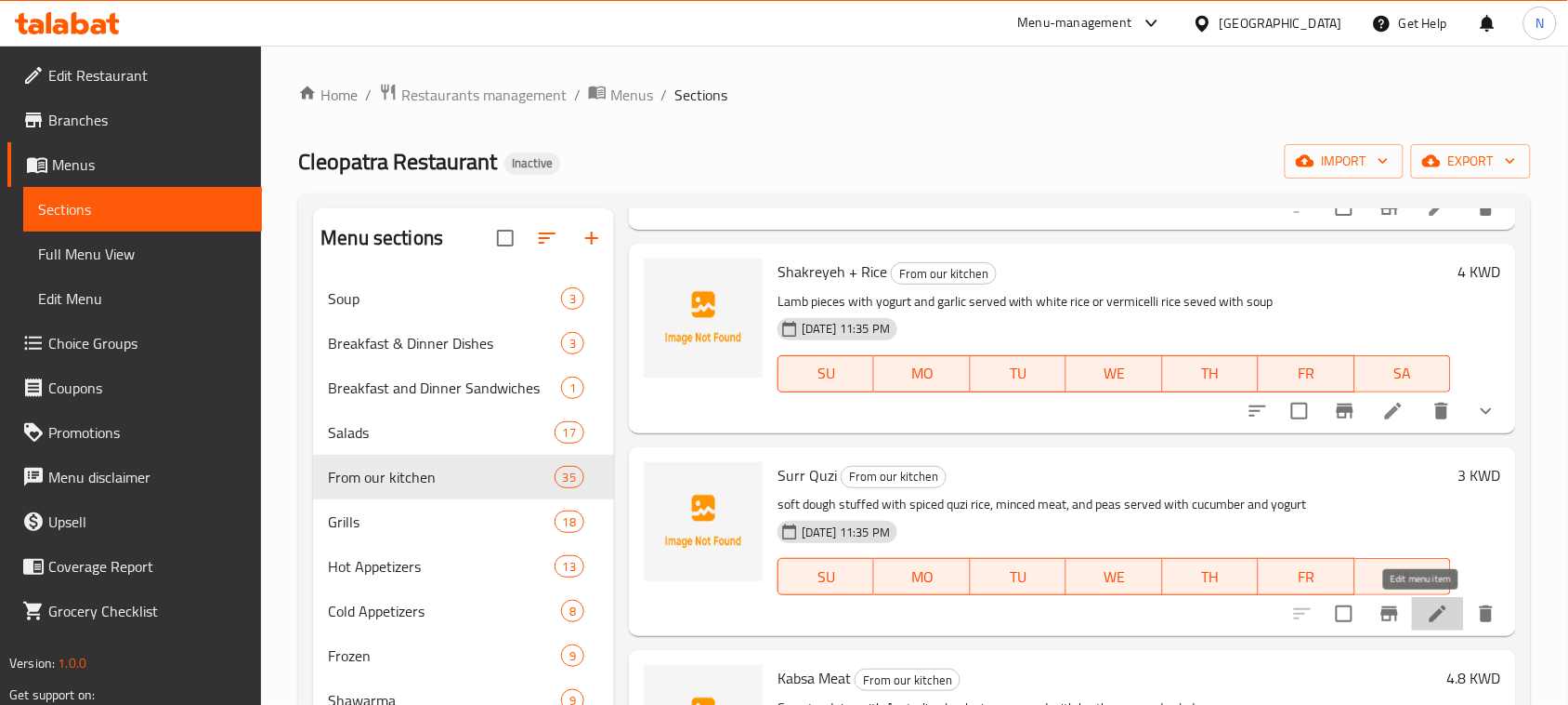
click at [1427, 615] on icon at bounding box center [1438, 614] width 23 height 23
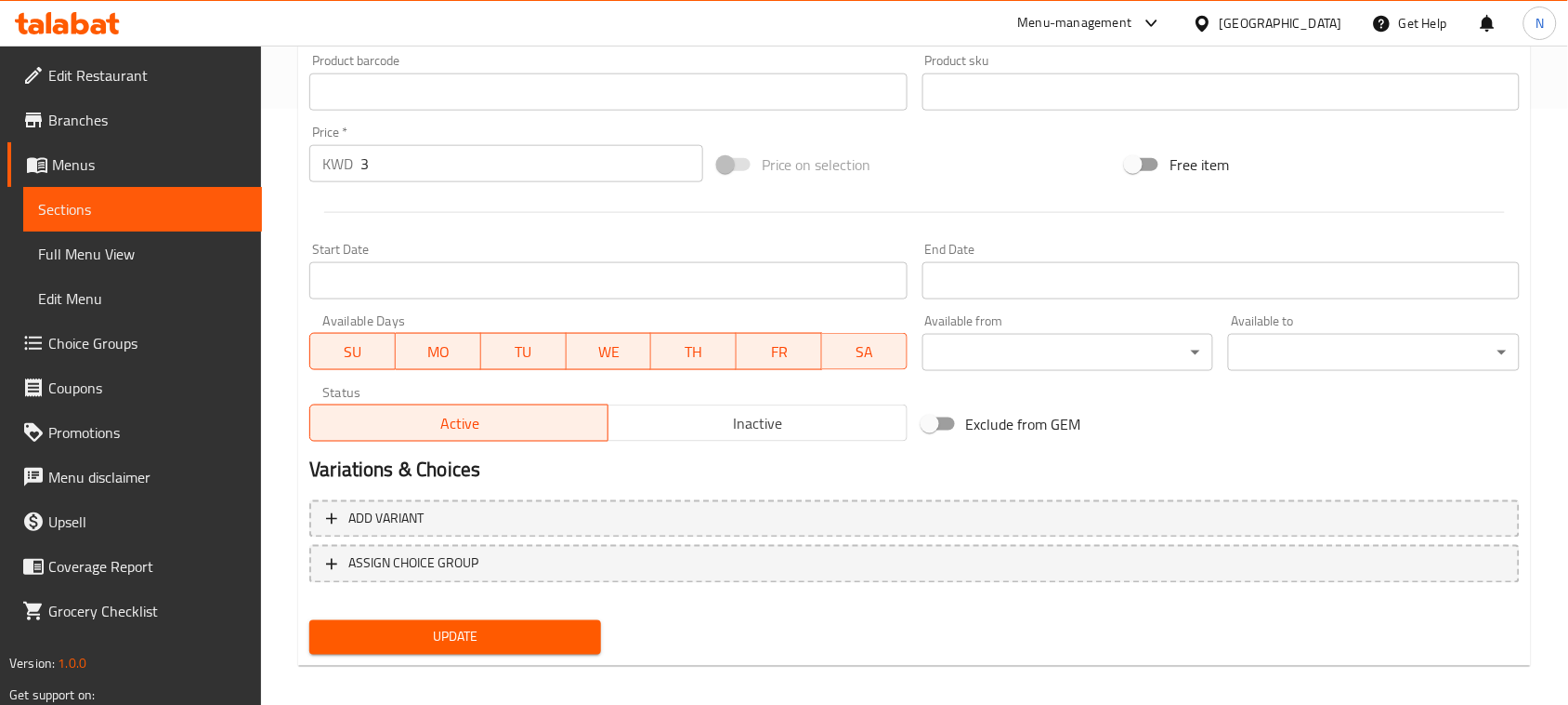
scroll to position [605, 0]
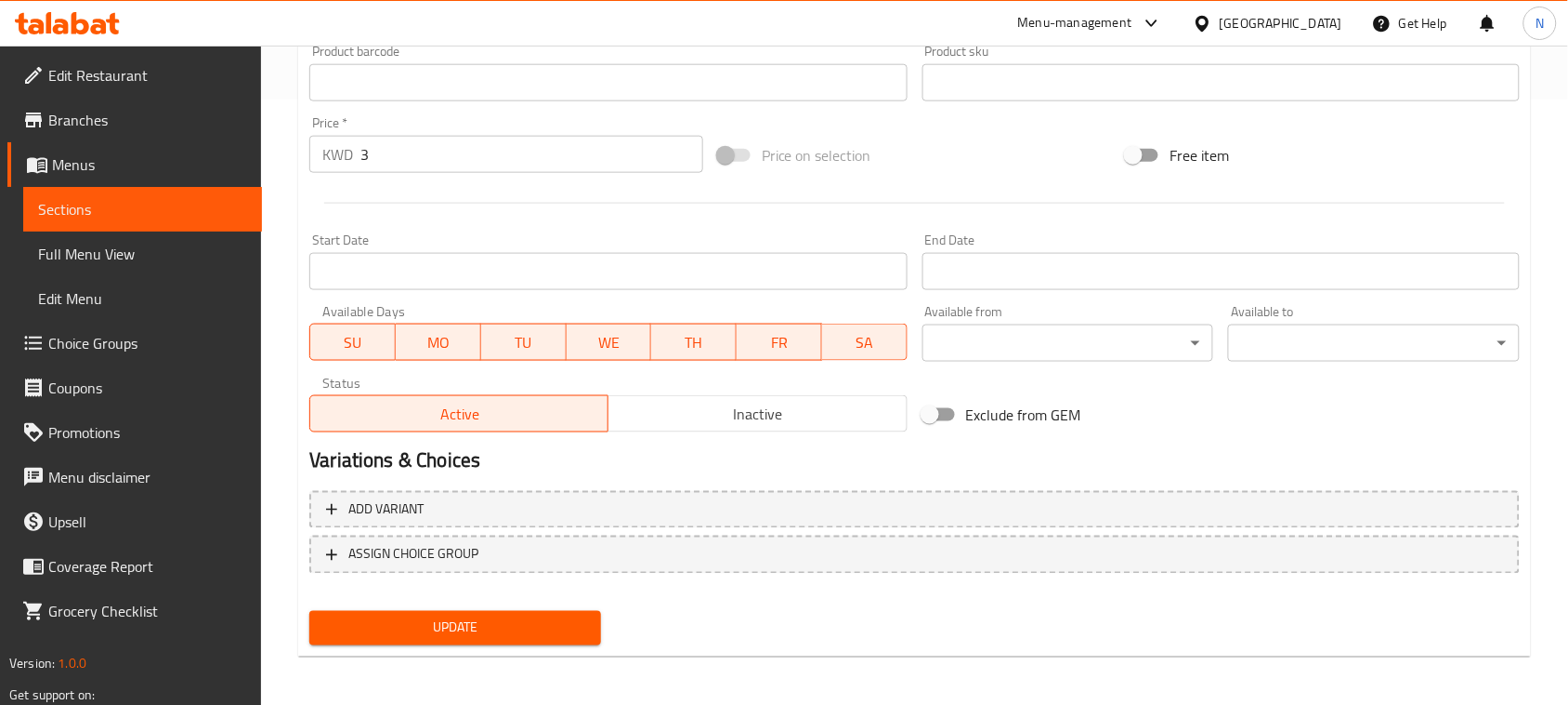
click at [724, 345] on span "TH" at bounding box center [693, 342] width 70 height 27
click at [865, 351] on span "SA" at bounding box center [864, 342] width 70 height 27
click at [595, 346] on span "WE" at bounding box center [609, 342] width 70 height 27
click at [519, 336] on span "TU" at bounding box center [523, 342] width 70 height 27
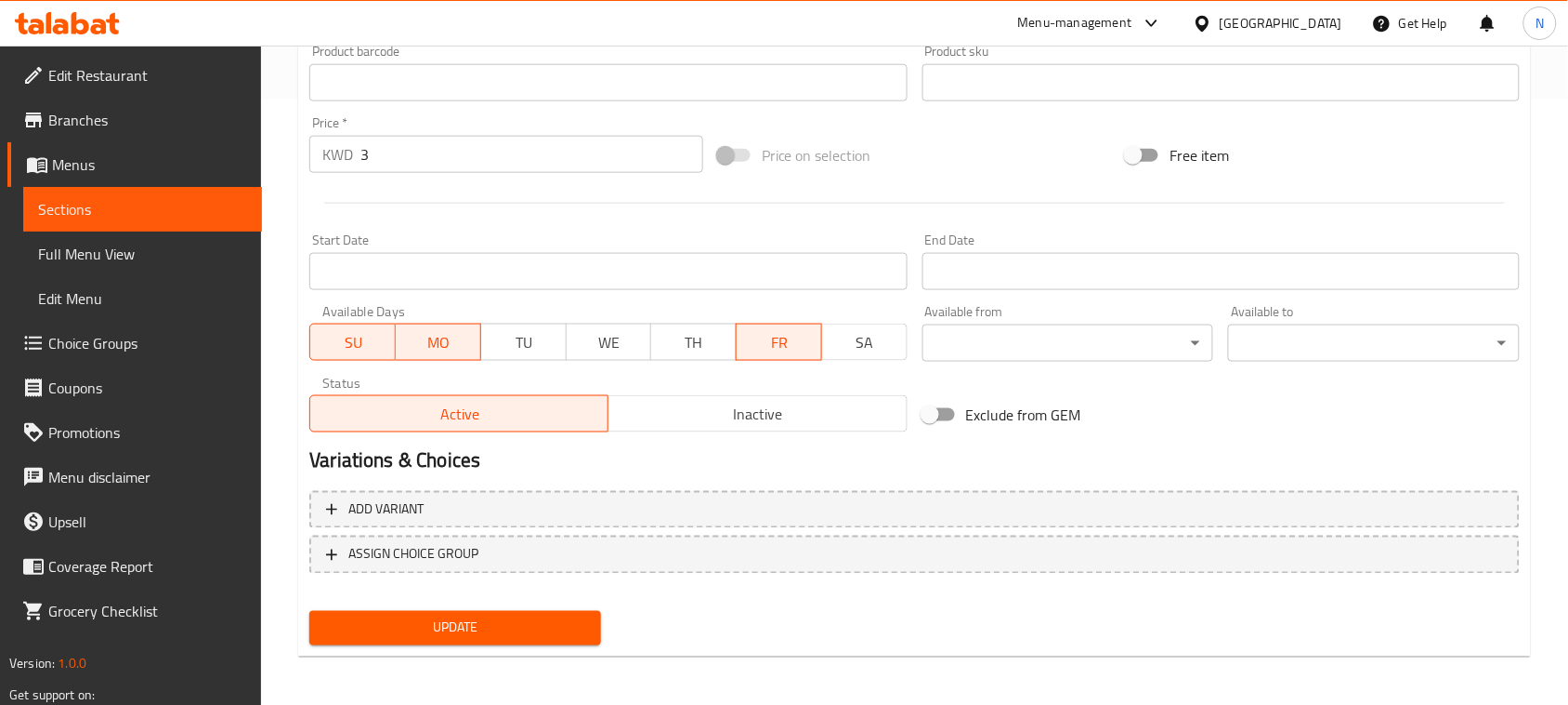
click at [472, 339] on span "MO" at bounding box center [438, 342] width 70 height 27
drag, startPoint x: 364, startPoint y: 342, endPoint x: 401, endPoint y: 400, distance: 68.8
click at [363, 342] on span "SU" at bounding box center [352, 342] width 70 height 27
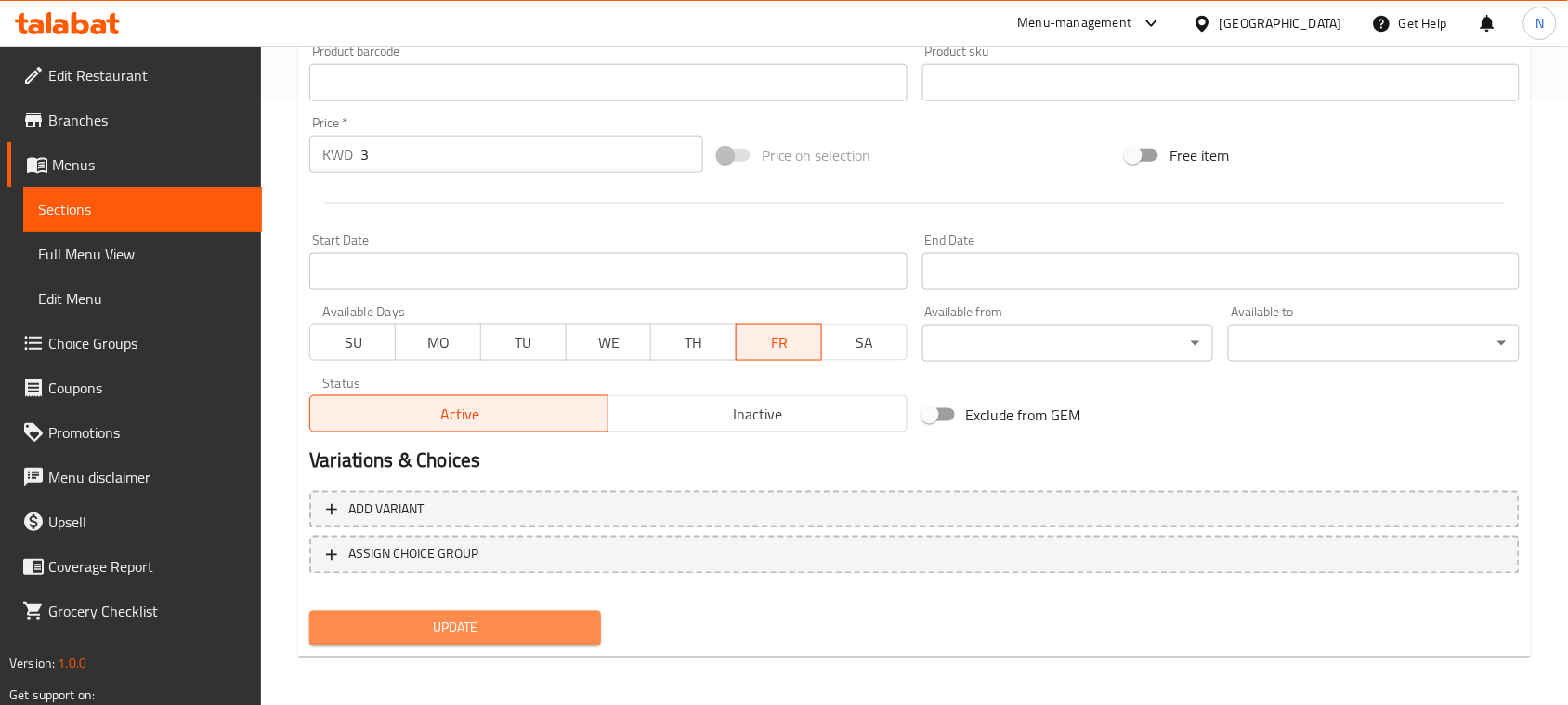
click at [579, 626] on span "Update" at bounding box center [455, 628] width 262 height 24
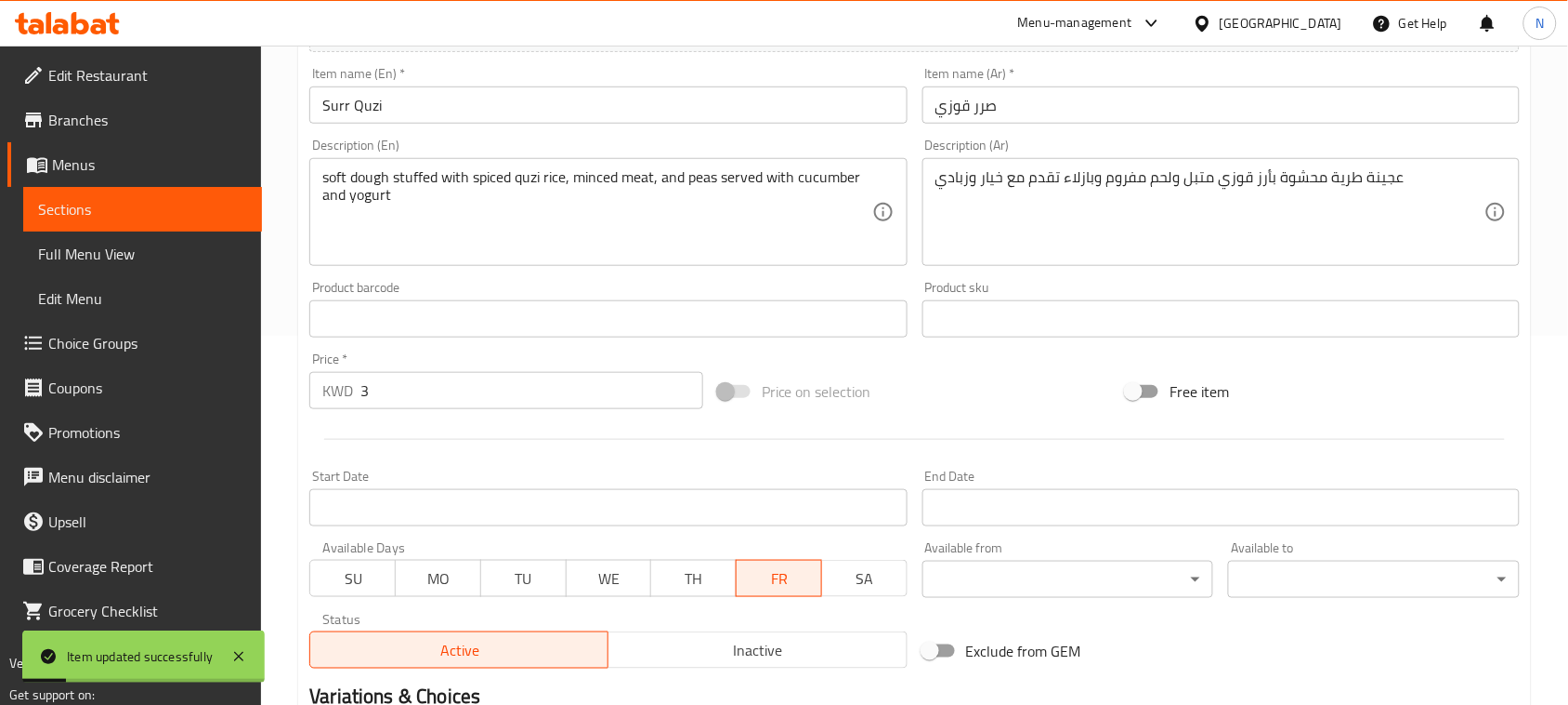
scroll to position [0, 0]
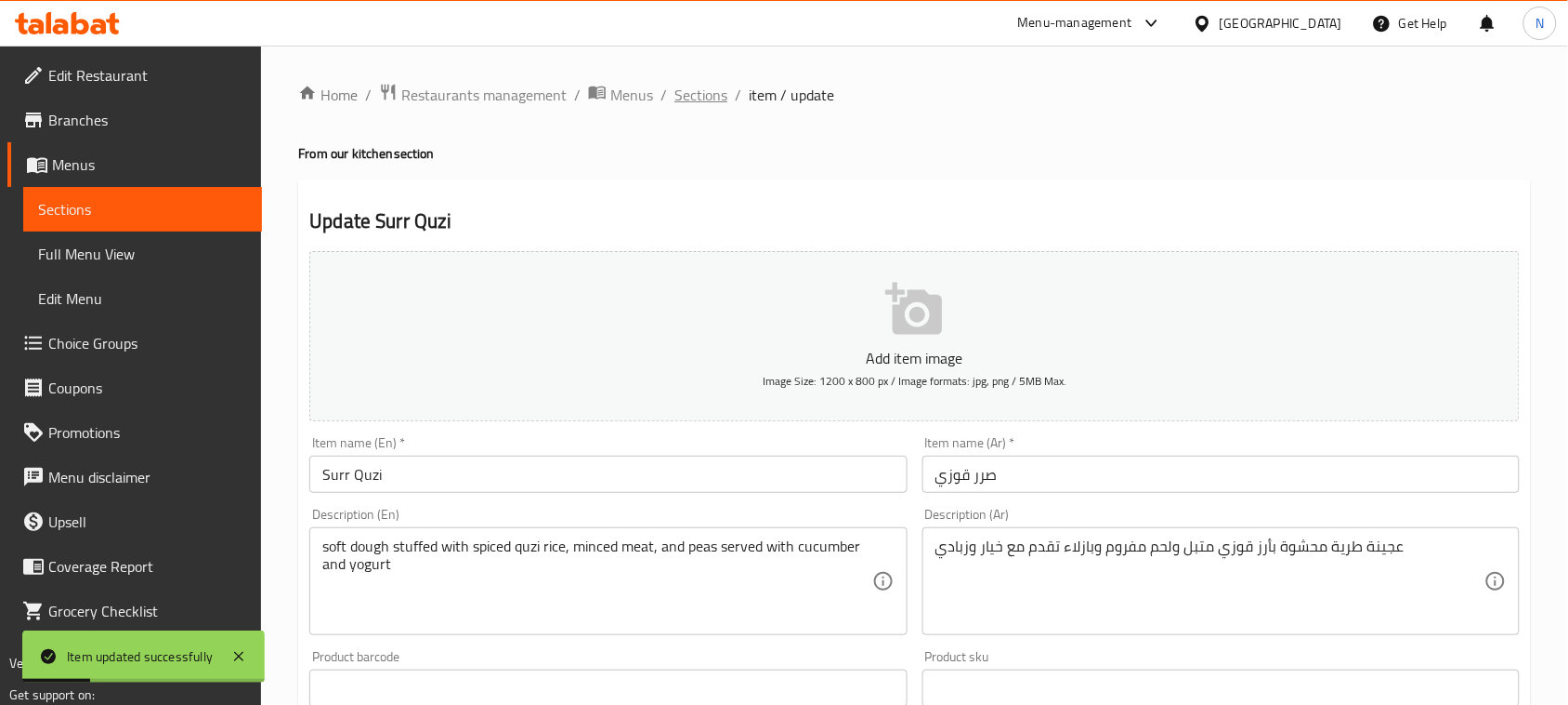
click at [711, 98] on span "Sections" at bounding box center [701, 95] width 53 height 23
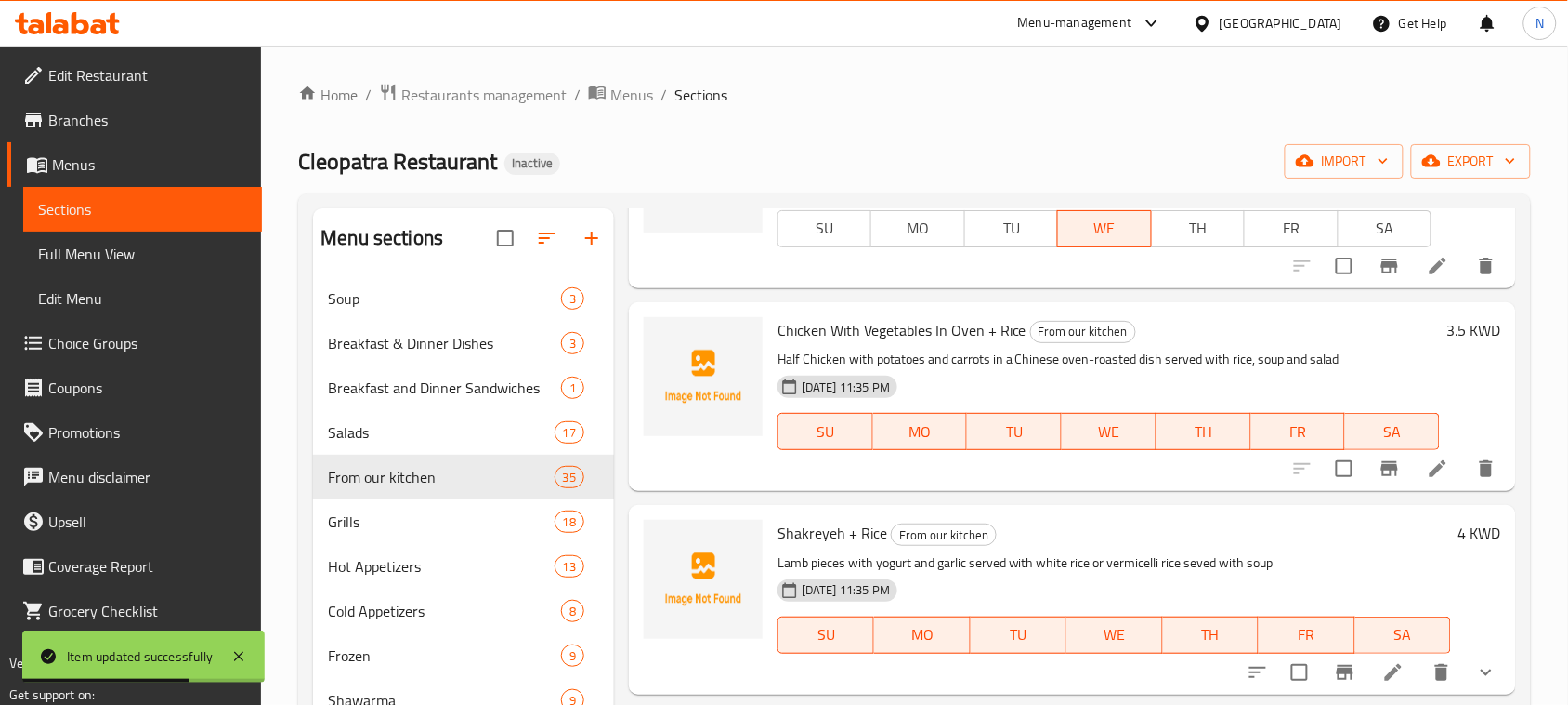
scroll to position [6573, 0]
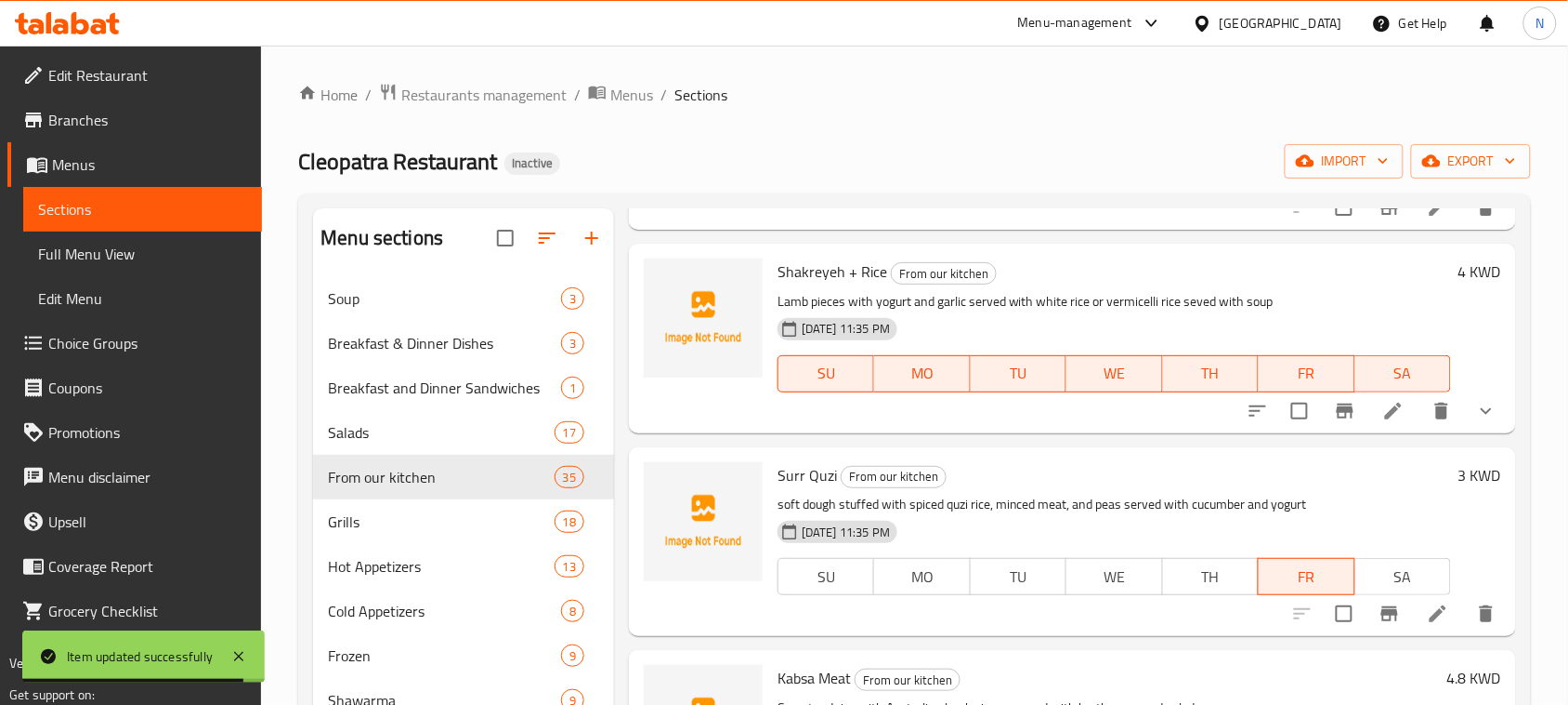
drag, startPoint x: 1283, startPoint y: 665, endPoint x: 1299, endPoint y: 658, distance: 17.5
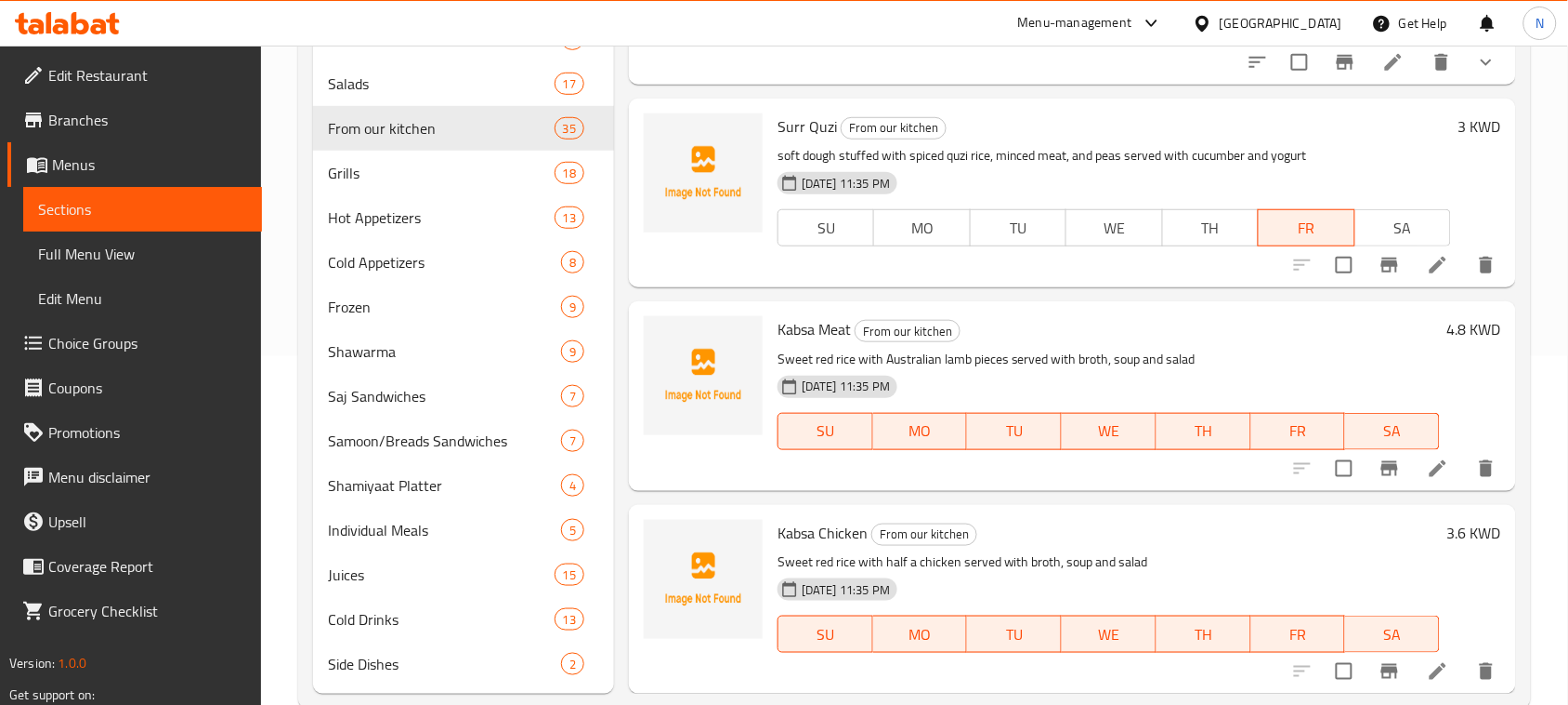
scroll to position [387, 0]
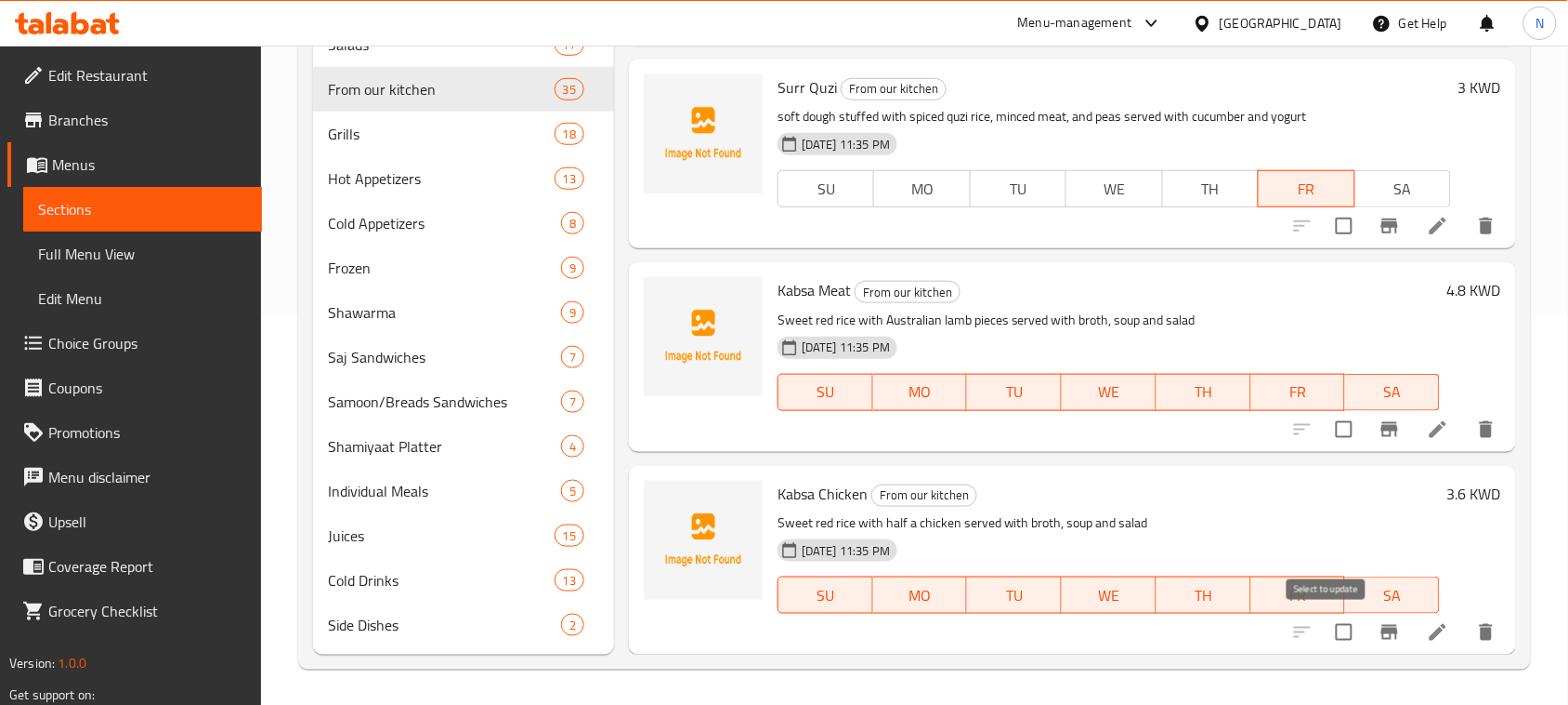
click at [1334, 632] on input "checkbox" at bounding box center [1344, 633] width 39 height 39
checkbox input "true"
click at [1325, 423] on input "checkbox" at bounding box center [1344, 430] width 39 height 39
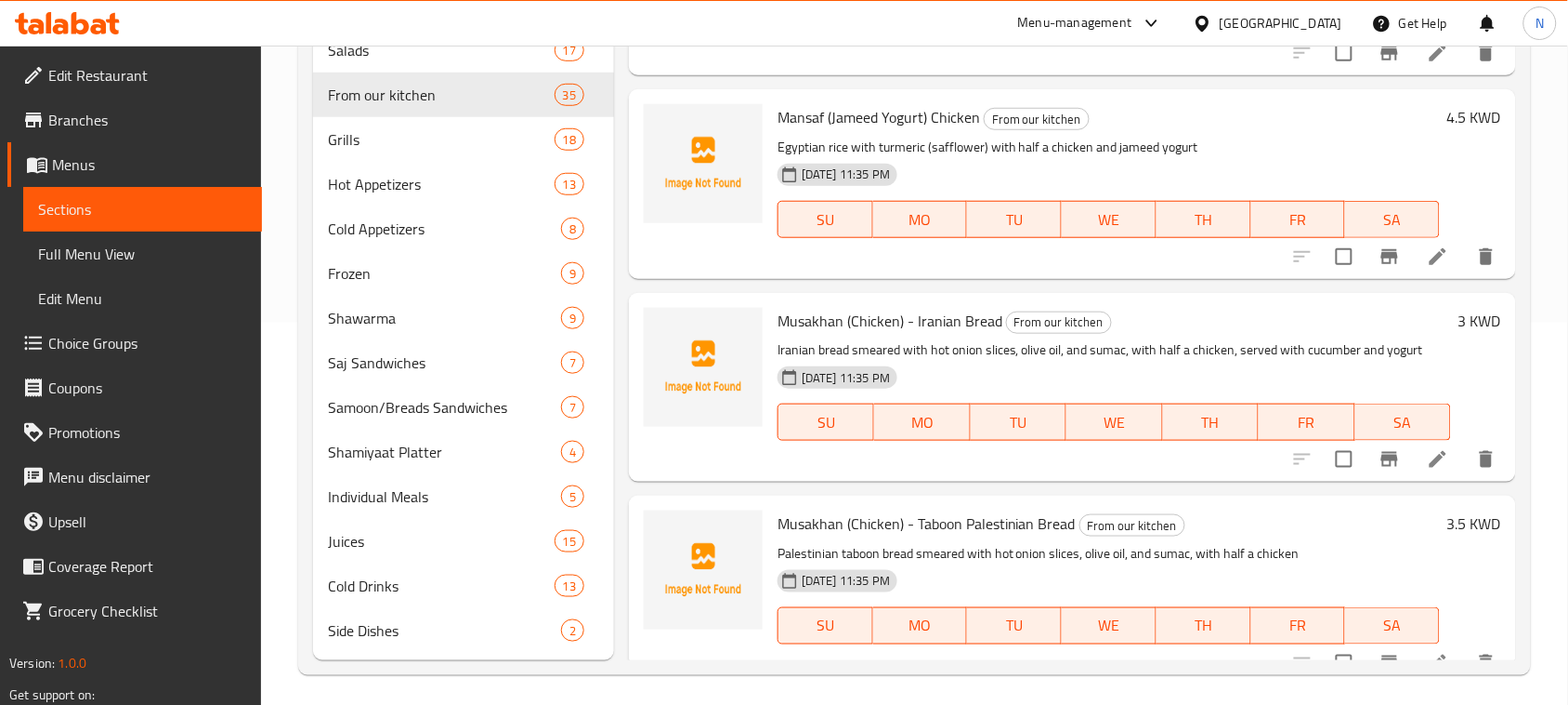
scroll to position [0, 0]
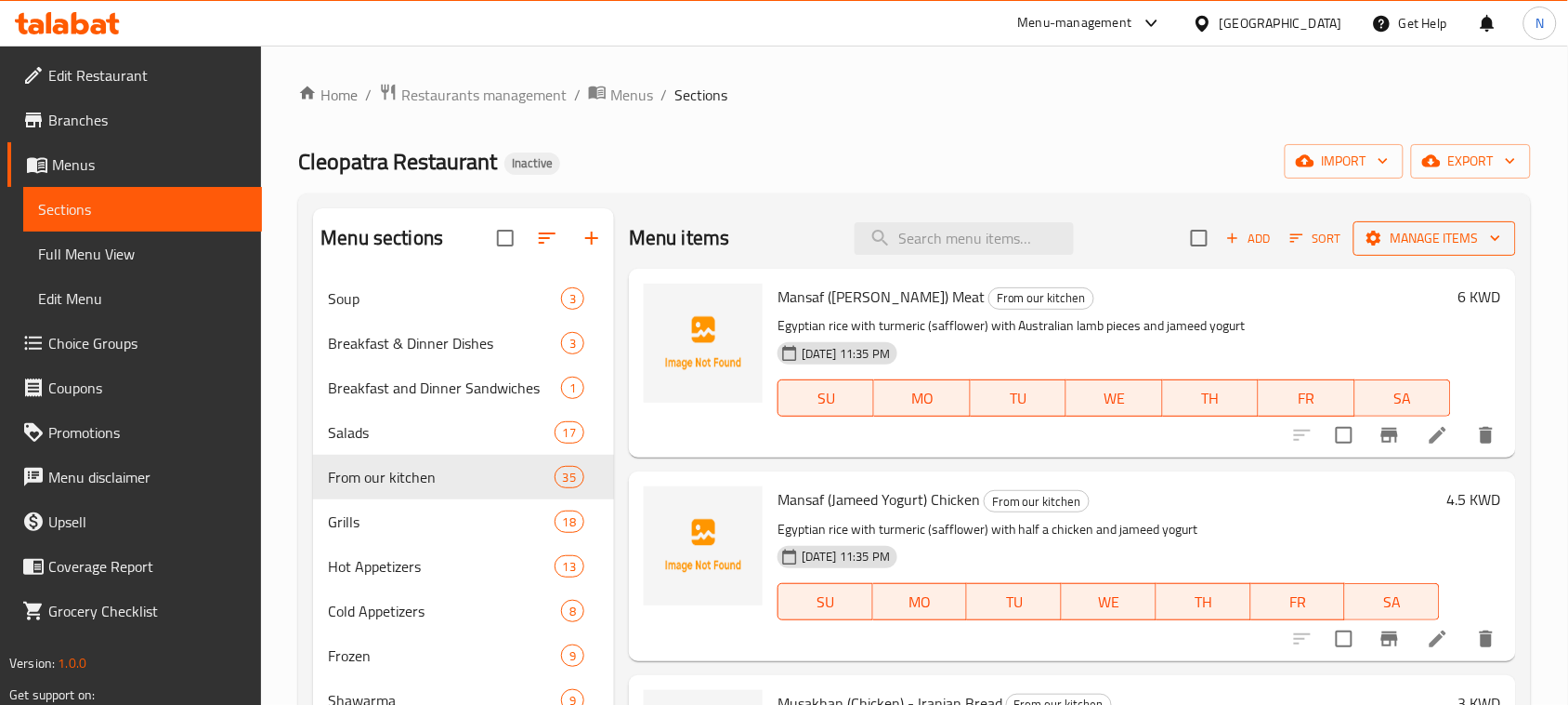
click at [1440, 243] on span "Manage items" at bounding box center [1435, 238] width 132 height 24
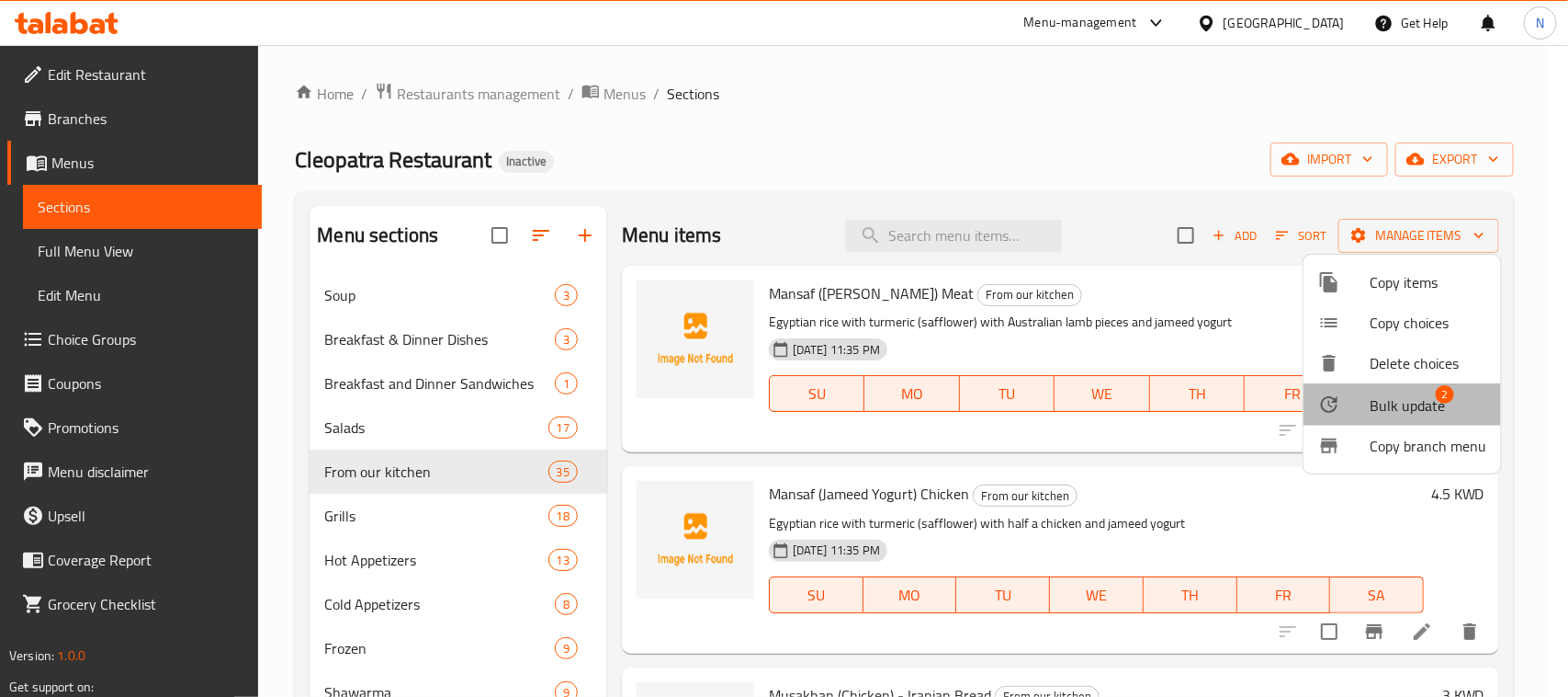
click at [1390, 410] on span "Bulk update" at bounding box center [1407, 405] width 75 height 22
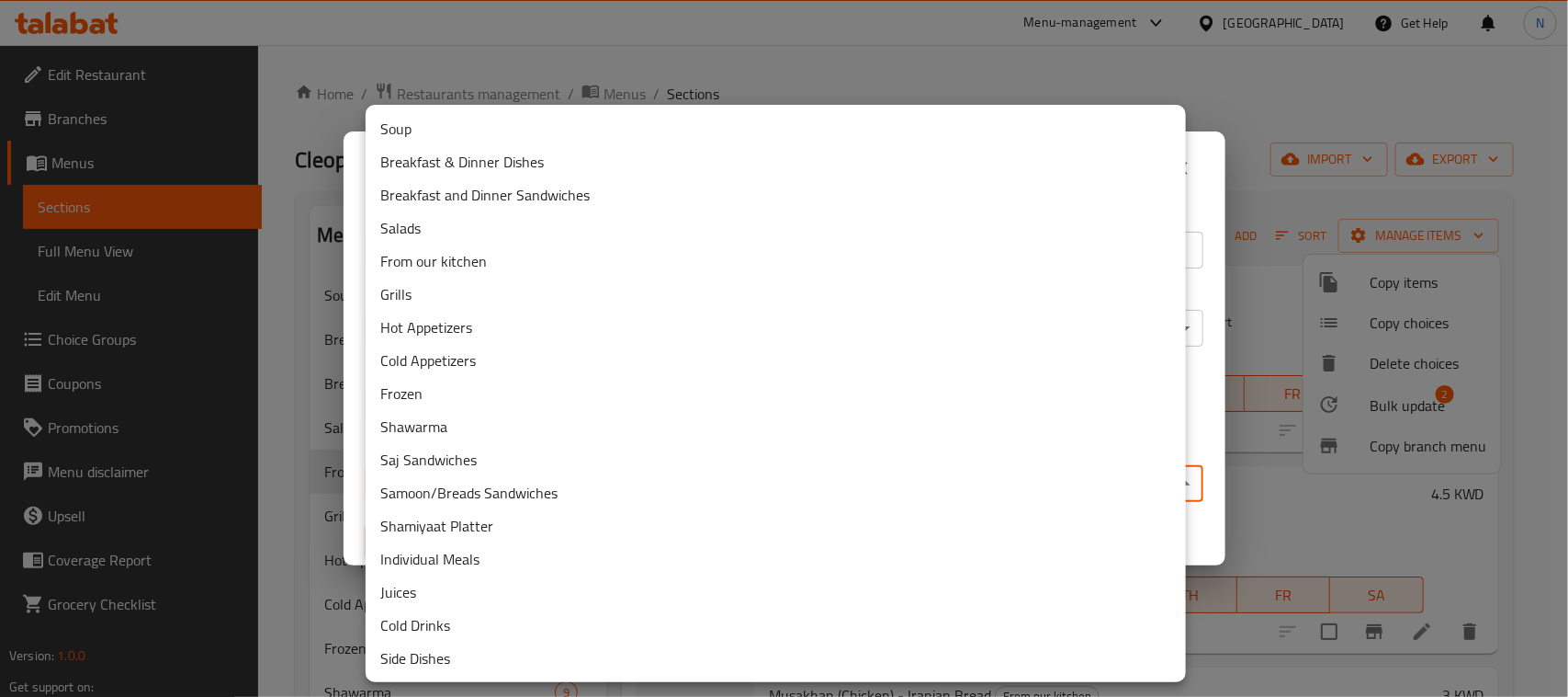
drag, startPoint x: 597, startPoint y: 478, endPoint x: 745, endPoint y: 425, distance: 157.2
click at [745, 425] on body "​ Menu-management Kuwait Get Help N Edit Restaurant Branches Menus Sections Ful…" at bounding box center [784, 370] width 1568 height 651
click at [1197, 409] on div at bounding box center [784, 348] width 1568 height 697
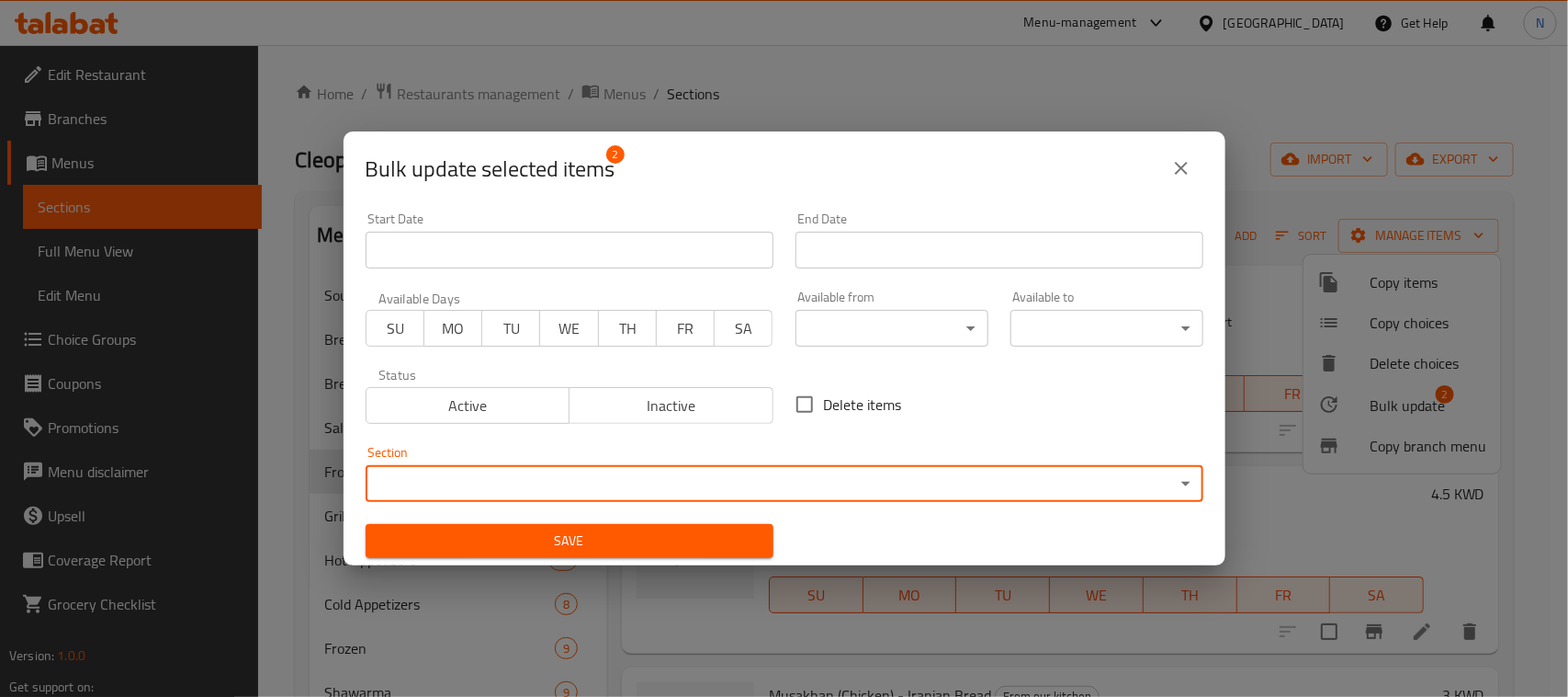
click at [456, 328] on span "MO" at bounding box center [453, 328] width 43 height 27
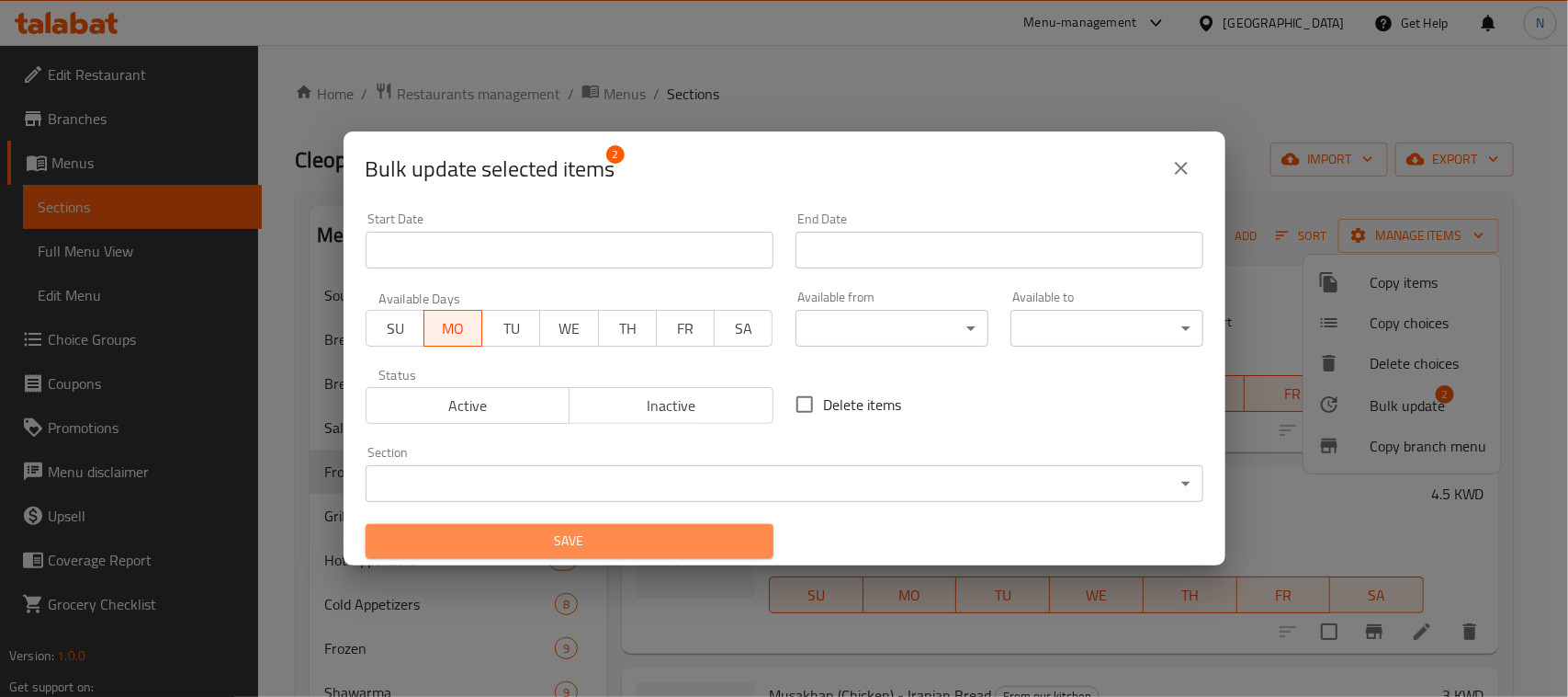
click at [593, 540] on span "Save" at bounding box center [568, 541] width 378 height 23
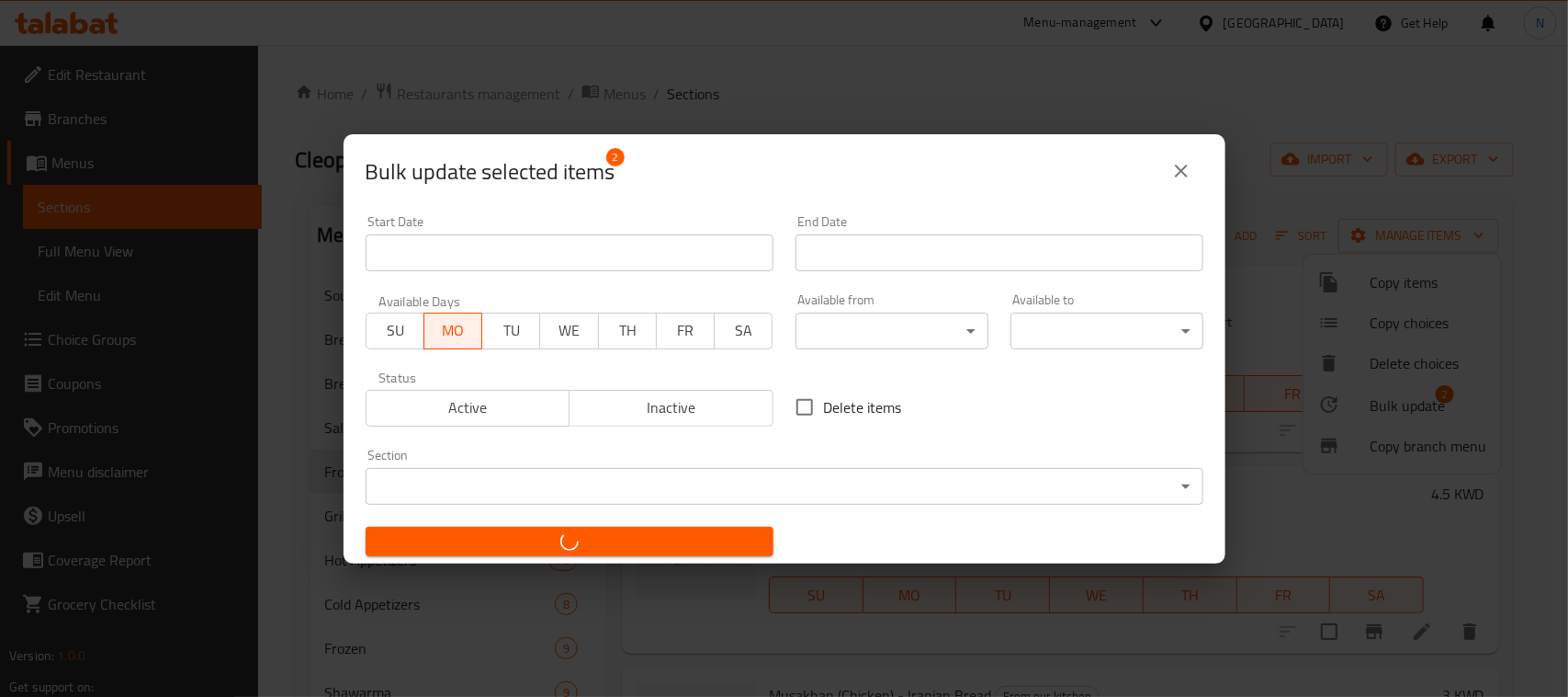
checkbox input "false"
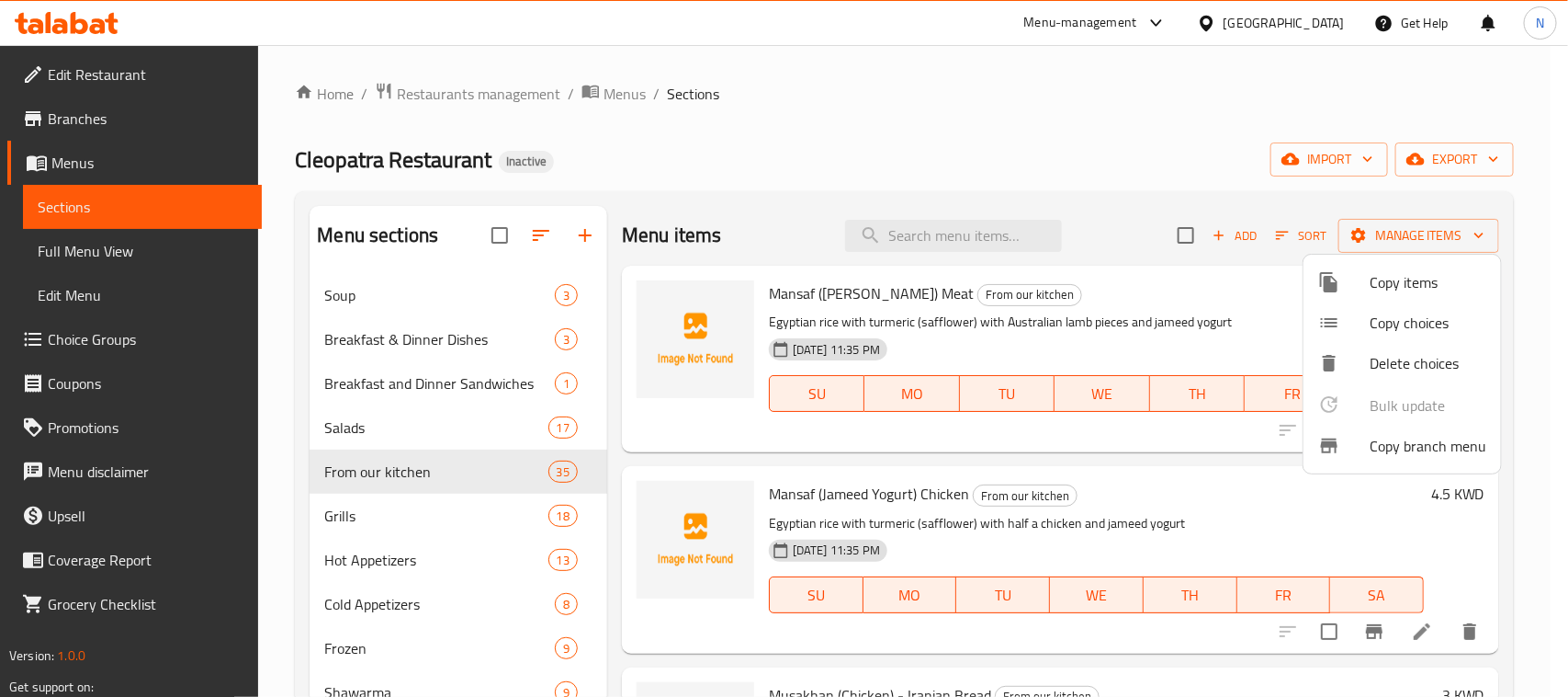
click at [89, 244] on div at bounding box center [784, 348] width 1568 height 697
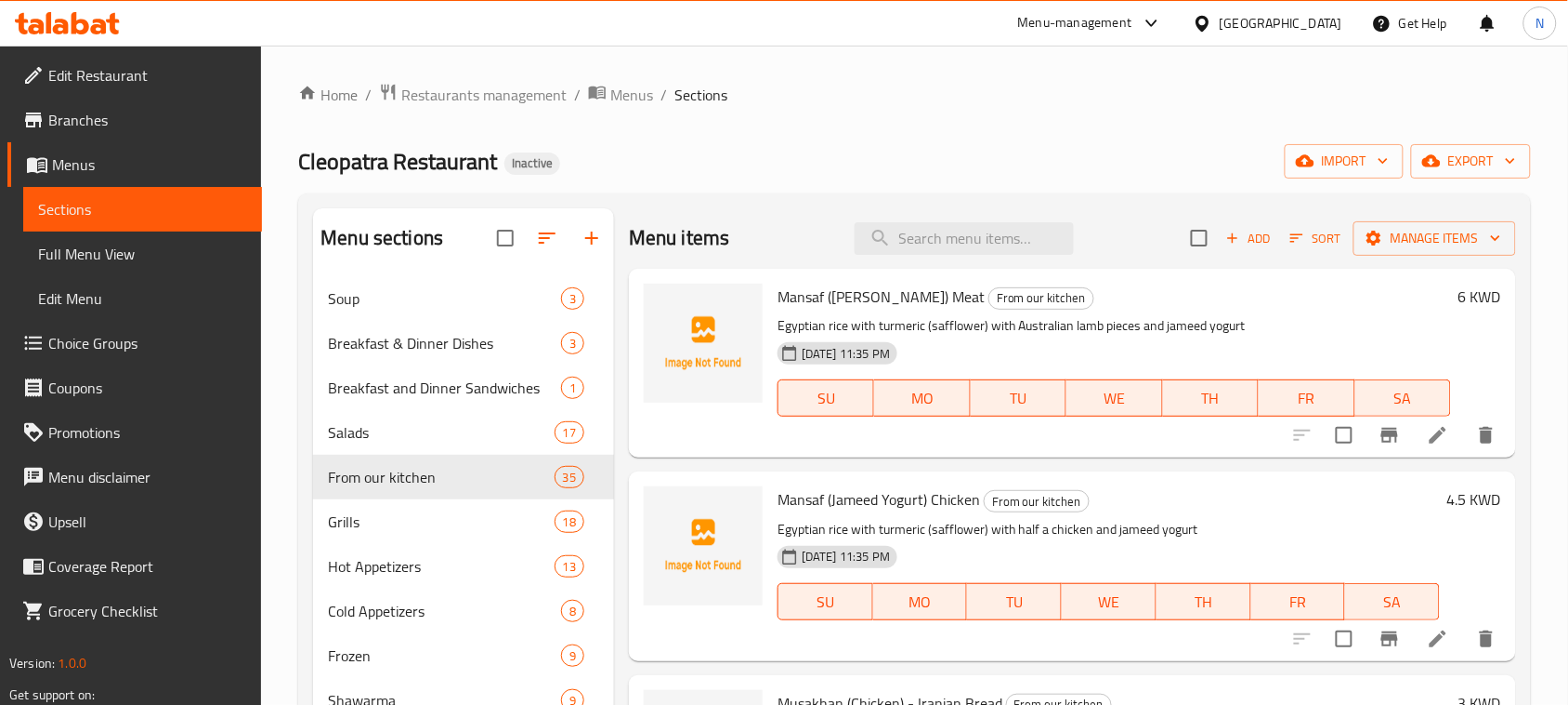
click at [90, 247] on span "Full Menu View" at bounding box center [143, 254] width 210 height 23
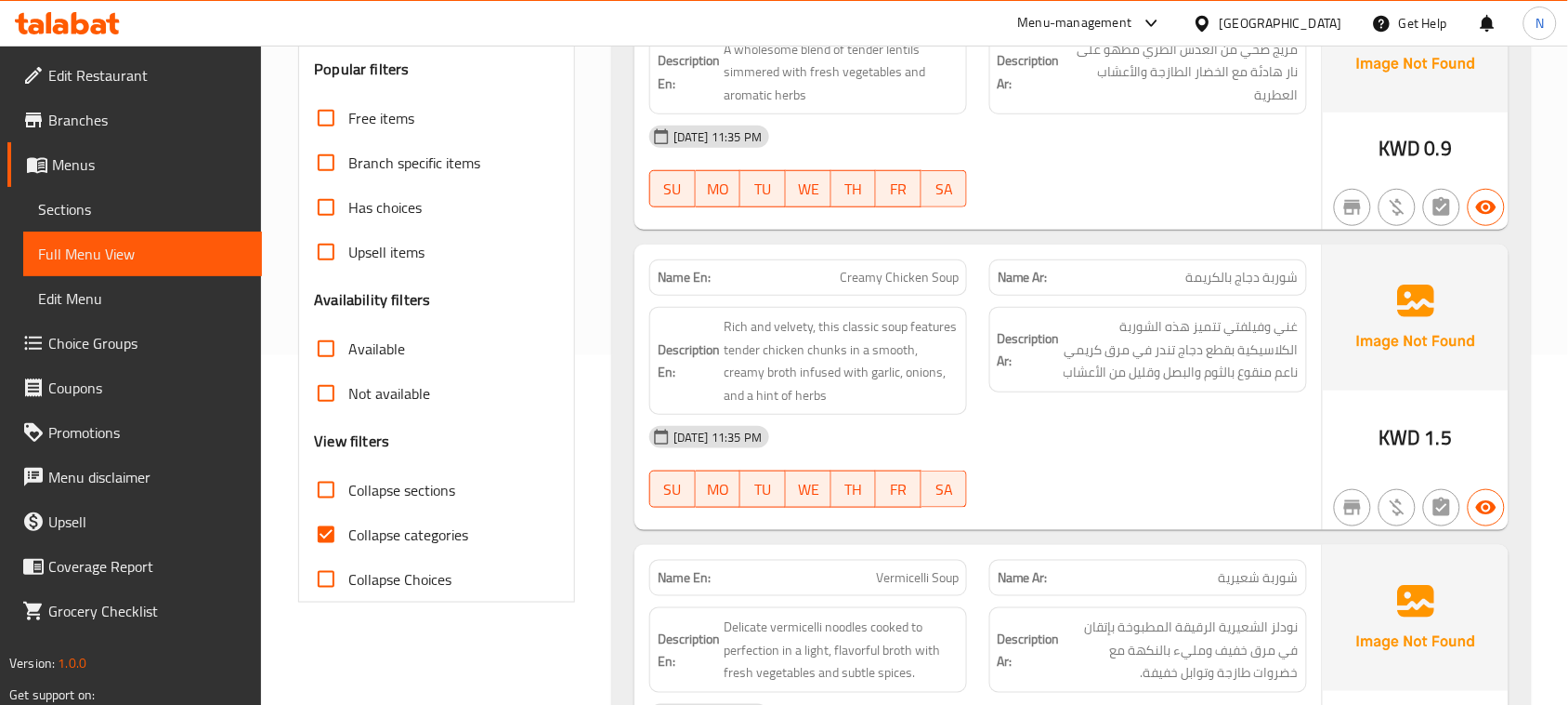
scroll to position [581, 0]
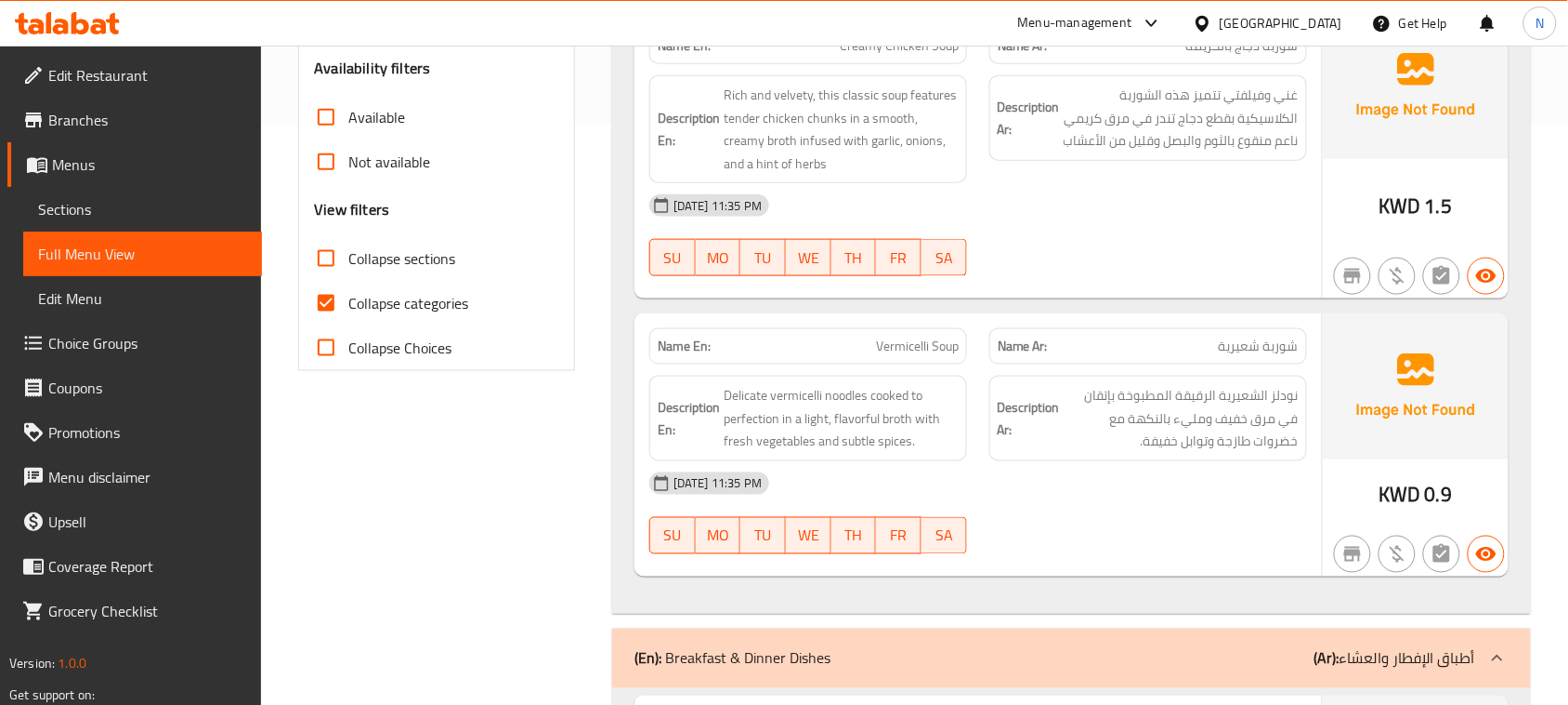
click at [334, 307] on input "Collapse categories" at bounding box center [325, 303] width 44 height 44
checkbox input "false"
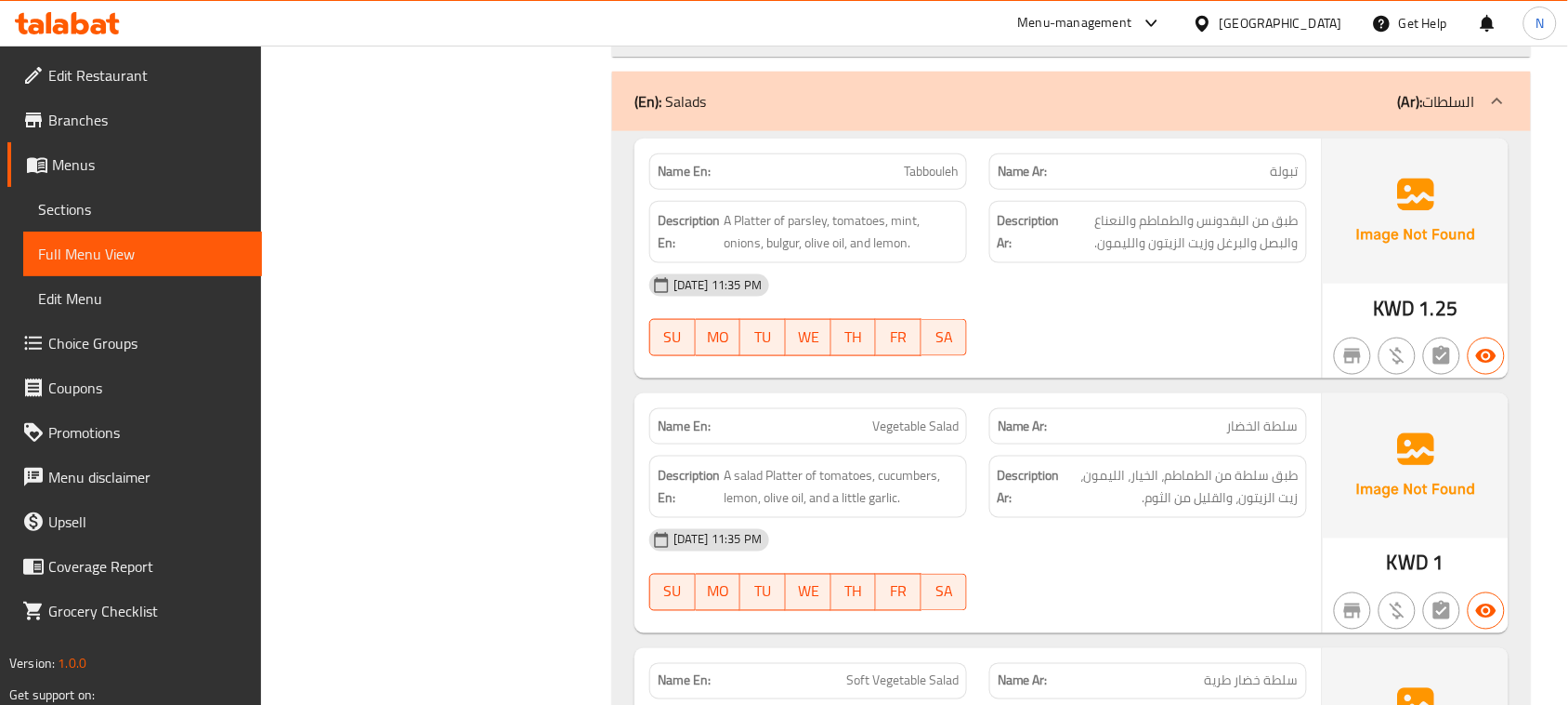
scroll to position [0, 0]
